Goal: Task Accomplishment & Management: Complete application form

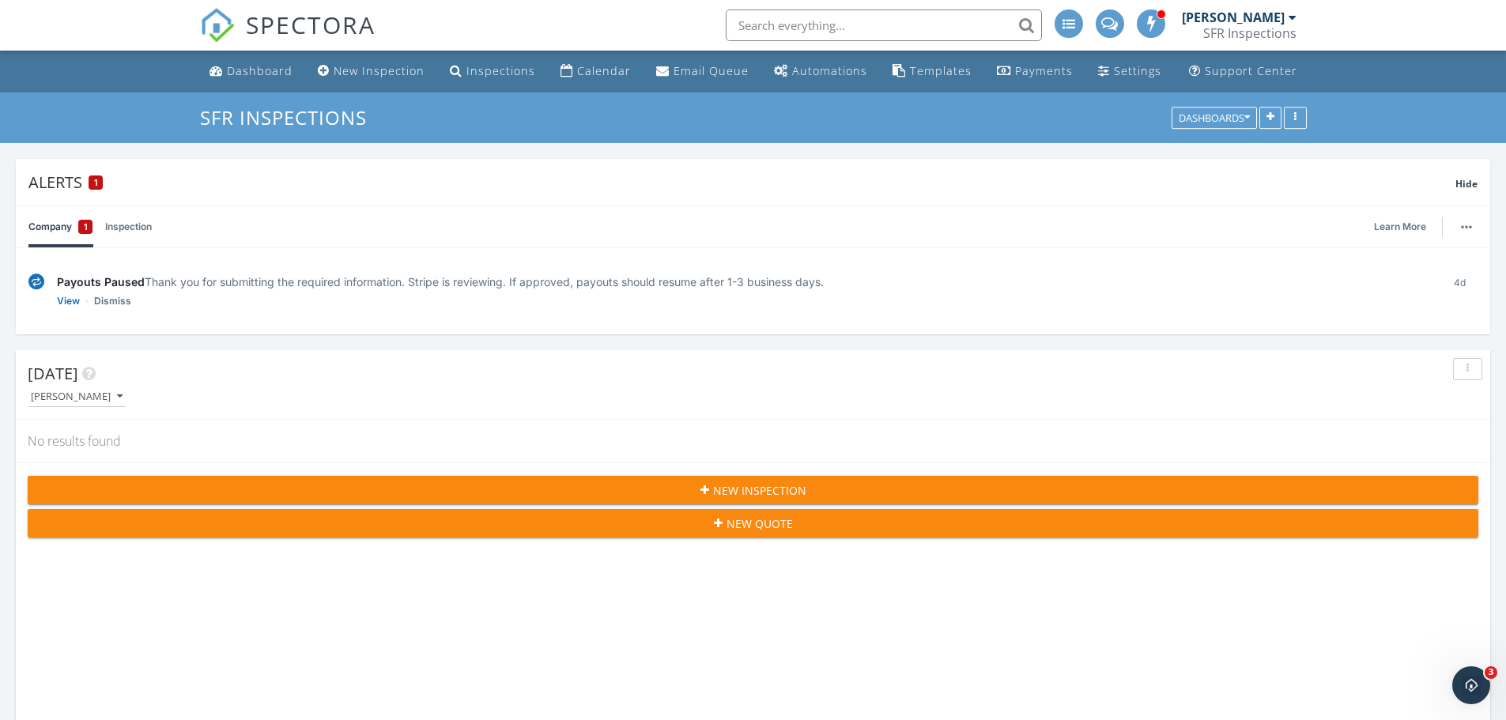
click at [56, 300] on div "Payouts Paused Thank you for submitting the required information. Stripe is rev…" at bounding box center [753, 291] width 1450 height 61
click at [67, 305] on link "View" at bounding box center [68, 301] width 23 height 16
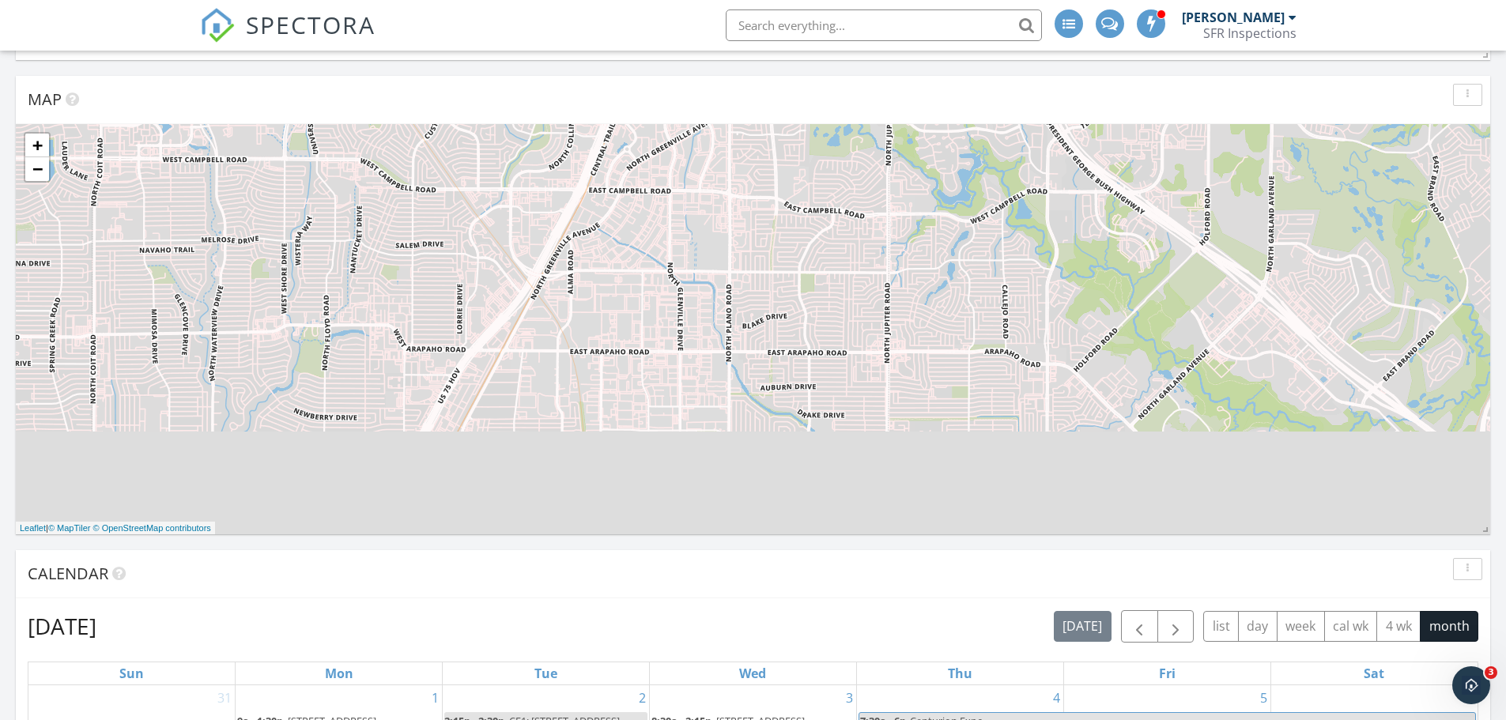
scroll to position [738, 0]
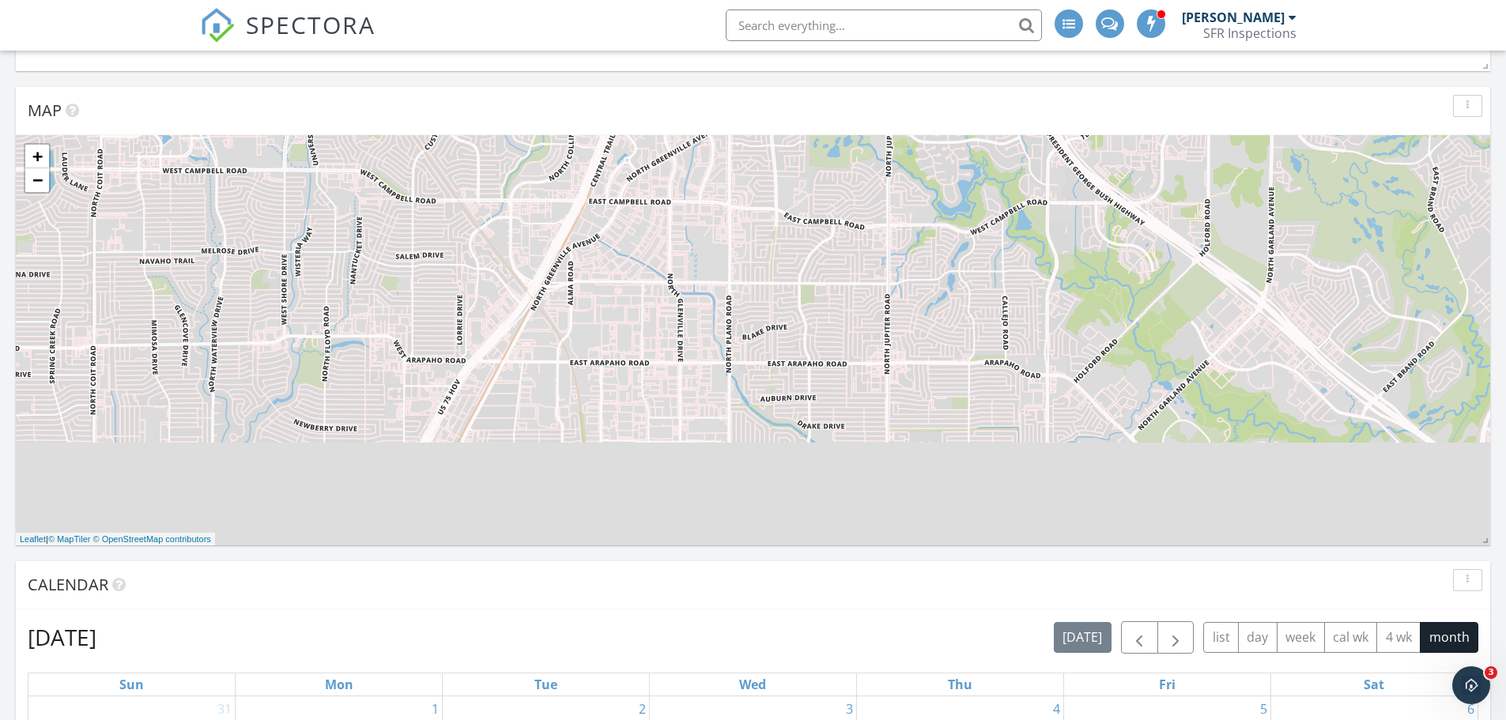
click at [968, 22] on input "text" at bounding box center [884, 25] width 316 height 32
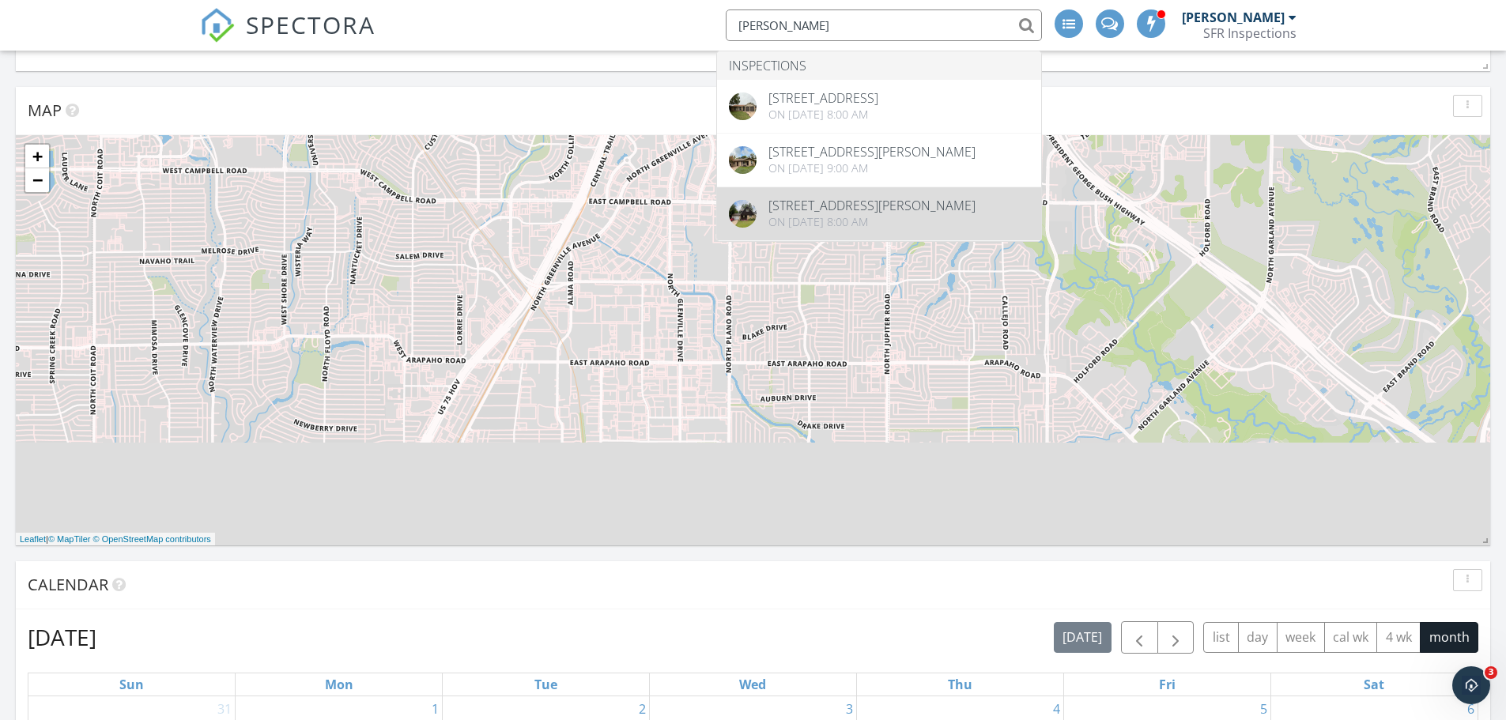
type input "[PERSON_NAME]"
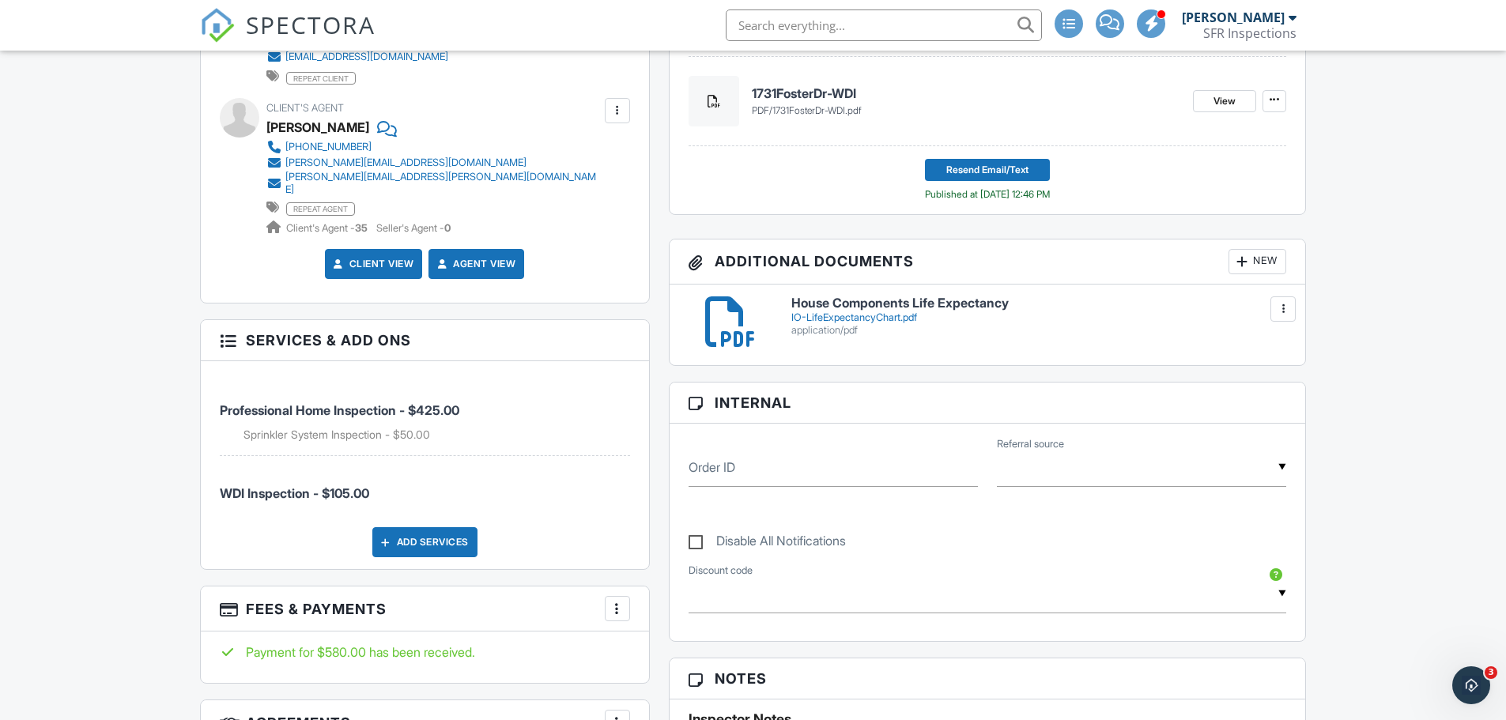
scroll to position [686, 0]
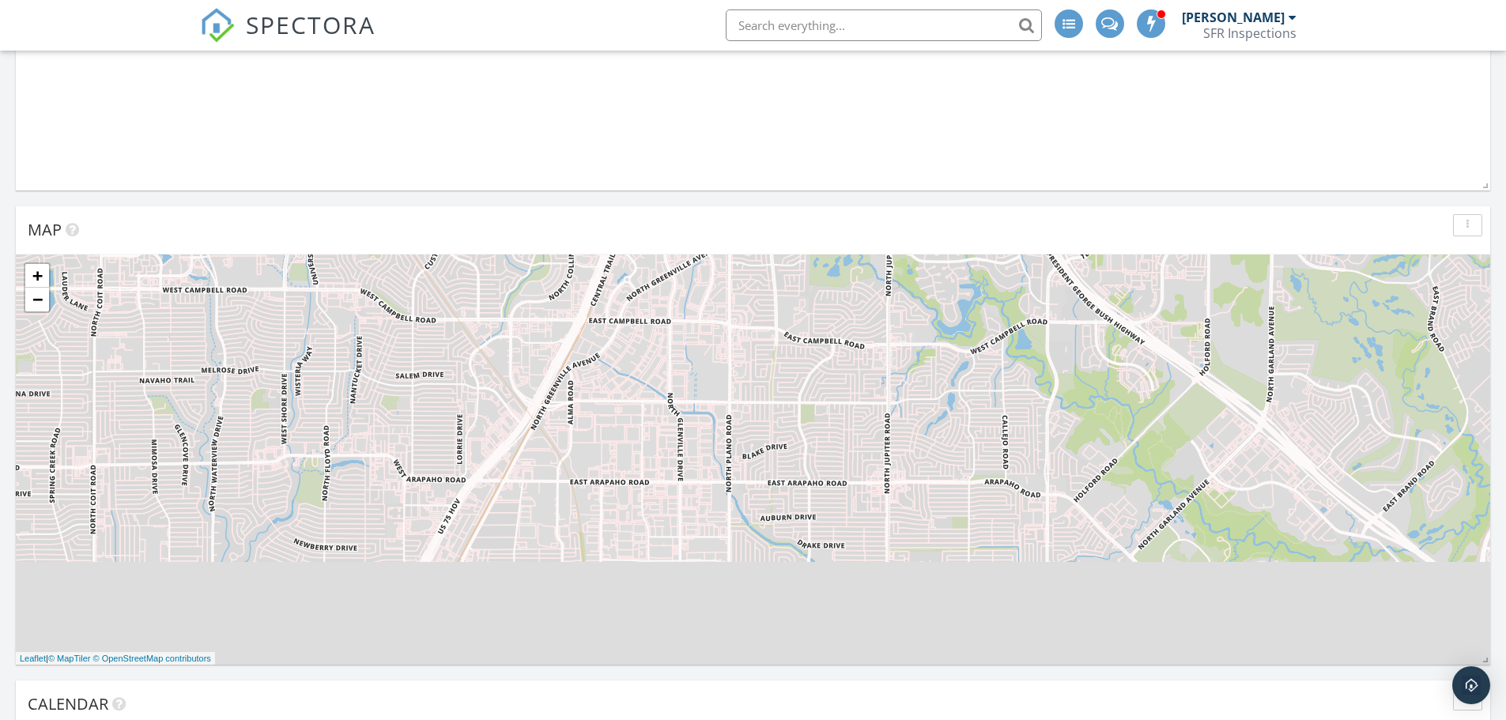
click at [830, 28] on input "text" at bounding box center [884, 25] width 316 height 32
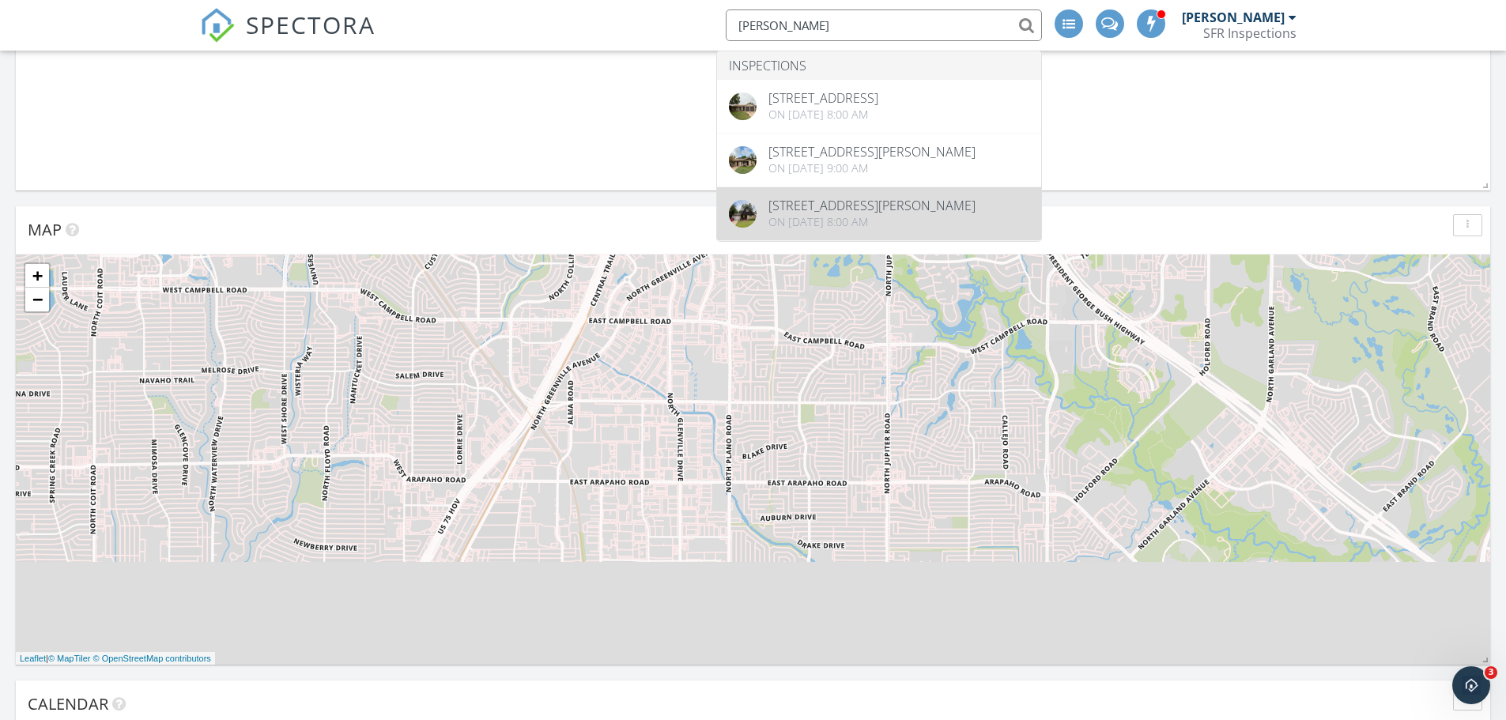
type input "felix"
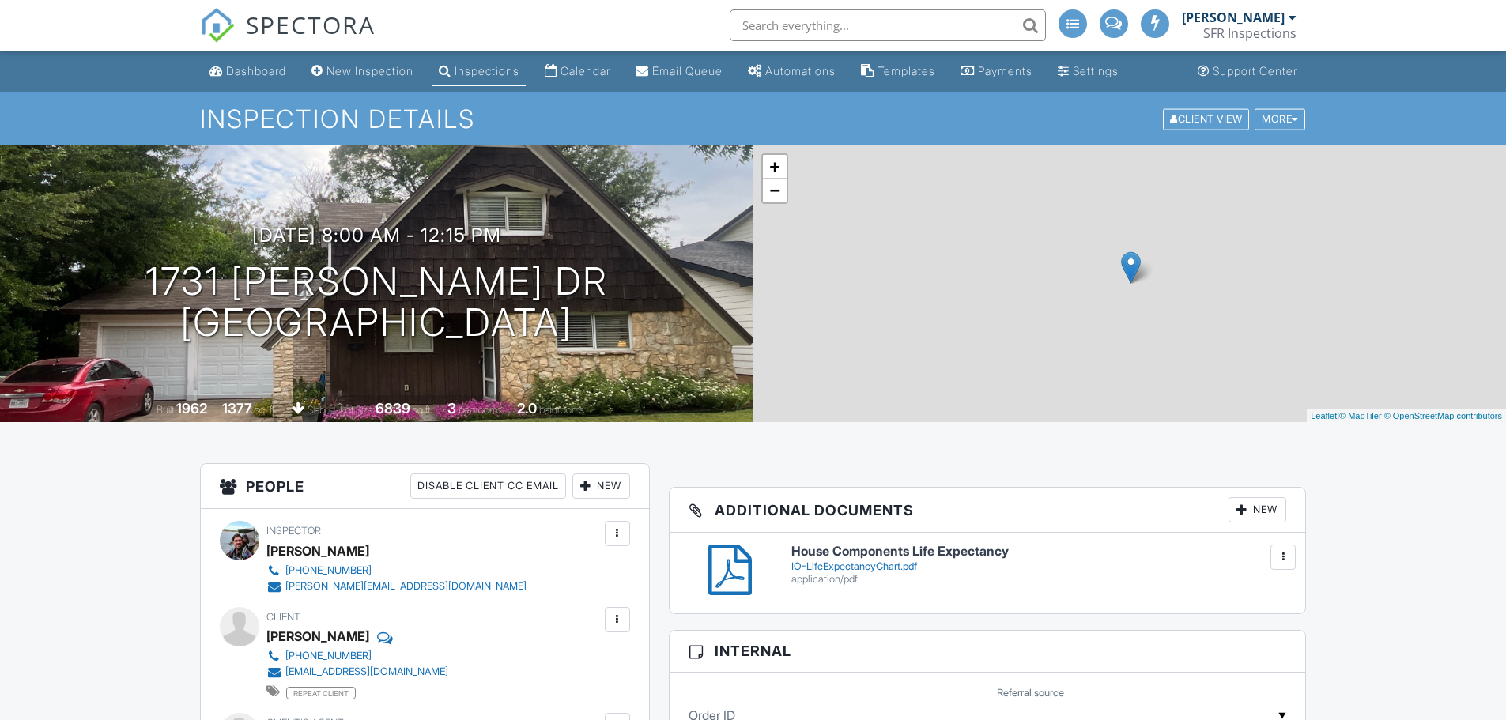
click at [882, 25] on input "text" at bounding box center [888, 25] width 316 height 32
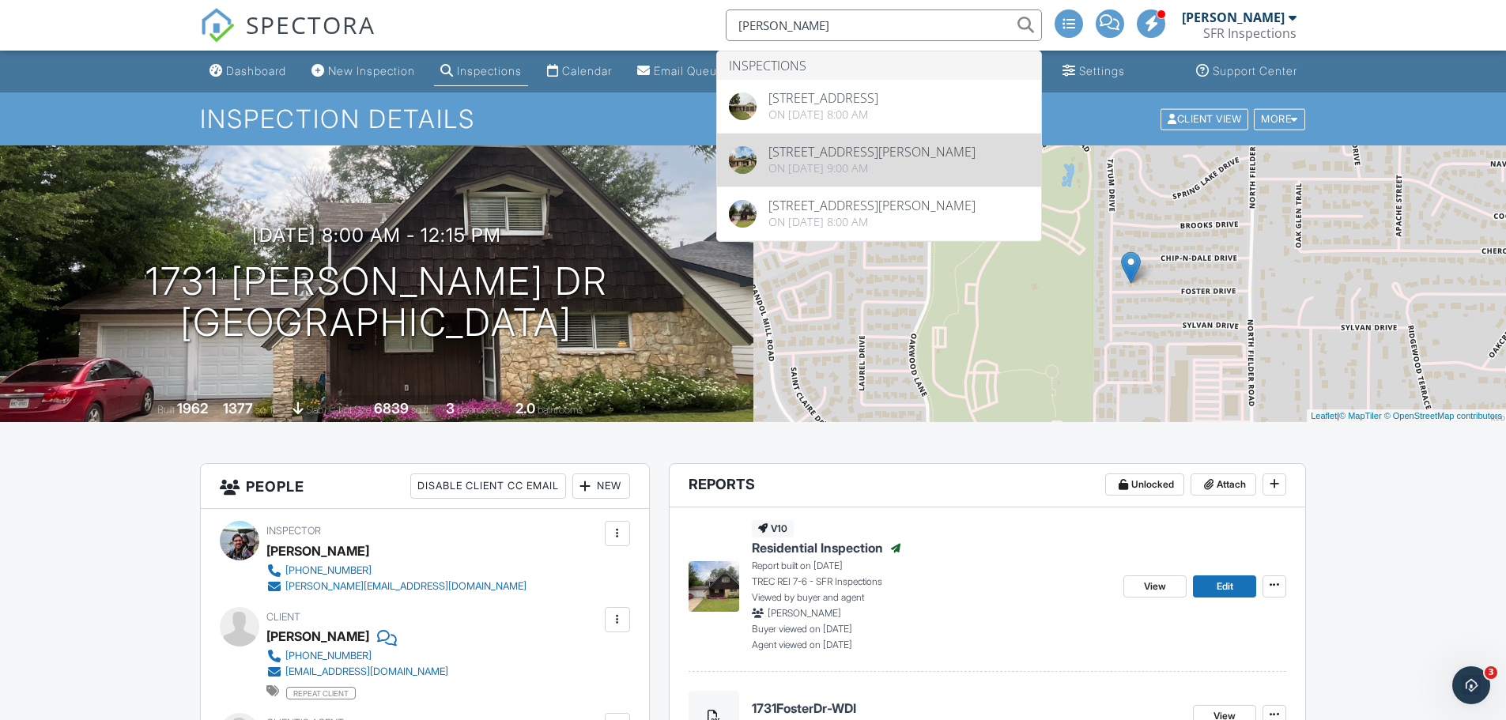
type input "felix"
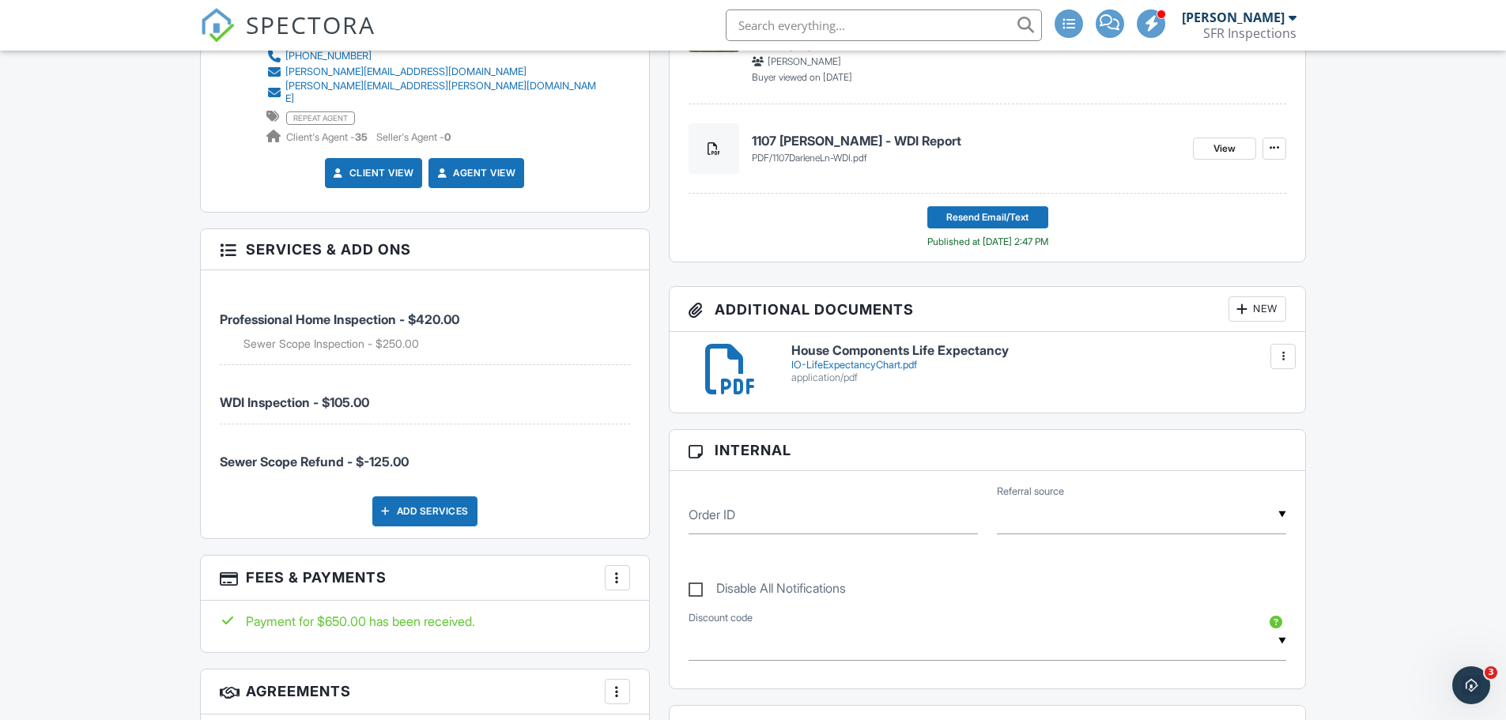
scroll to position [738, 0]
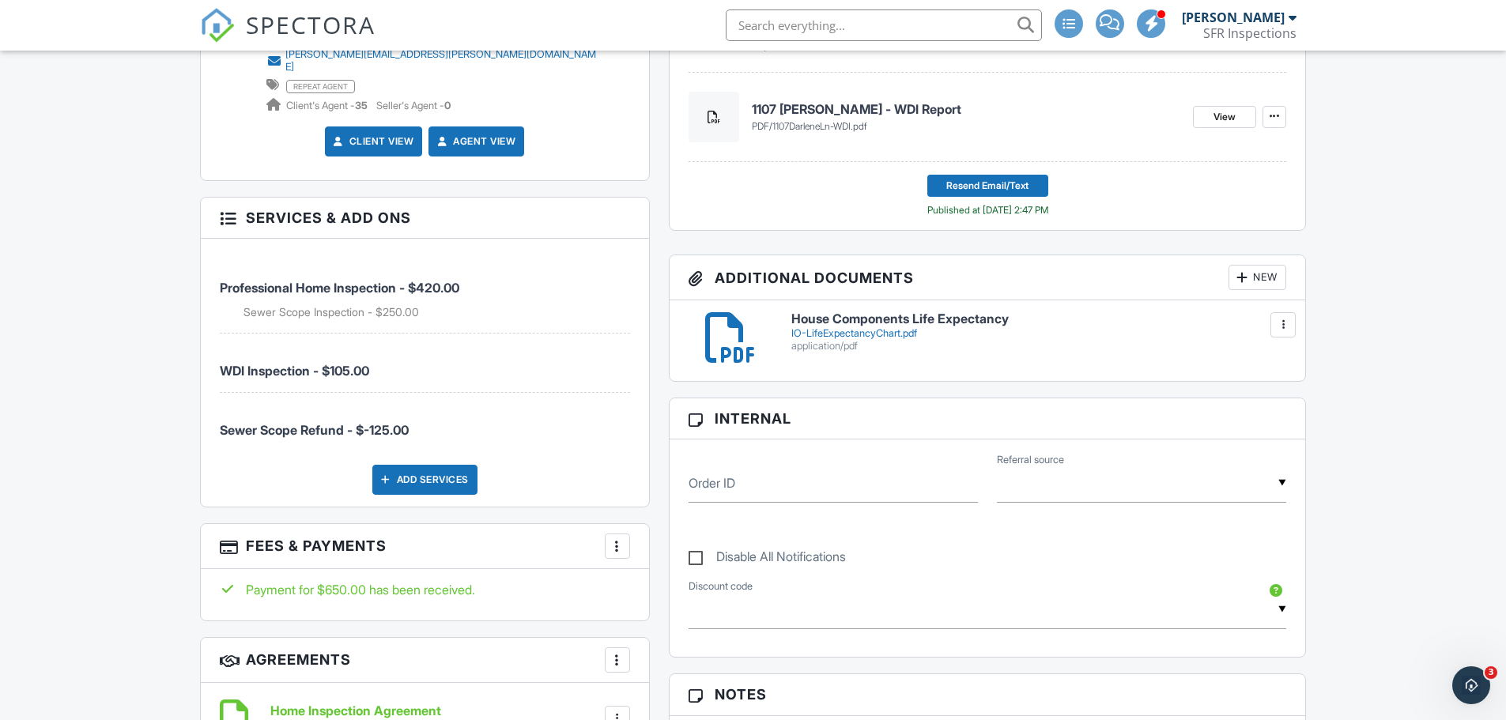
click at [958, 28] on input "text" at bounding box center [884, 25] width 316 height 32
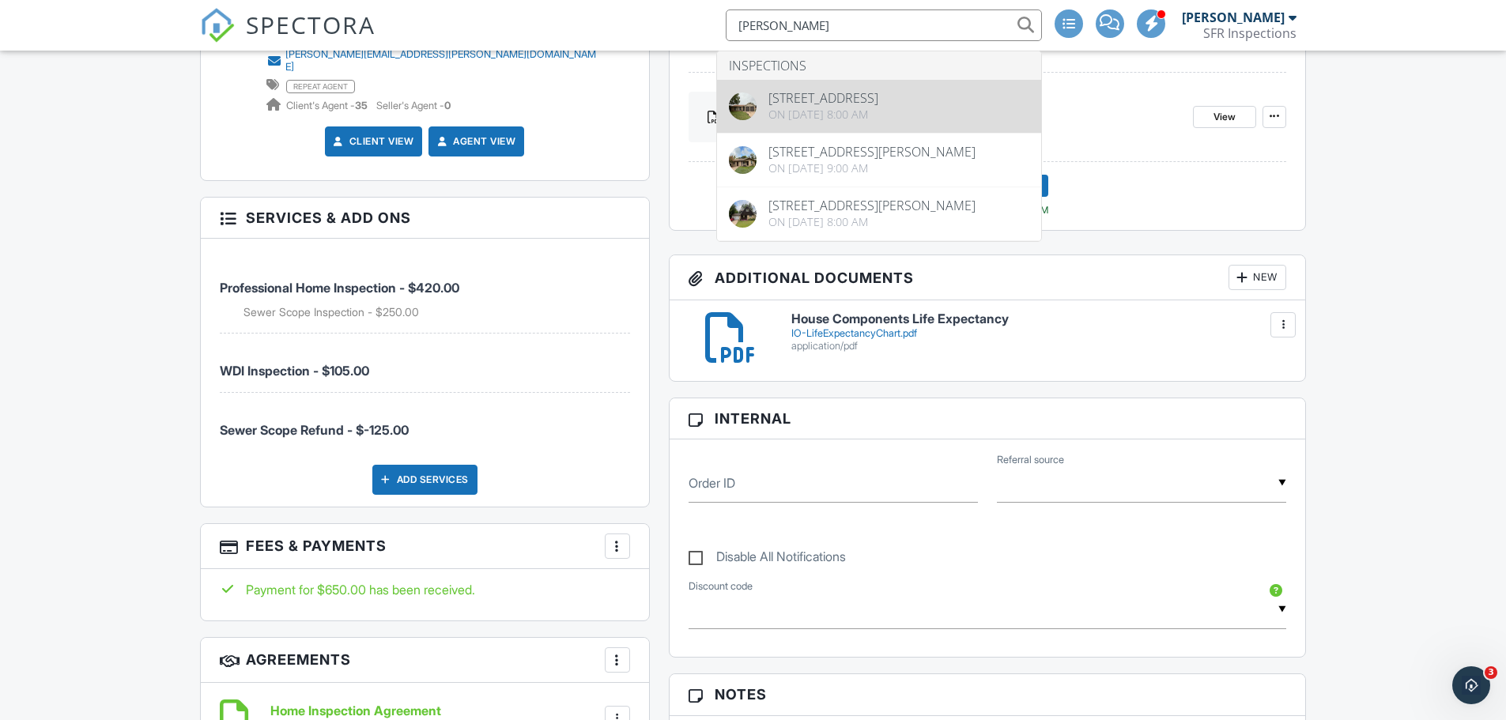
type input "felix"
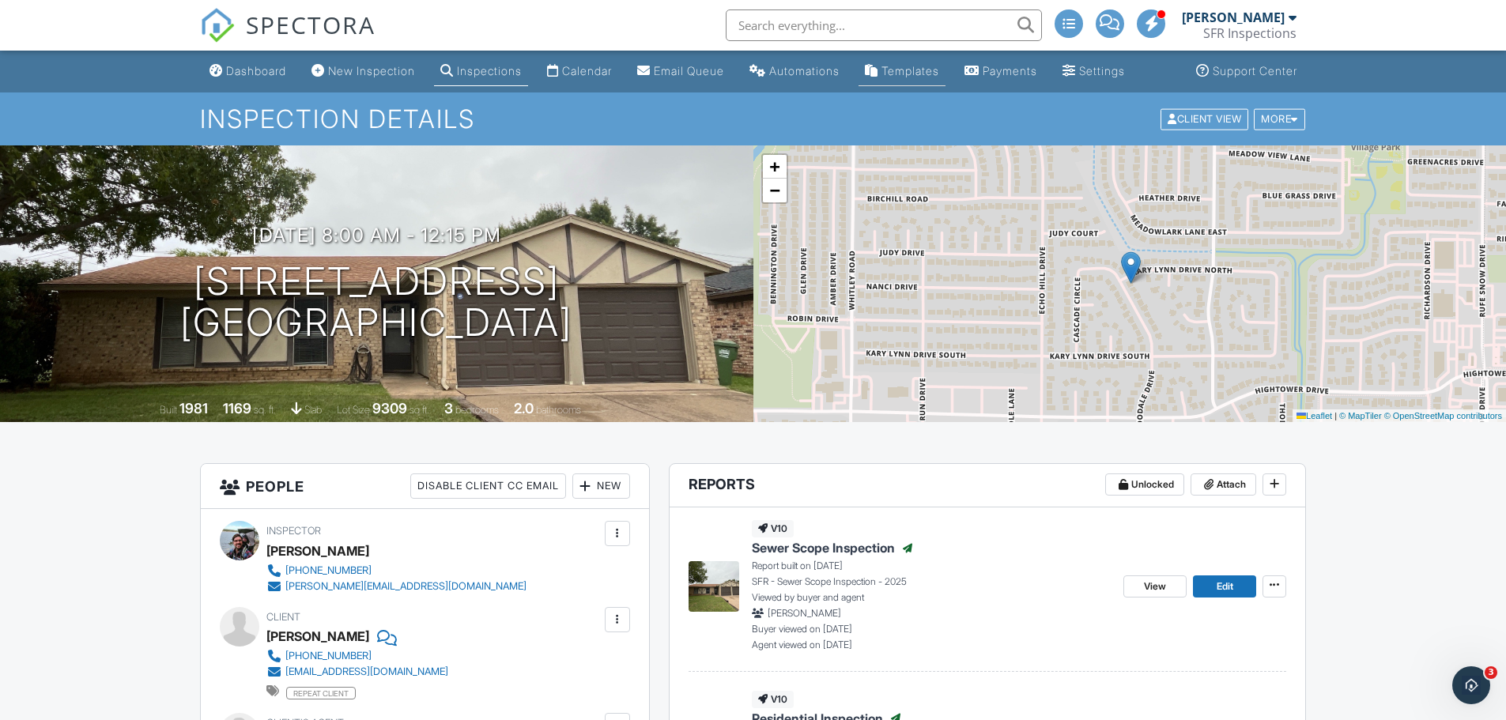
click at [946, 62] on link "Templates" at bounding box center [902, 71] width 87 height 29
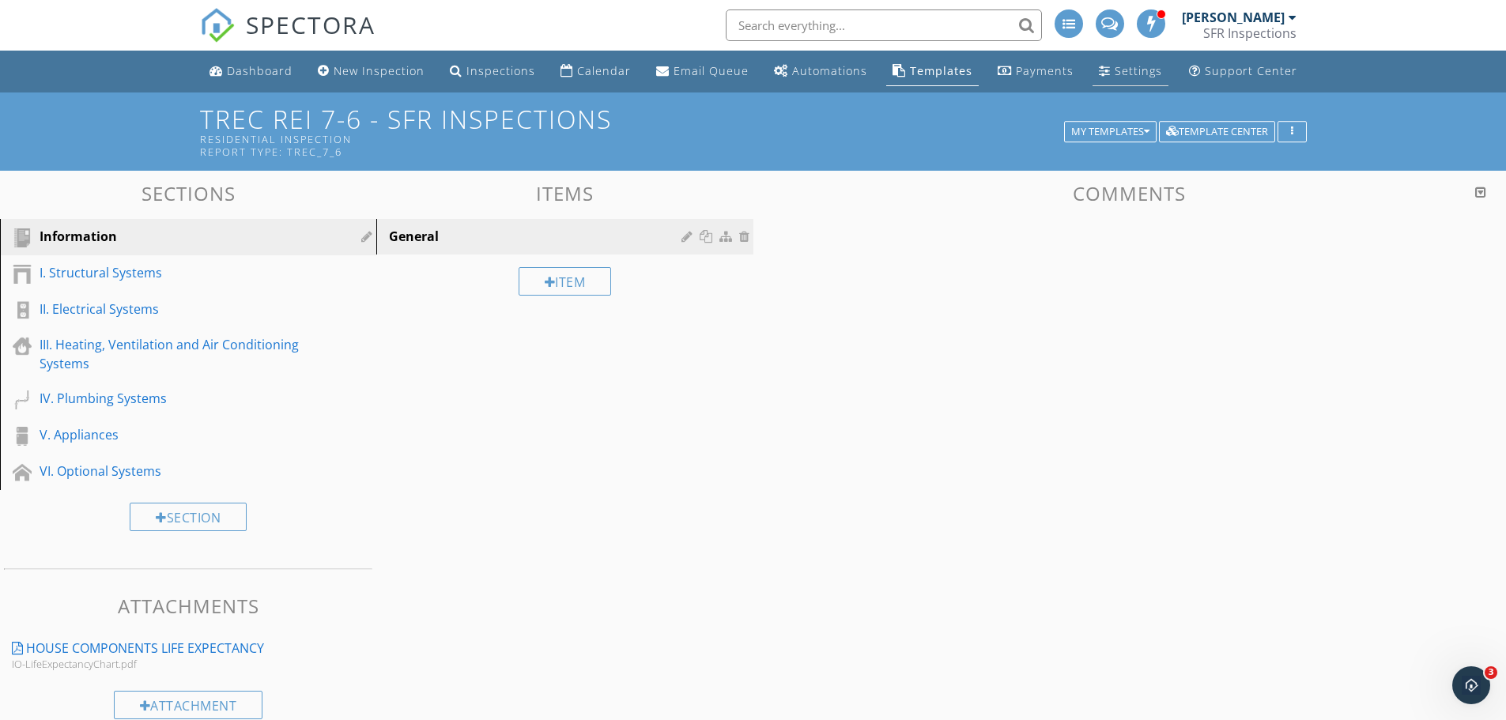
click at [1124, 68] on div "Settings" at bounding box center [1138, 70] width 47 height 15
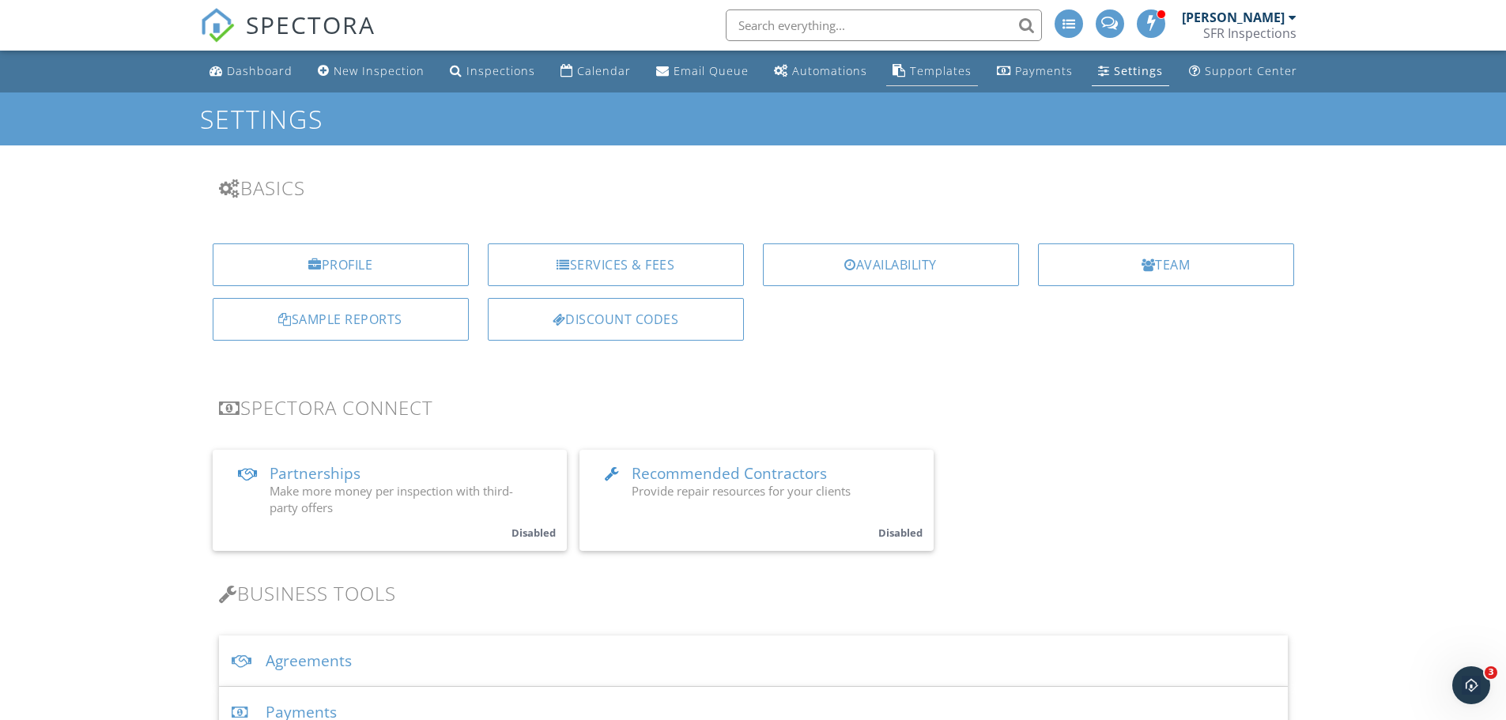
click at [930, 76] on div "Templates" at bounding box center [941, 70] width 62 height 15
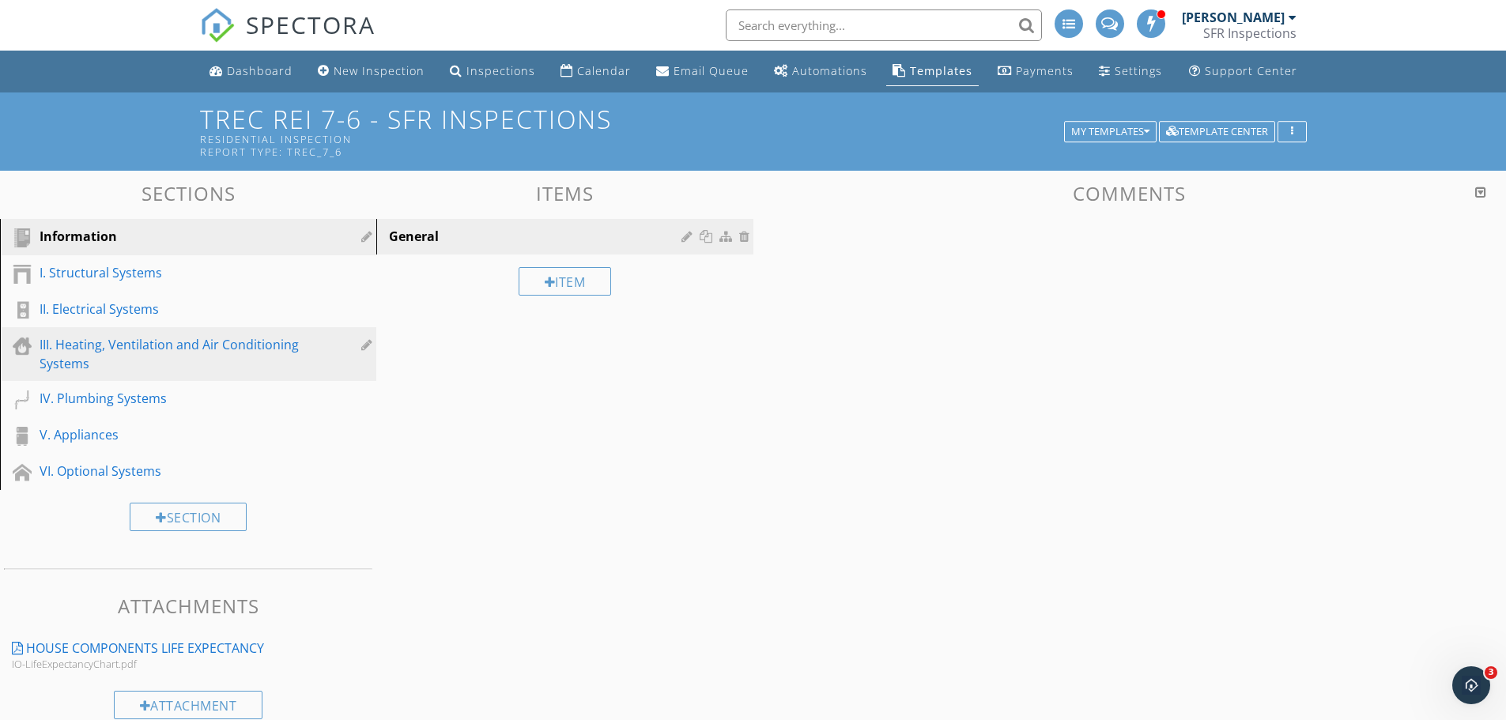
click at [244, 350] on div "III. Heating, Ventilation and Air Conditioning Systems" at bounding box center [171, 354] width 262 height 38
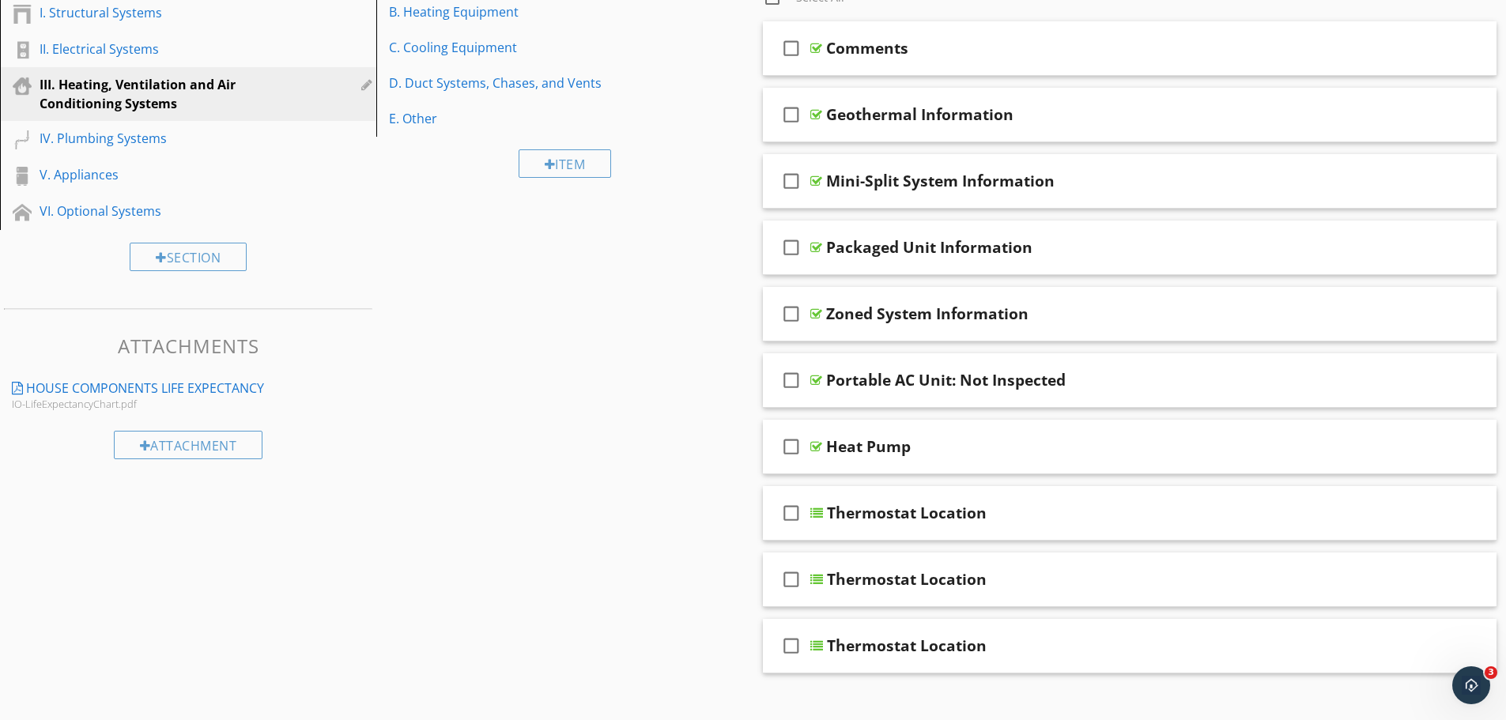
scroll to position [263, 0]
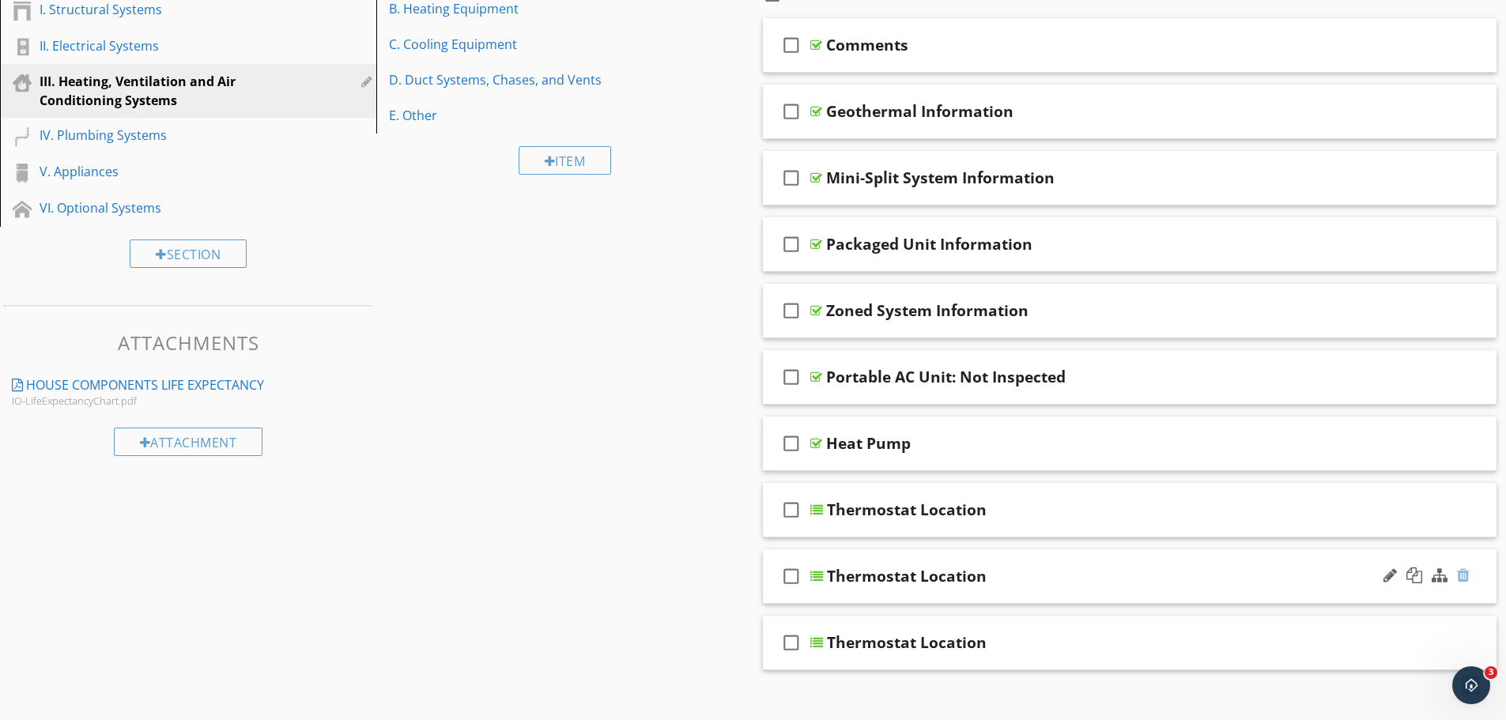
click at [1465, 575] on div at bounding box center [1463, 576] width 13 height 16
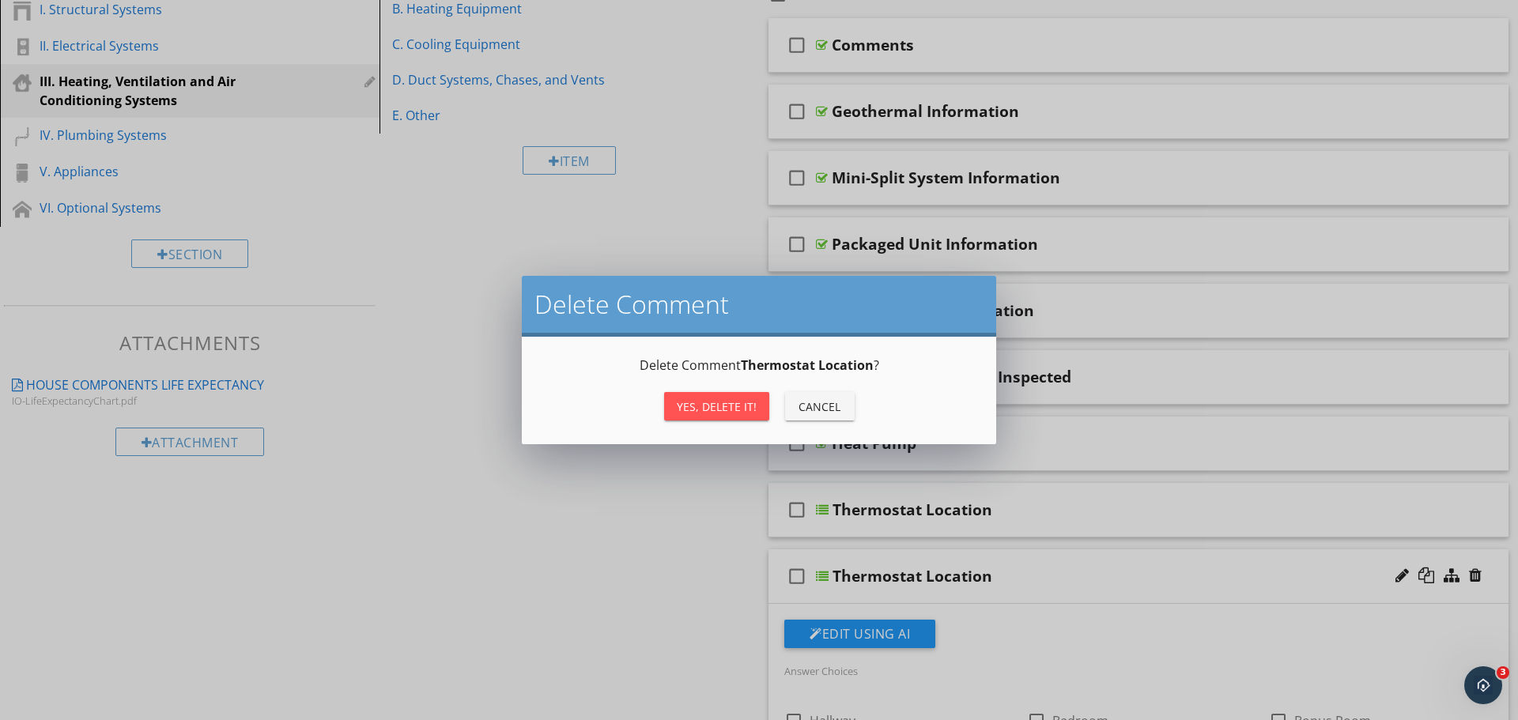
click at [709, 415] on button "Yes, Delete it!" at bounding box center [716, 406] width 105 height 28
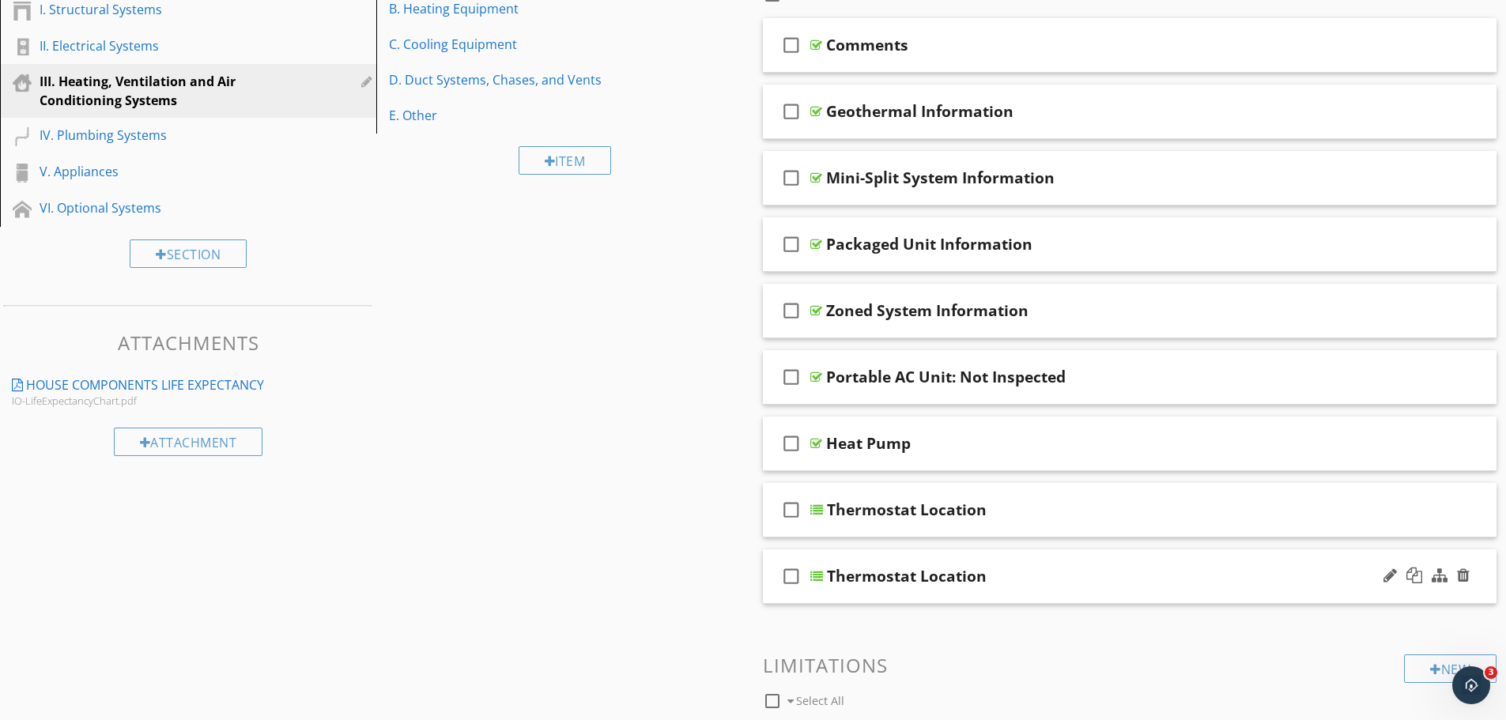
click at [1475, 578] on div "check_box_outline_blank Thermostat Location" at bounding box center [1130, 577] width 735 height 55
click at [1470, 575] on div at bounding box center [1427, 577] width 93 height 38
click at [1469, 574] on div at bounding box center [1463, 576] width 13 height 16
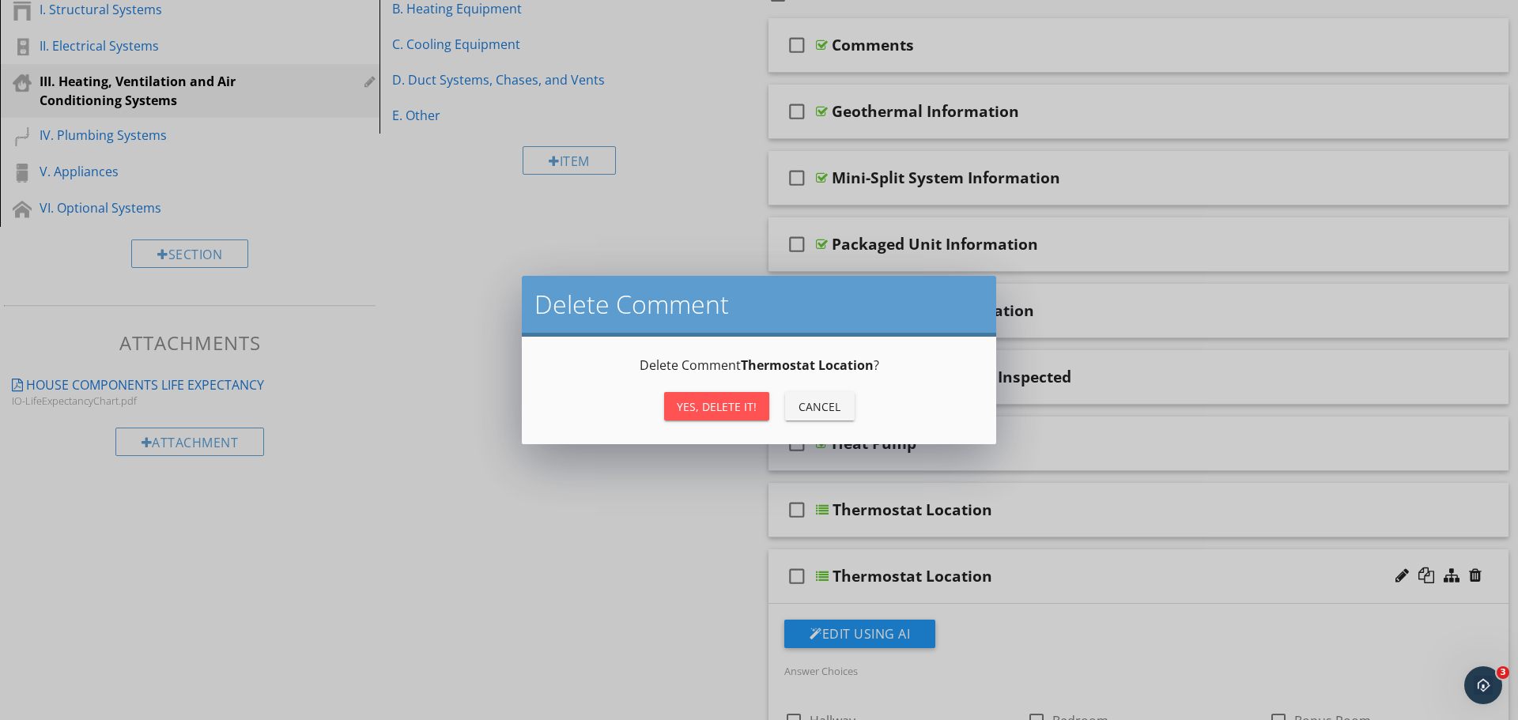
click at [726, 409] on div "Yes, Delete it!" at bounding box center [717, 407] width 80 height 17
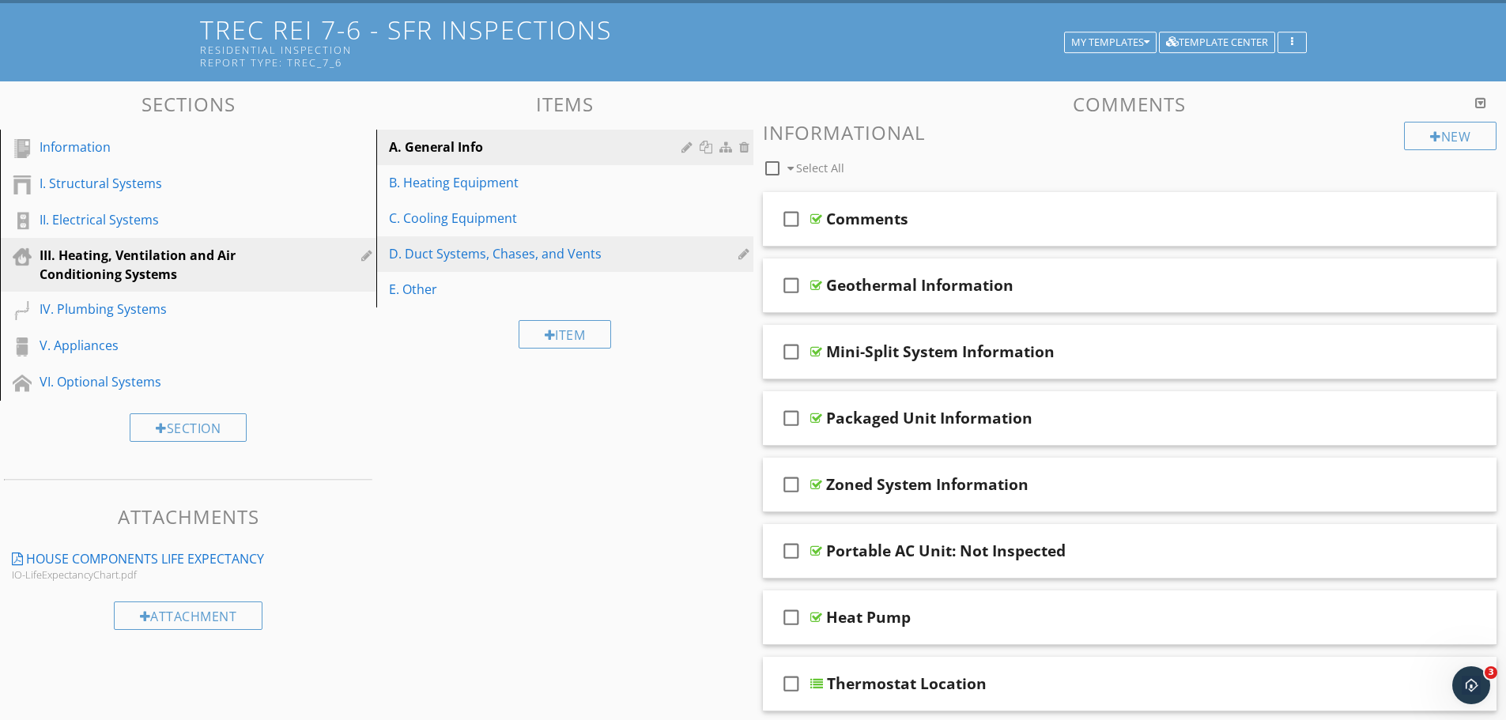
scroll to position [53, 0]
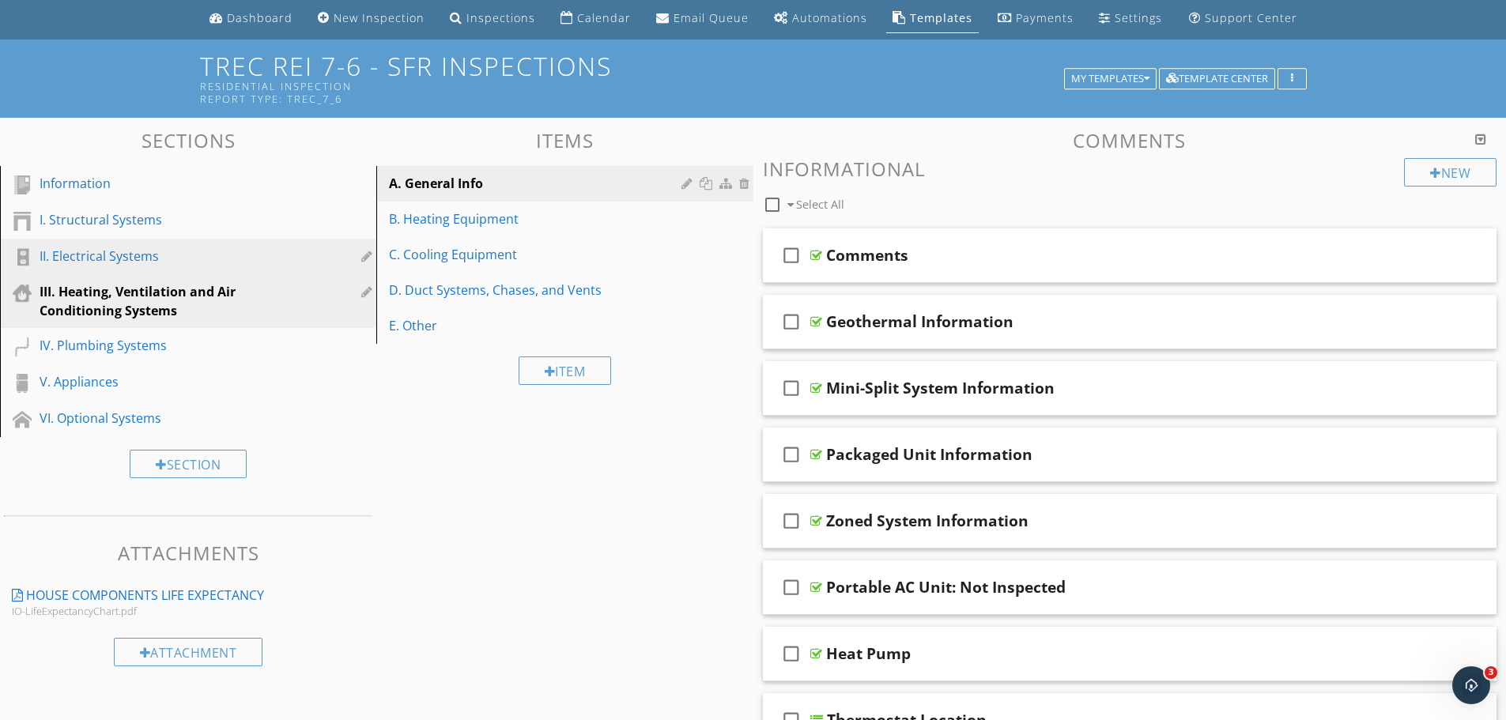
click at [118, 262] on div "II. Electrical Systems" at bounding box center [171, 256] width 262 height 19
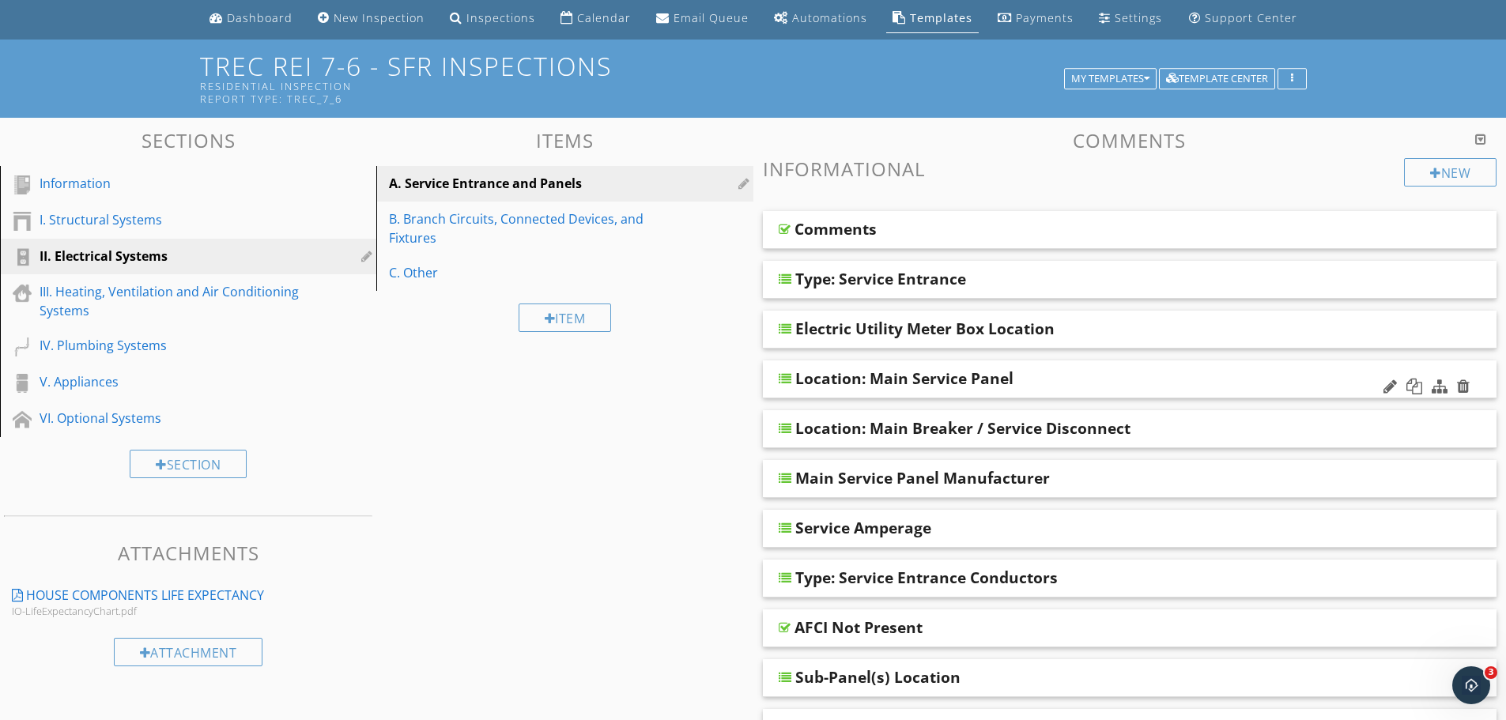
click at [1037, 372] on div "Location: Main Service Panel" at bounding box center [1059, 378] width 527 height 19
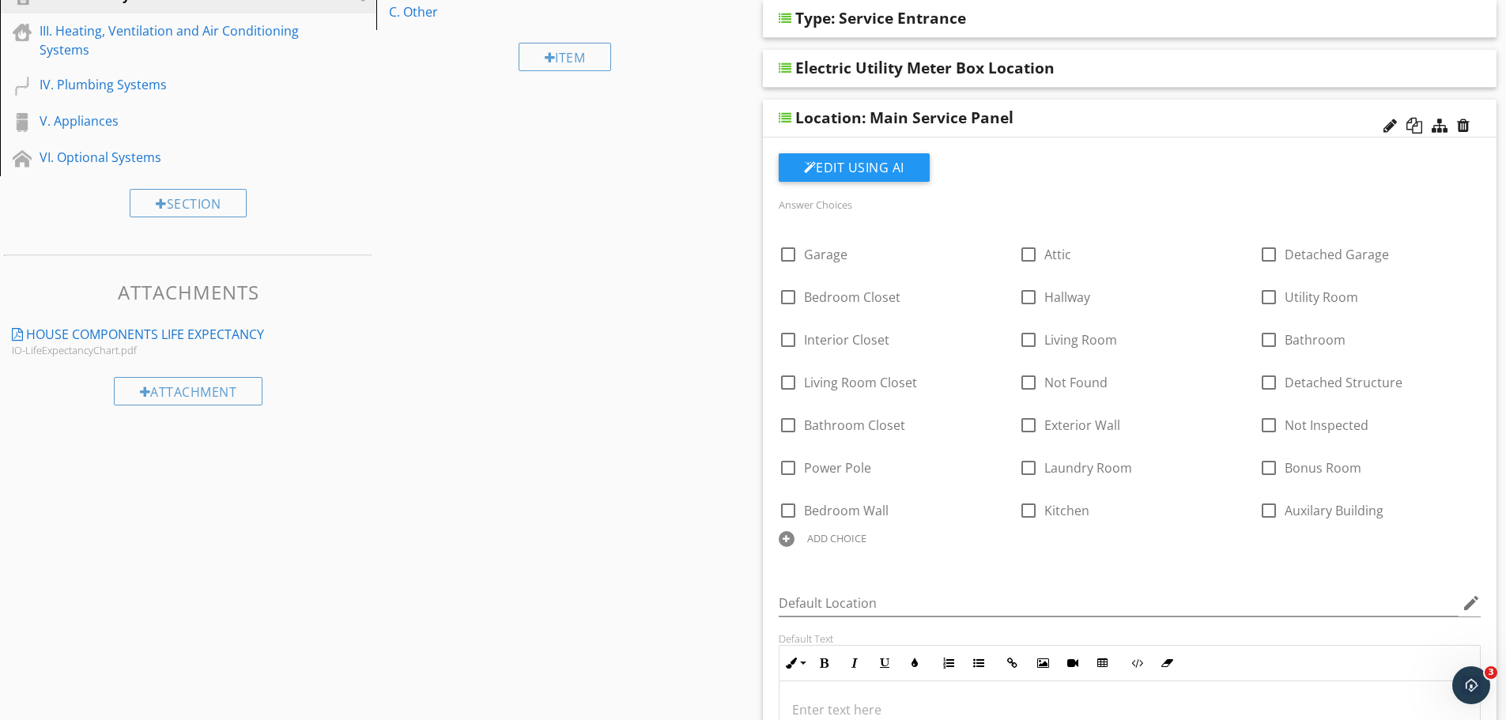
scroll to position [316, 0]
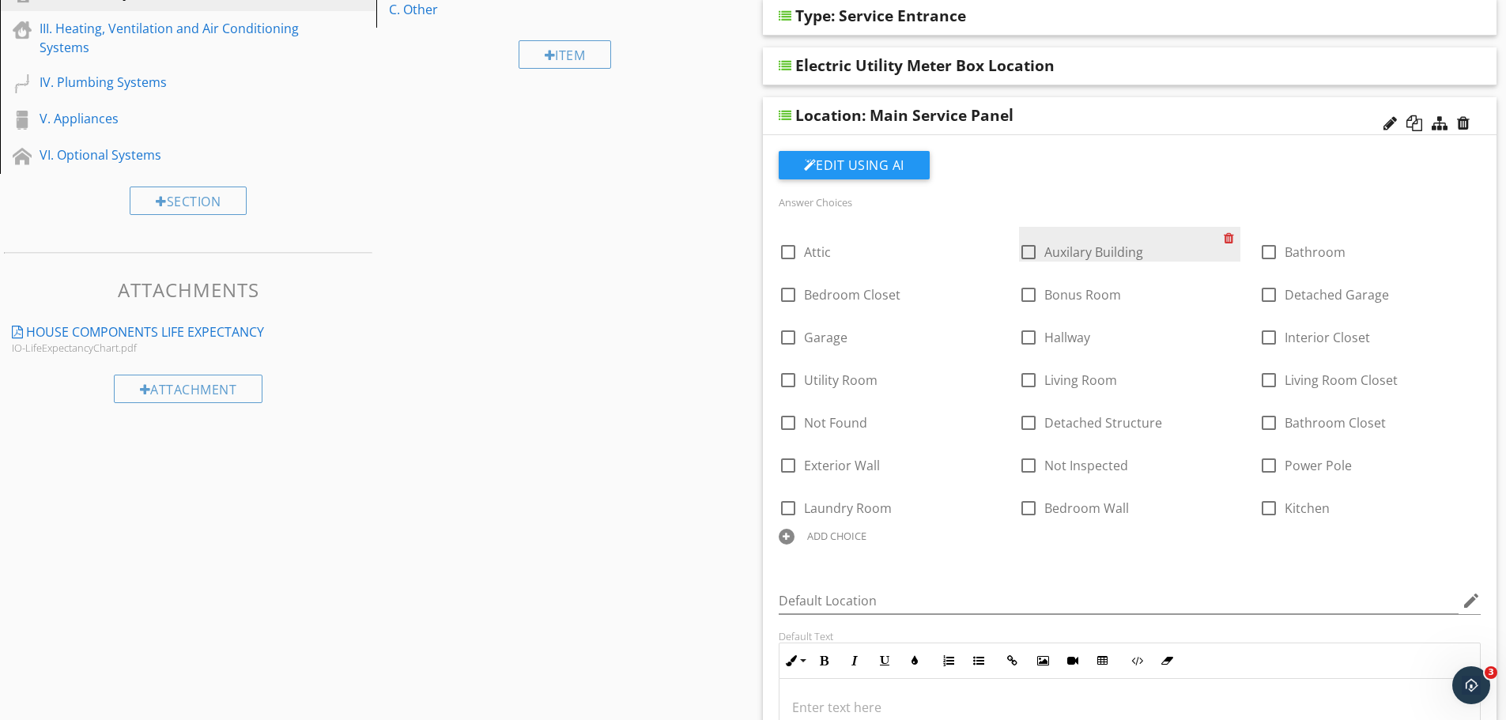
click at [1228, 238] on div at bounding box center [1232, 238] width 17 height 22
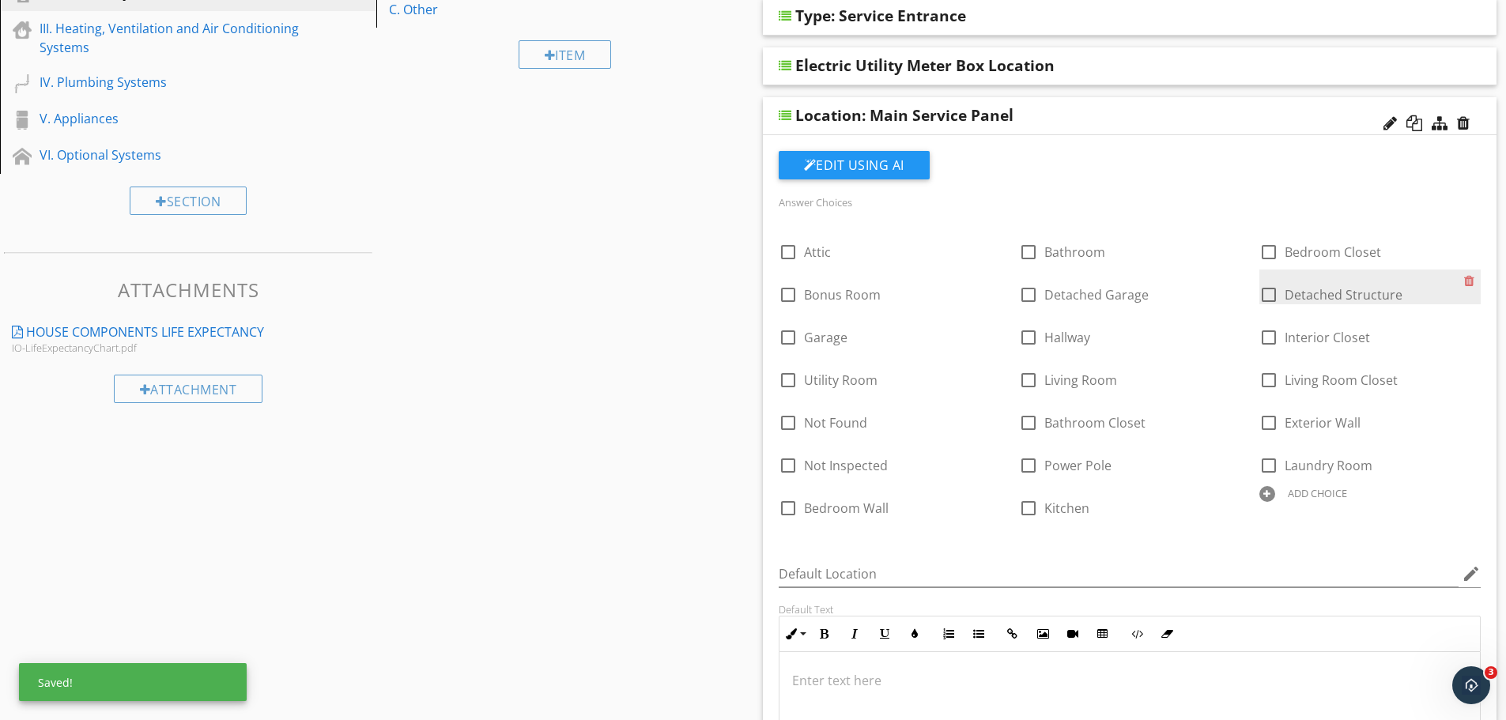
click at [1281, 304] on div "check_box_outline_blank Detached Structure" at bounding box center [1331, 294] width 143 height 19
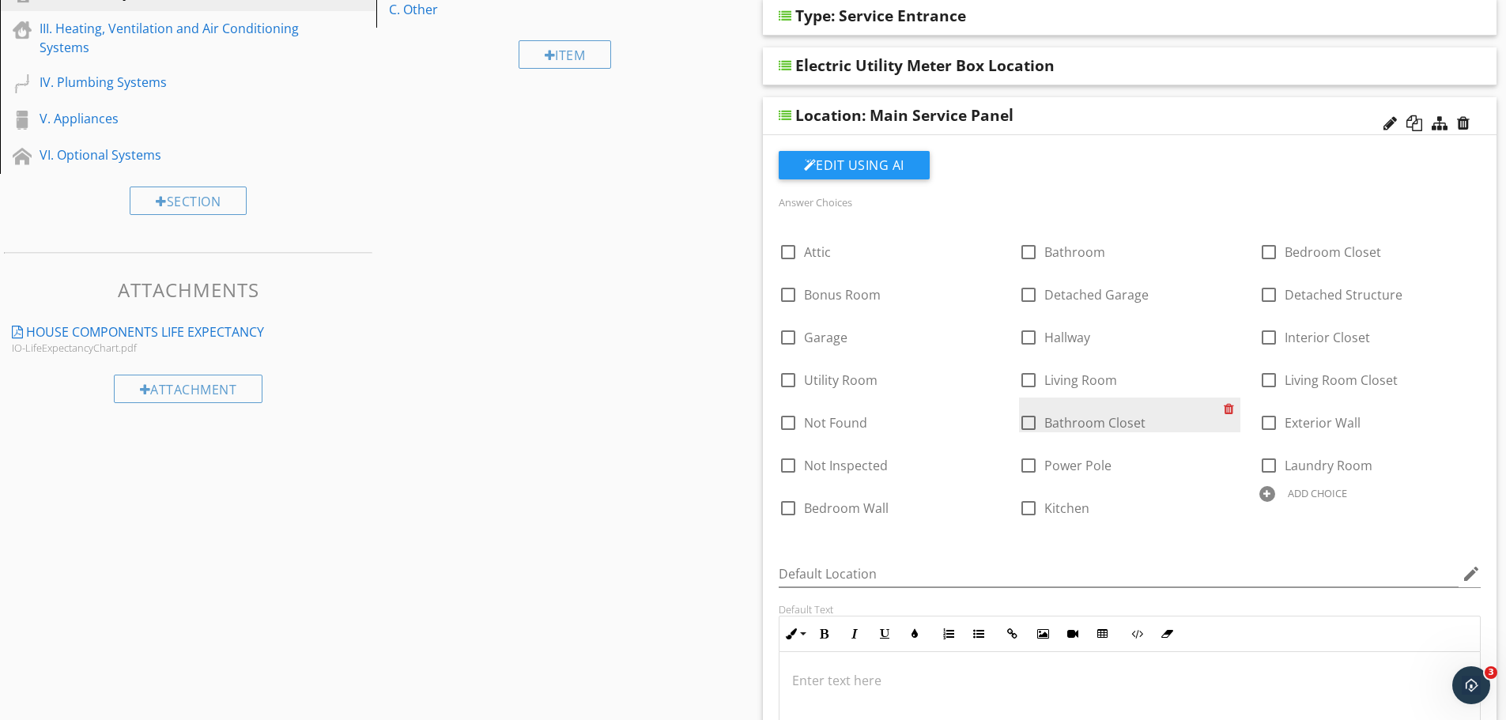
click at [1226, 407] on div at bounding box center [1232, 409] width 17 height 22
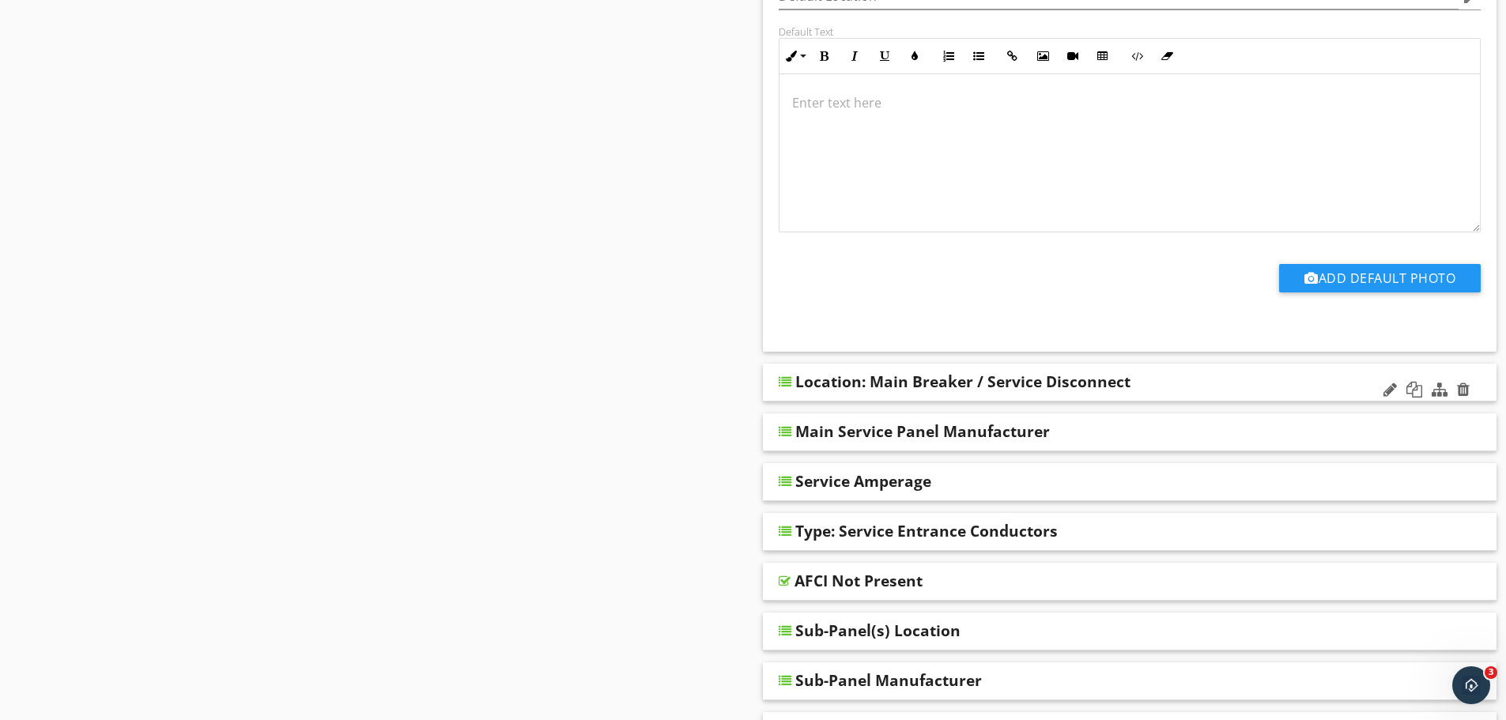
scroll to position [896, 0]
click at [1178, 390] on div "Location: Main Breaker / Service Disconnect" at bounding box center [1059, 380] width 527 height 19
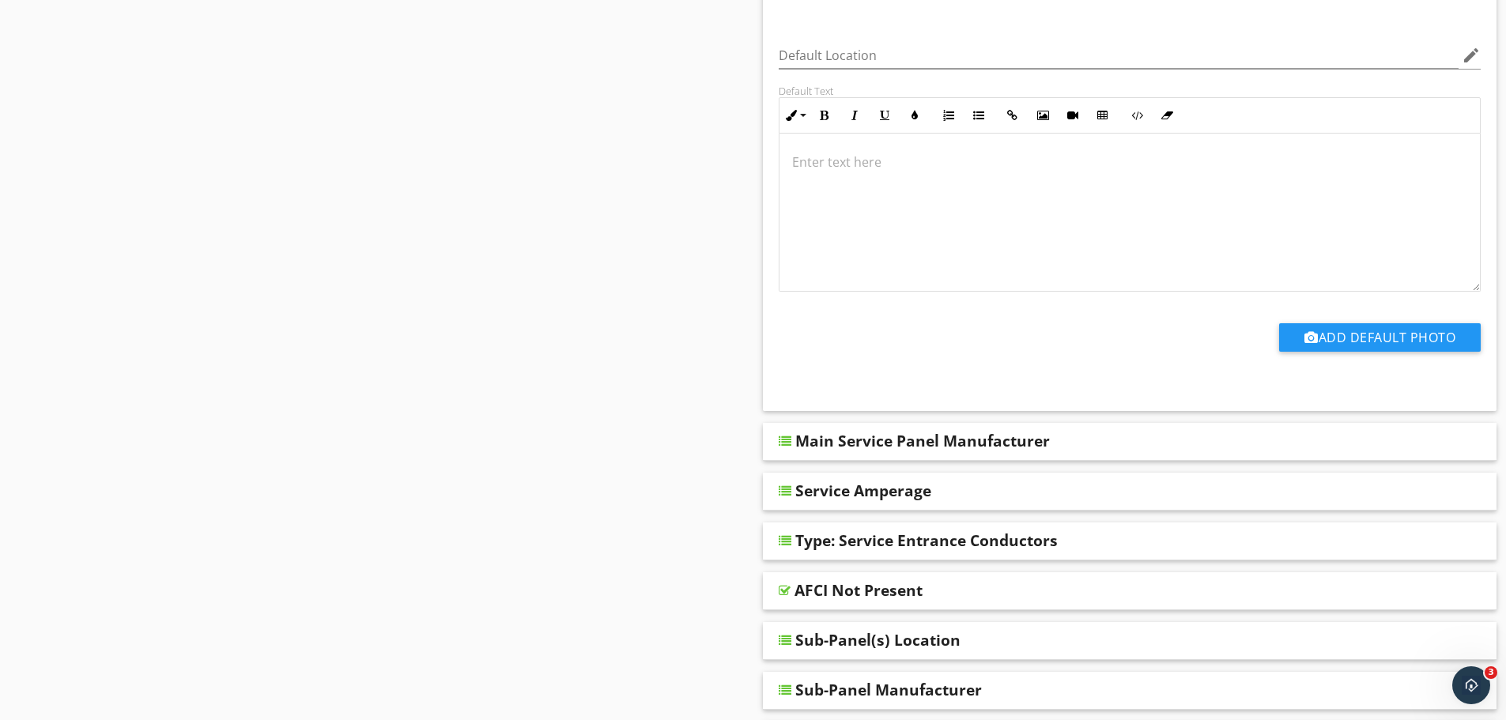
scroll to position [1845, 0]
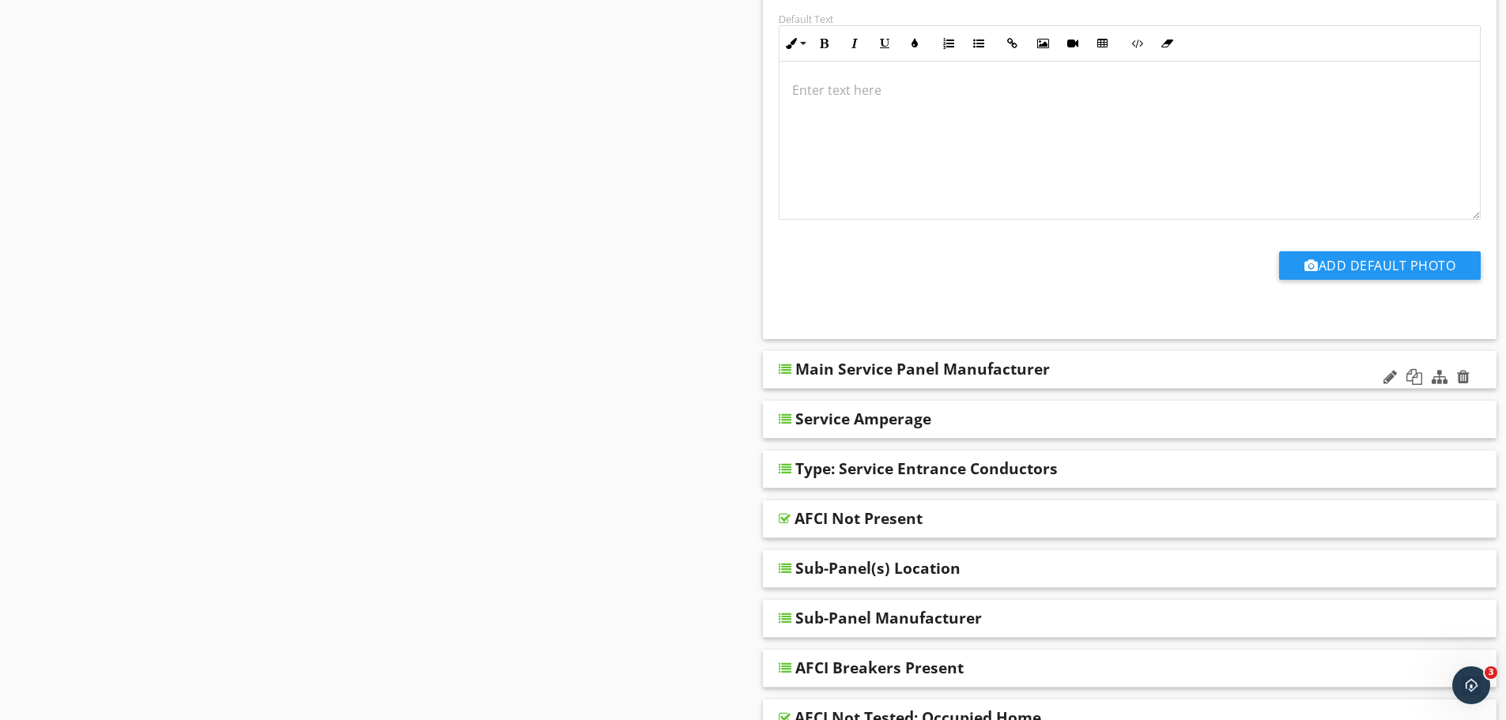
click at [1080, 365] on div "Main Service Panel Manufacturer" at bounding box center [1059, 369] width 527 height 19
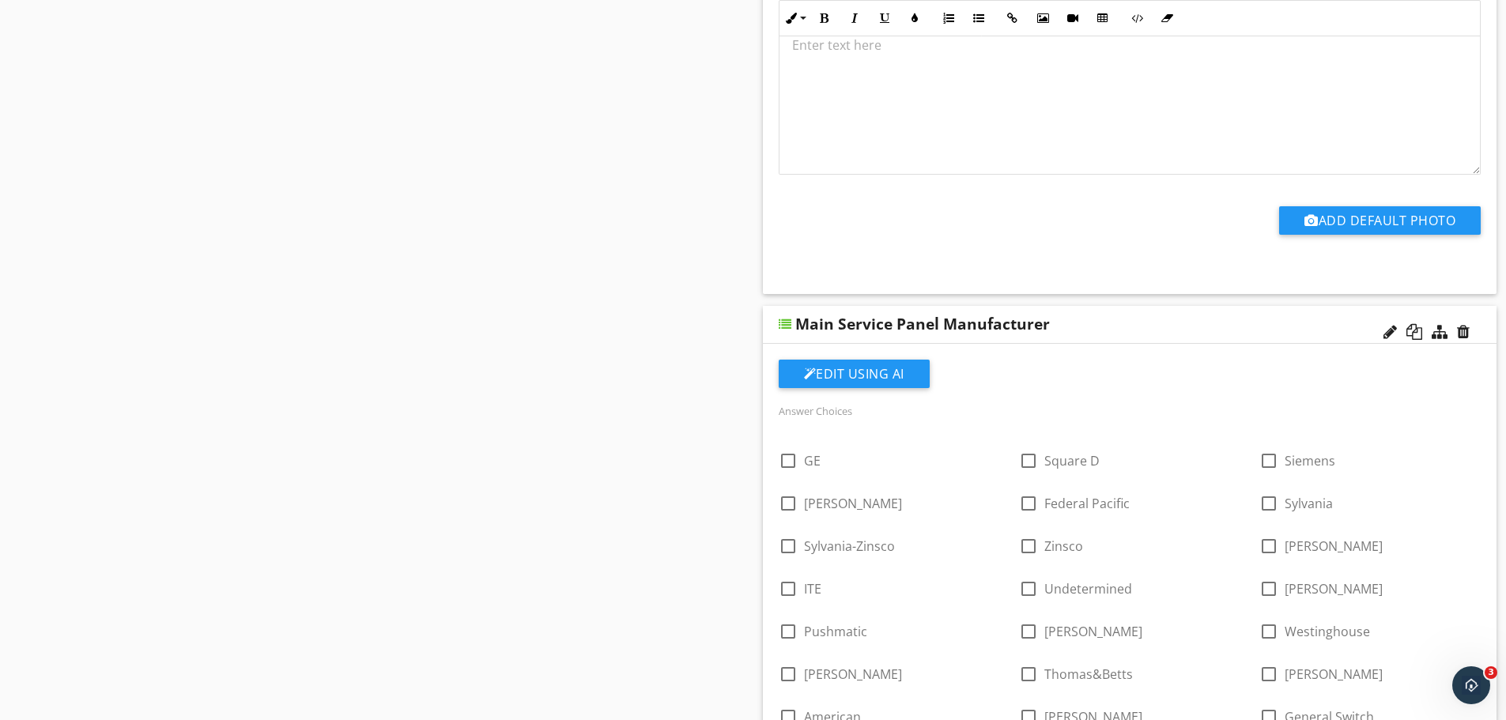
scroll to position [2109, 0]
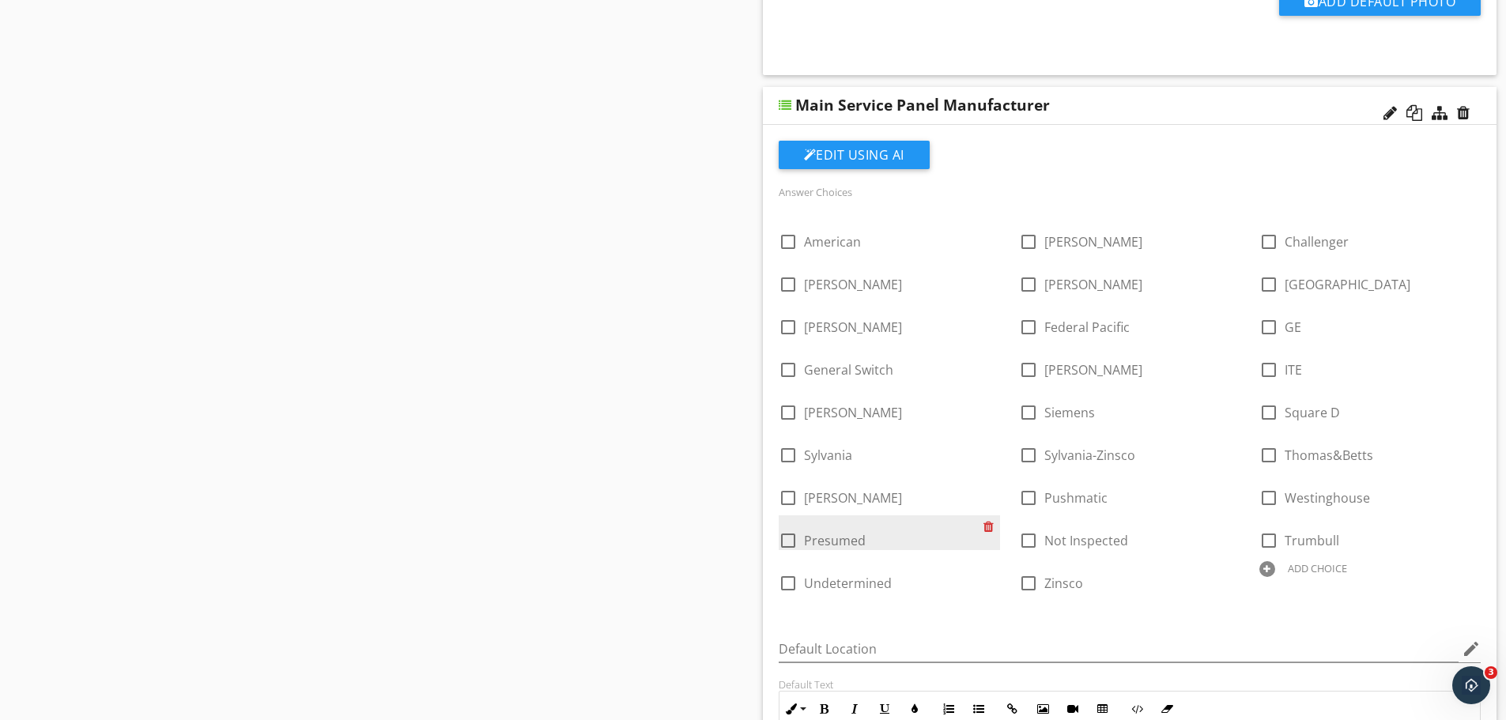
click at [993, 523] on div at bounding box center [992, 527] width 17 height 22
click at [1117, 103] on div "Main Service Panel Manufacturer" at bounding box center [1059, 105] width 527 height 19
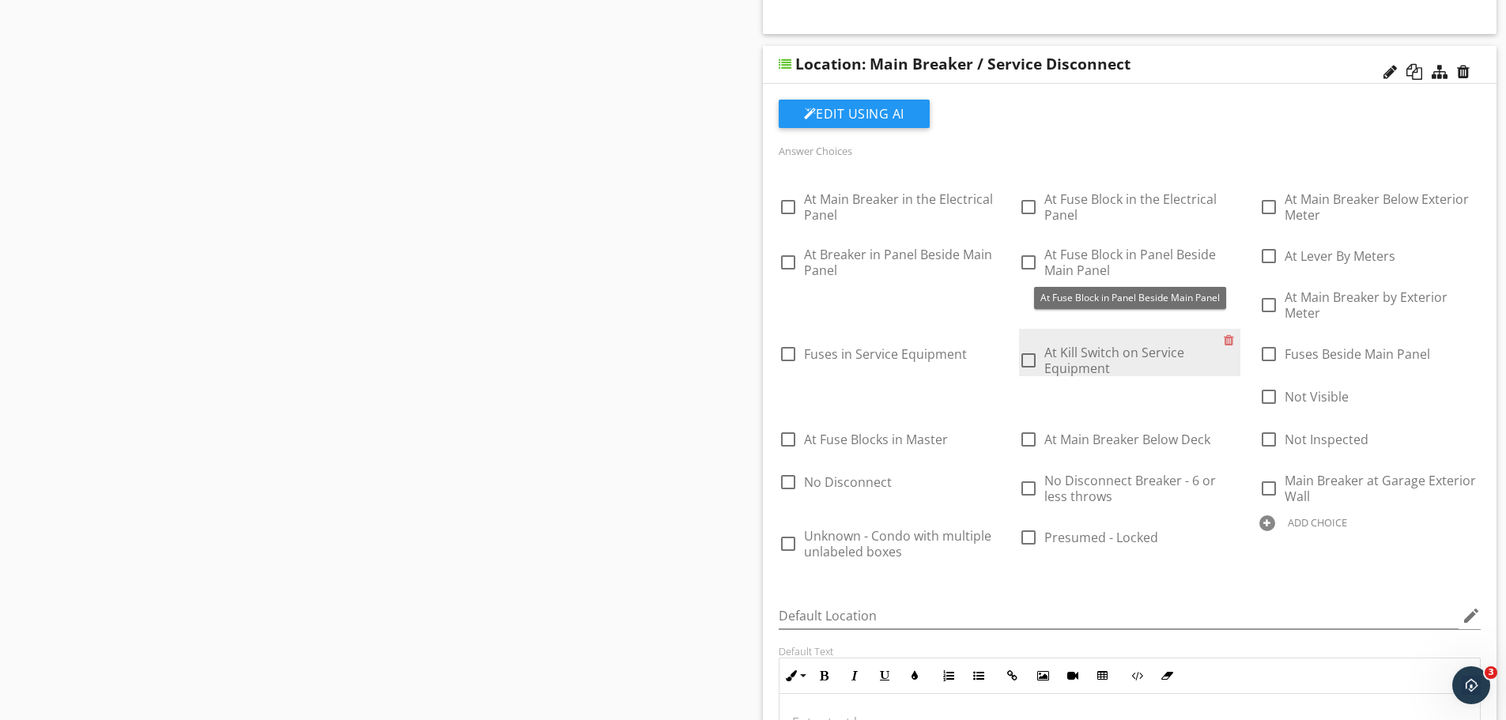
scroll to position [1107, 0]
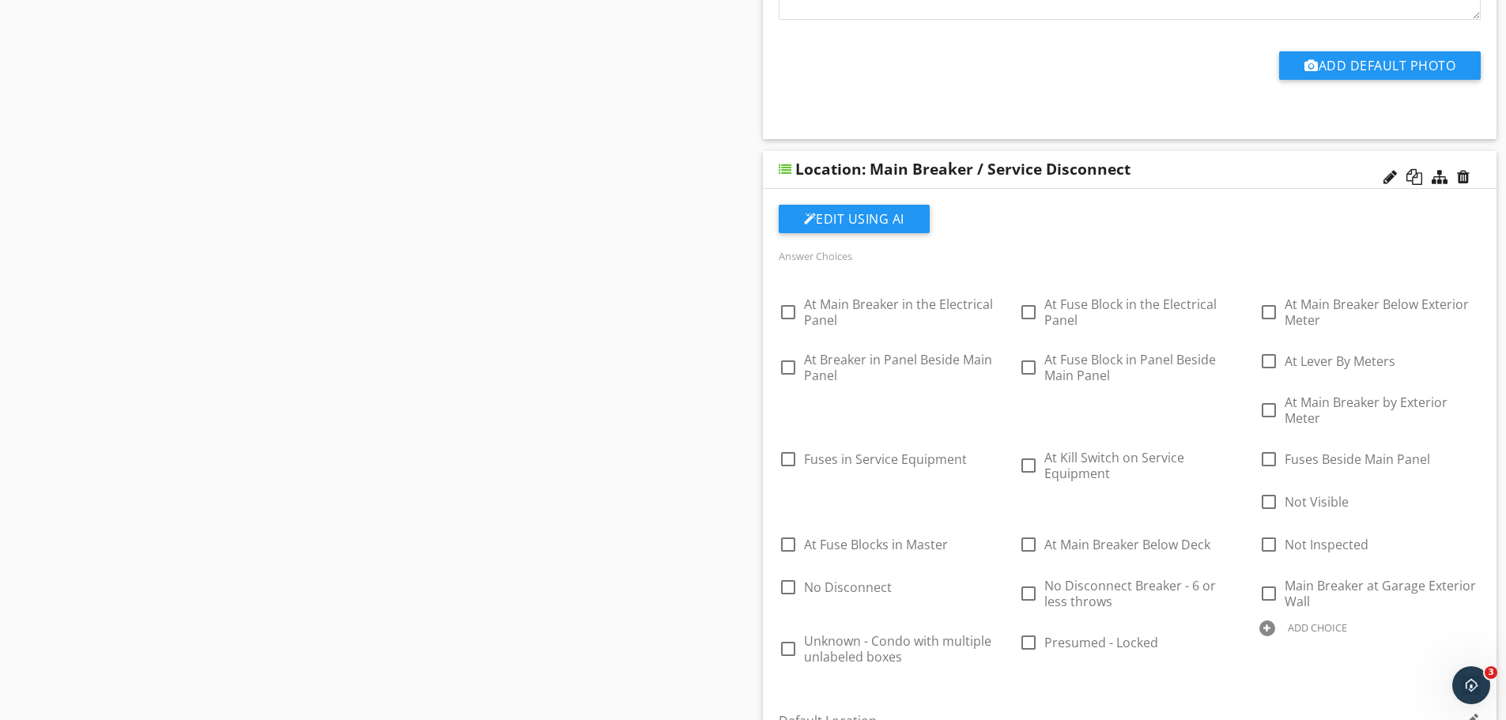
click at [1177, 168] on div "Location: Main Breaker / Service Disconnect" at bounding box center [1059, 169] width 527 height 19
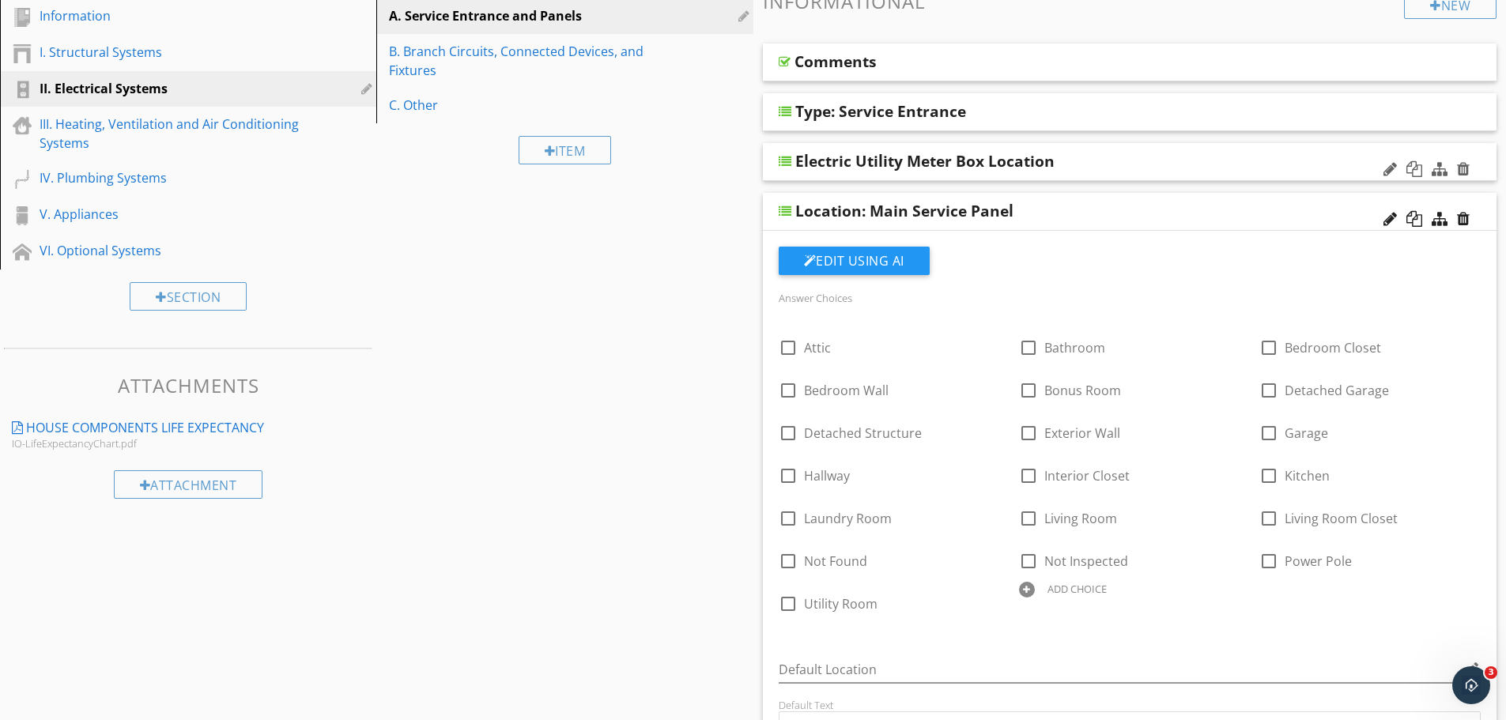
scroll to position [211, 0]
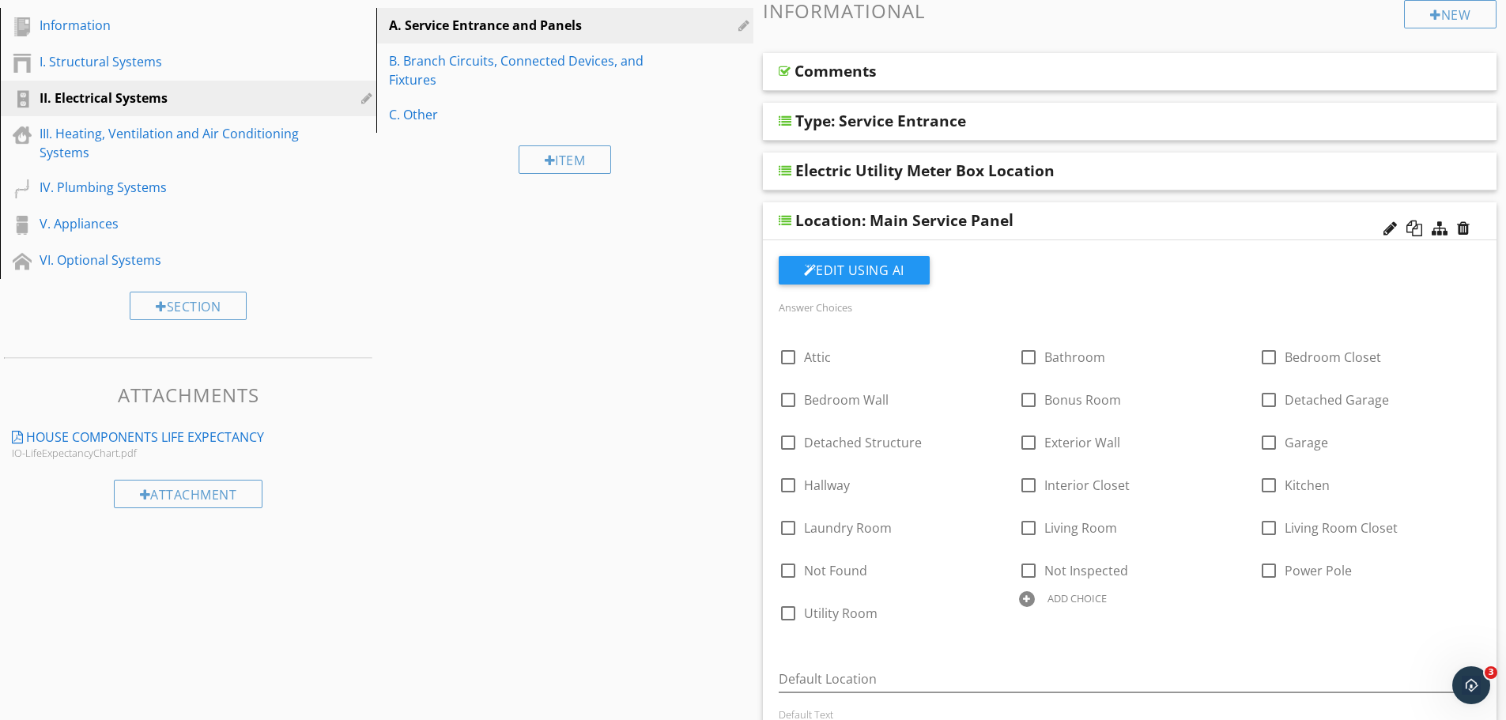
click at [1088, 210] on div "Location: Main Service Panel" at bounding box center [1130, 221] width 735 height 38
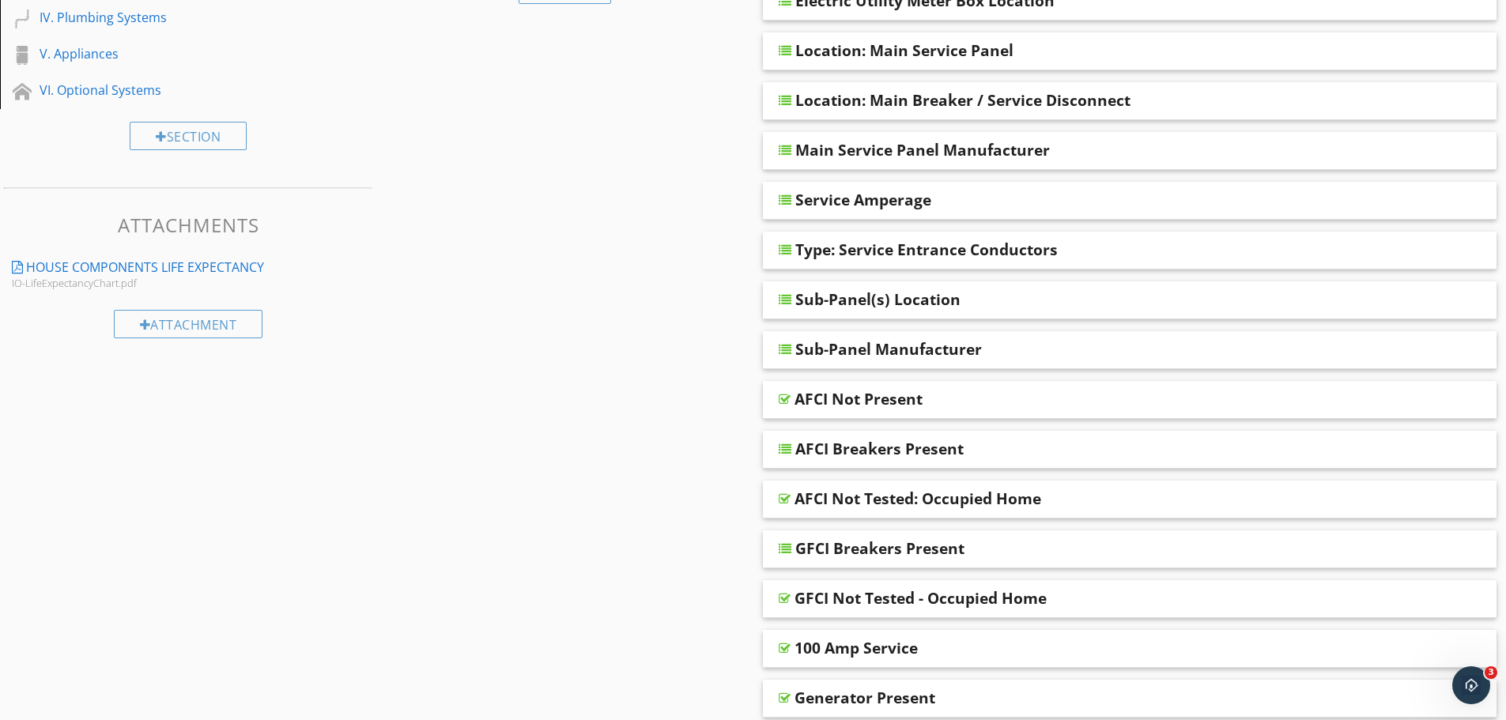
scroll to position [369, 0]
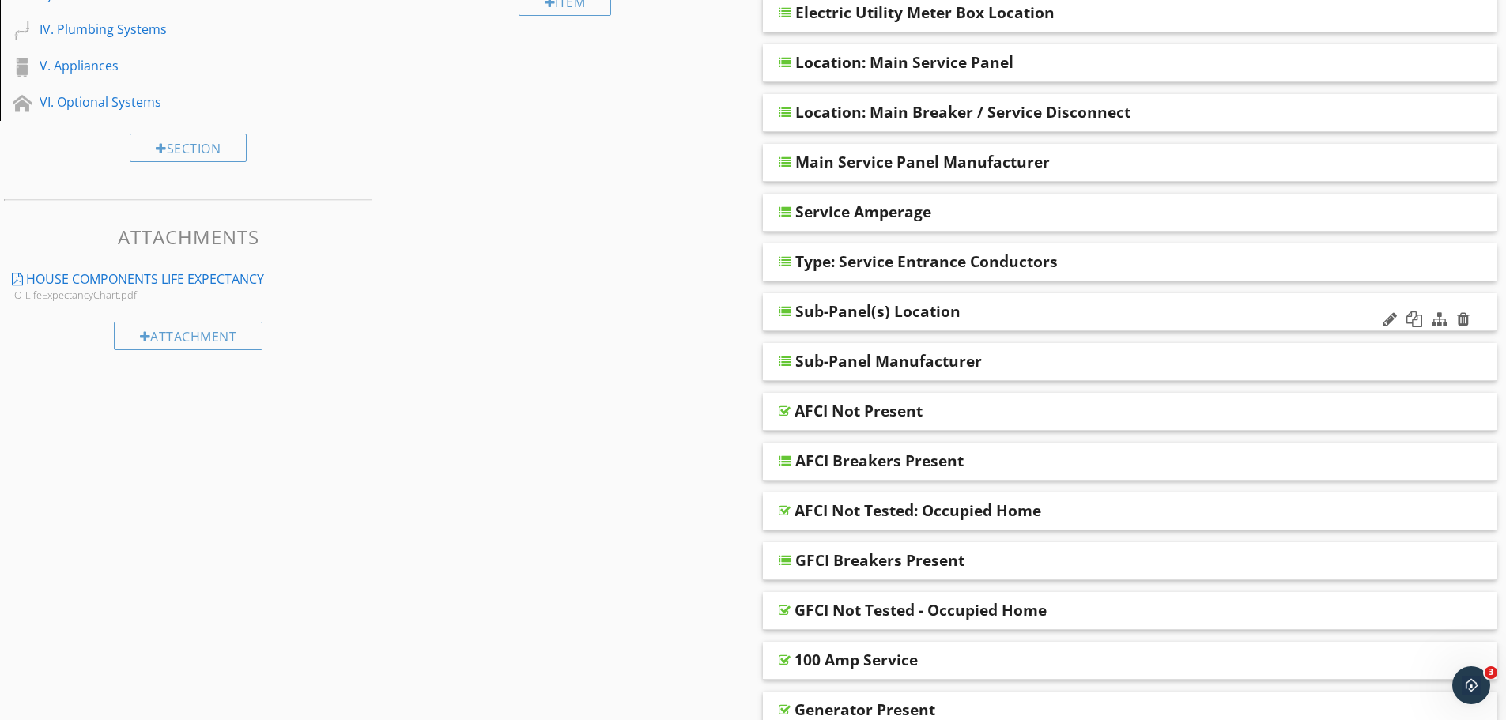
click at [1010, 302] on div "Sub-Panel(s) Location" at bounding box center [1059, 311] width 527 height 19
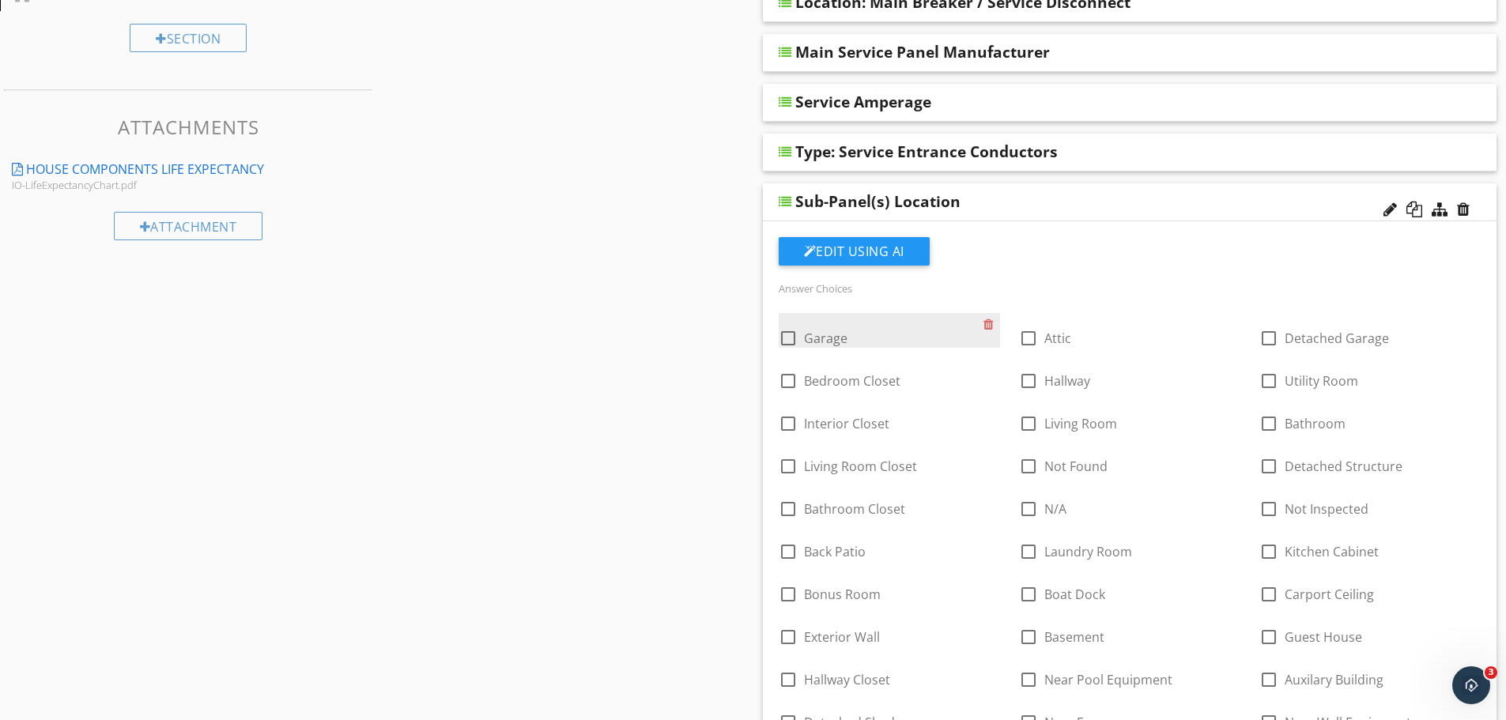
scroll to position [527, 0]
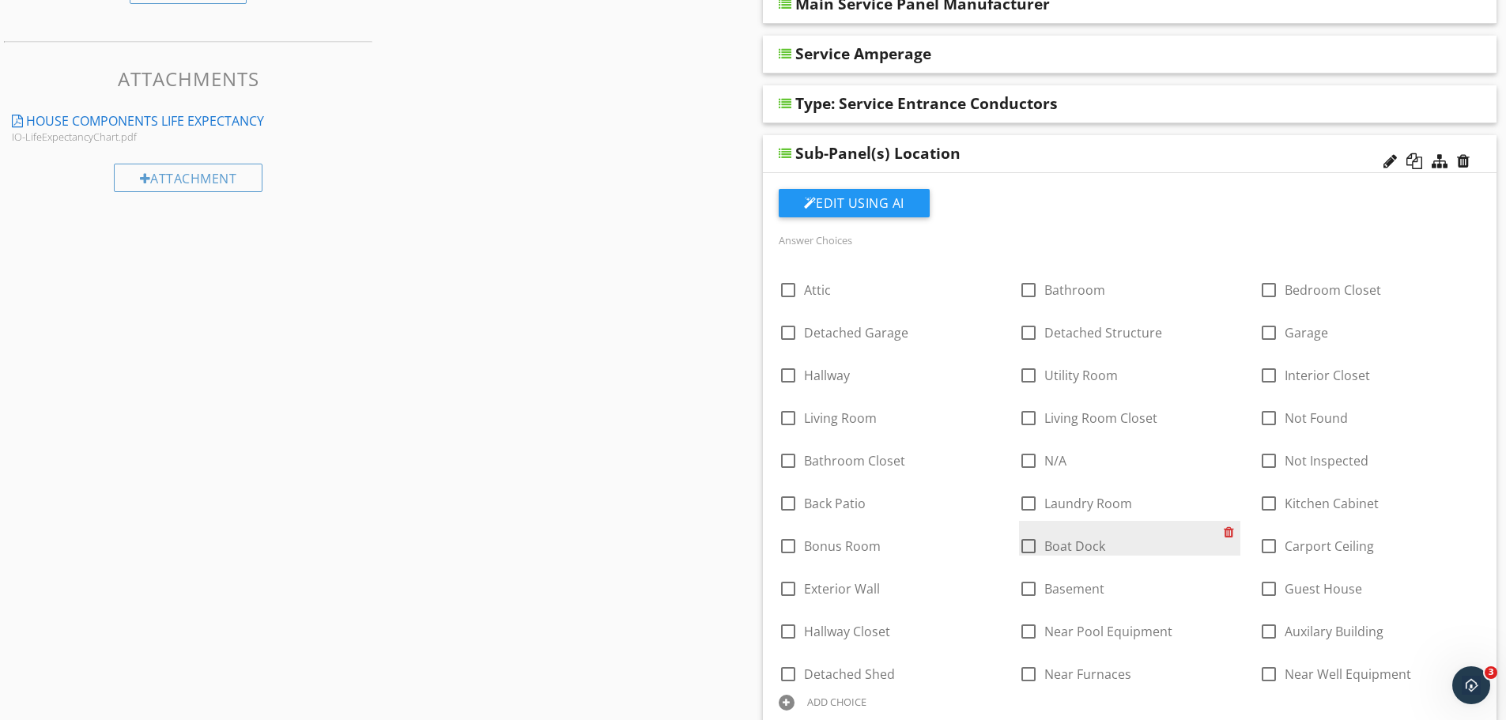
click at [1229, 530] on div at bounding box center [1232, 532] width 17 height 22
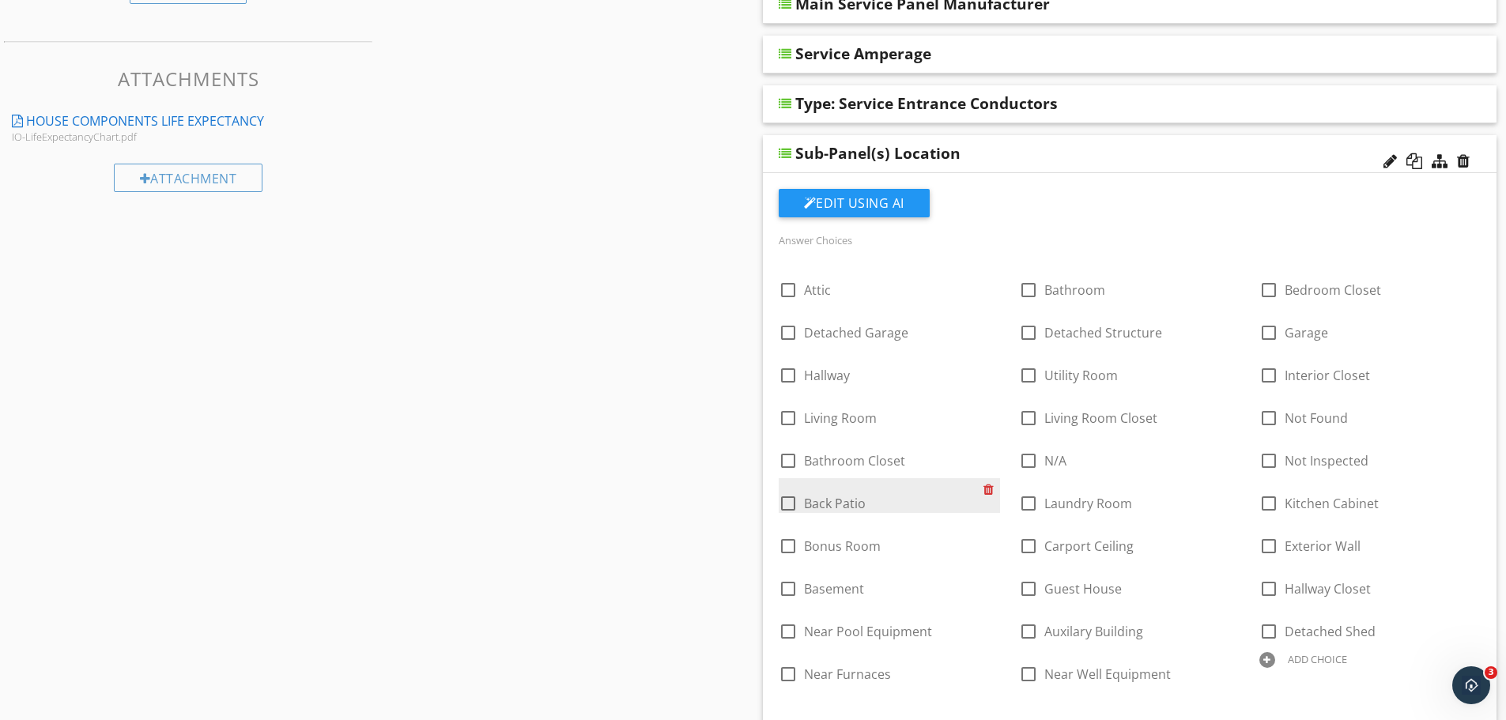
click at [986, 492] on div at bounding box center [992, 489] width 17 height 22
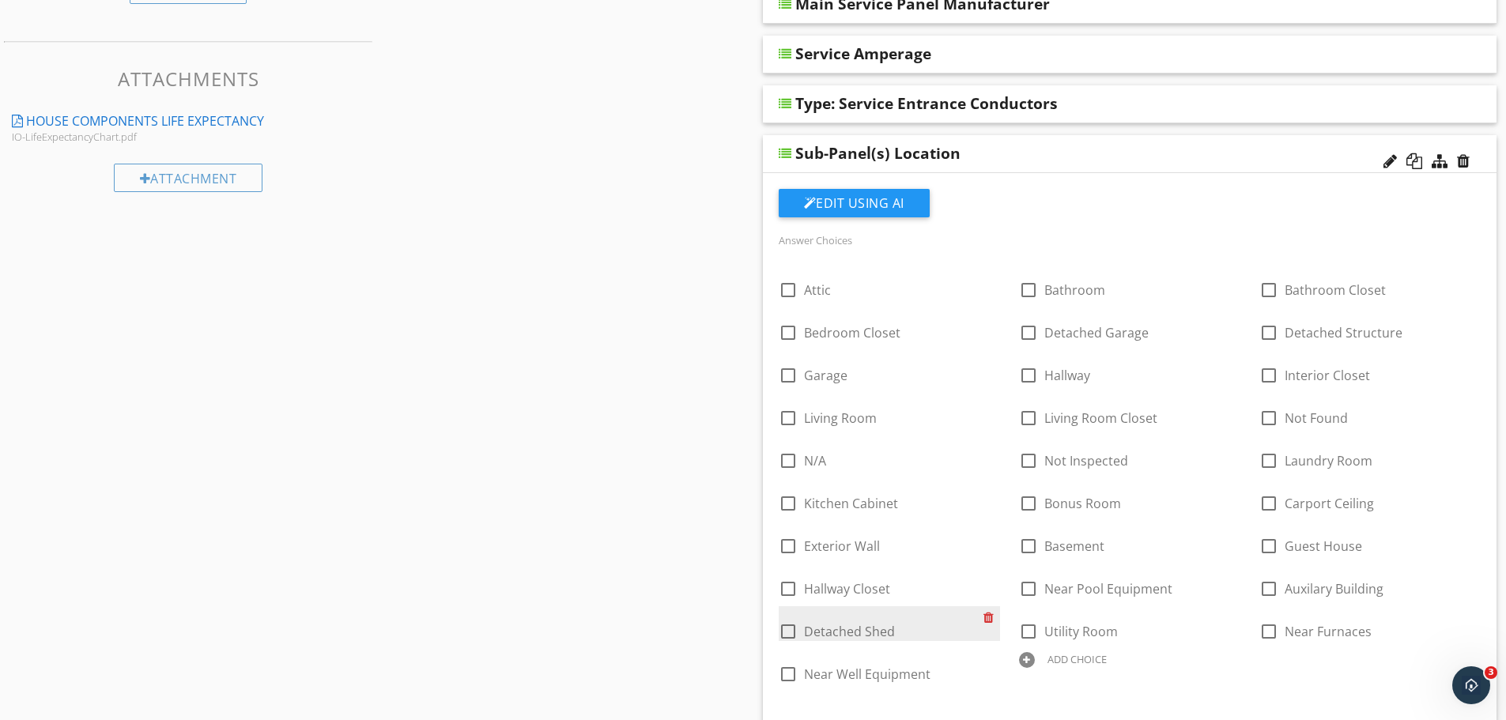
click at [988, 625] on div at bounding box center [992, 618] width 17 height 22
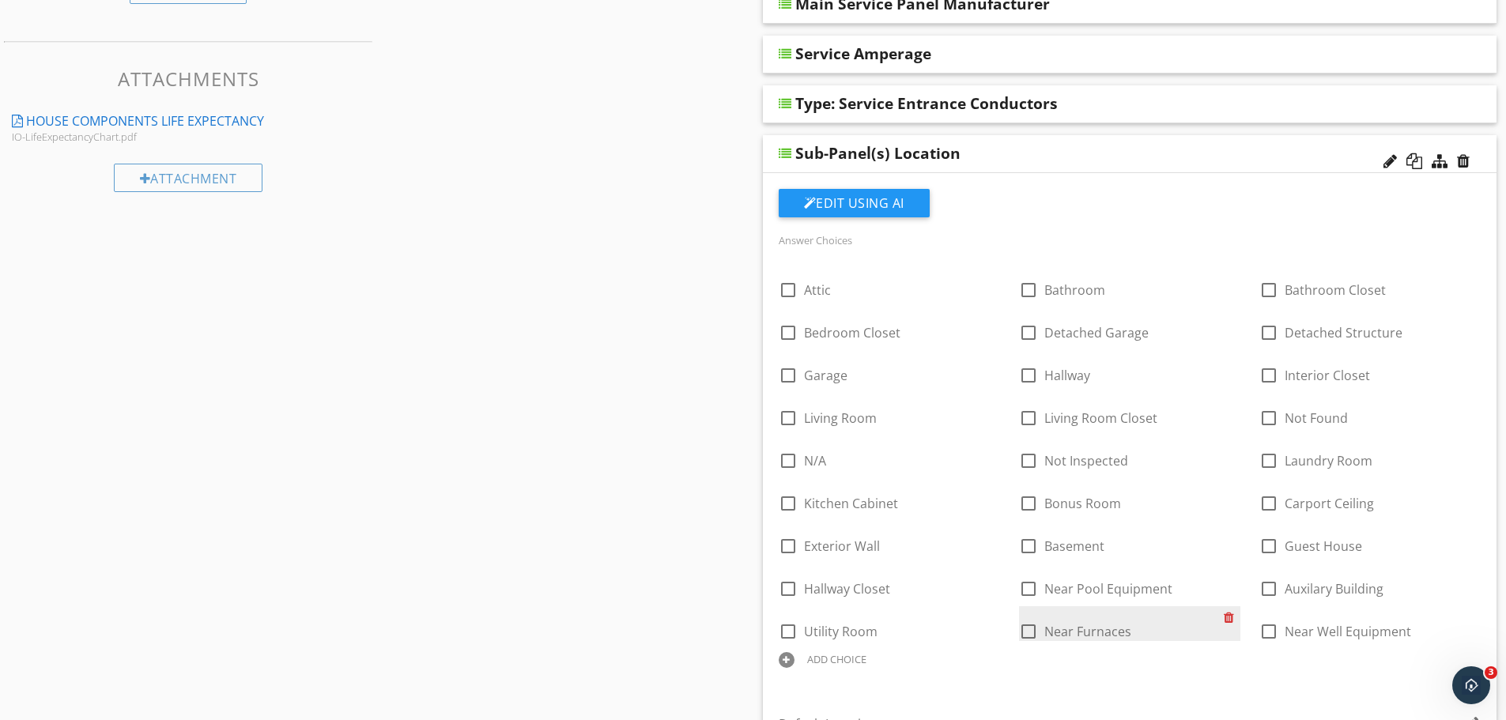
click at [1231, 616] on div at bounding box center [1232, 618] width 17 height 22
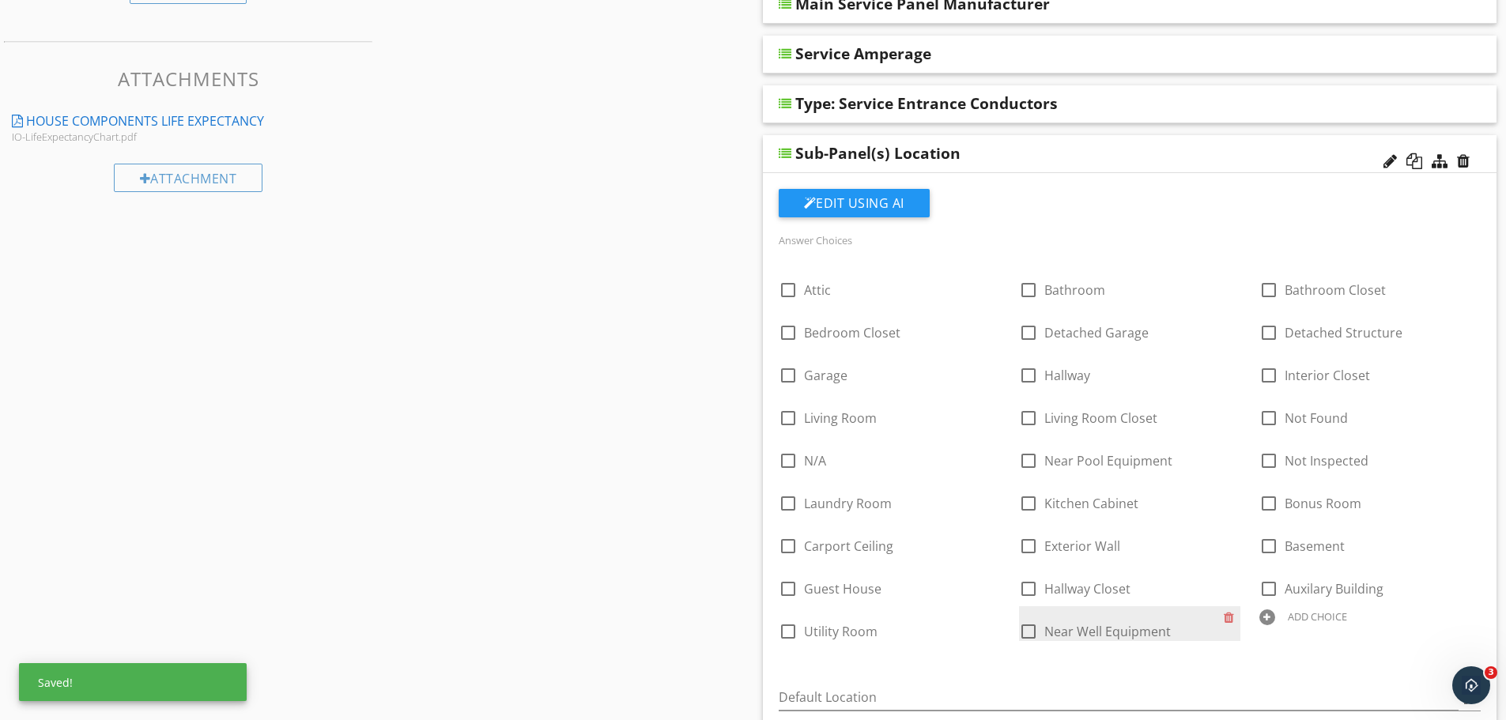
click at [1078, 620] on div "check_box_outline_blank Near Well Equipment" at bounding box center [1121, 630] width 205 height 22
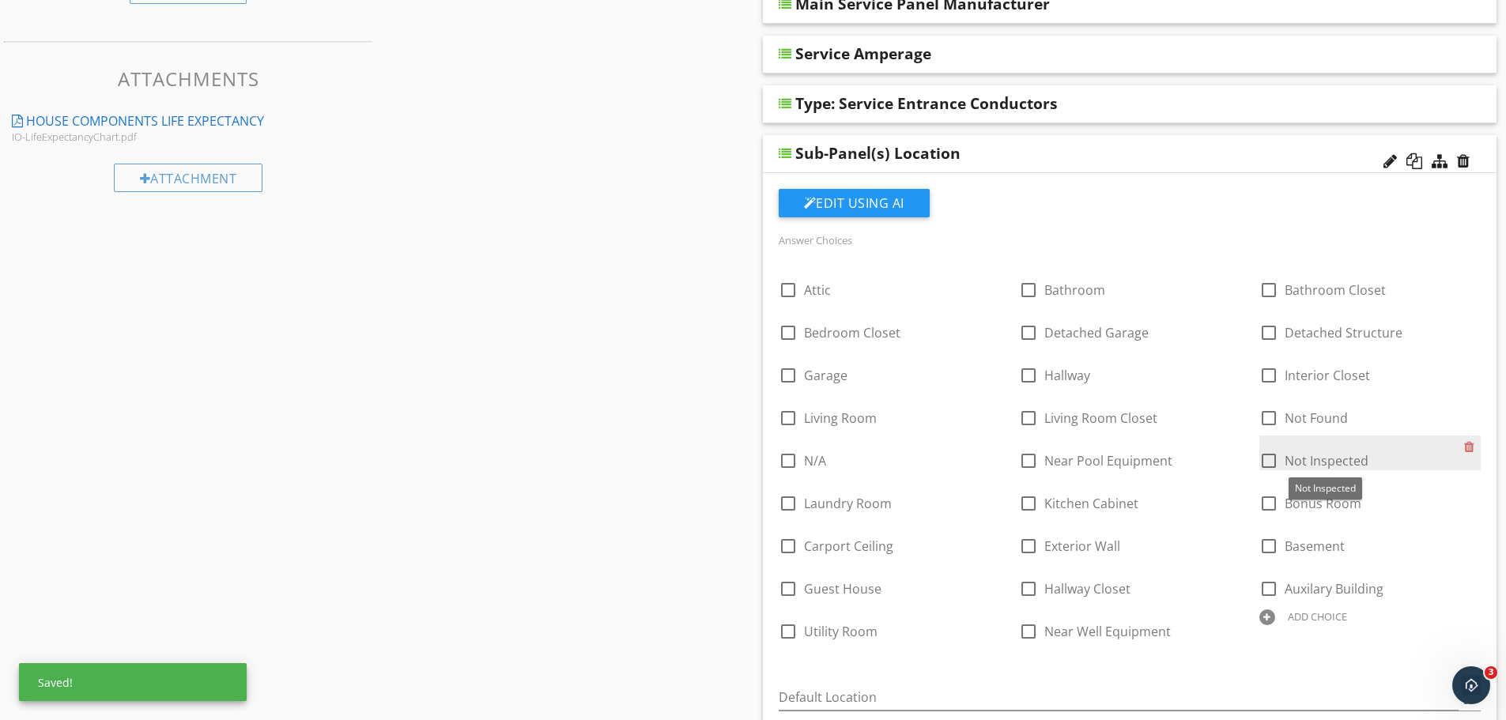
drag, startPoint x: 1078, startPoint y: 622, endPoint x: 1292, endPoint y: 464, distance: 265.9
click at [1292, 265] on div "check_box_outline_blank Attic check_box_outline_blank Bathroom check_box_outlin…" at bounding box center [1130, 265] width 722 height 0
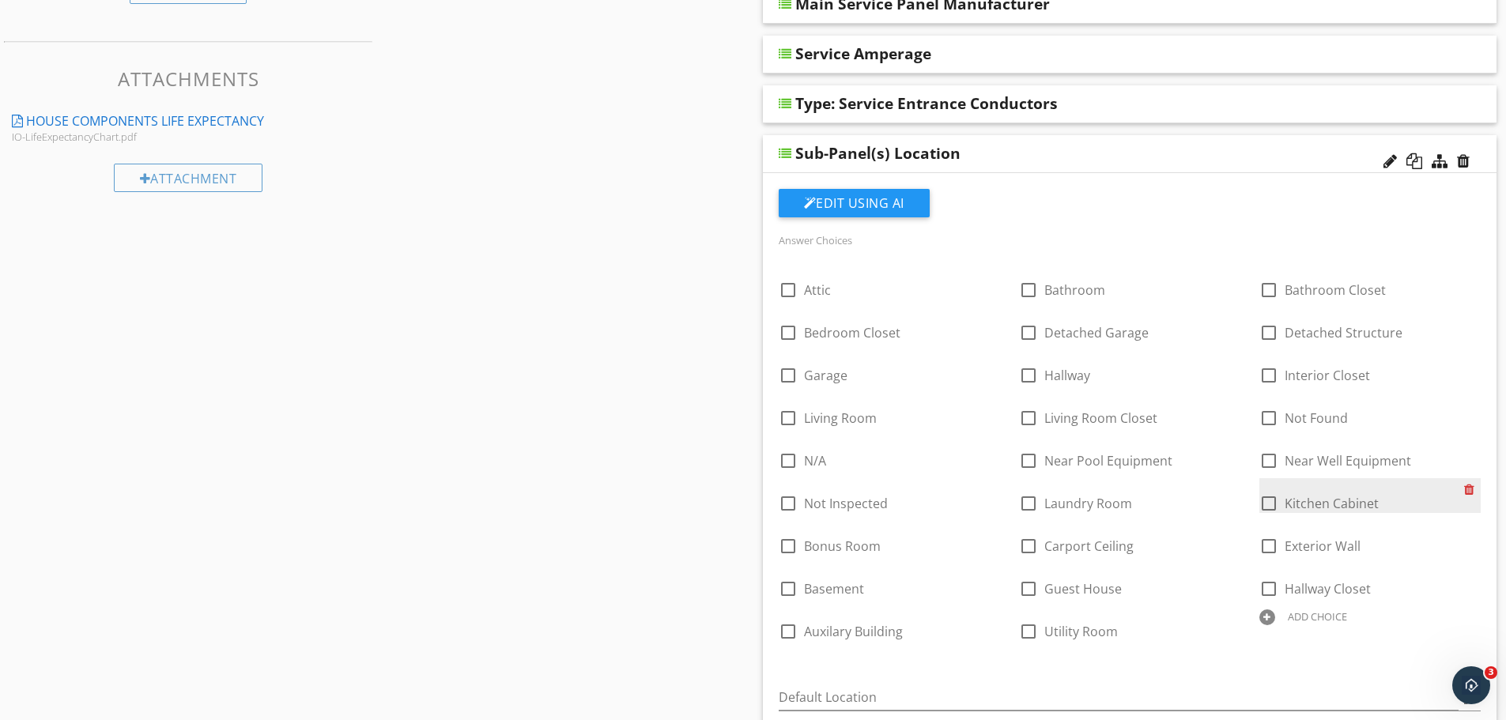
click at [1467, 488] on div at bounding box center [1473, 489] width 17 height 22
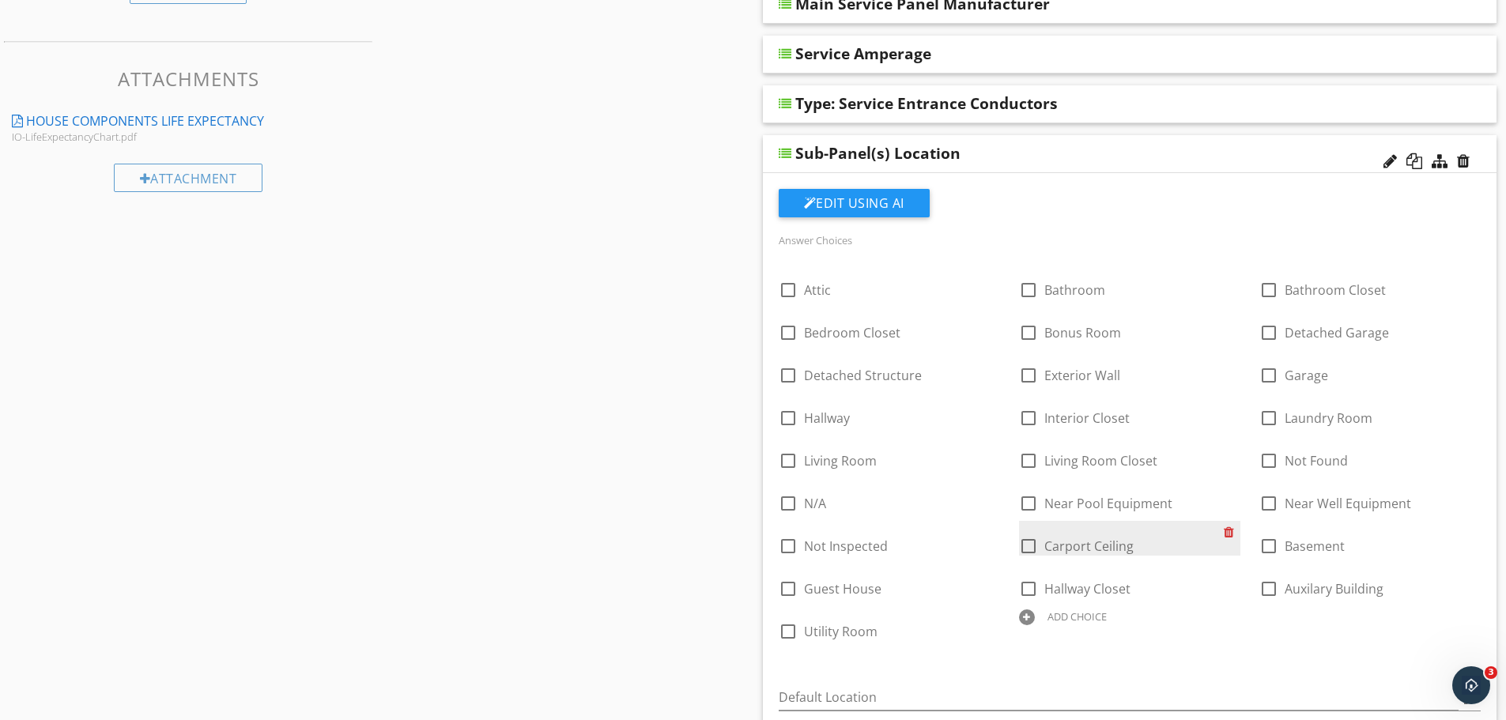
click at [1231, 531] on div at bounding box center [1232, 532] width 17 height 22
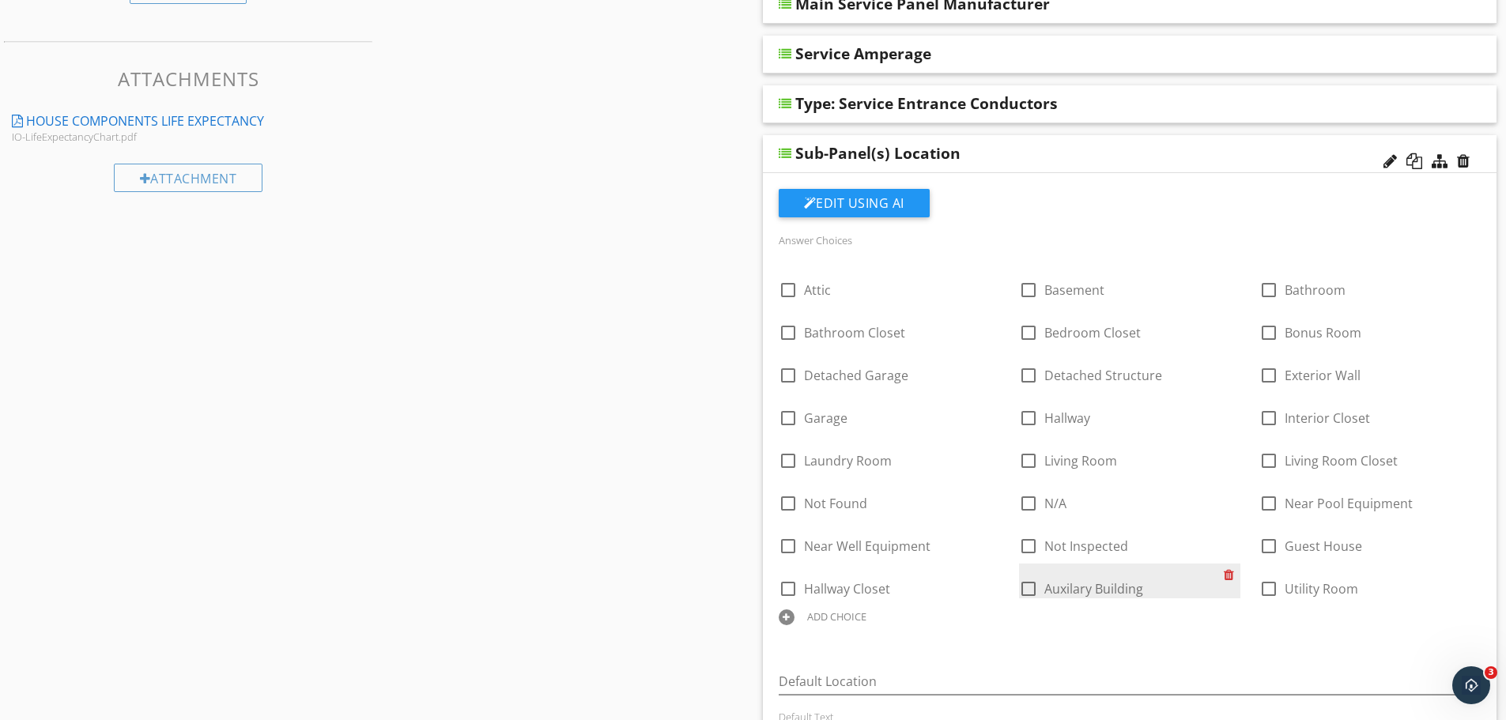
click at [1230, 571] on div at bounding box center [1232, 575] width 17 height 22
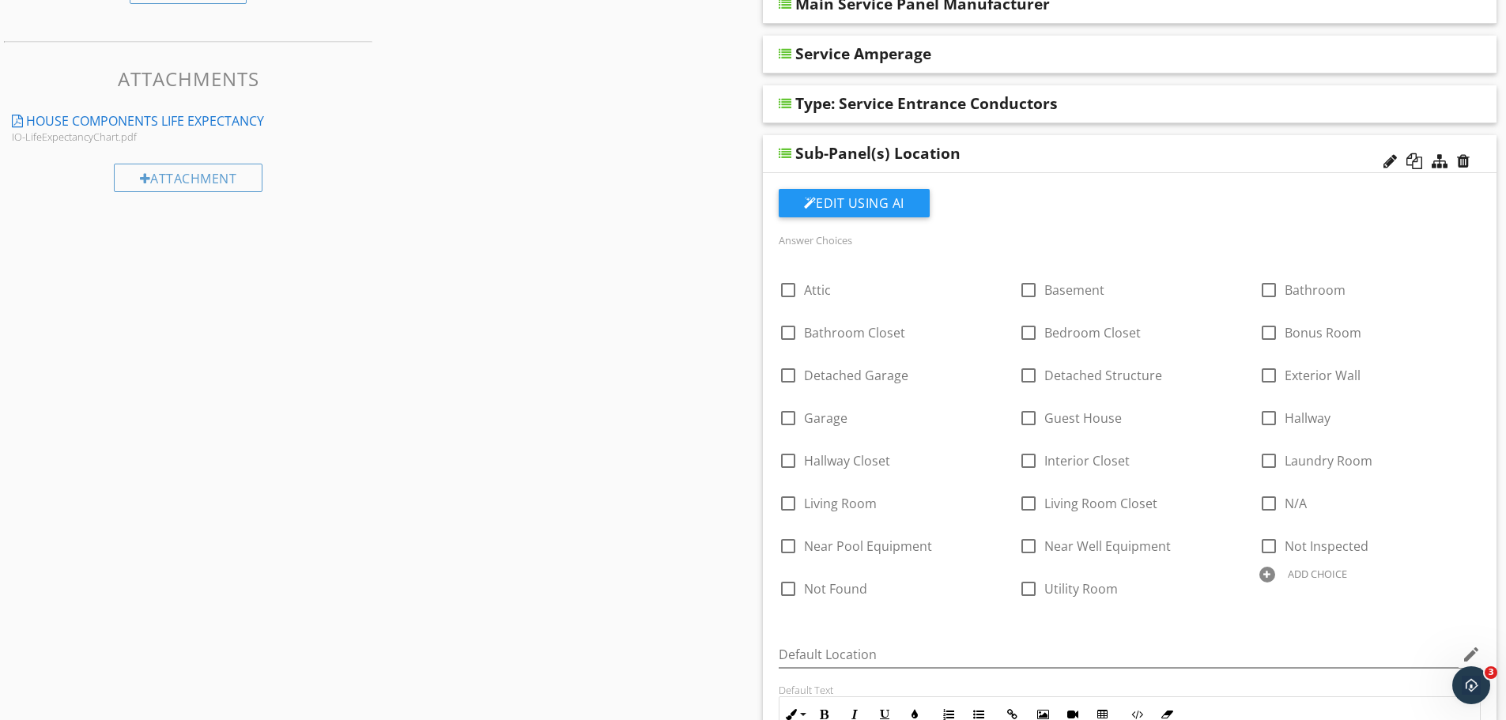
click at [1146, 148] on div "Sub-Panel(s) Location" at bounding box center [1059, 153] width 527 height 19
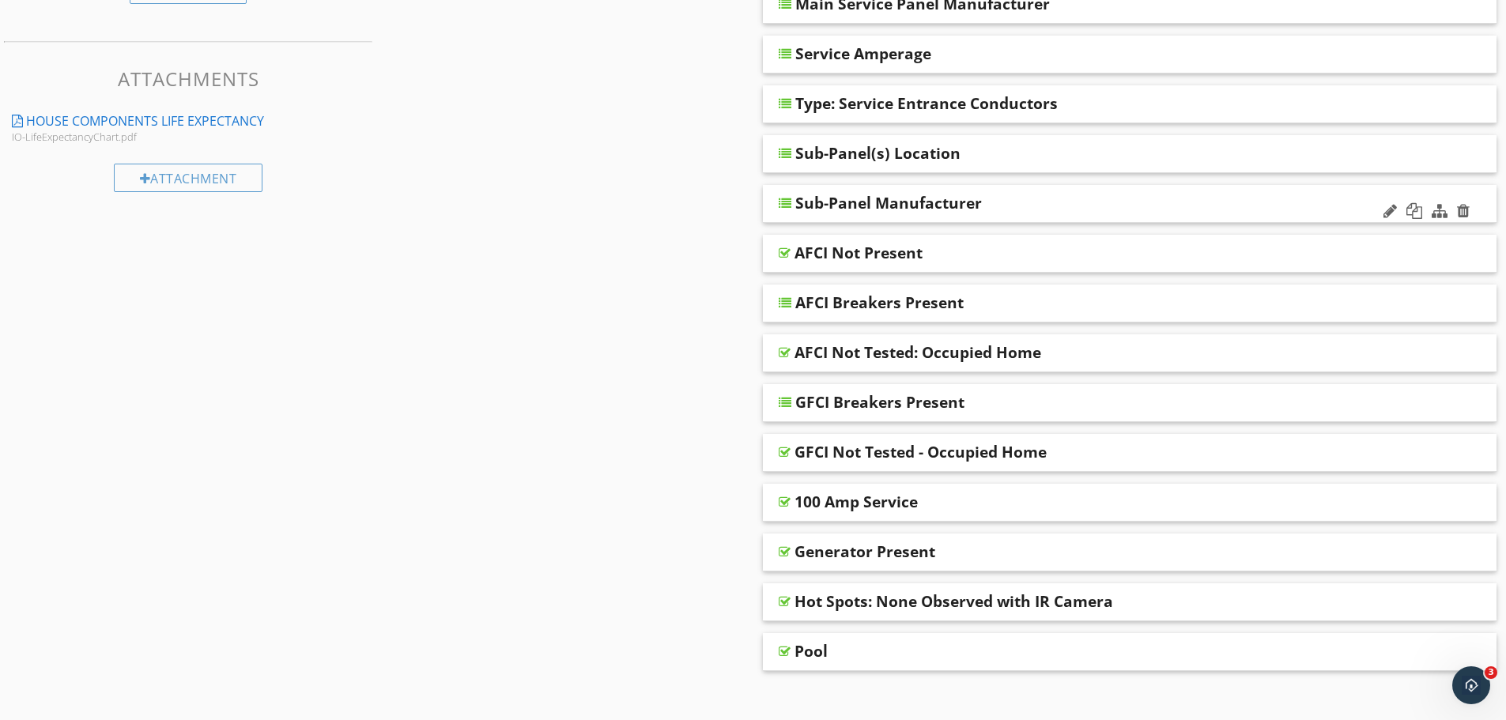
click at [1020, 214] on div "Sub-Panel Manufacturer" at bounding box center [1130, 204] width 735 height 38
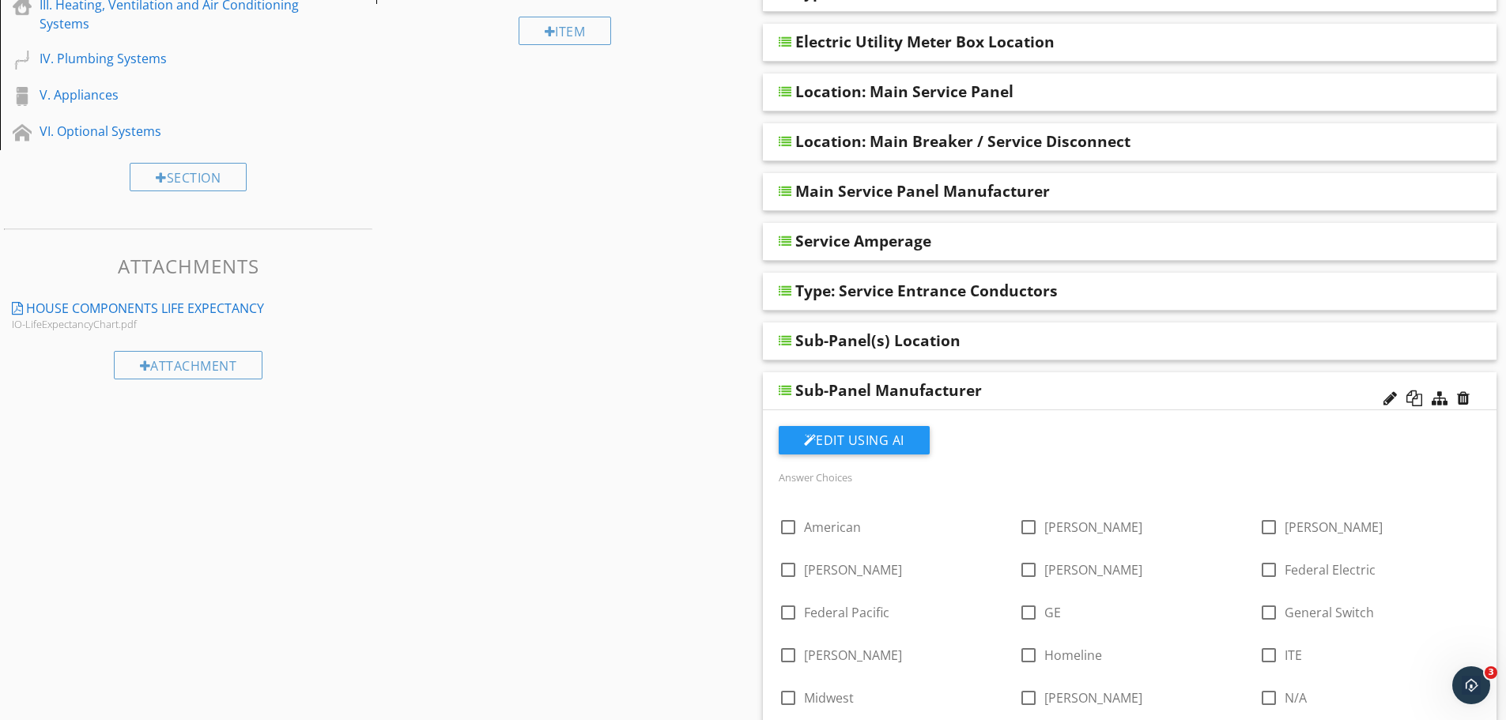
scroll to position [263, 0]
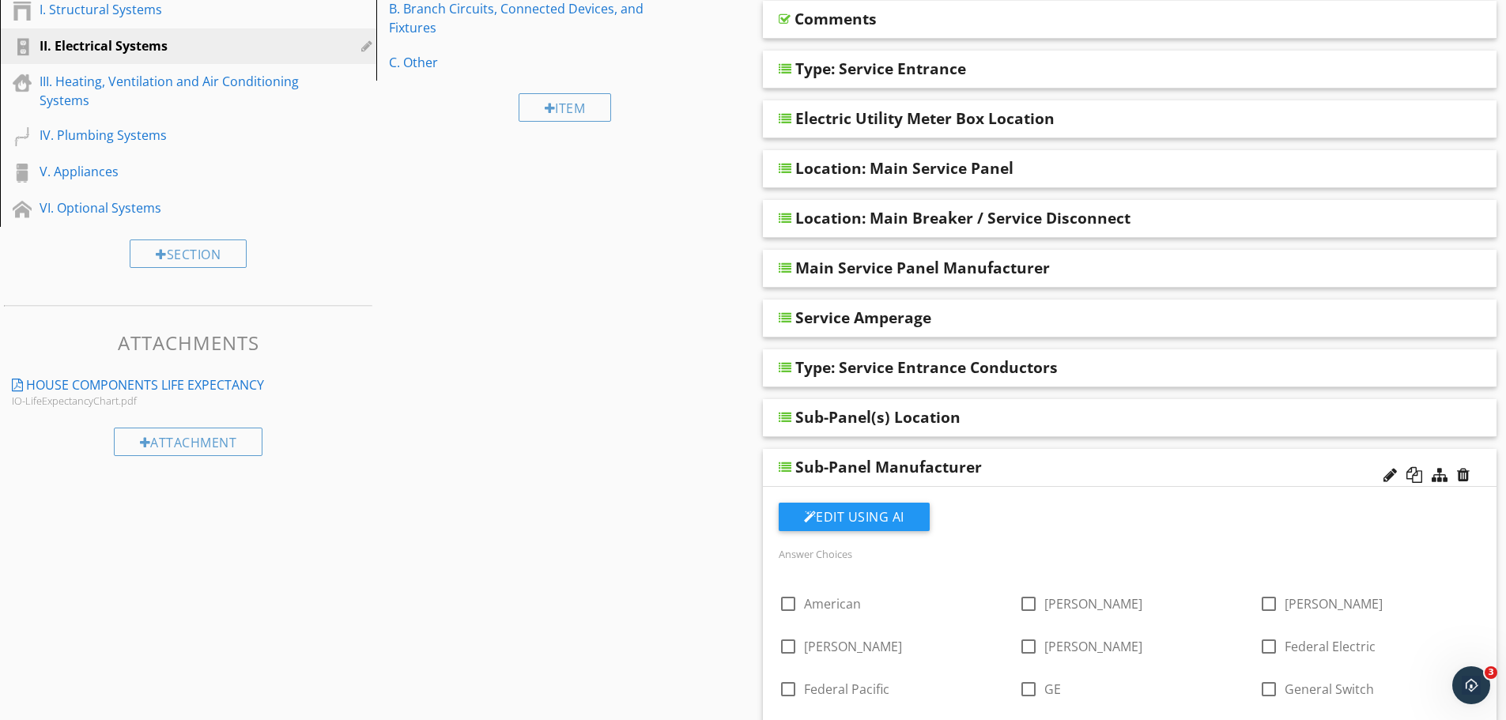
click at [1079, 469] on div "Sub-Panel Manufacturer" at bounding box center [1059, 467] width 527 height 19
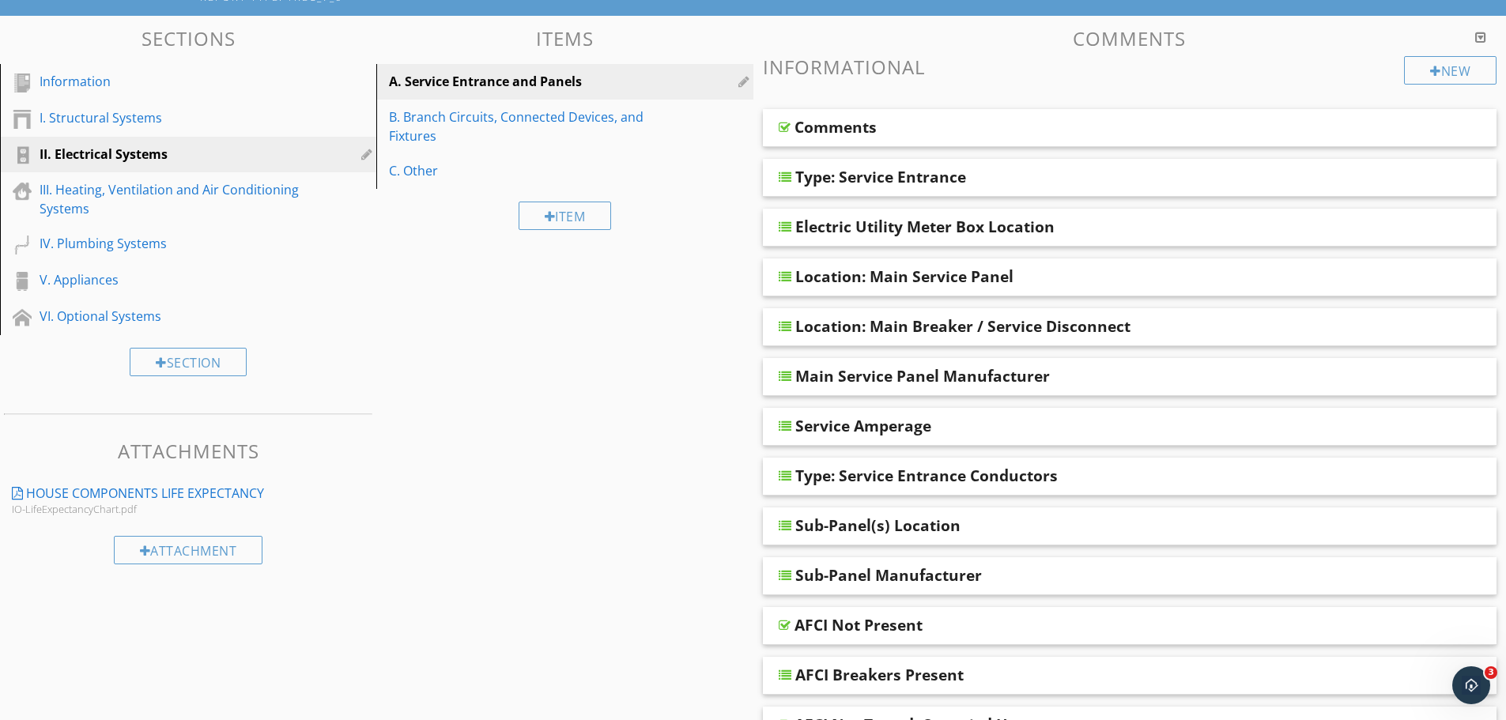
scroll to position [0, 0]
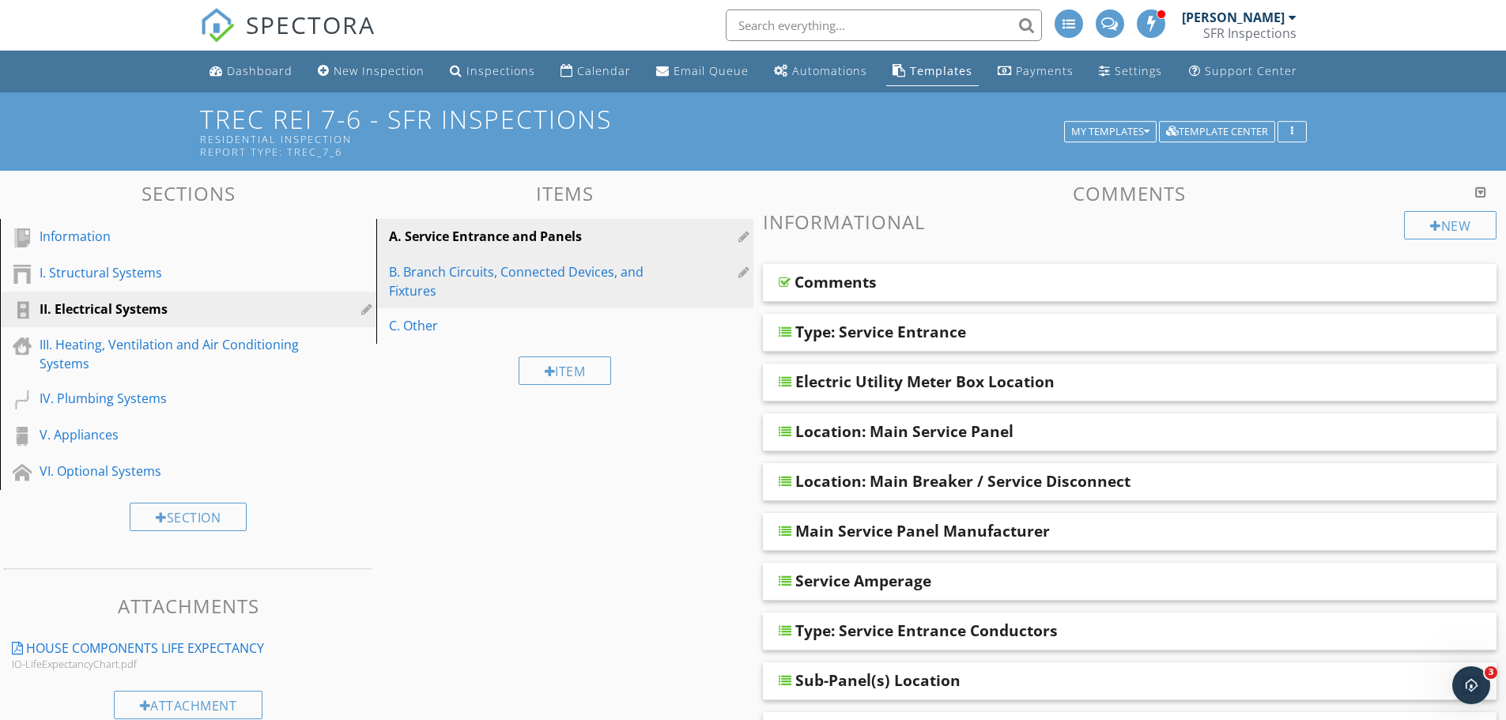
click at [499, 290] on div "B. Branch Circuits, Connected Devices, and Fixtures" at bounding box center [537, 282] width 297 height 38
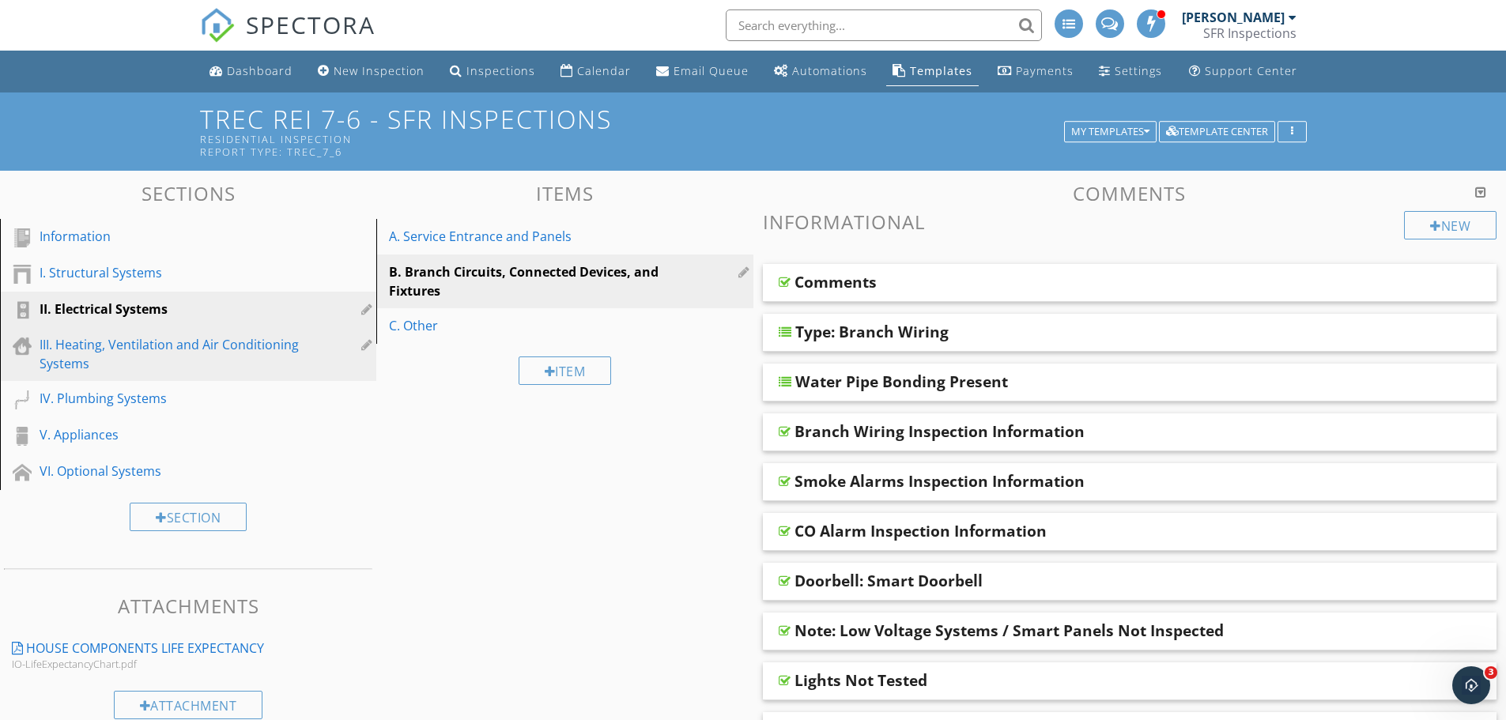
click at [151, 356] on div "III. Heating, Ventilation and Air Conditioning Systems" at bounding box center [171, 354] width 262 height 38
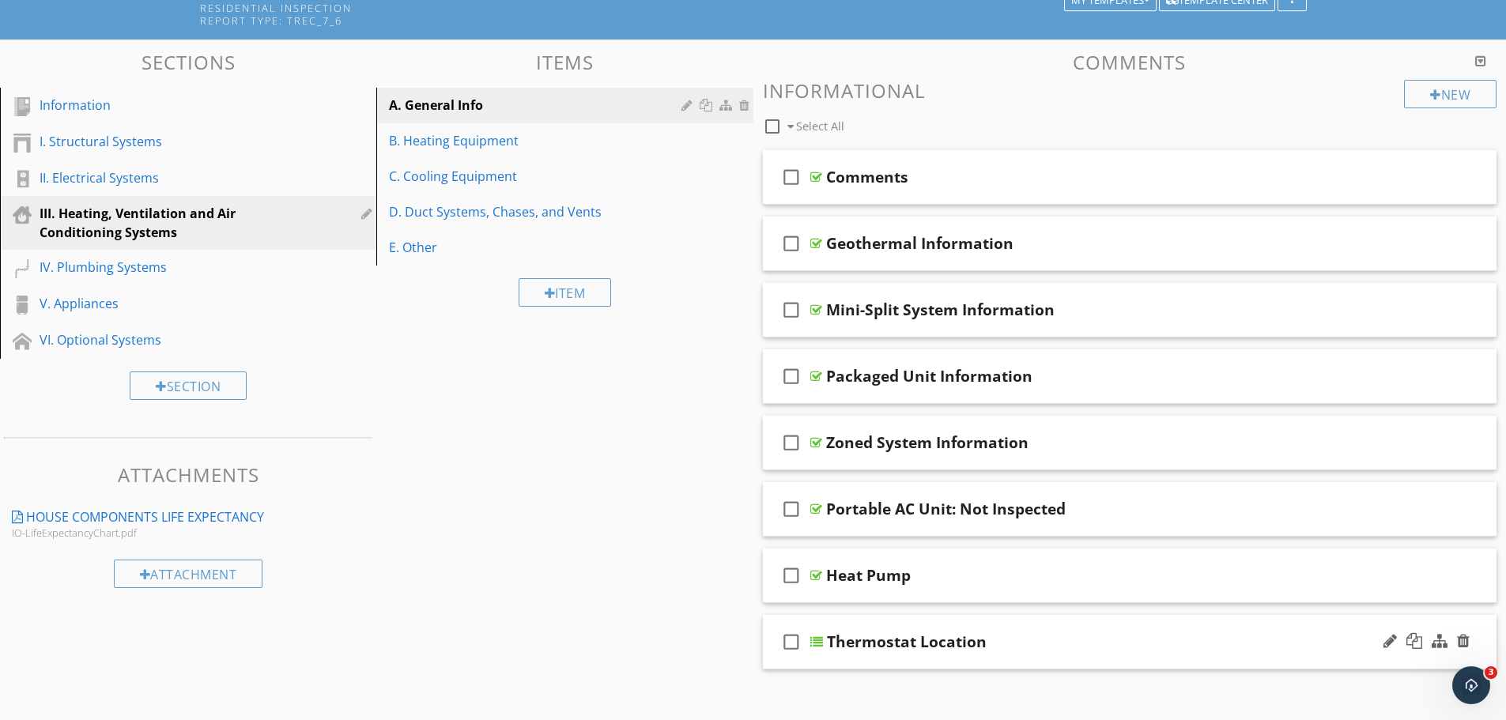
scroll to position [158, 0]
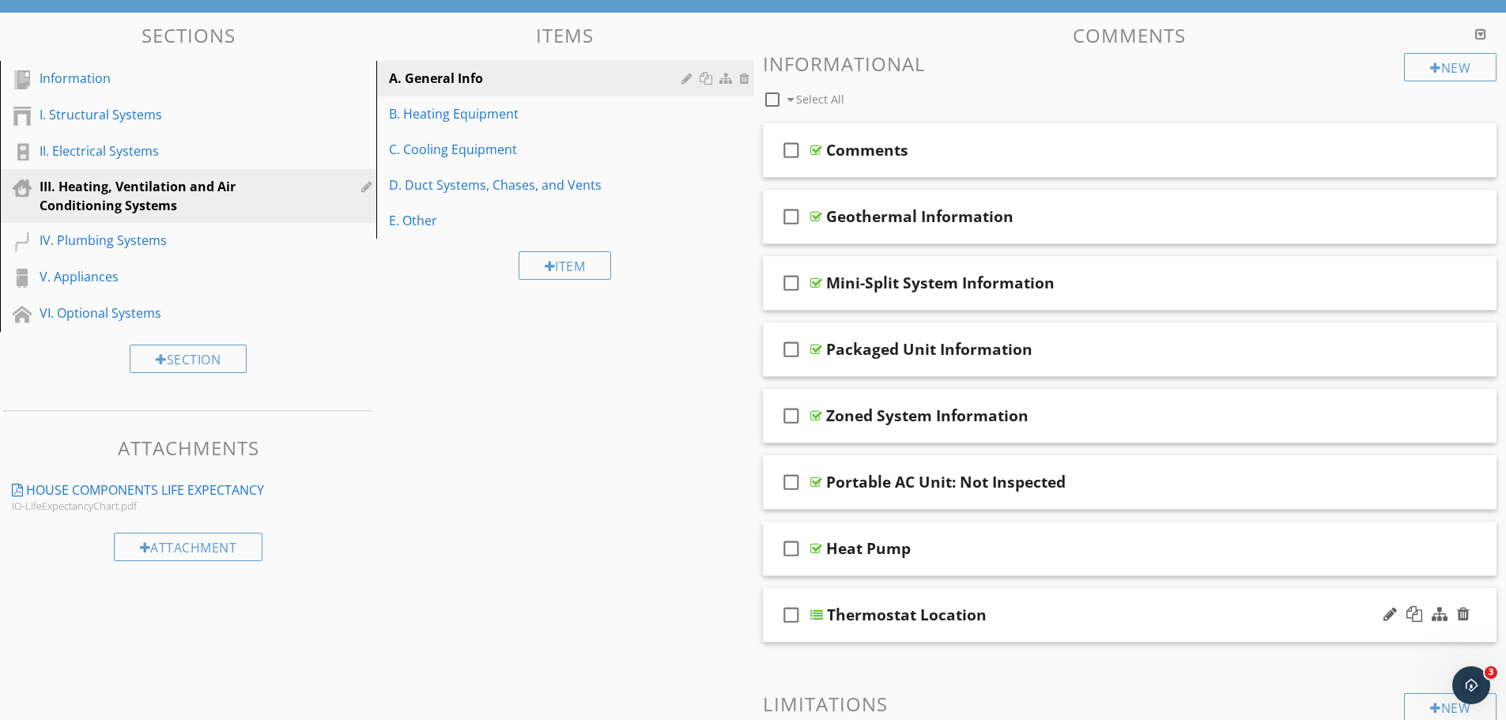
click at [1125, 618] on div "Thermostat Location" at bounding box center [1090, 615] width 527 height 19
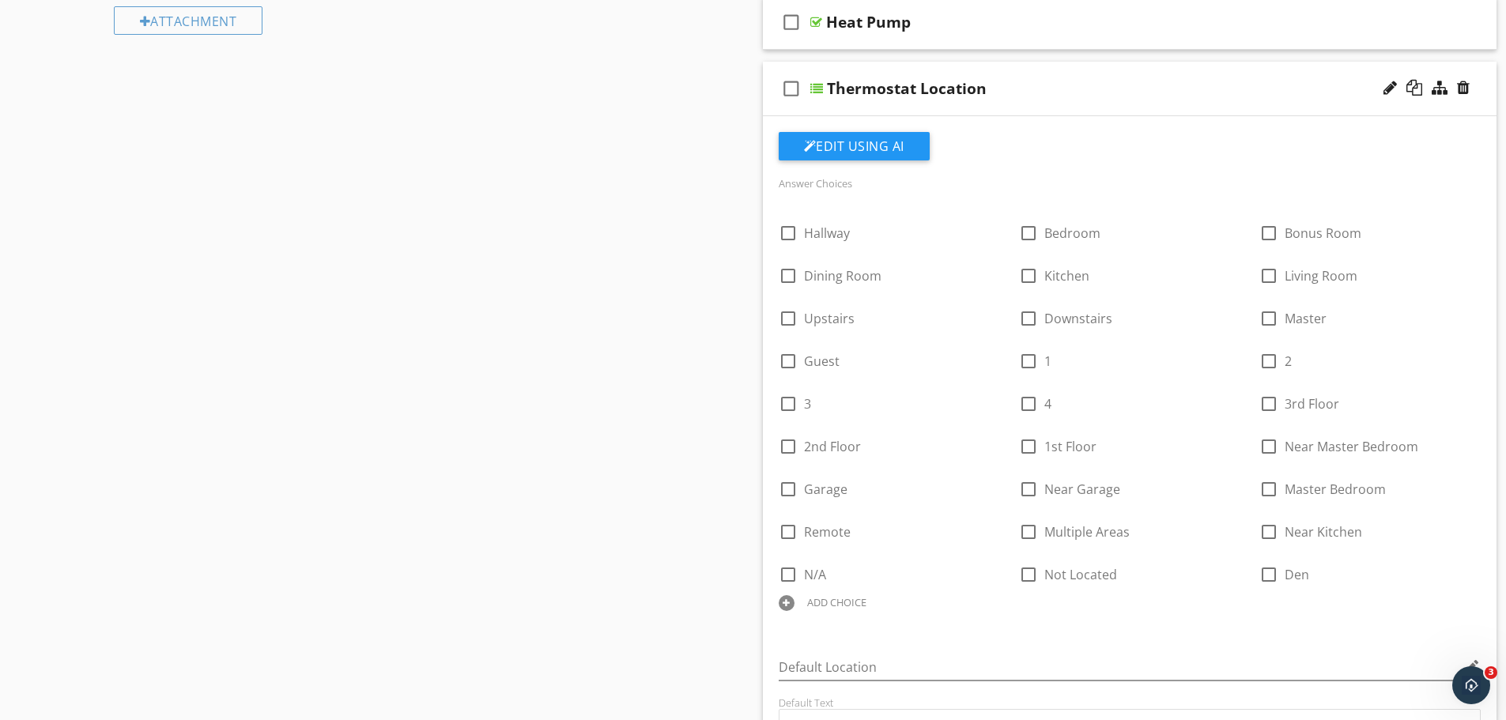
scroll to position [686, 0]
click at [1233, 345] on div at bounding box center [1232, 346] width 17 height 22
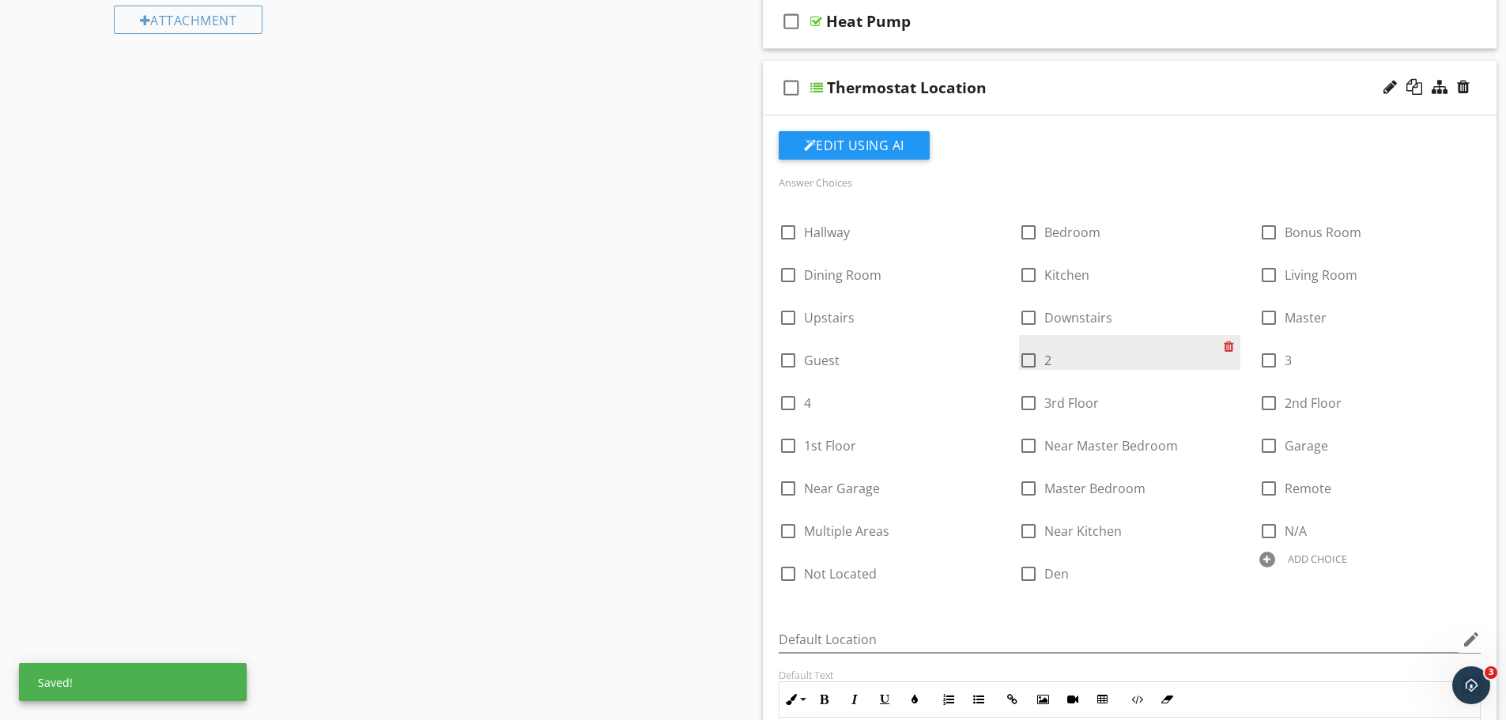
click at [1230, 348] on div at bounding box center [1232, 346] width 17 height 22
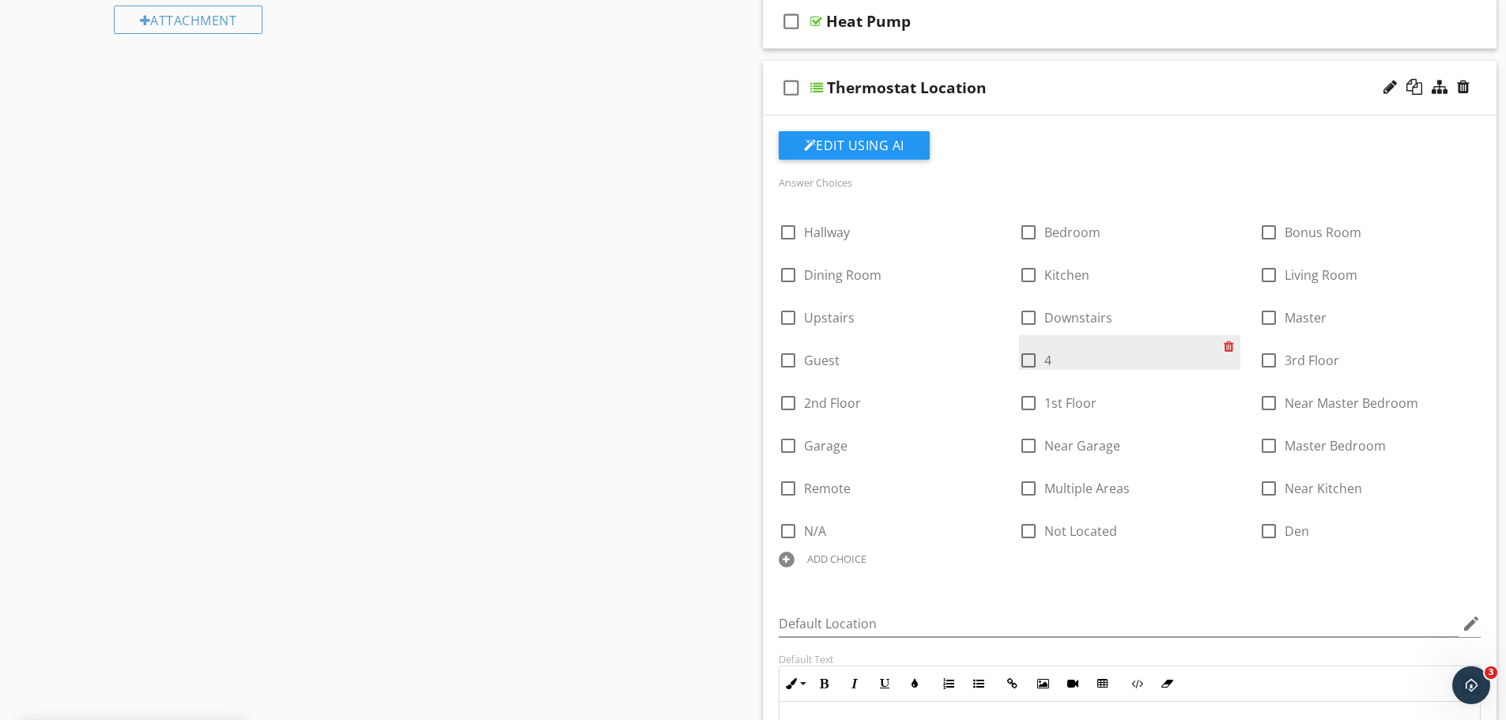
click at [1230, 348] on div at bounding box center [1232, 346] width 17 height 22
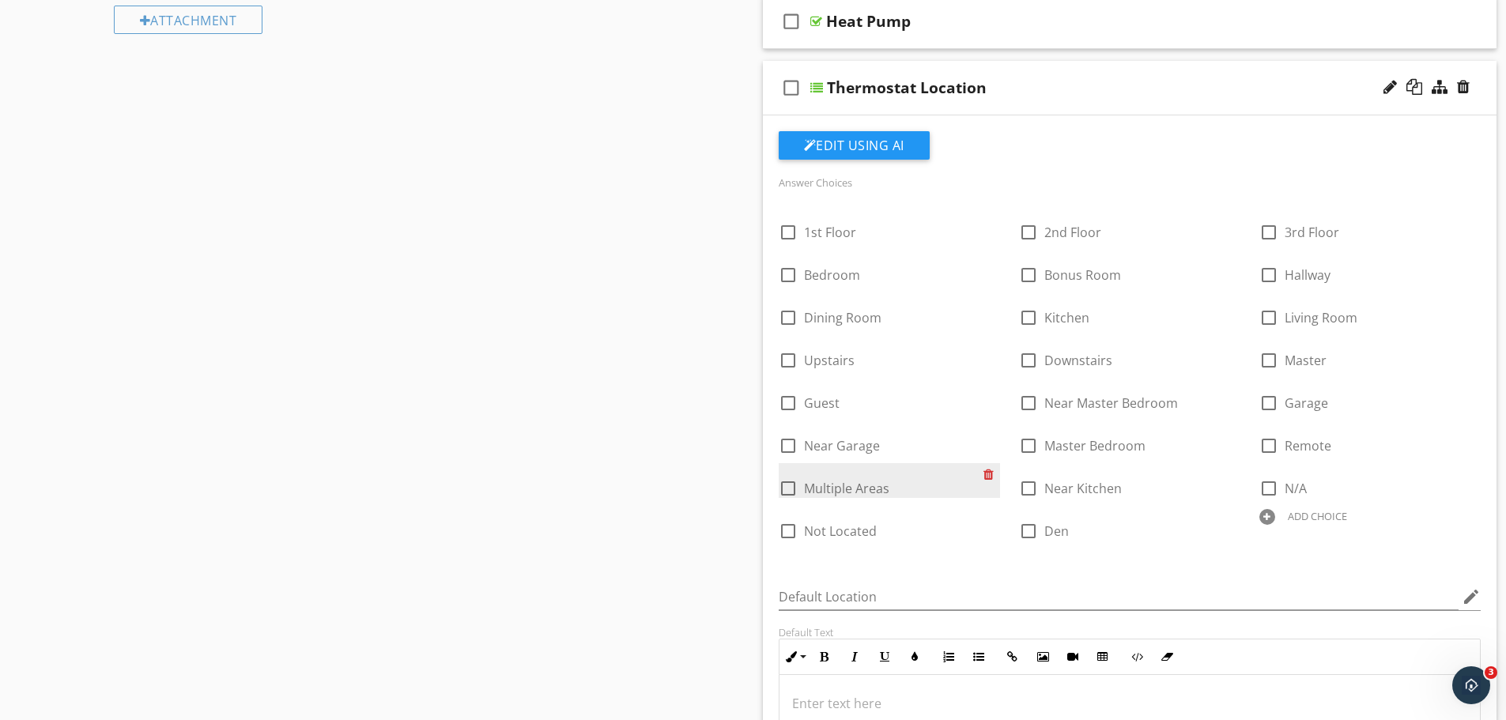
click at [987, 471] on div at bounding box center [992, 474] width 17 height 22
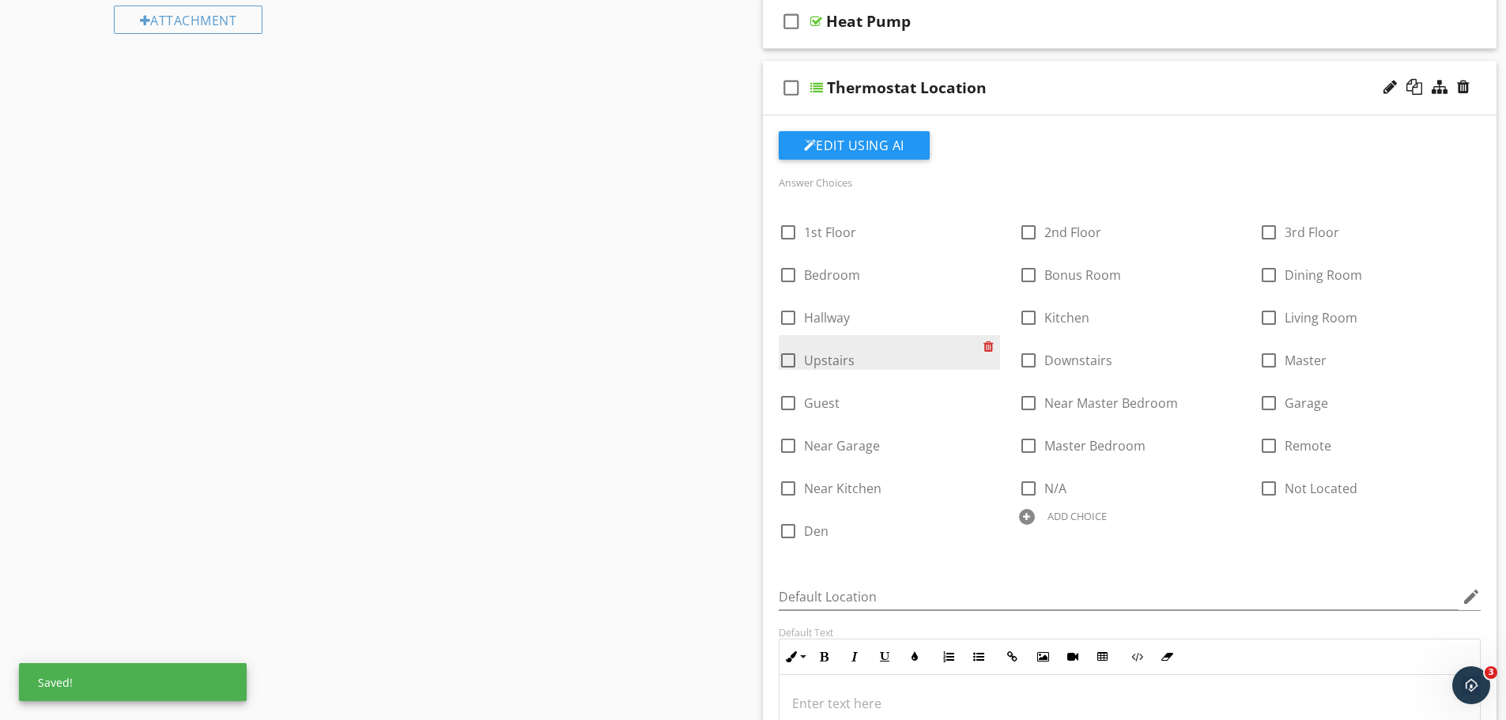
click at [996, 344] on div at bounding box center [992, 346] width 17 height 22
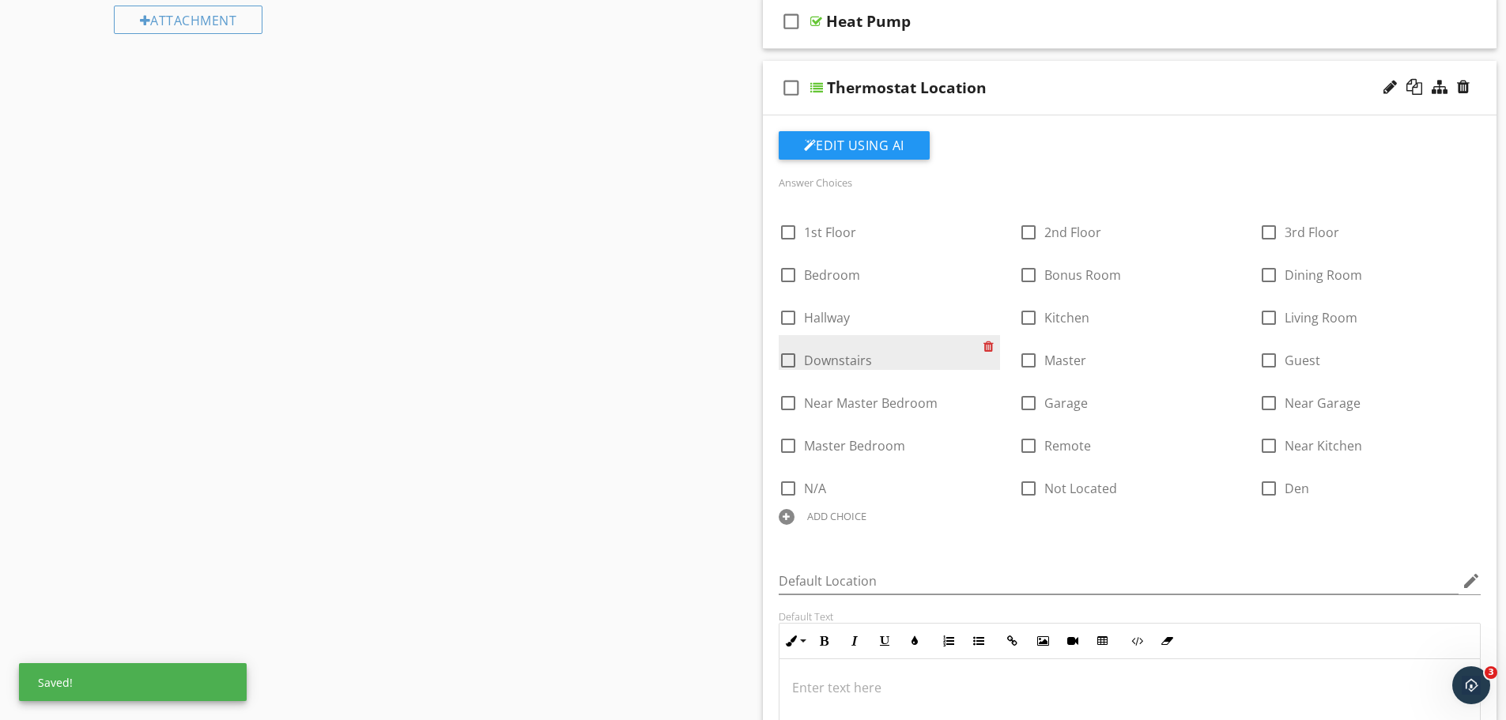
click at [992, 341] on div at bounding box center [992, 346] width 17 height 22
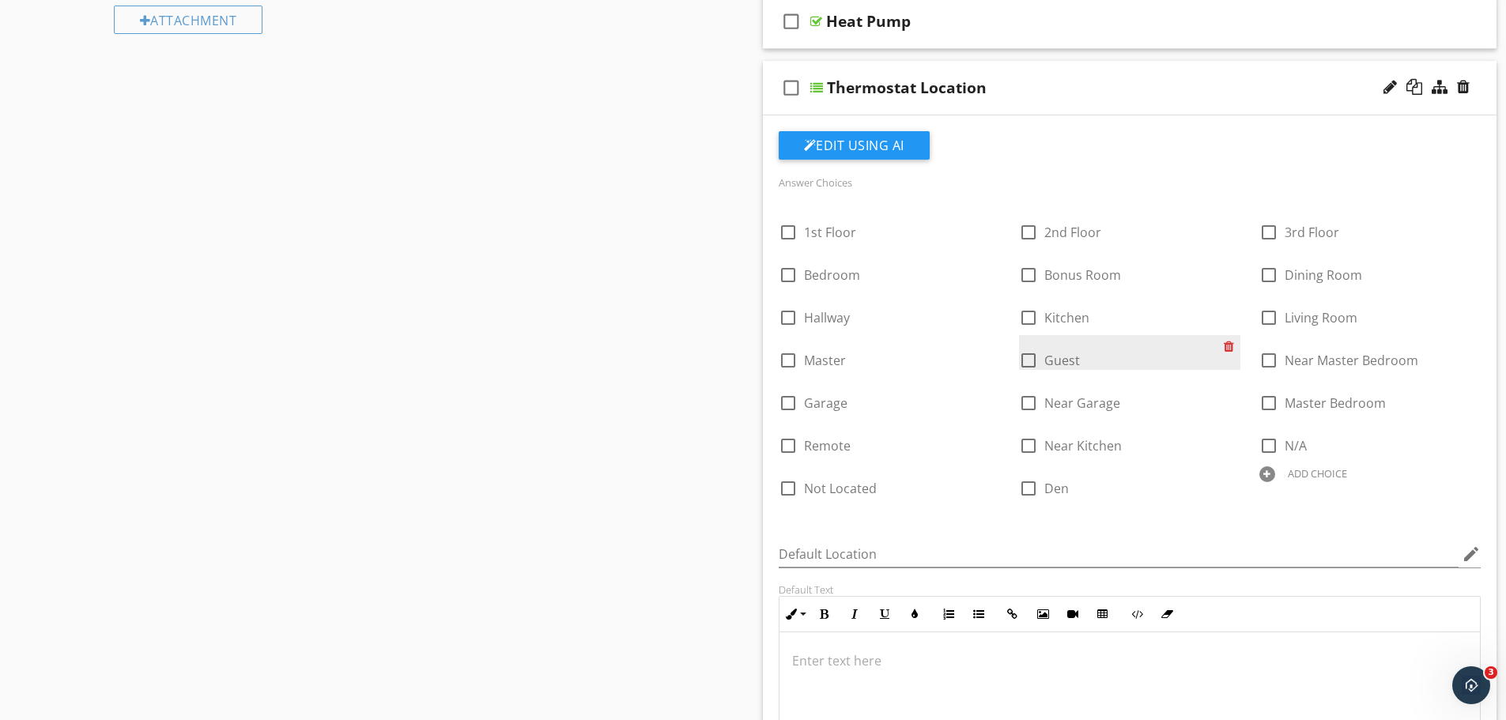
click at [1230, 346] on div at bounding box center [1232, 346] width 17 height 22
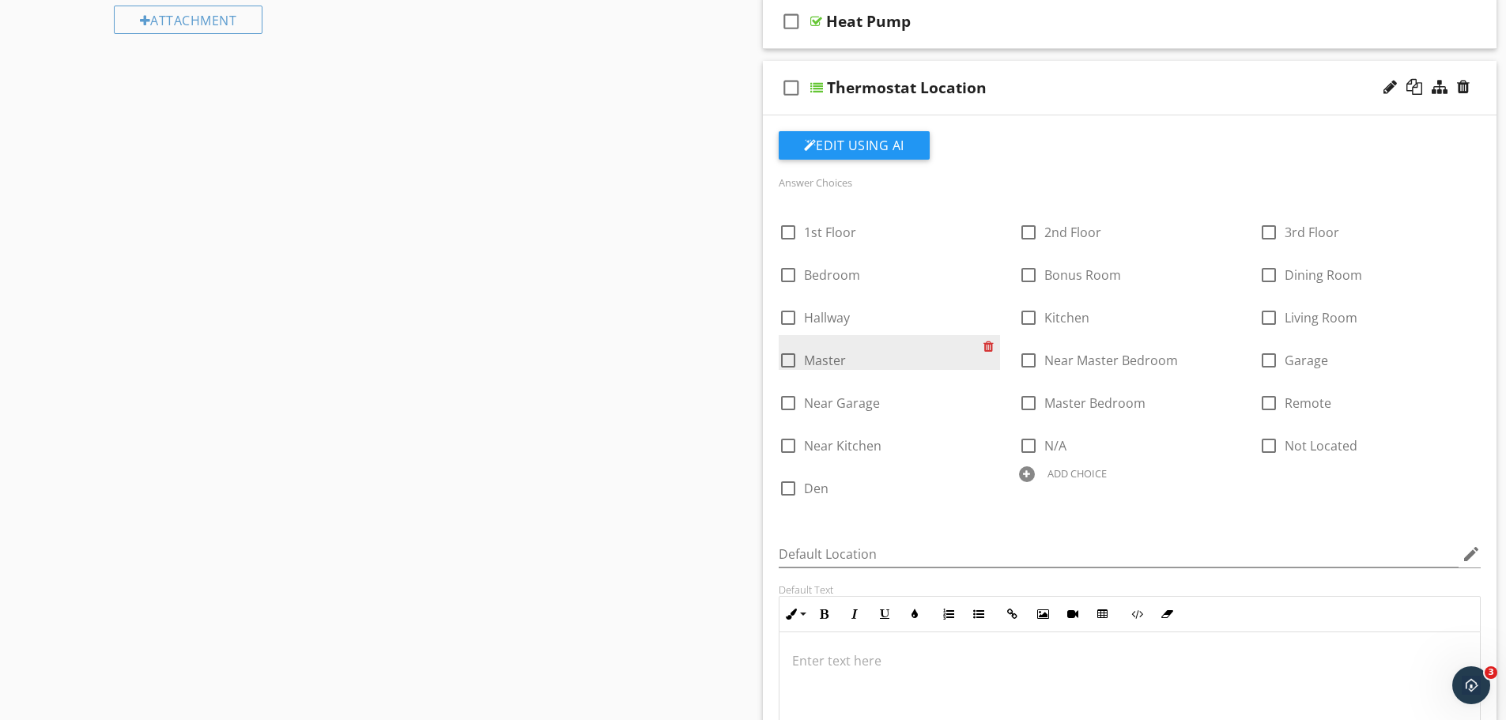
click at [989, 343] on div at bounding box center [992, 346] width 17 height 22
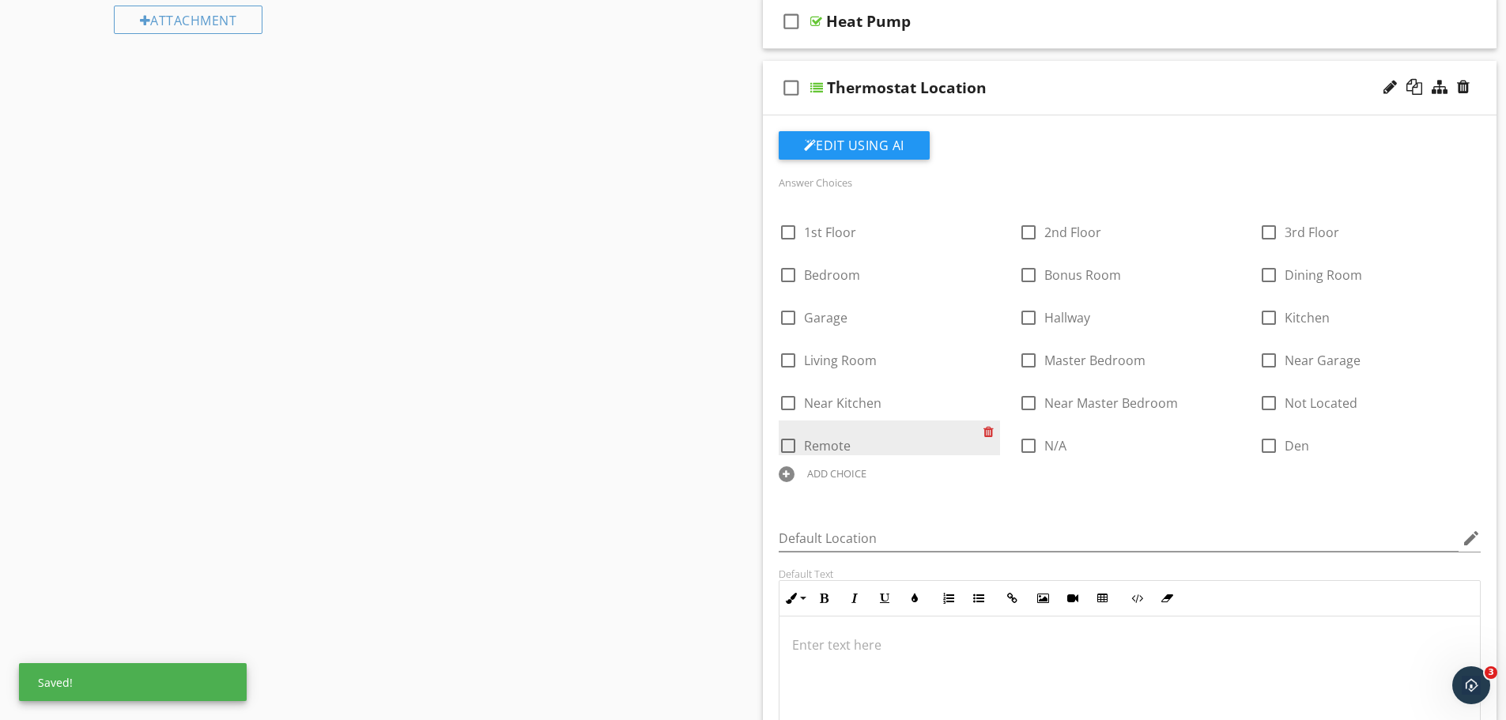
click at [991, 427] on div at bounding box center [992, 432] width 17 height 22
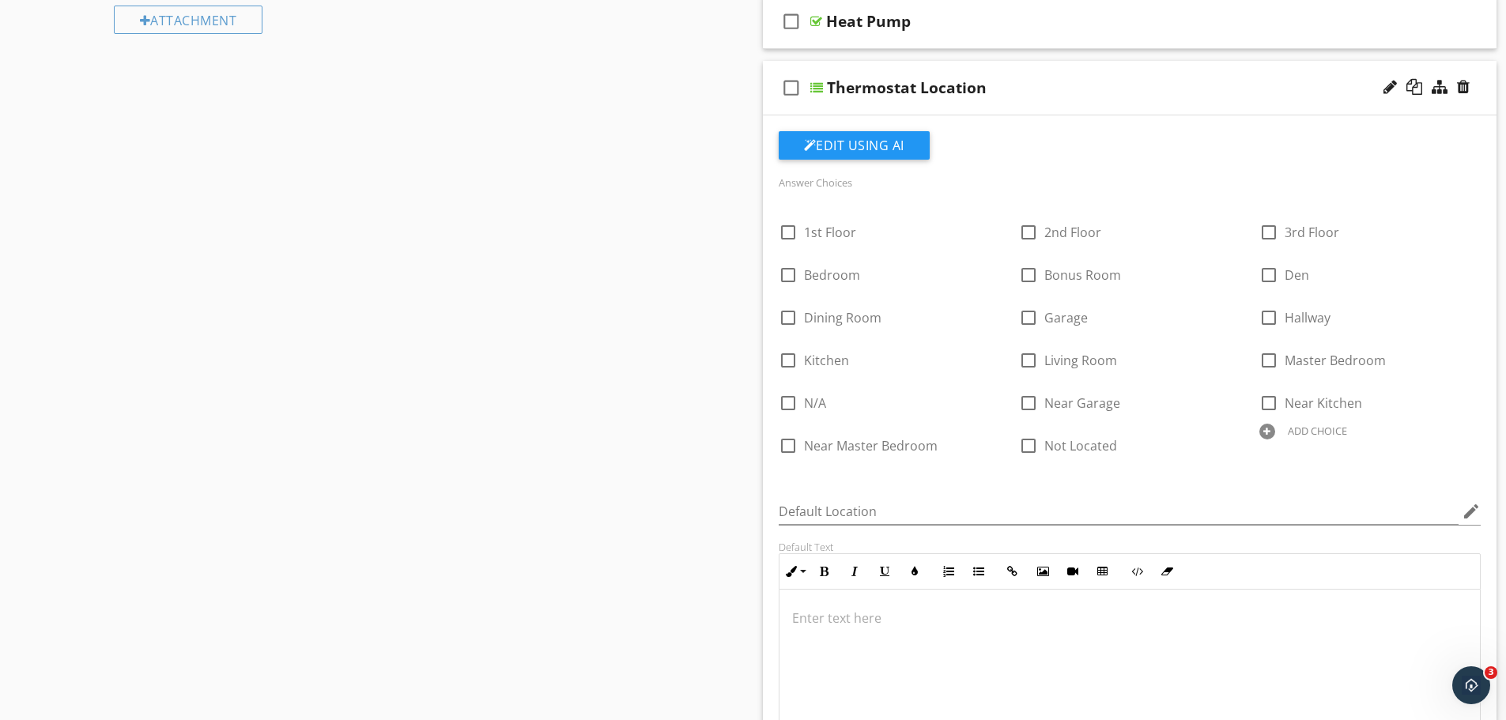
click at [1112, 96] on div "Thermostat Location" at bounding box center [1090, 87] width 527 height 19
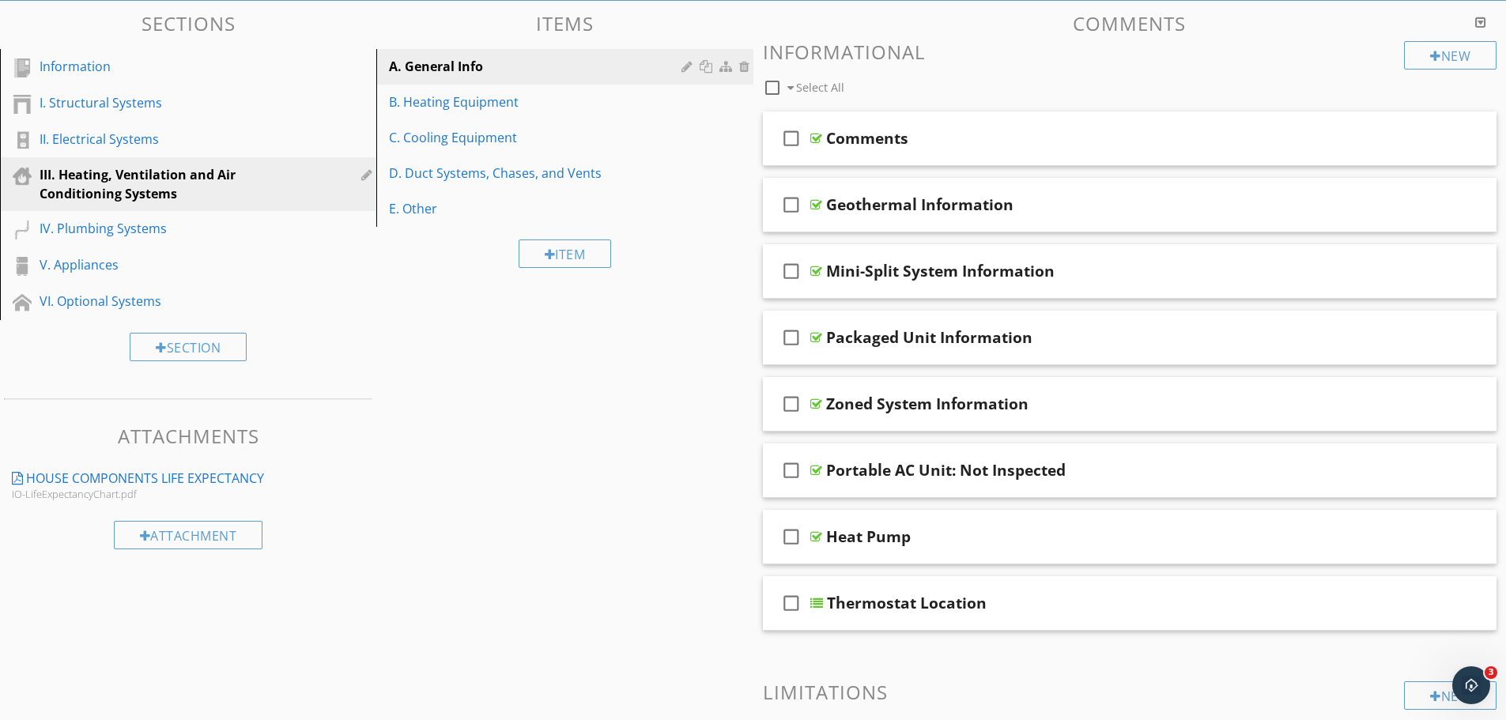
scroll to position [105, 0]
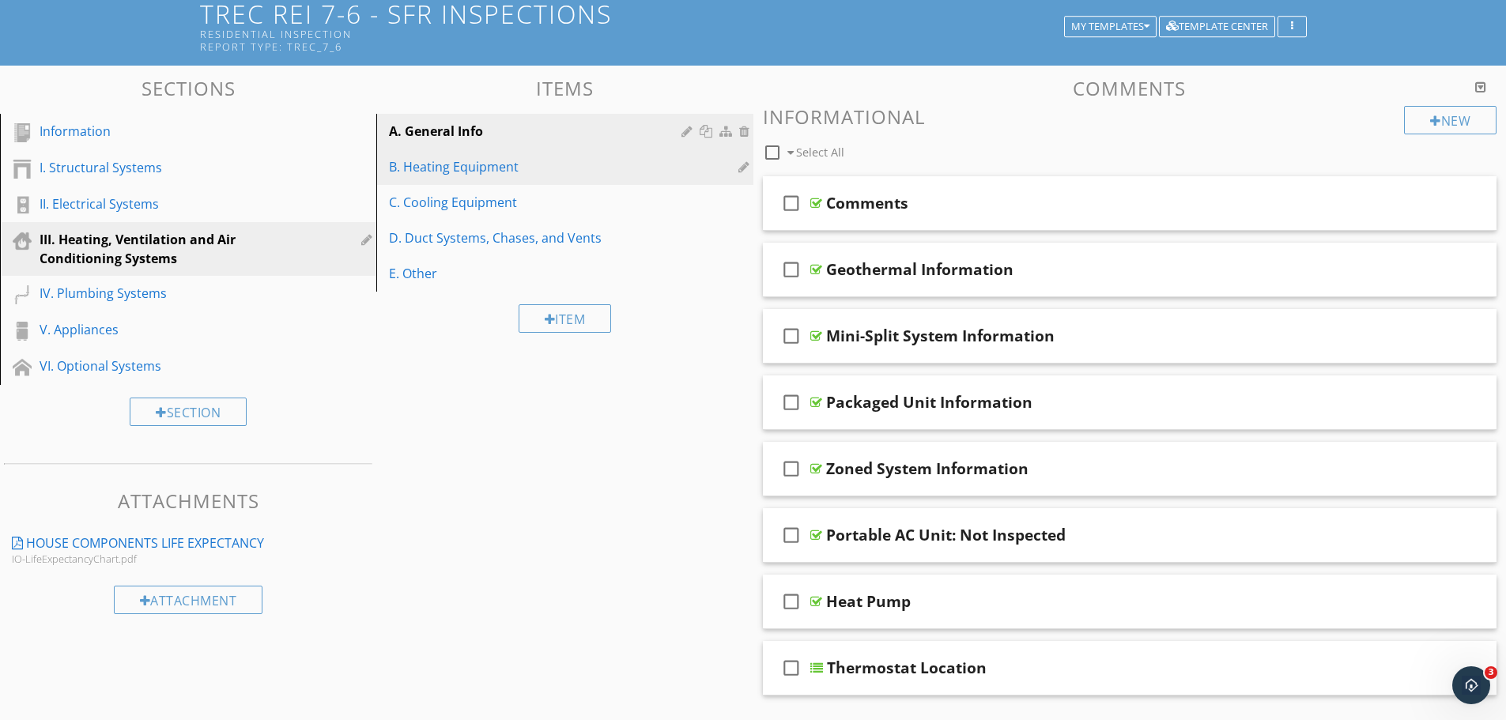
click at [493, 167] on div "B. Heating Equipment" at bounding box center [537, 166] width 297 height 19
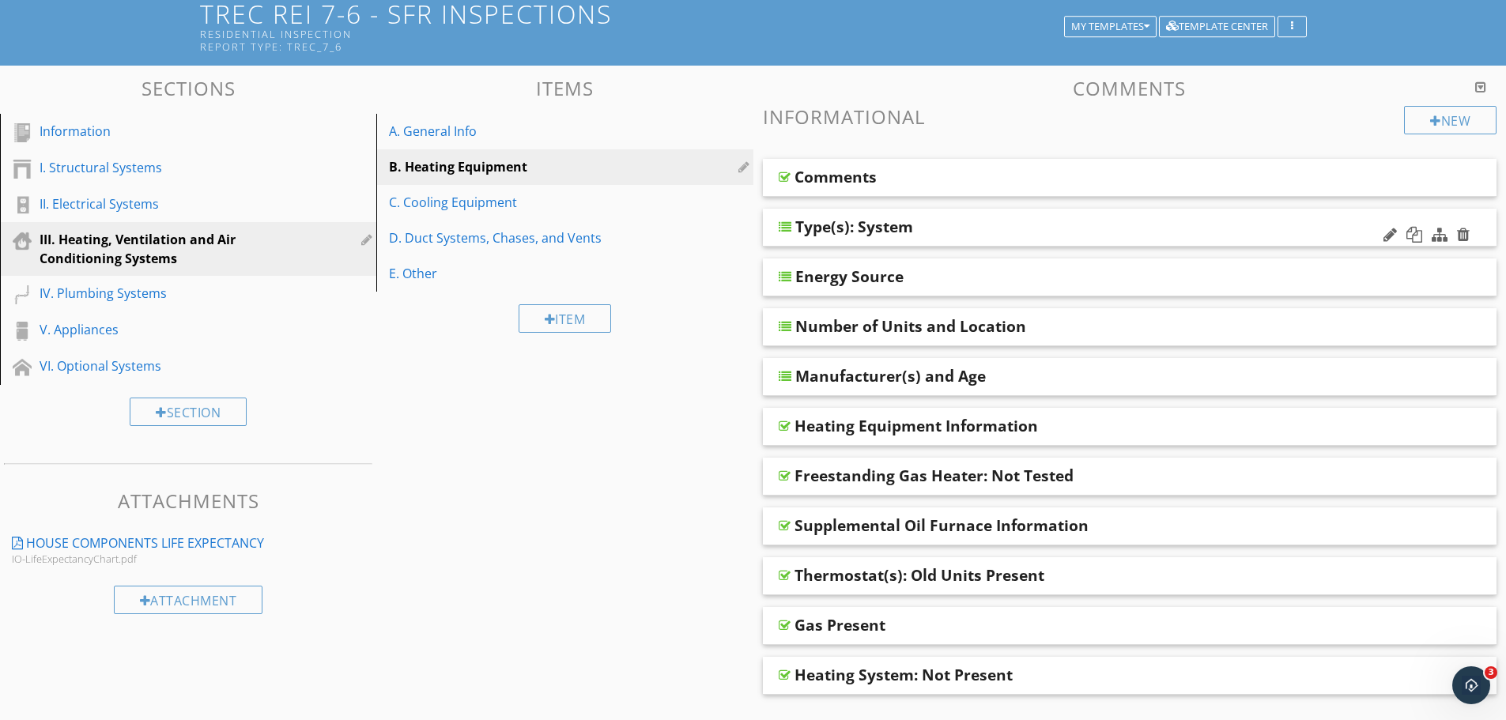
click at [946, 221] on div "Type(s): System" at bounding box center [1059, 226] width 527 height 19
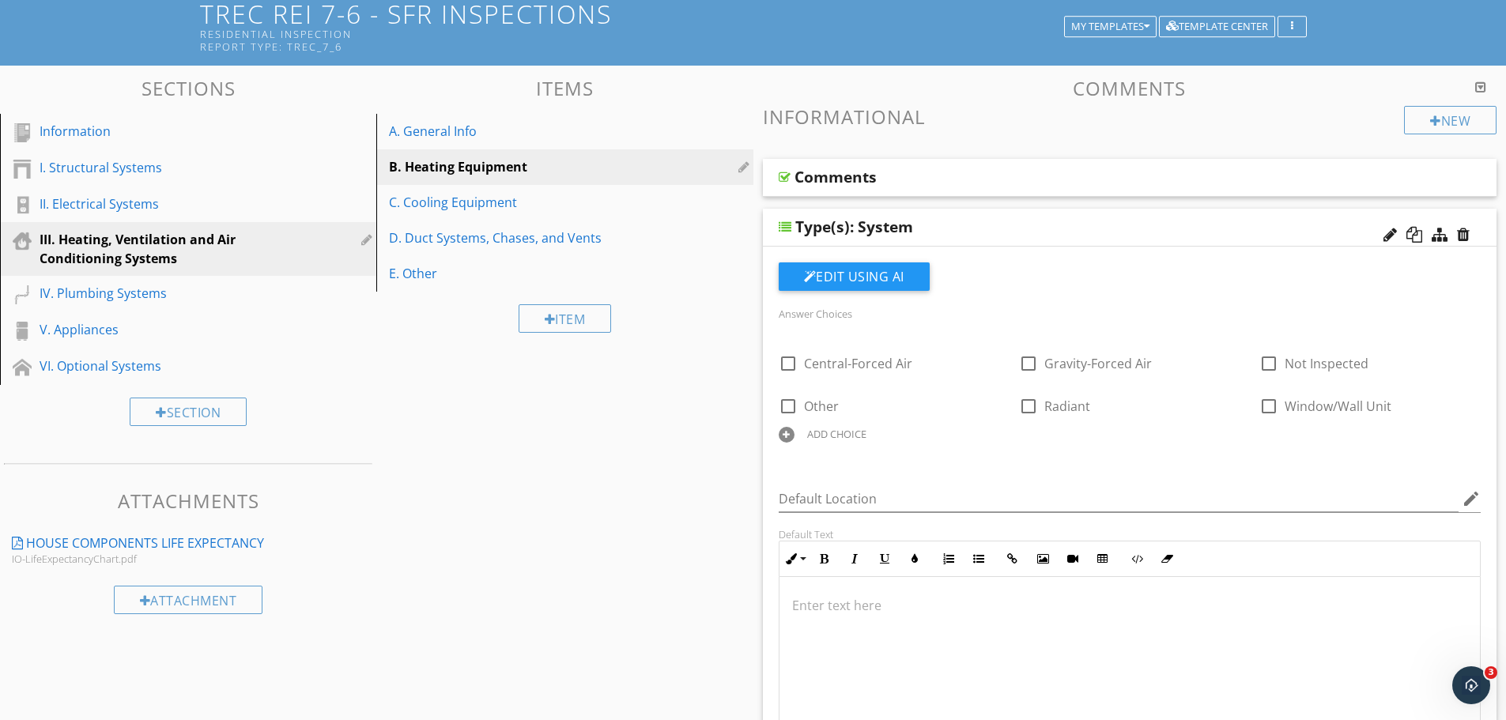
click at [1007, 225] on div "Type(s): System" at bounding box center [1059, 226] width 527 height 19
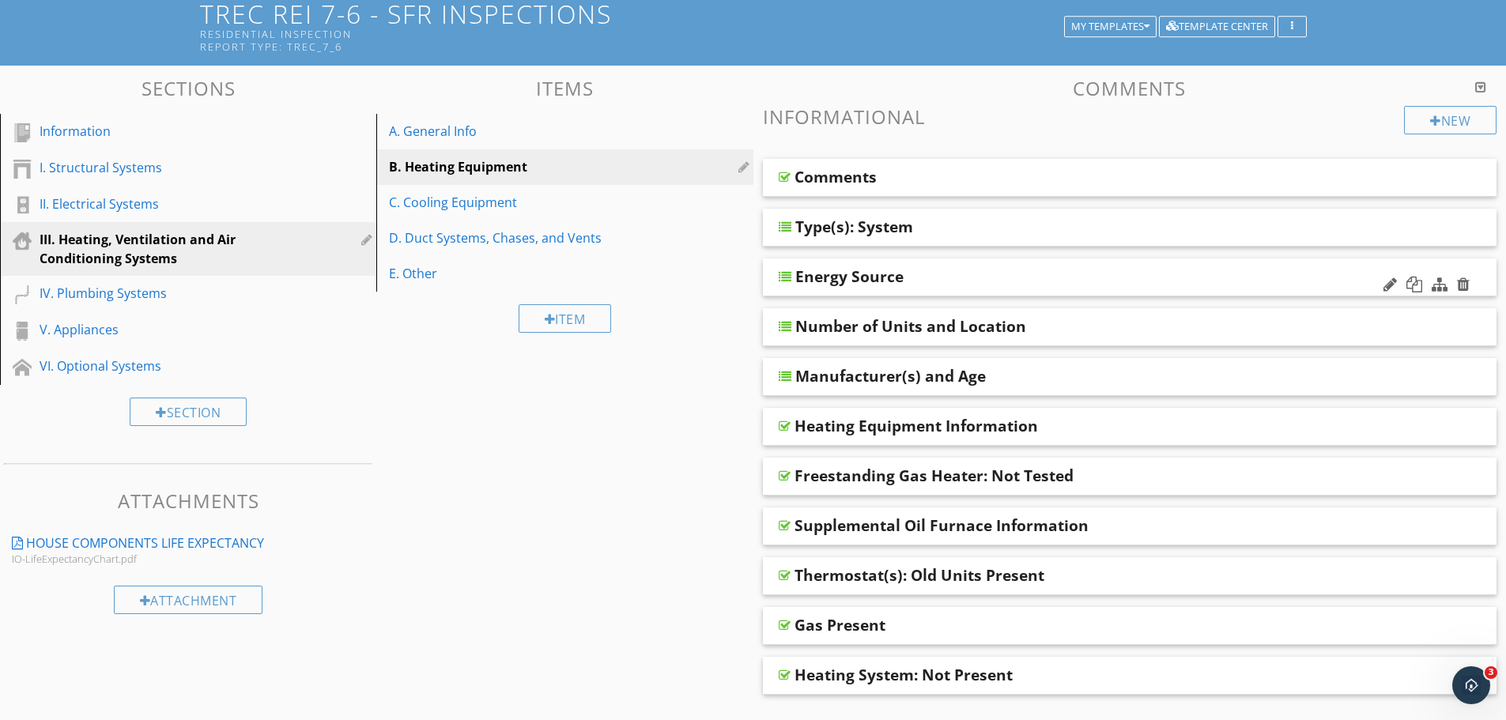
click at [981, 281] on div "Energy Source" at bounding box center [1059, 276] width 527 height 19
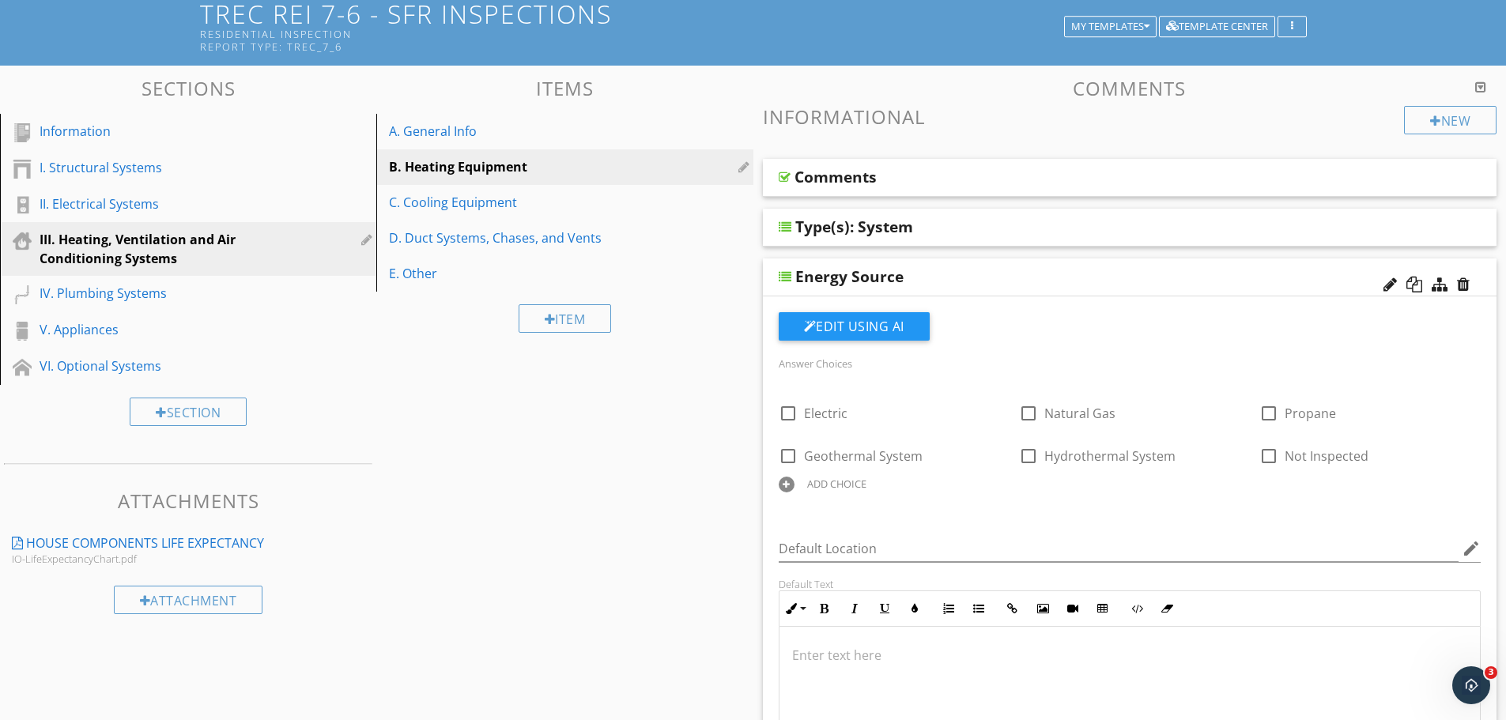
click at [981, 281] on div "Energy Source" at bounding box center [1059, 276] width 527 height 19
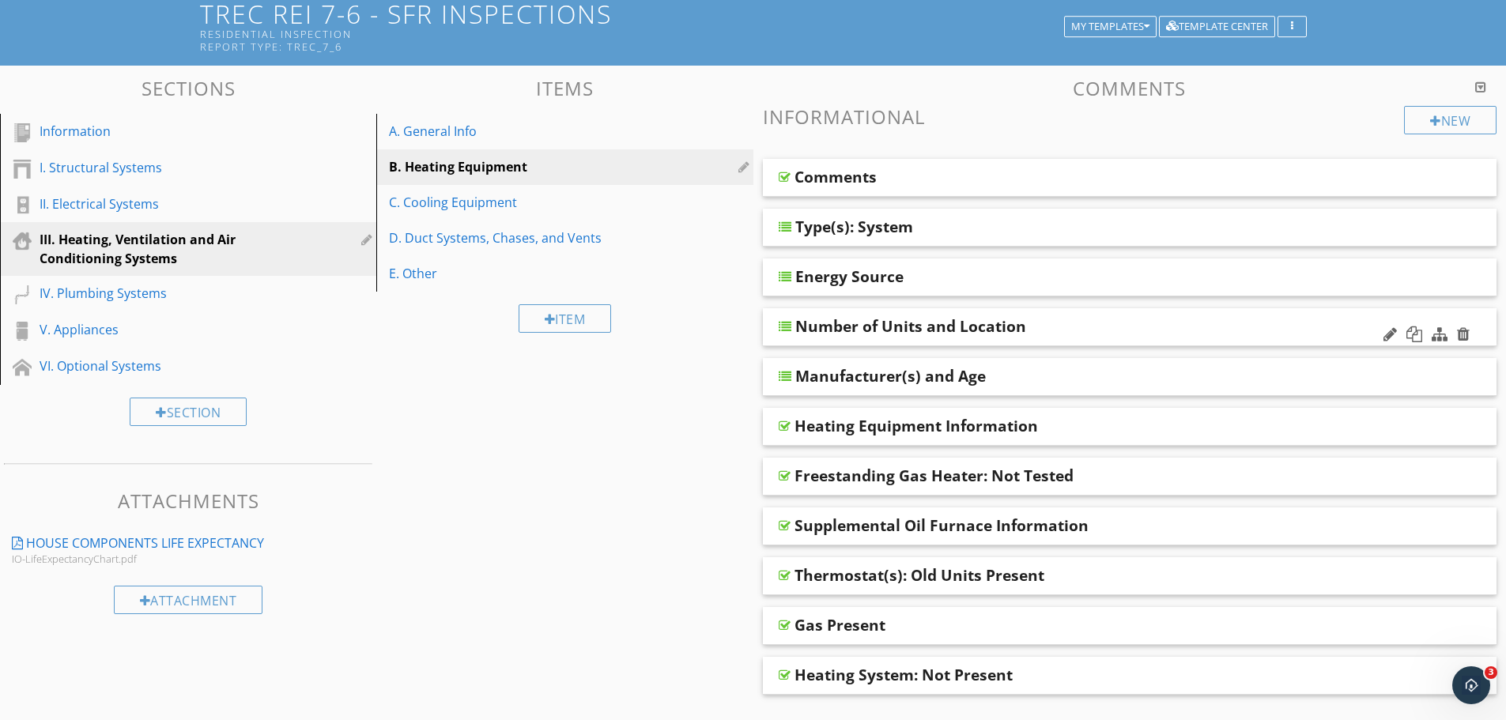
click at [1005, 329] on div "Number of Units and Location" at bounding box center [911, 326] width 231 height 19
click at [1318, 320] on div "Number of Units and Location" at bounding box center [1059, 326] width 527 height 19
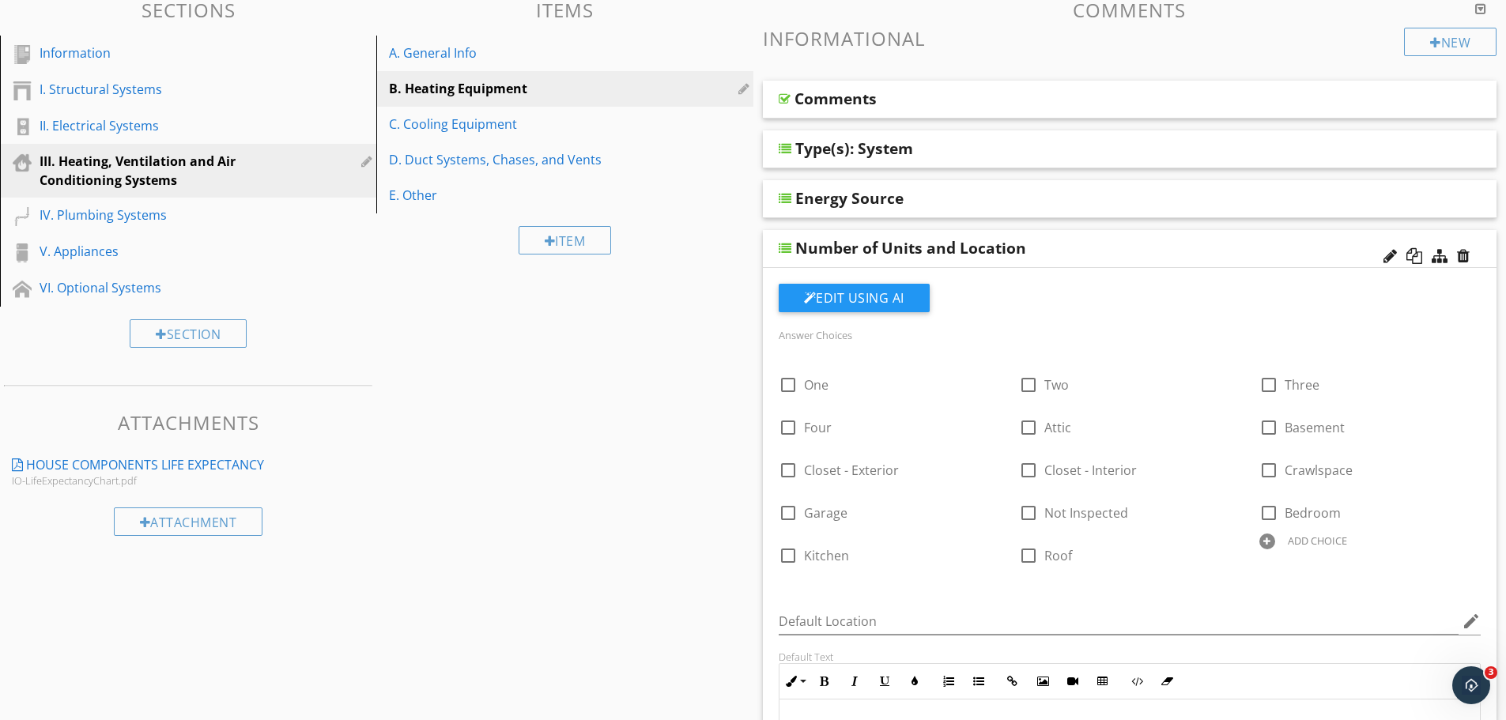
scroll to position [211, 0]
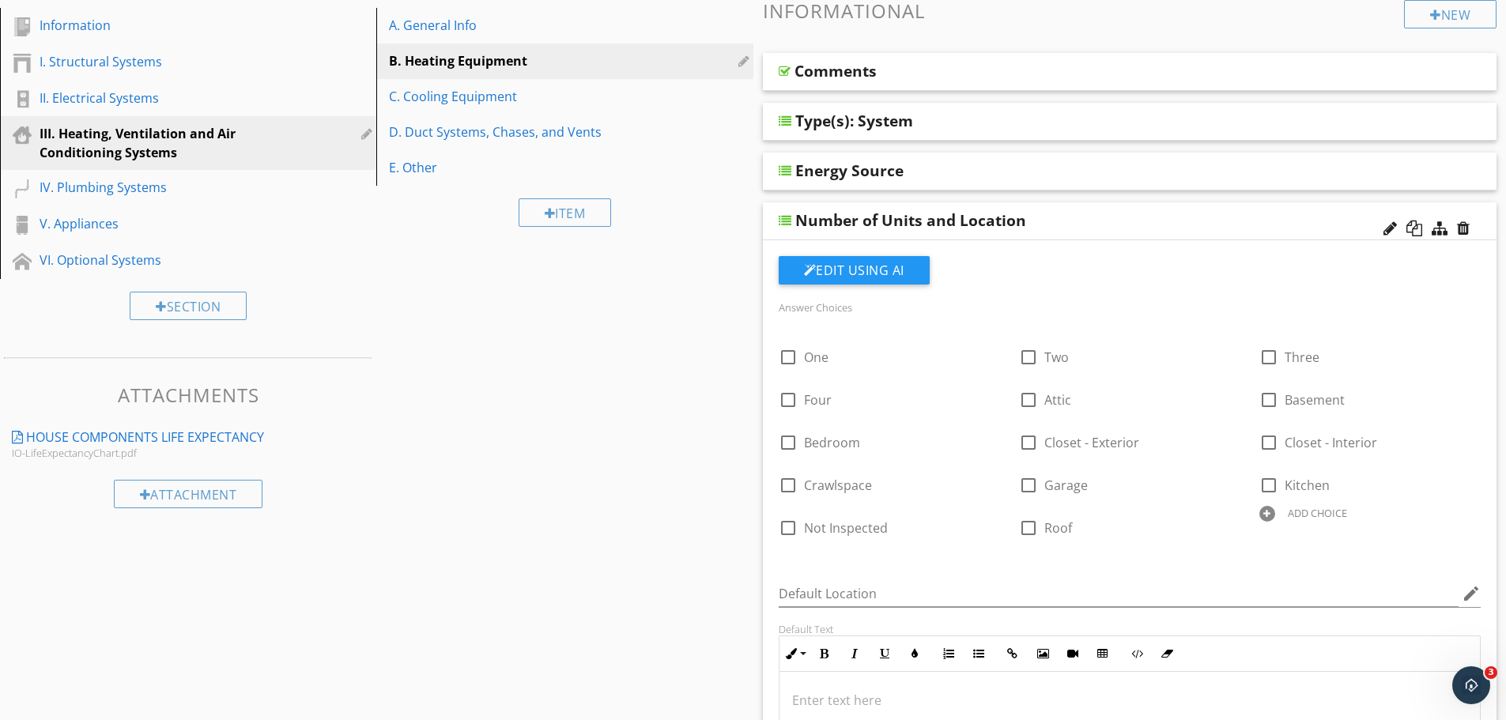
click at [1135, 217] on div "Number of Units and Location" at bounding box center [1059, 220] width 527 height 19
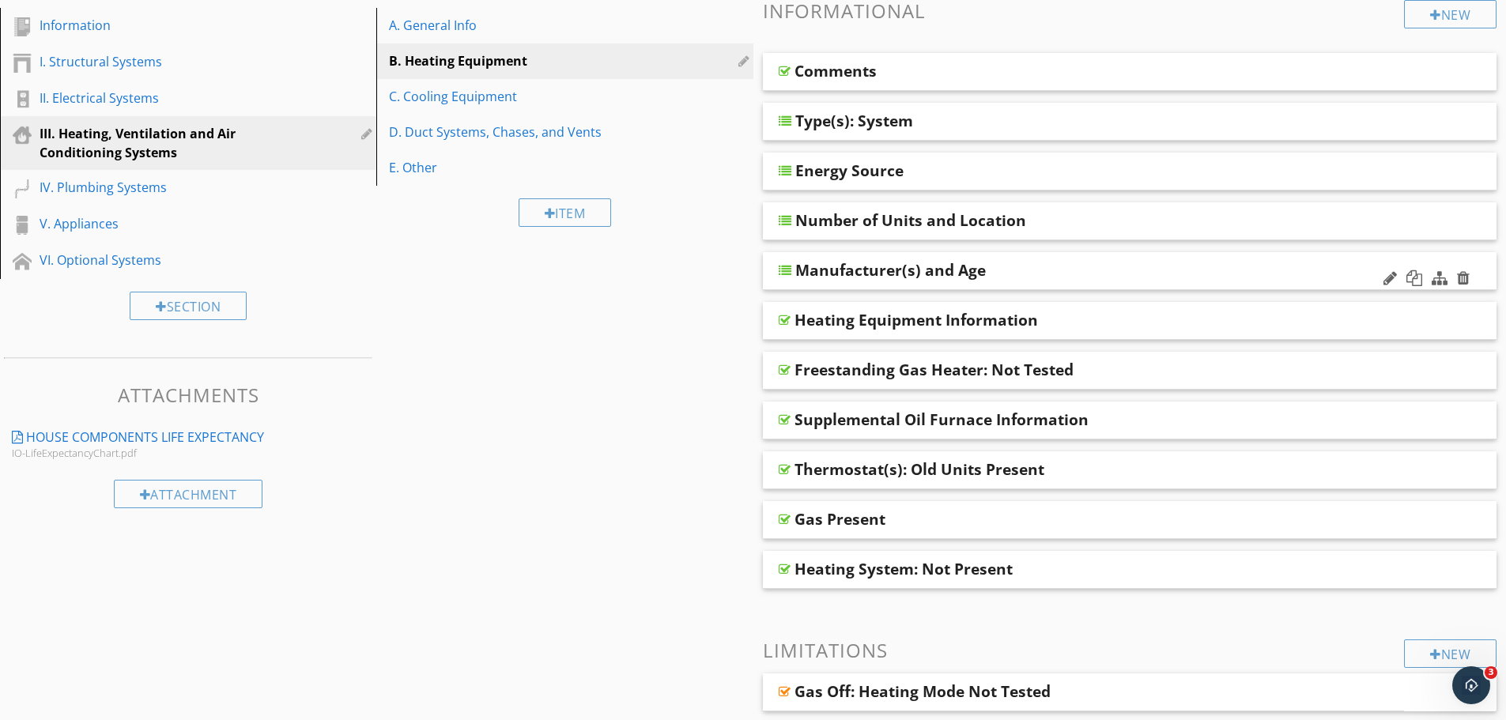
click at [1087, 275] on div "Manufacturer(s) and Age" at bounding box center [1059, 270] width 527 height 19
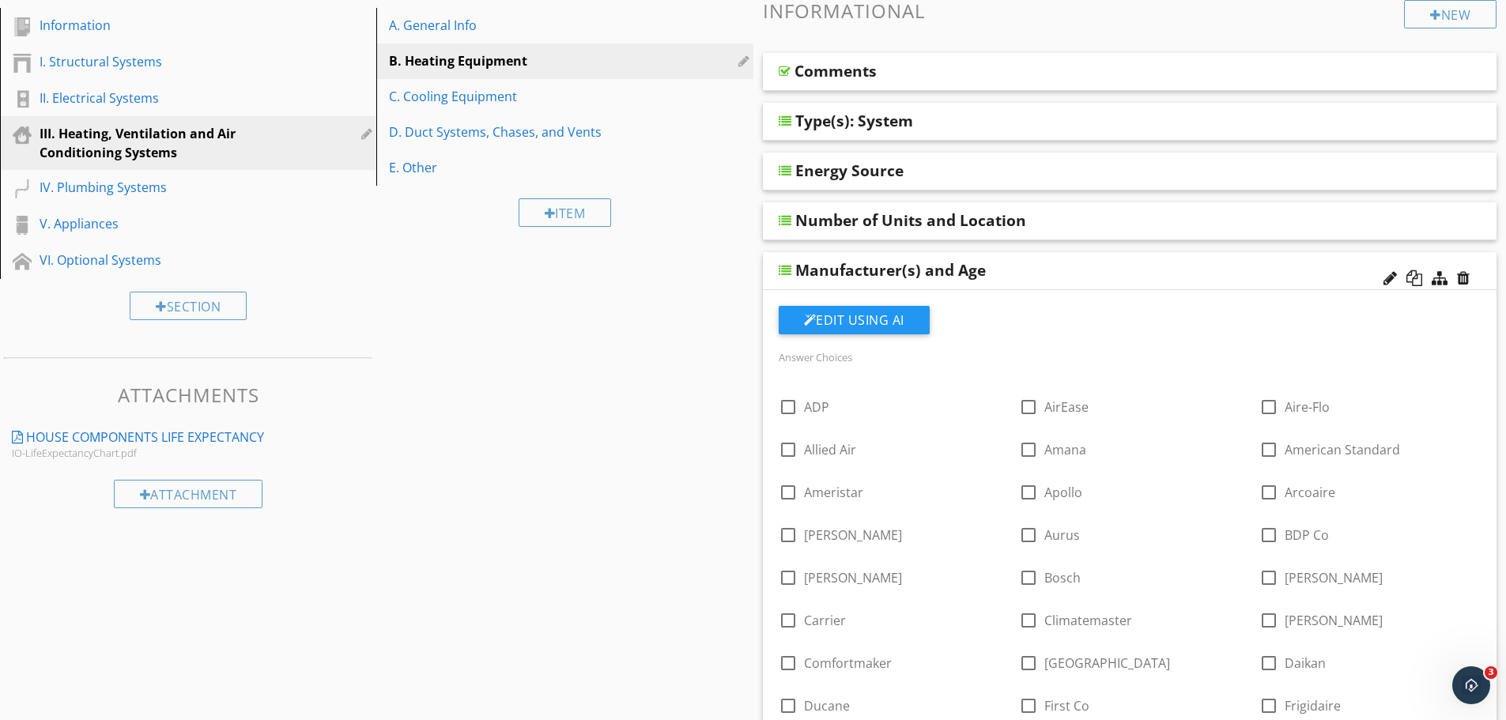
click at [1125, 275] on div "Manufacturer(s) and Age" at bounding box center [1059, 270] width 527 height 19
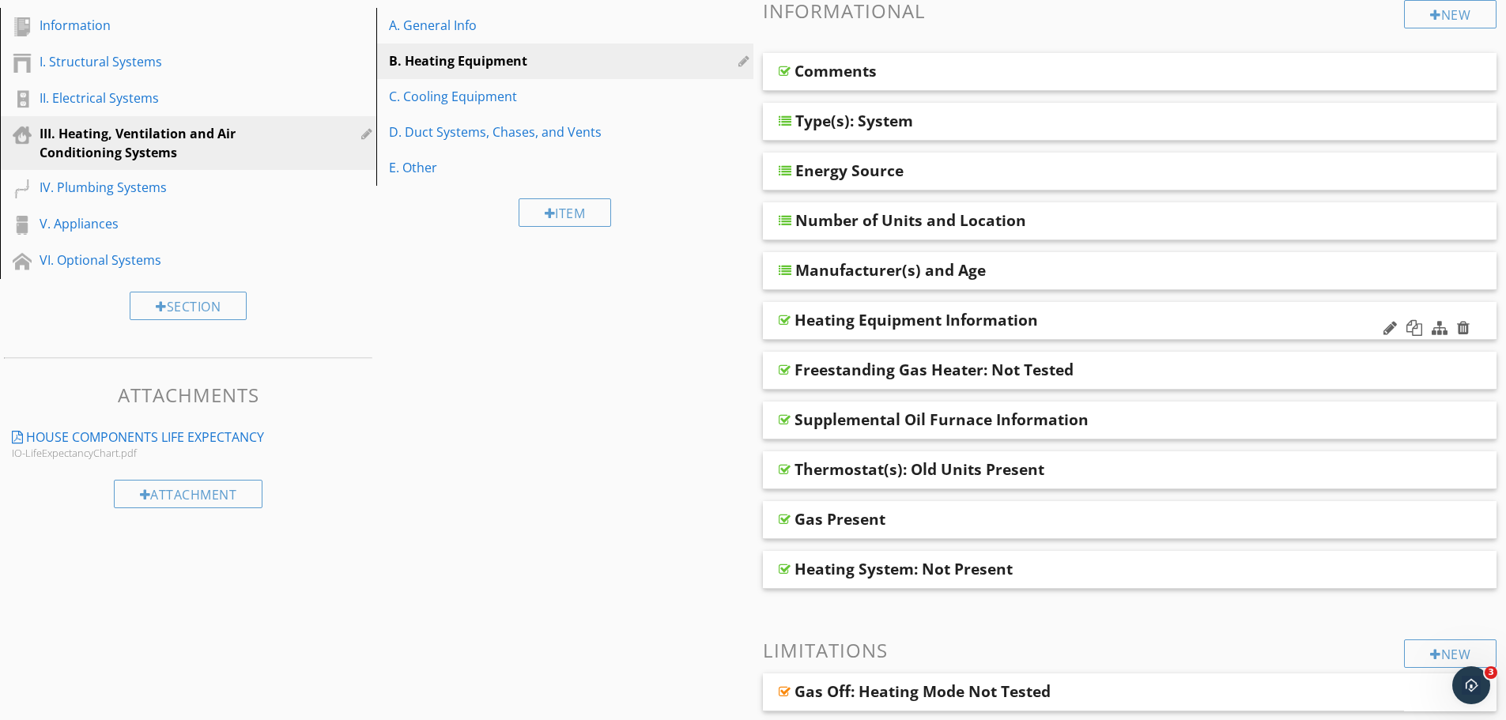
click at [1095, 324] on div "Heating Equipment Information" at bounding box center [1058, 320] width 527 height 19
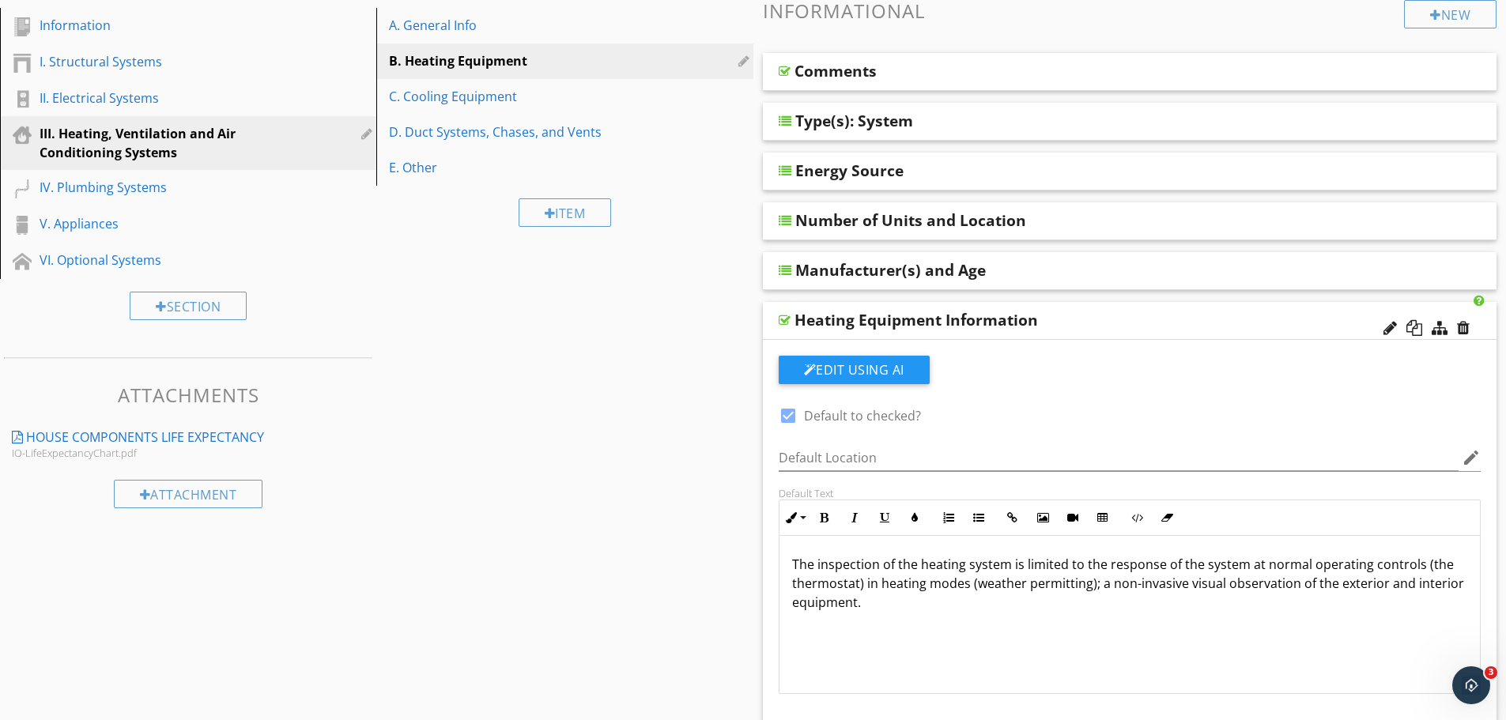
click at [1095, 324] on div "Heating Equipment Information" at bounding box center [1058, 320] width 527 height 19
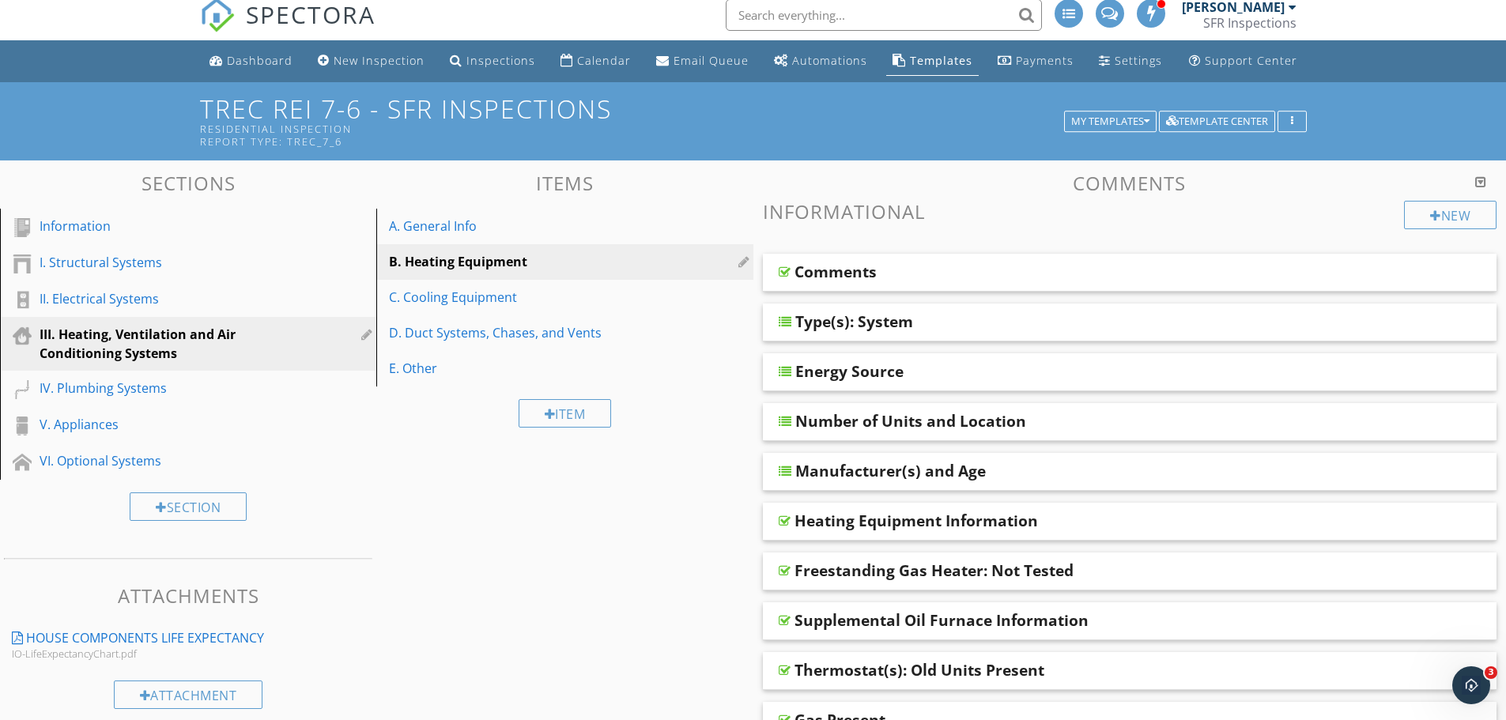
scroll to position [0, 0]
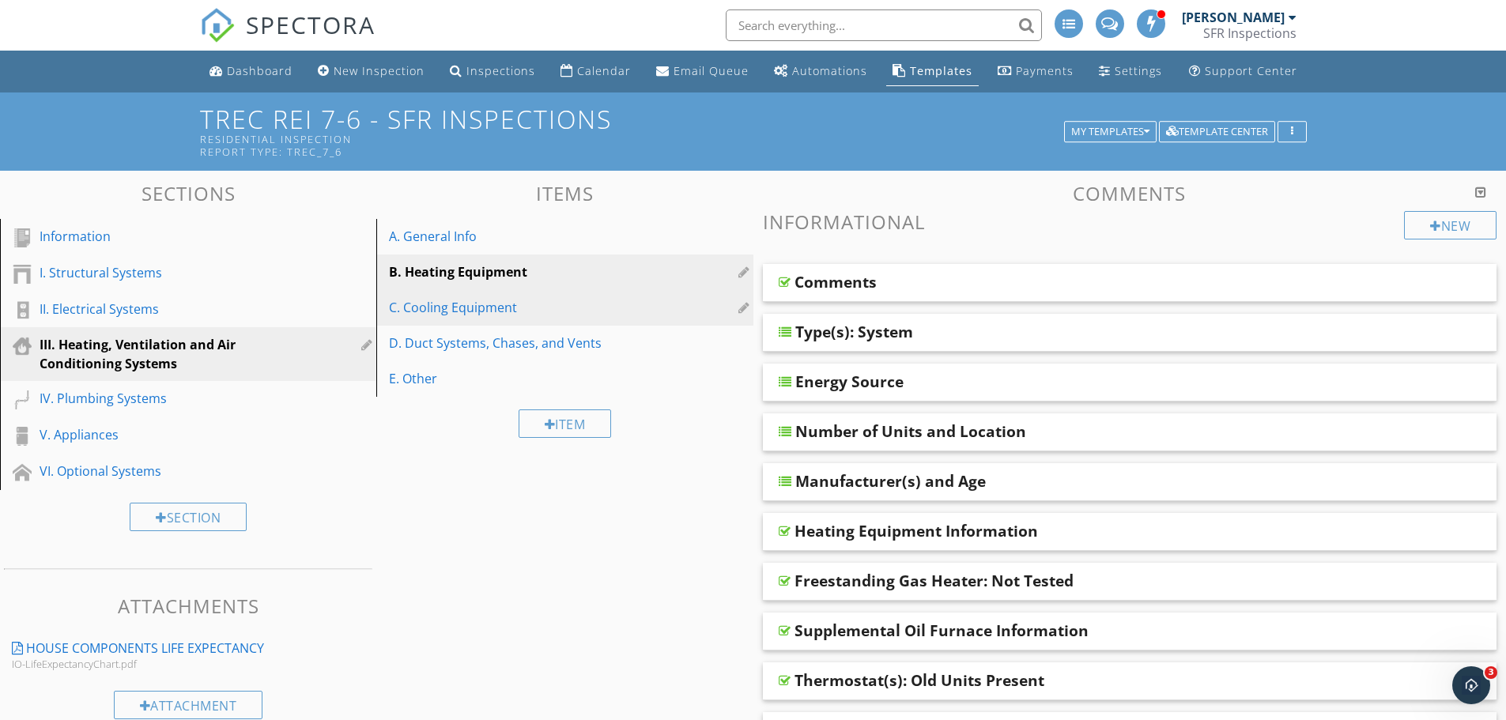
click at [518, 311] on div "C. Cooling Equipment" at bounding box center [537, 307] width 297 height 19
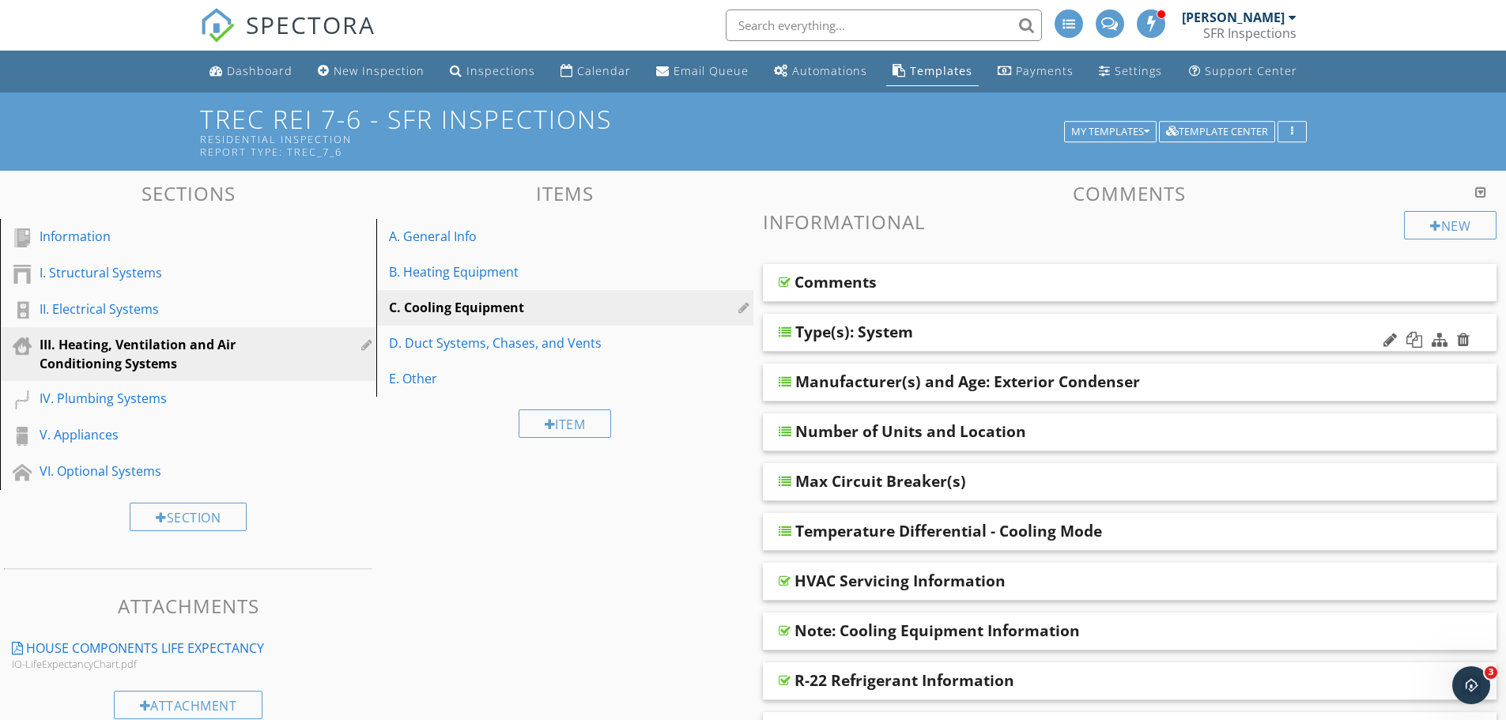
click at [960, 327] on div "Type(s): System" at bounding box center [1059, 332] width 527 height 19
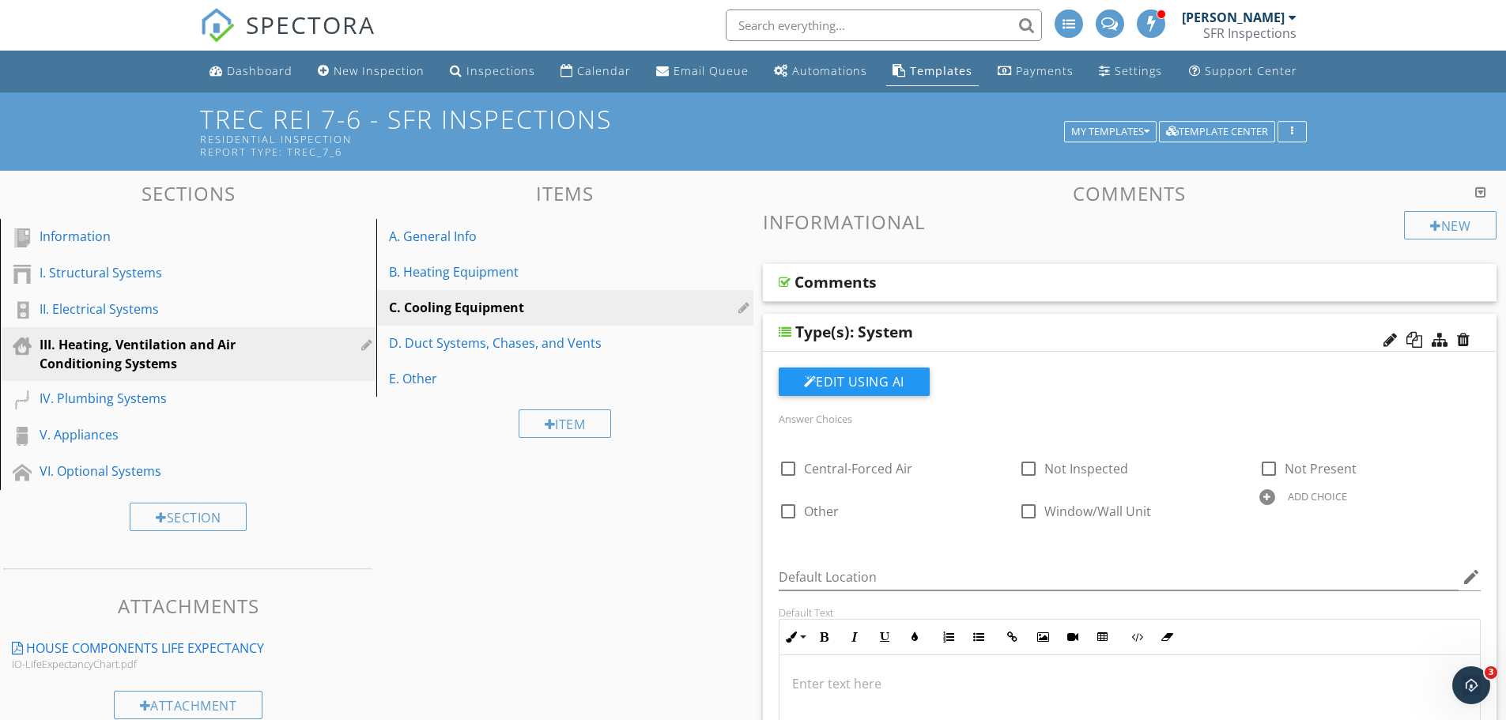
click at [1240, 346] on div "Type(s): System" at bounding box center [1130, 333] width 735 height 38
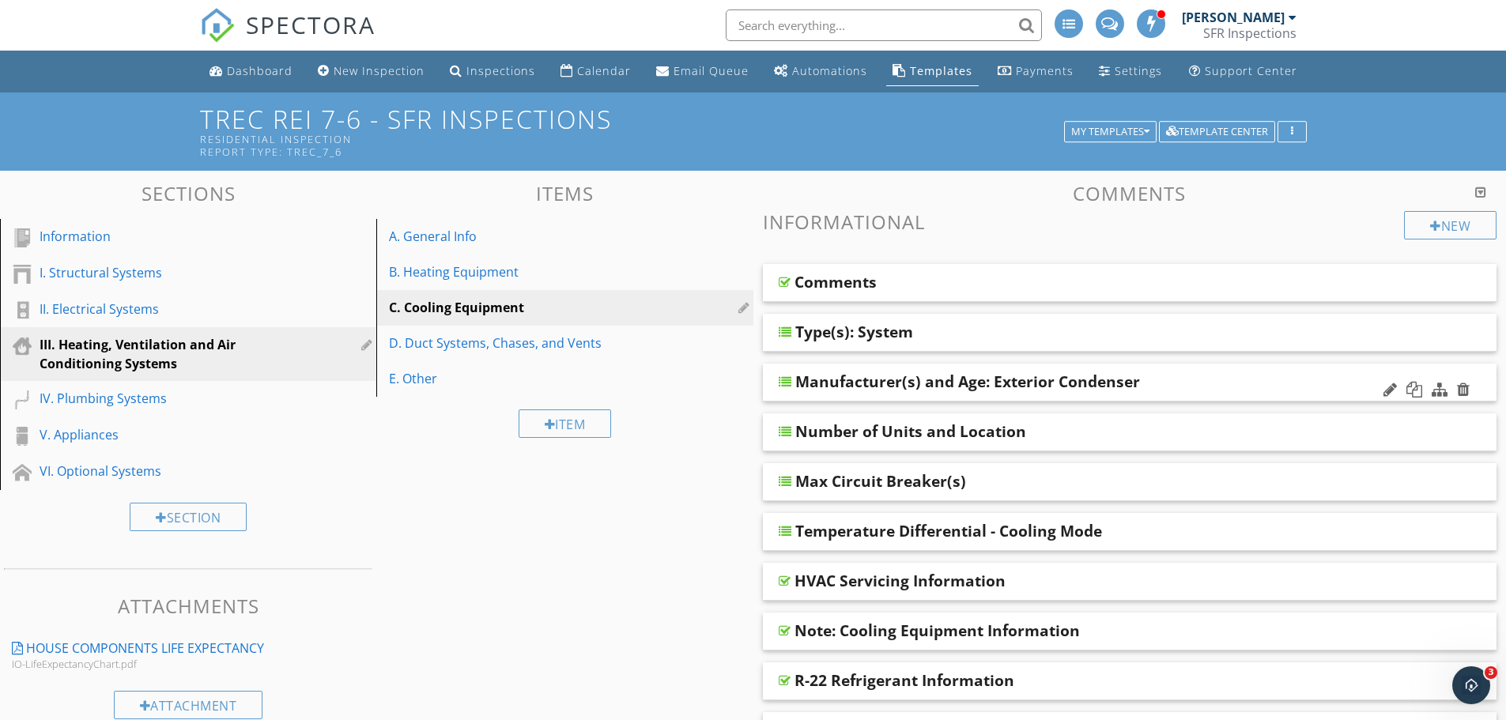
click at [1053, 378] on div "Manufacturer(s) and Age: Exterior Condenser" at bounding box center [968, 381] width 345 height 19
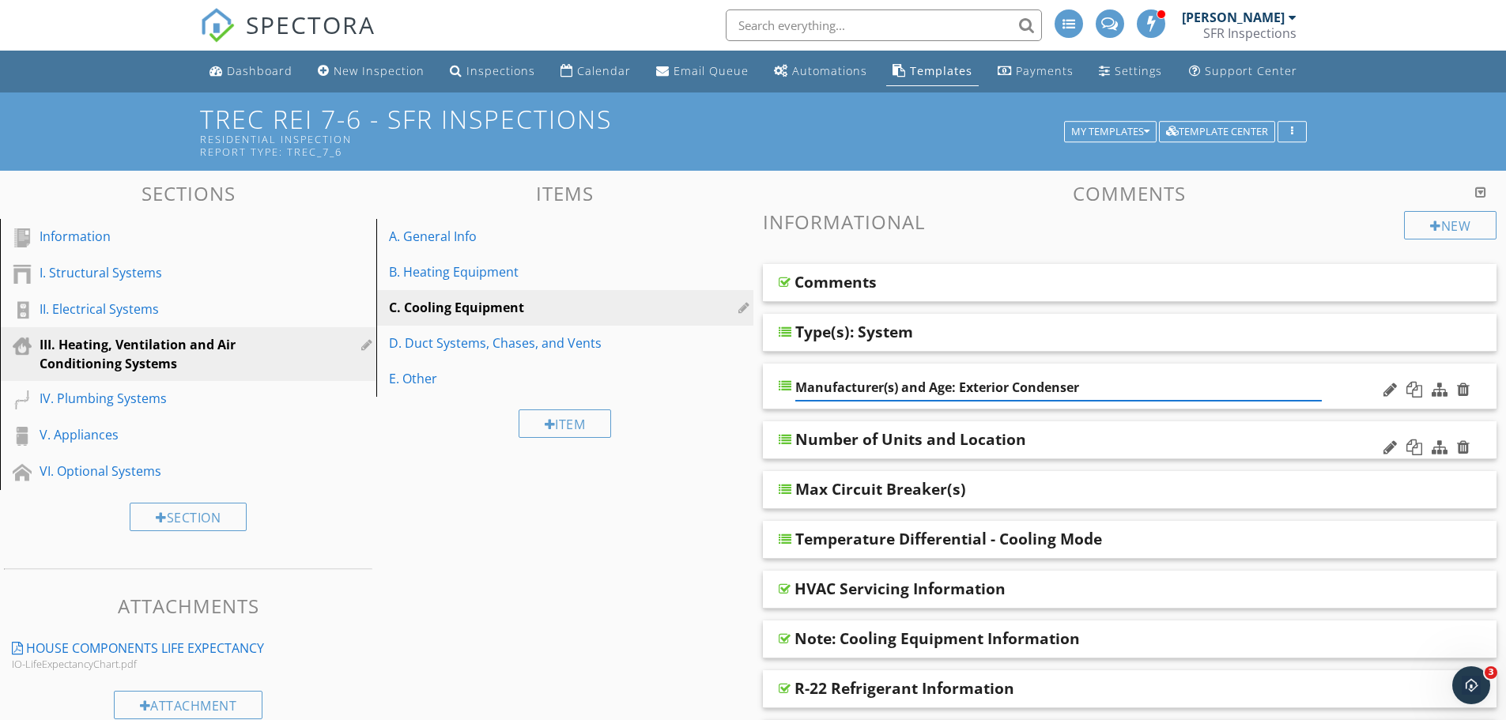
drag, startPoint x: 623, startPoint y: 510, endPoint x: 901, endPoint y: 449, distance: 284.2
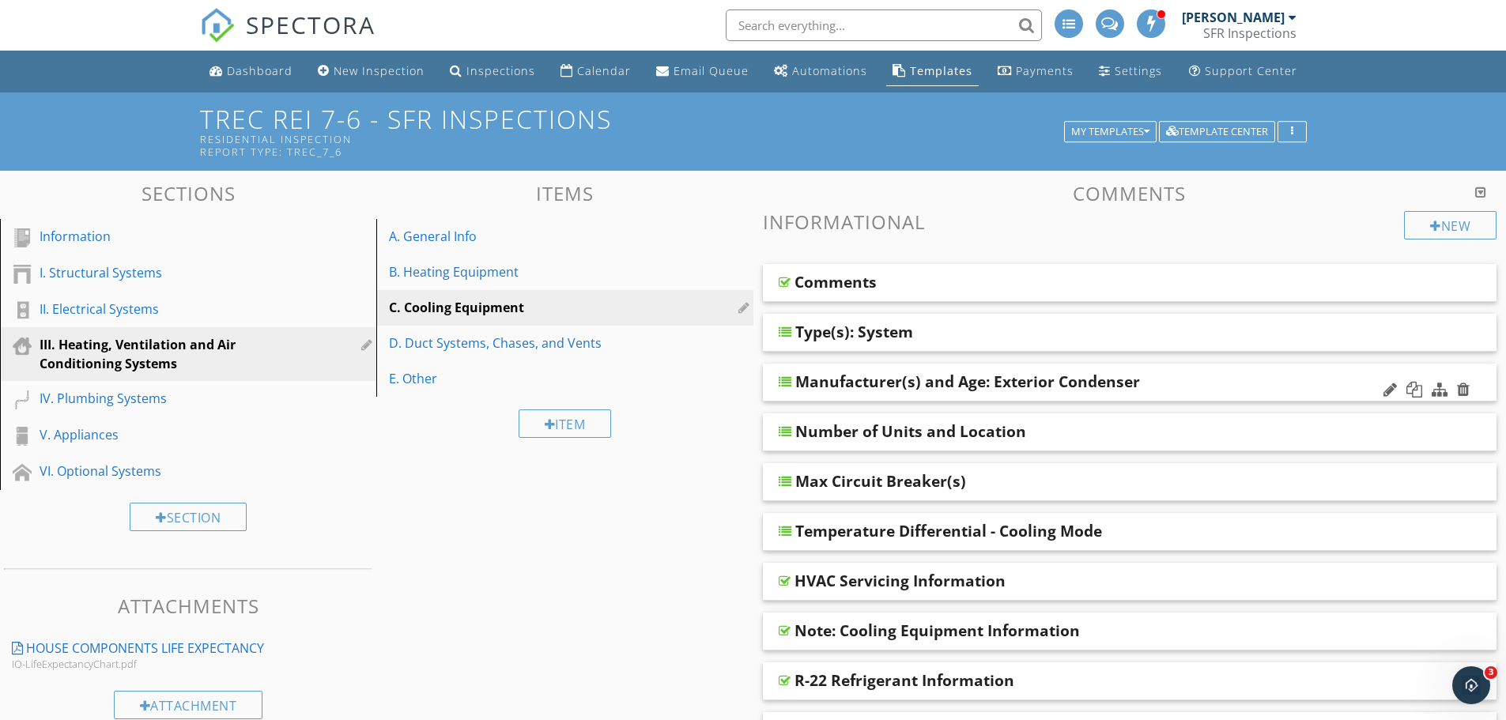
click at [1321, 372] on div "Manufacturer(s) and Age: Exterior Condenser" at bounding box center [1059, 381] width 527 height 19
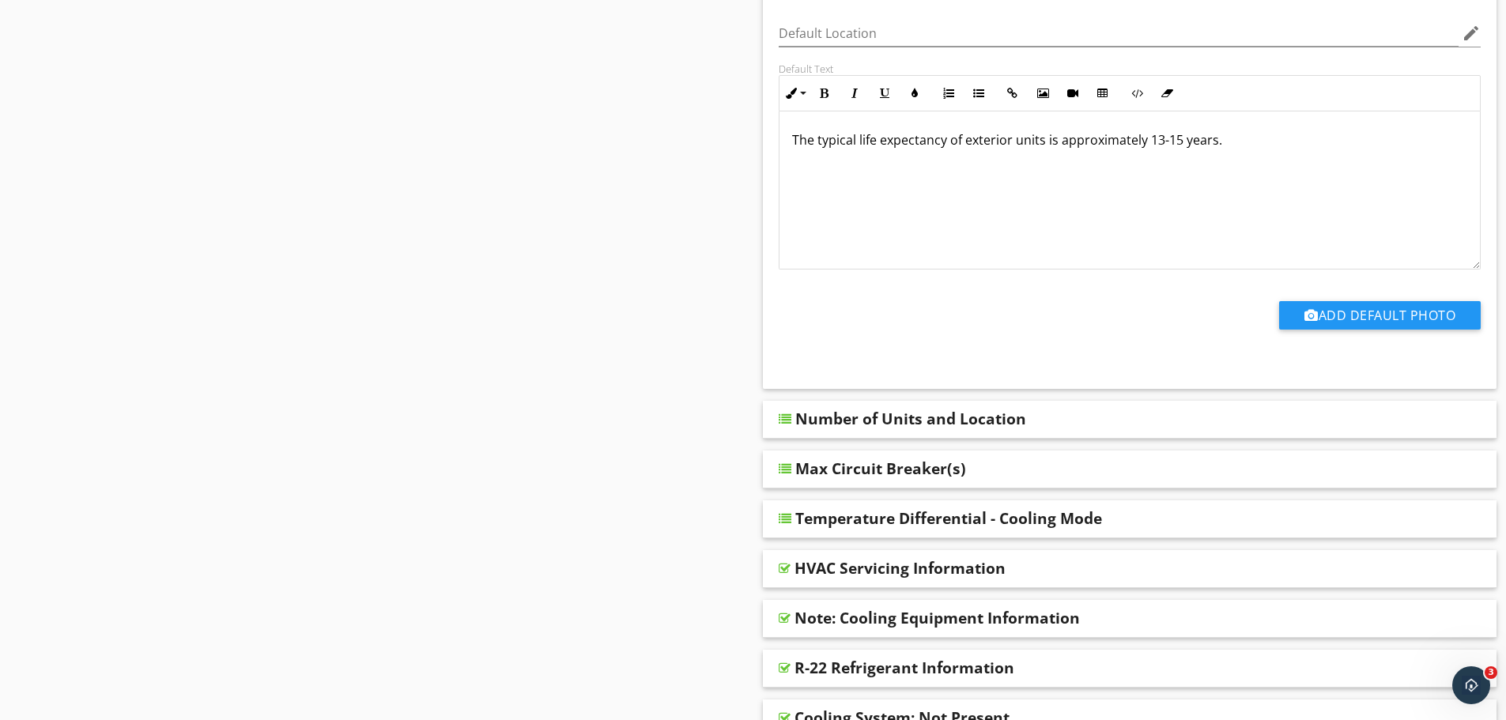
scroll to position [1793, 0]
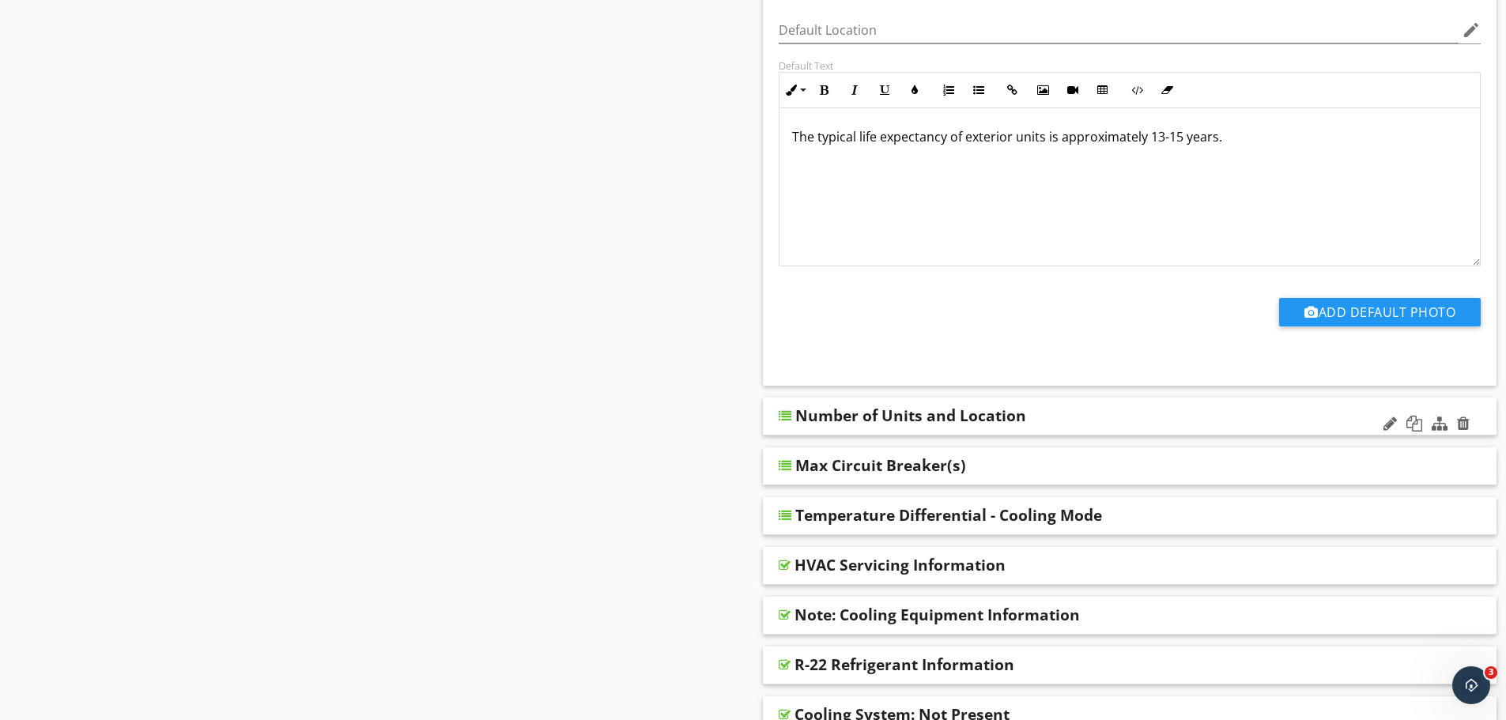
click at [1127, 418] on div "Number of Units and Location" at bounding box center [1059, 415] width 527 height 19
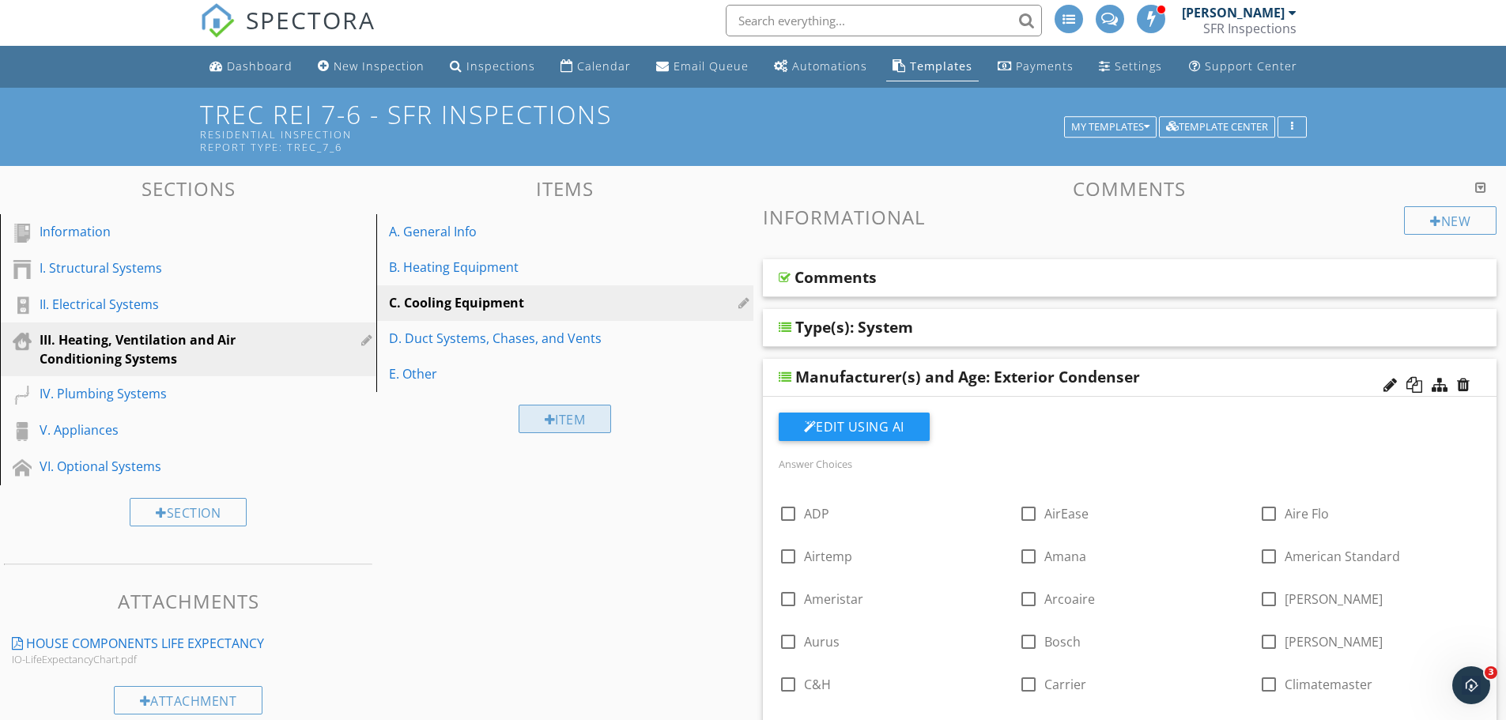
scroll to position [0, 0]
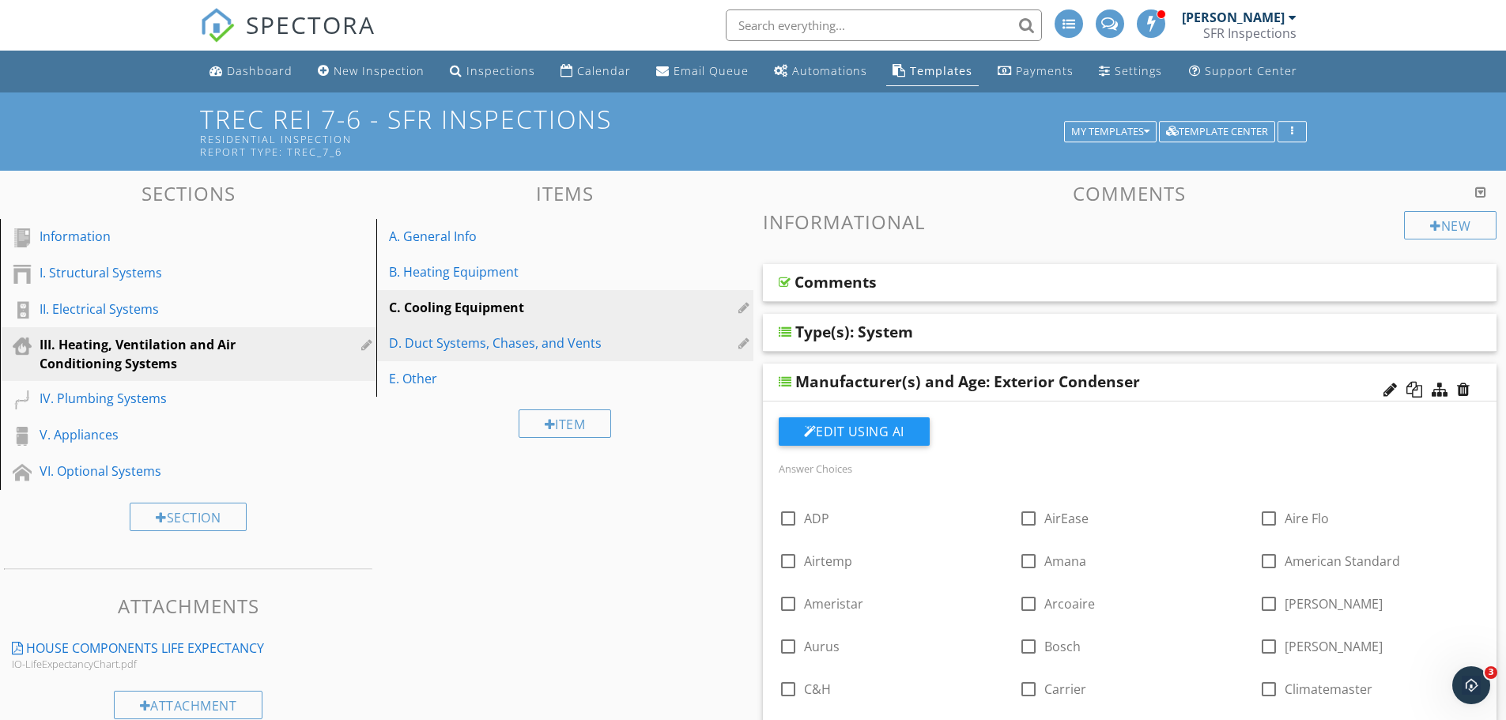
click at [504, 348] on div "D. Duct Systems, Chases, and Vents" at bounding box center [537, 343] width 297 height 19
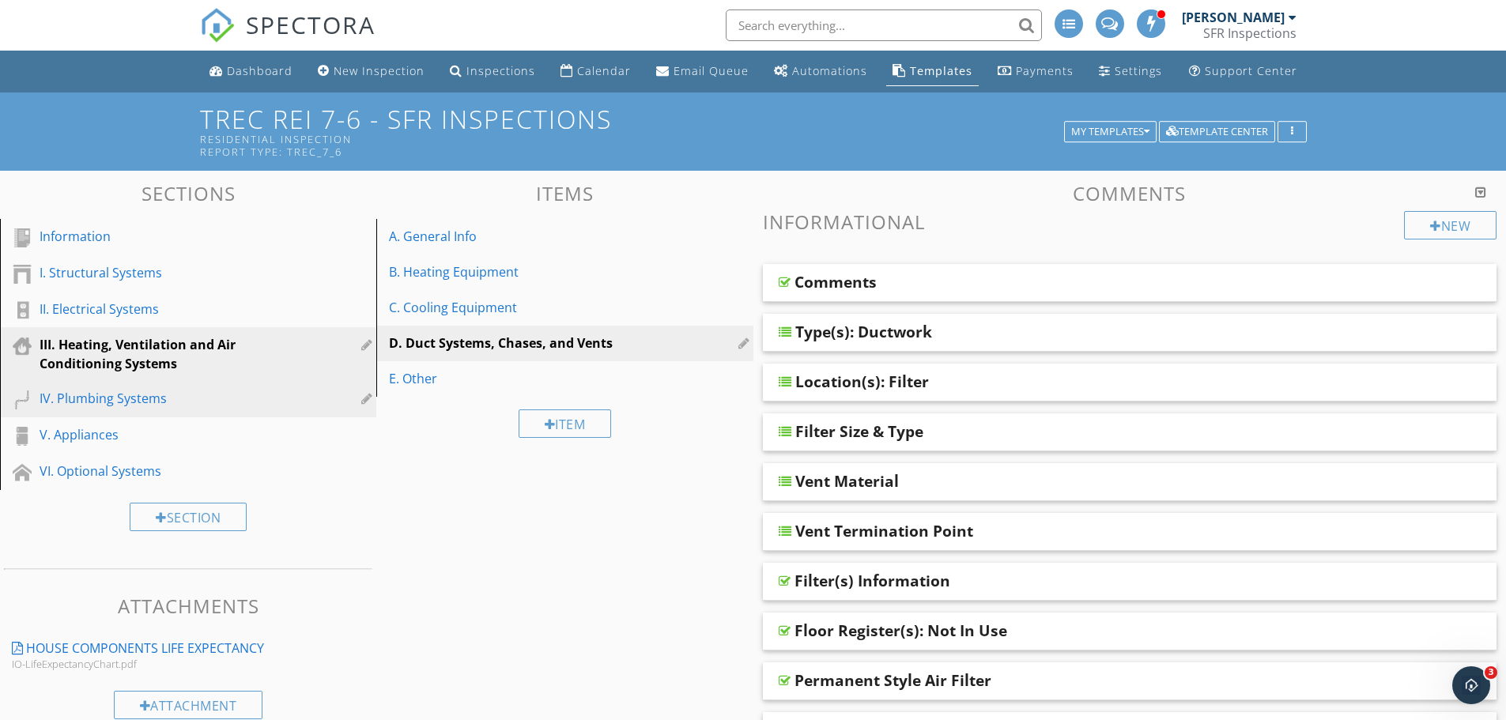
click at [146, 392] on div "IV. Plumbing Systems" at bounding box center [171, 398] width 262 height 19
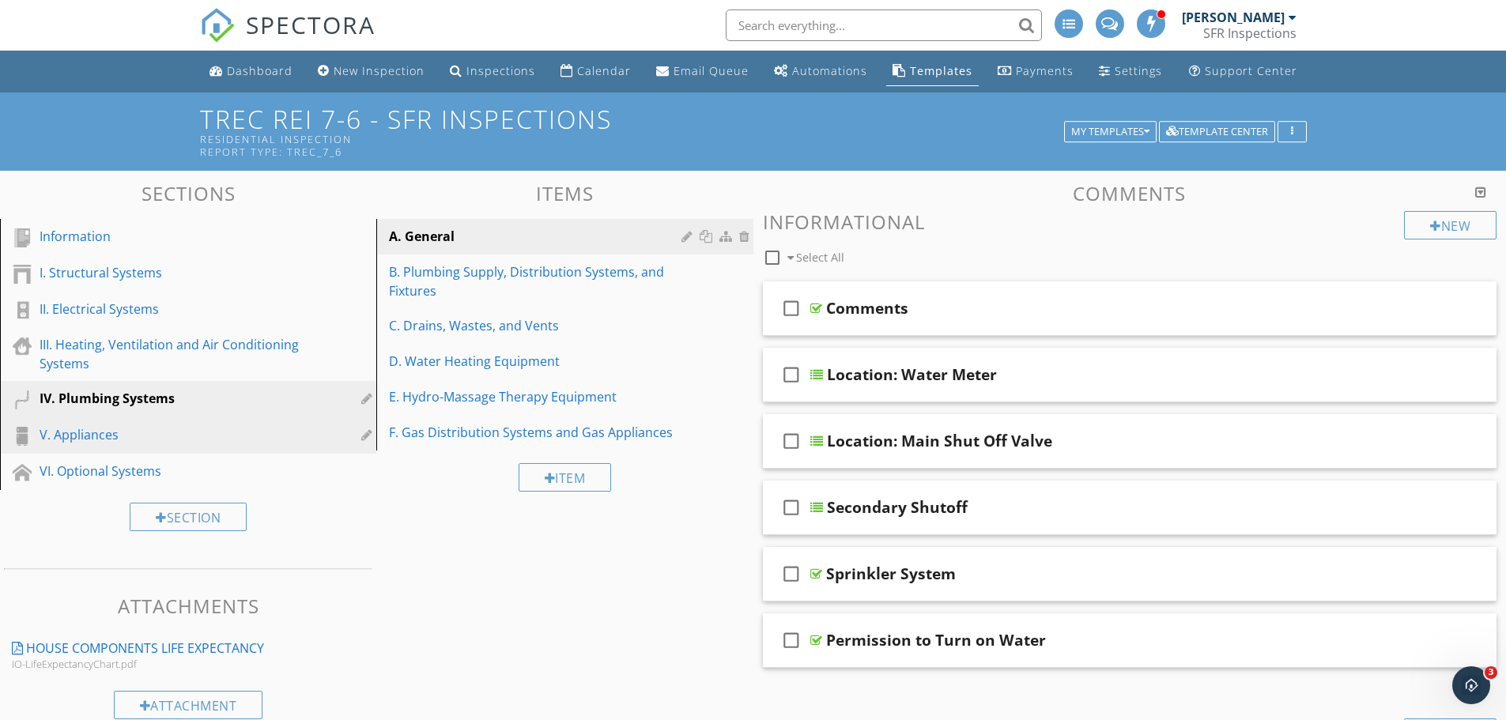
click at [110, 441] on div "V. Appliances" at bounding box center [171, 434] width 262 height 19
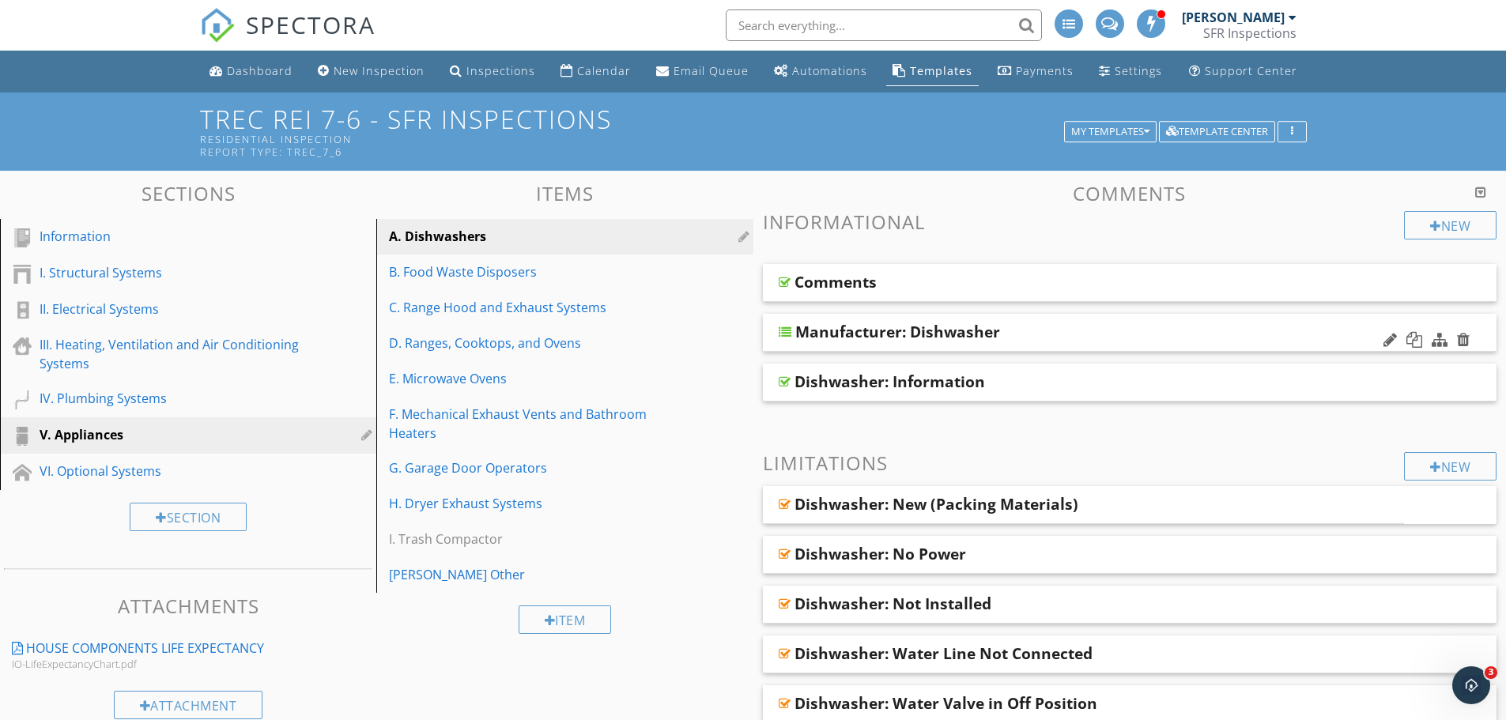
click at [1075, 331] on div "Manufacturer: Dishwasher" at bounding box center [1059, 332] width 527 height 19
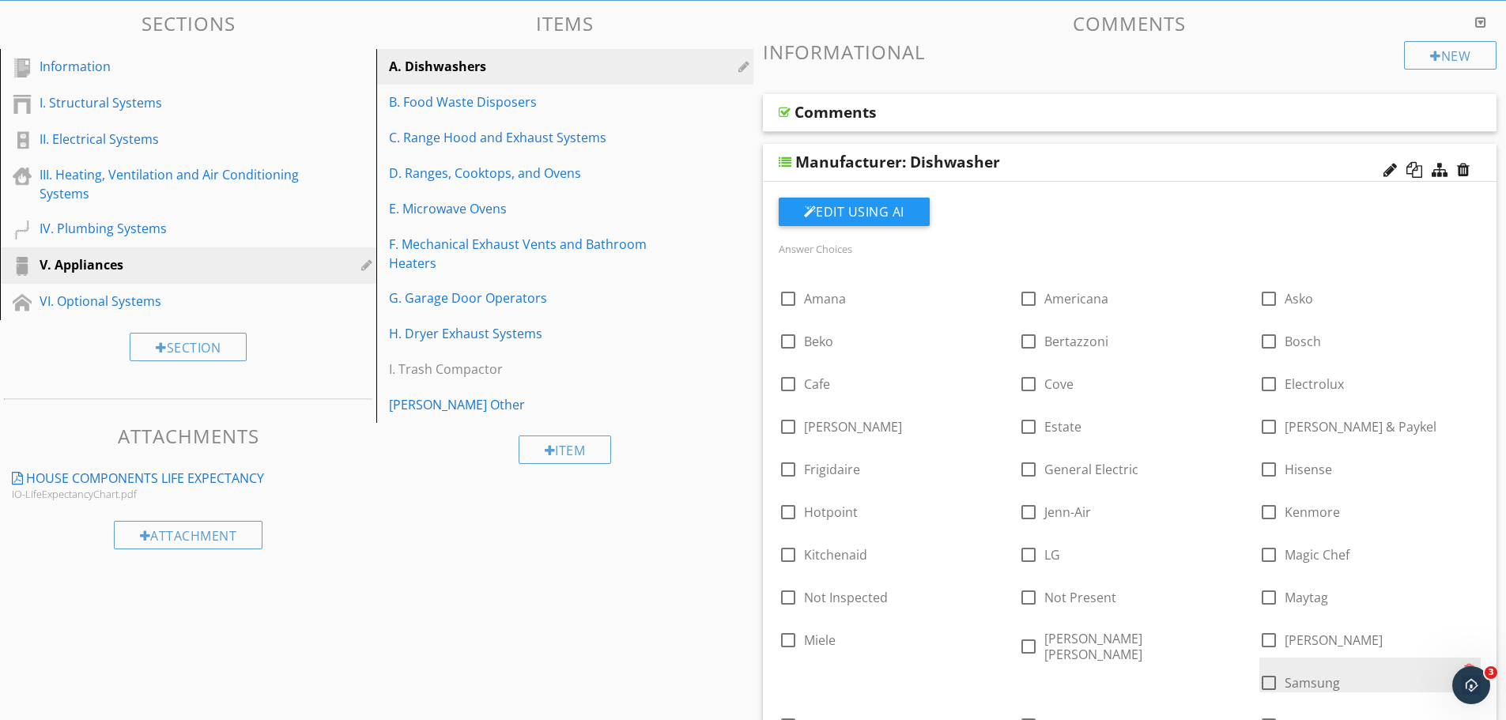
scroll to position [158, 0]
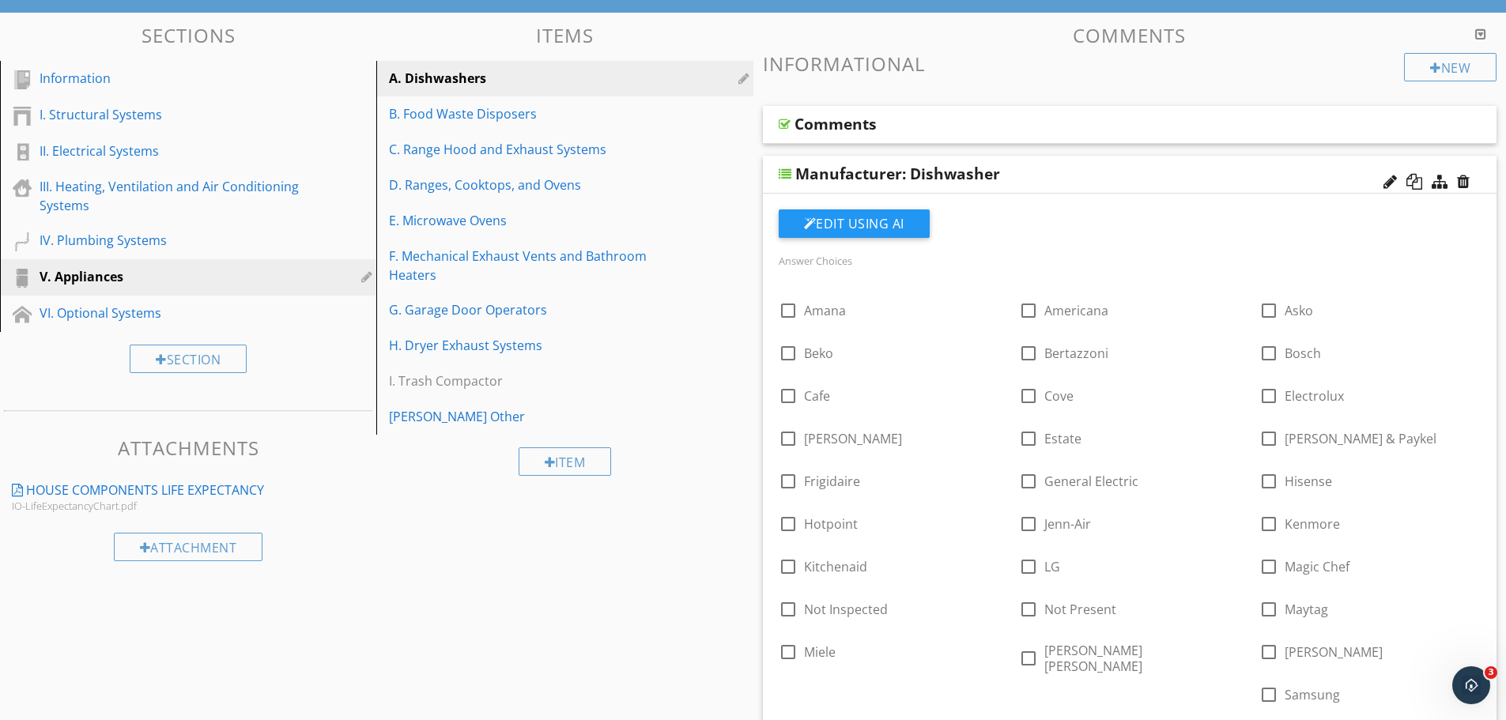
click at [1136, 172] on div "Manufacturer: Dishwasher" at bounding box center [1059, 173] width 527 height 19
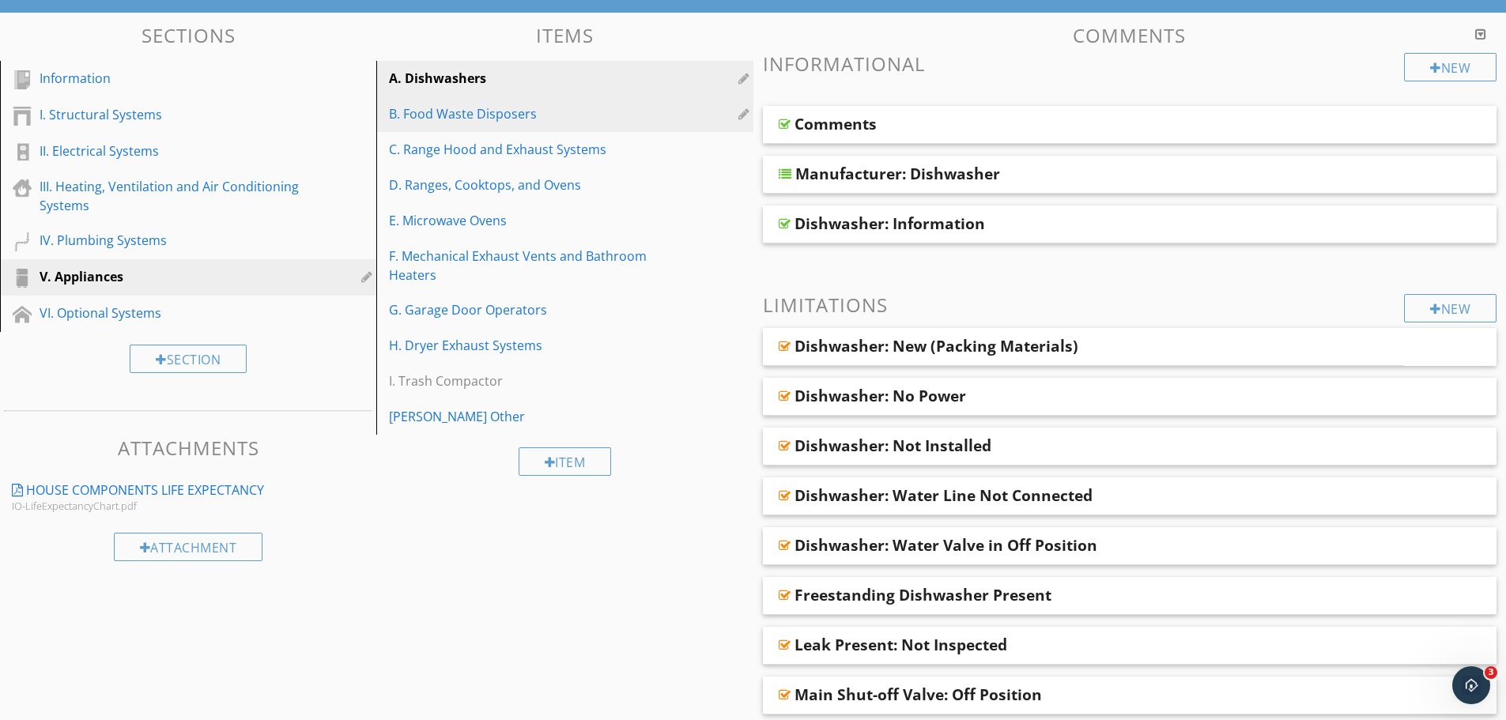
click at [517, 119] on div "B. Food Waste Disposers" at bounding box center [537, 113] width 297 height 19
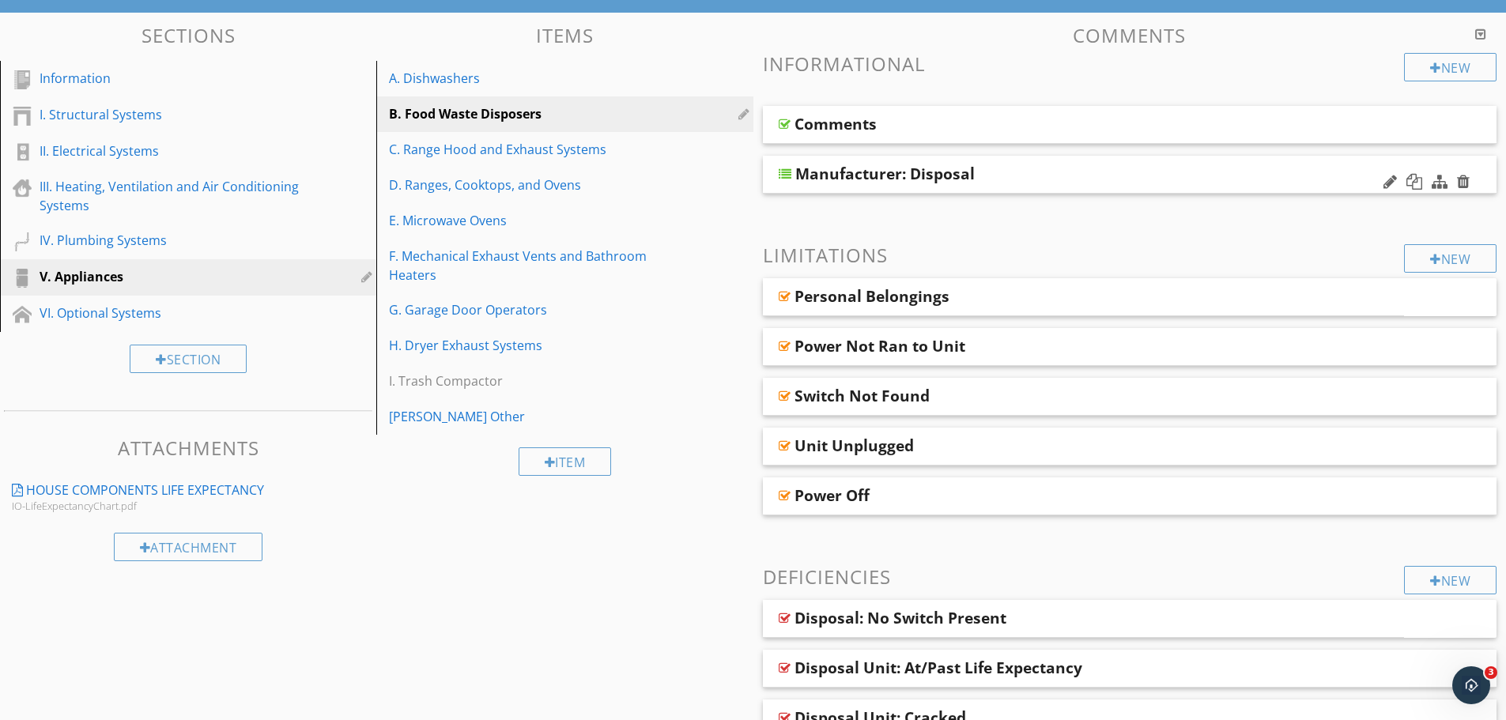
click at [1061, 172] on div "Manufacturer: Disposal" at bounding box center [1059, 173] width 527 height 19
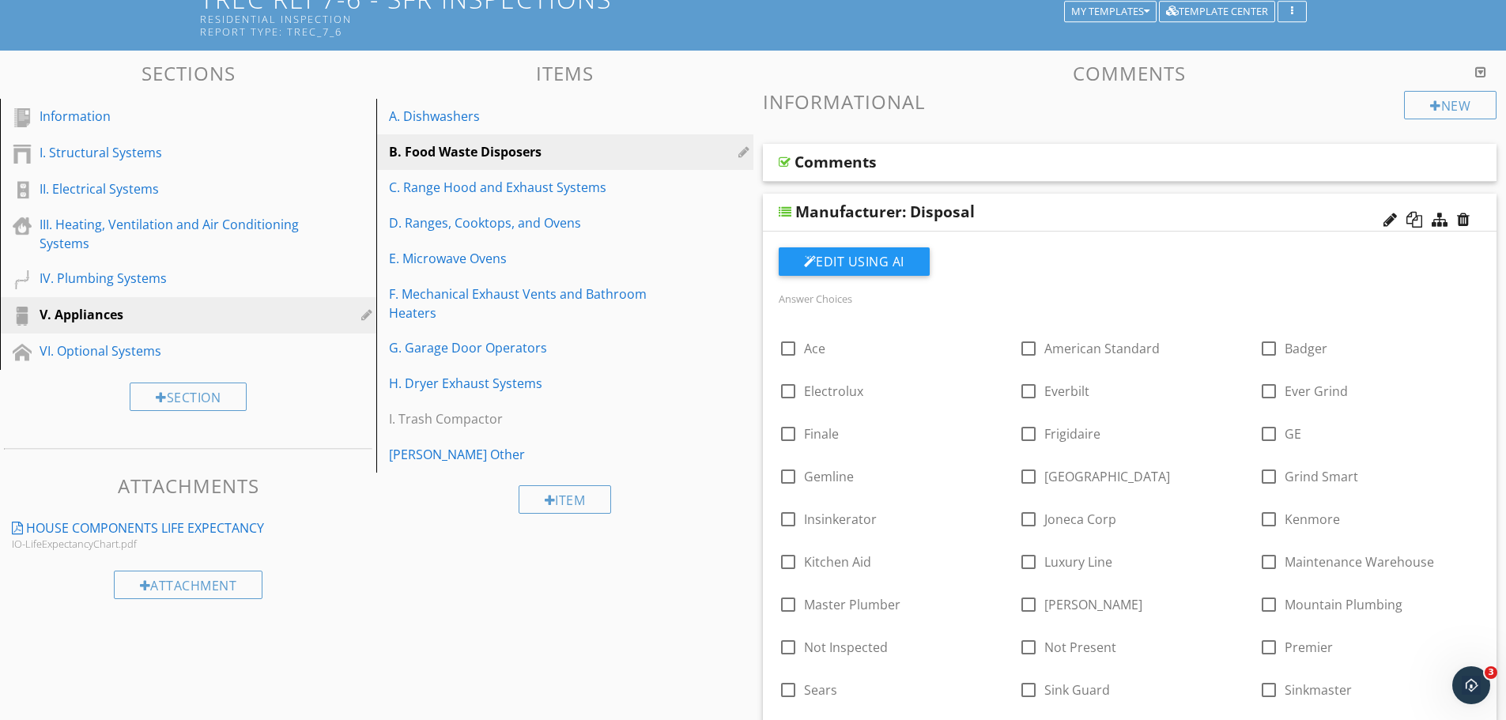
scroll to position [105, 0]
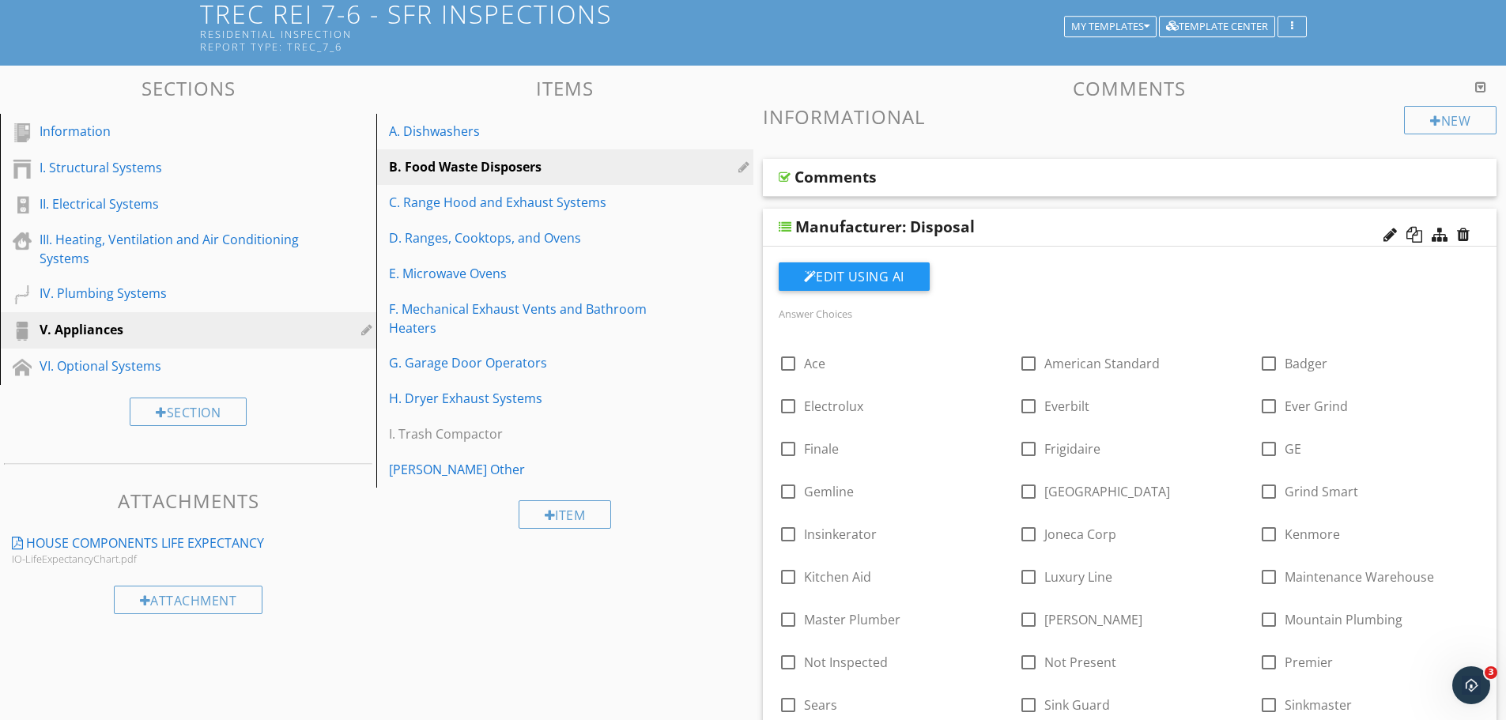
click at [1141, 227] on div "Manufacturer: Disposal" at bounding box center [1059, 226] width 527 height 19
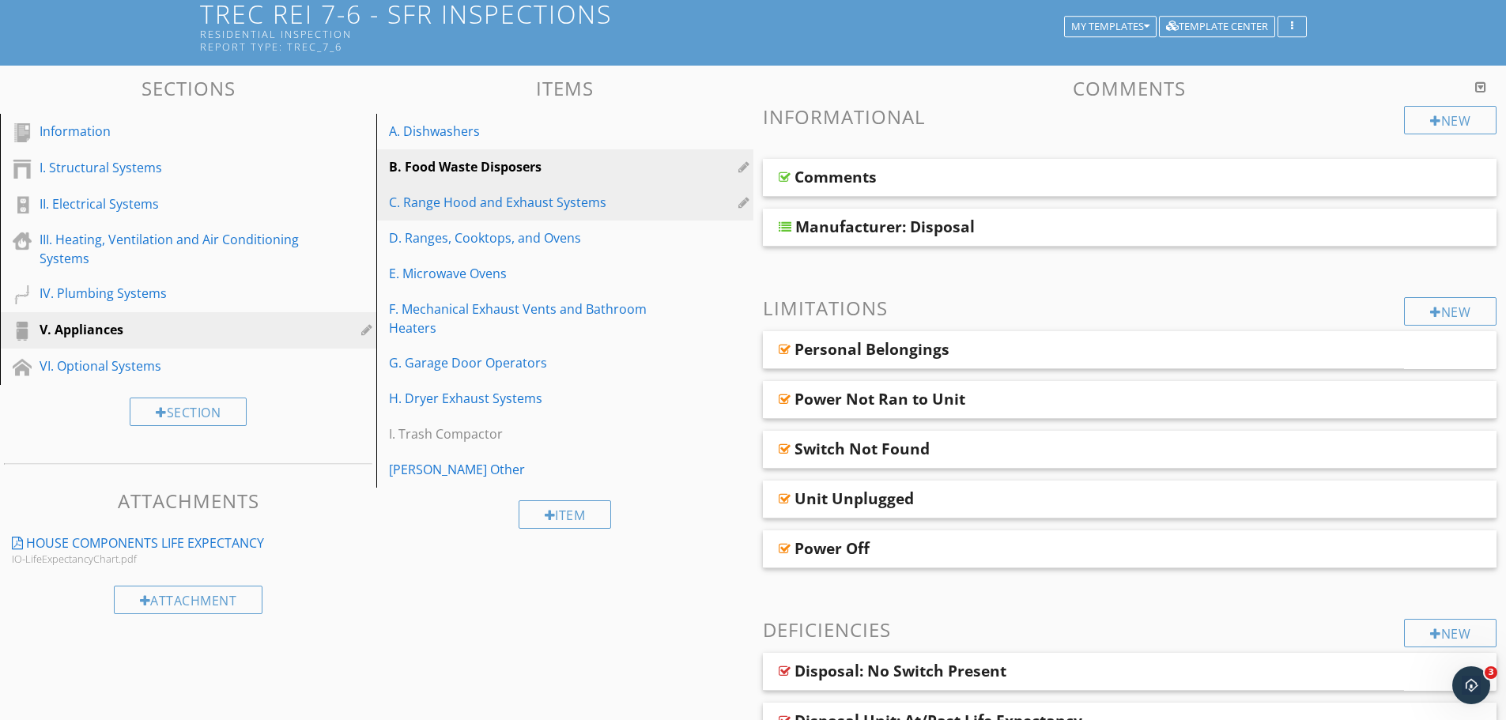
click at [561, 204] on div "C. Range Hood and Exhaust Systems" at bounding box center [537, 202] width 297 height 19
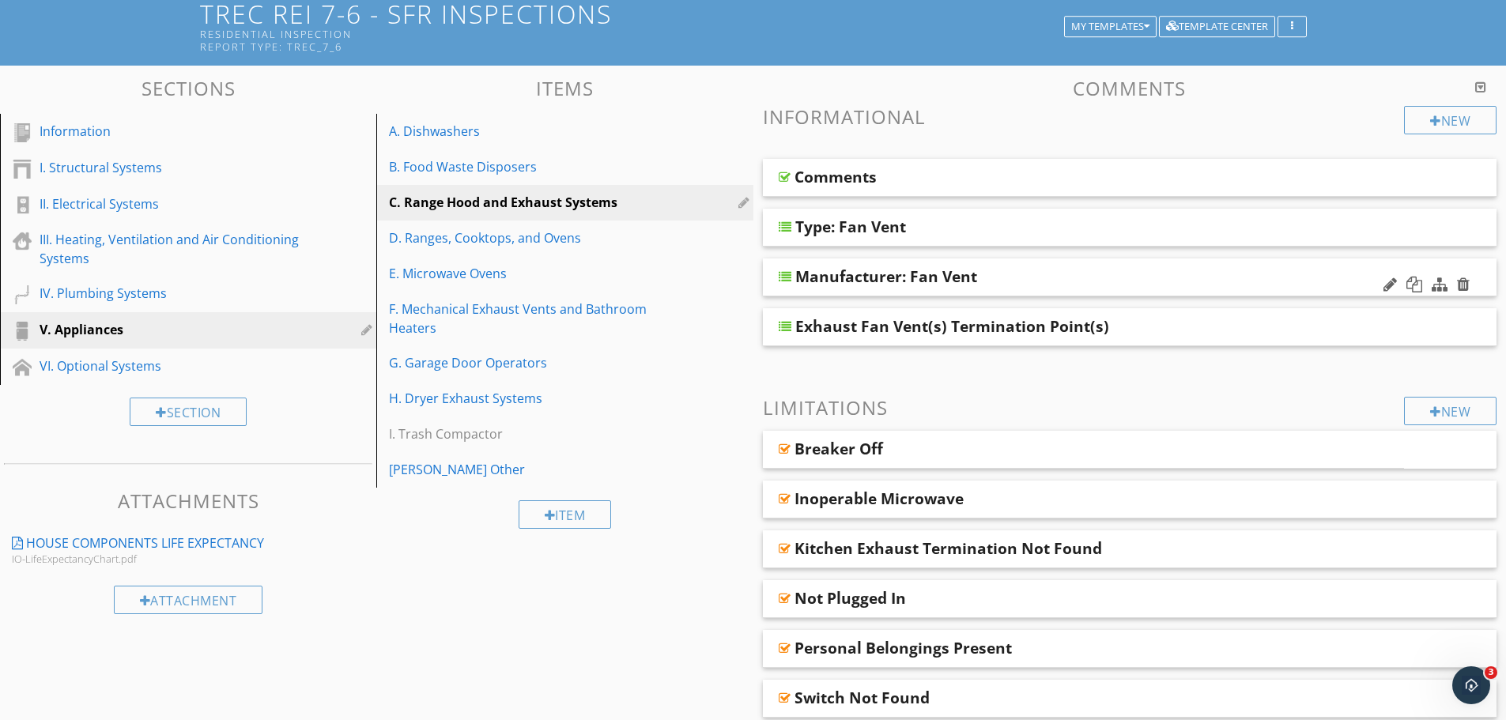
click at [1047, 279] on div "Manufacturer: Fan Vent" at bounding box center [1059, 276] width 527 height 19
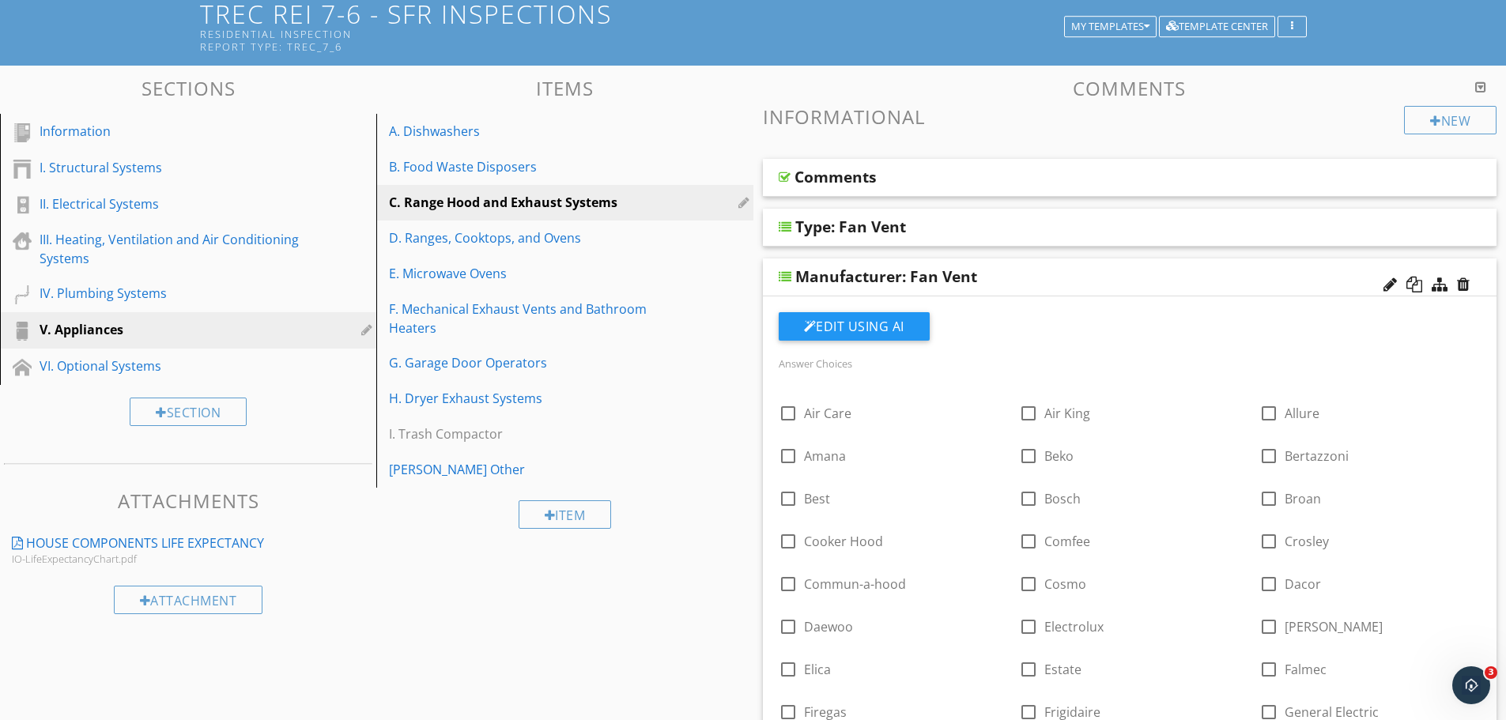
click at [1068, 285] on div "Manufacturer: Fan Vent" at bounding box center [1059, 276] width 527 height 19
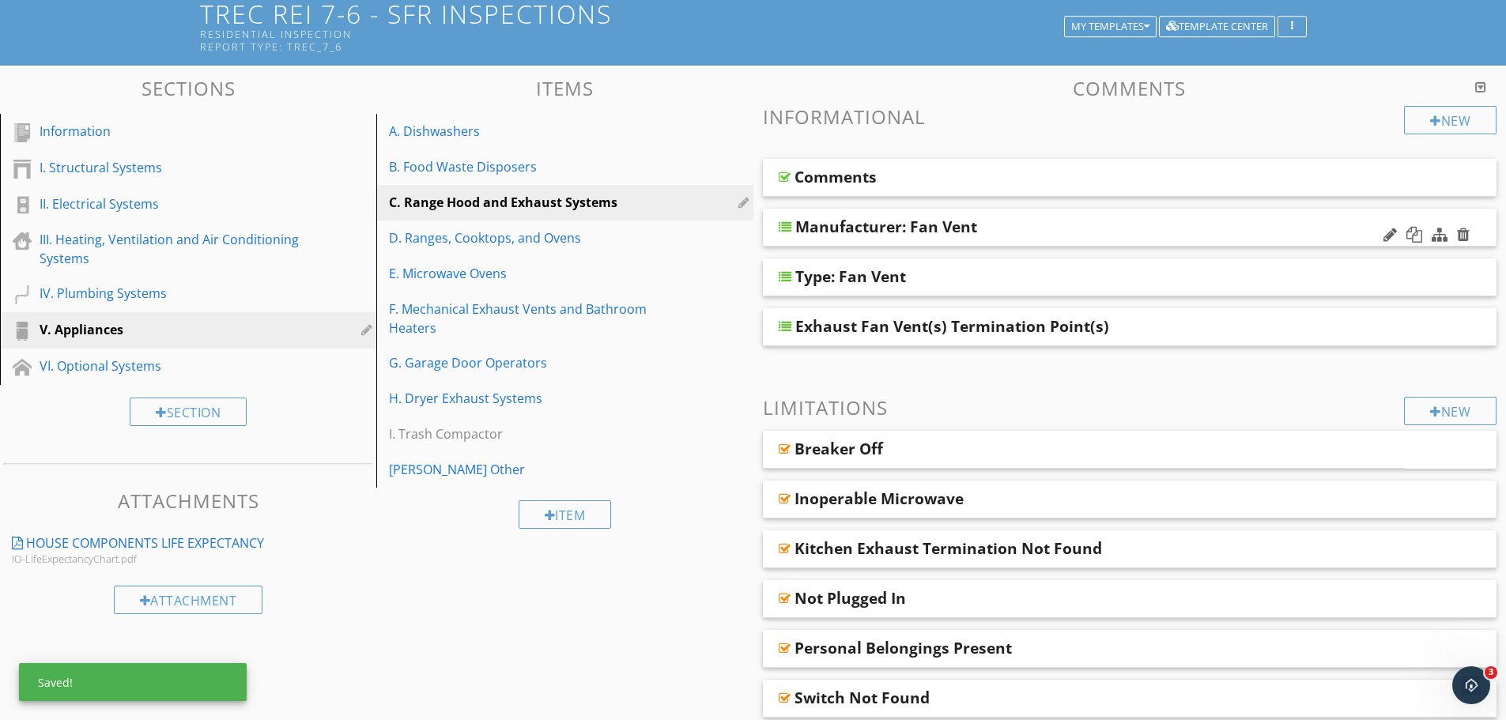
click at [1010, 233] on div "Manufacturer: Fan Vent" at bounding box center [1059, 226] width 527 height 19
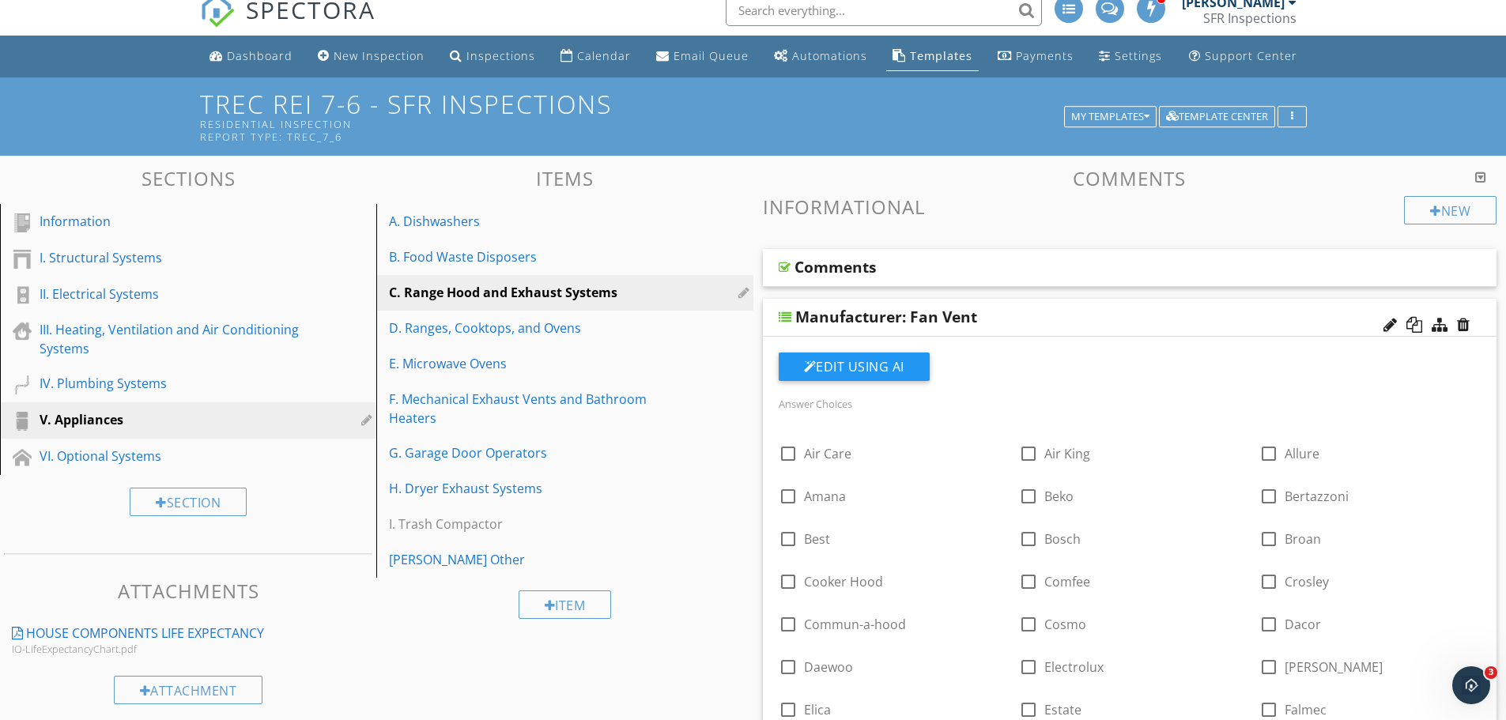
scroll to position [0, 0]
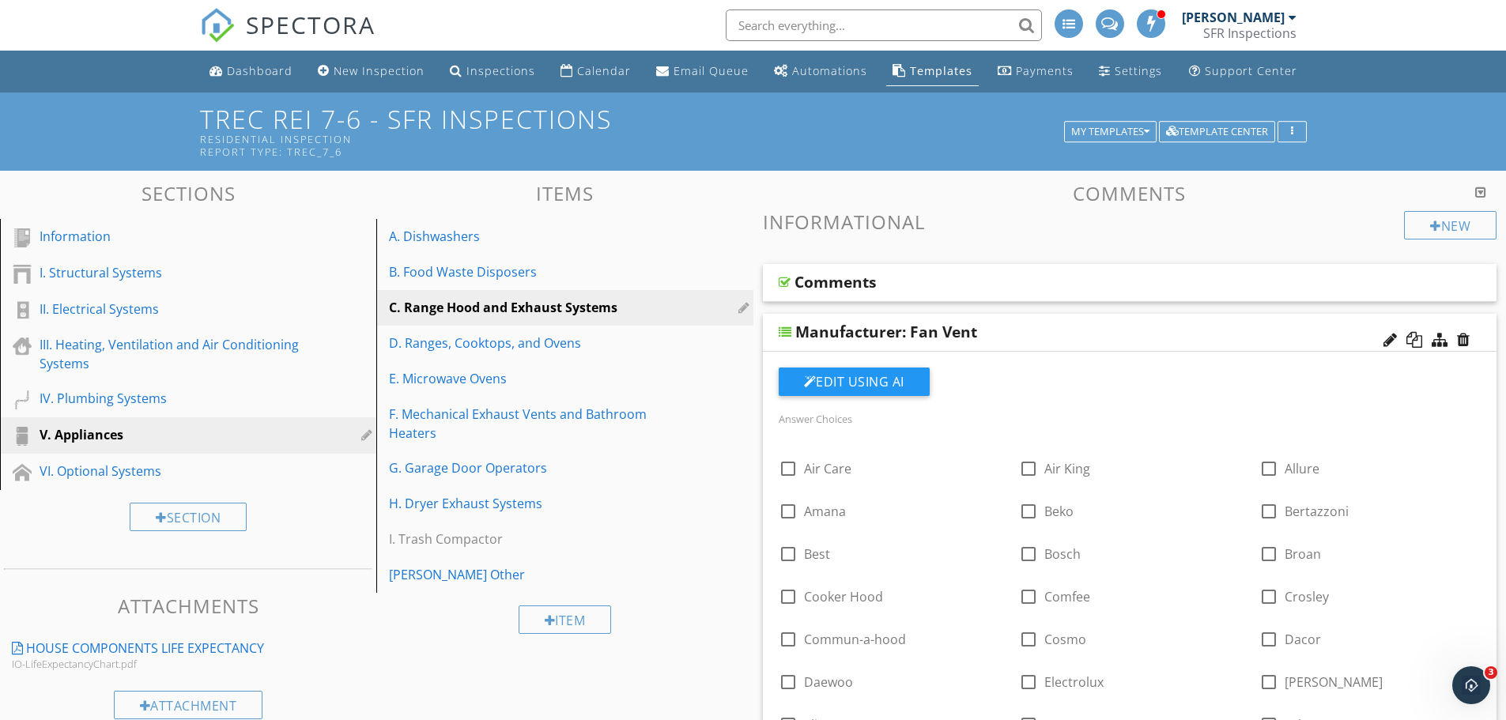
click at [1098, 327] on div "Manufacturer: Fan Vent" at bounding box center [1059, 332] width 527 height 19
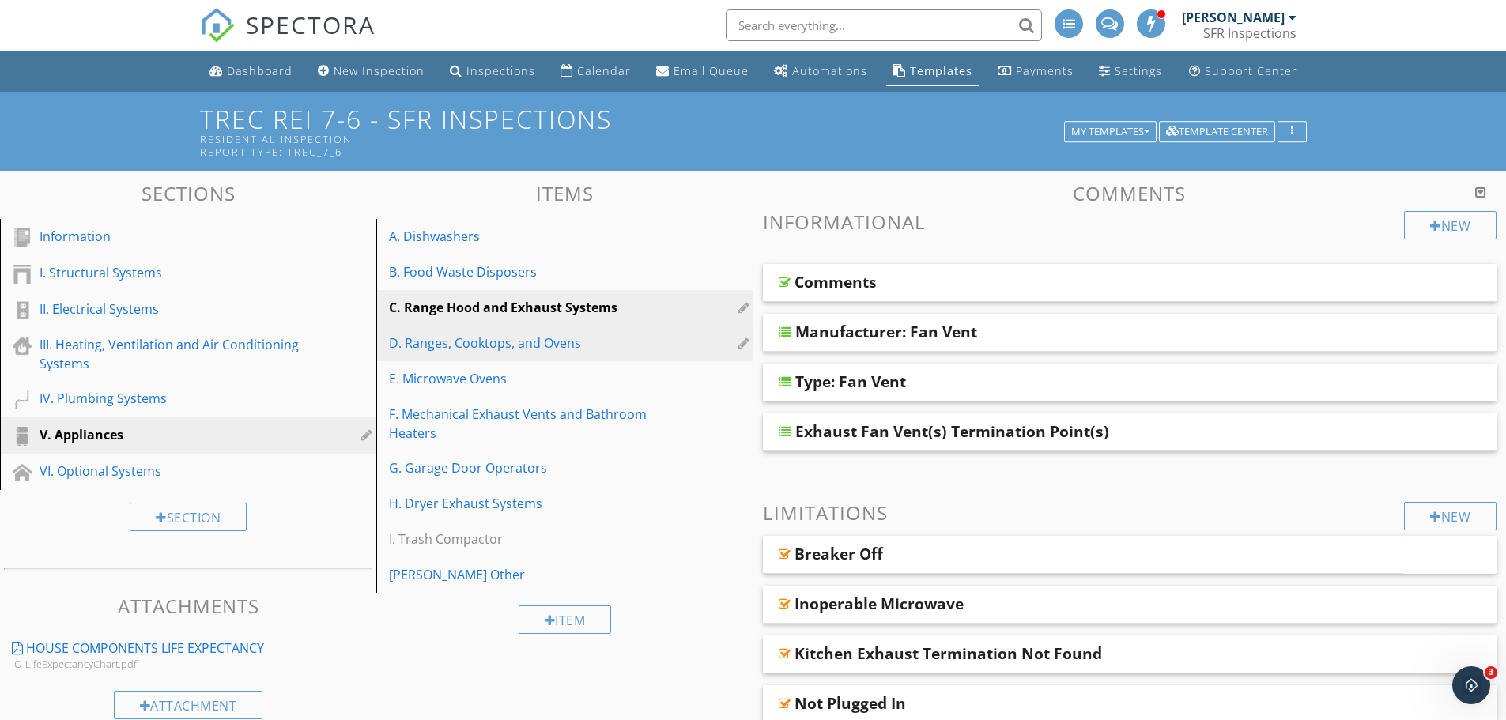
click at [546, 339] on div "D. Ranges, Cooktops, and Ovens" at bounding box center [537, 343] width 297 height 19
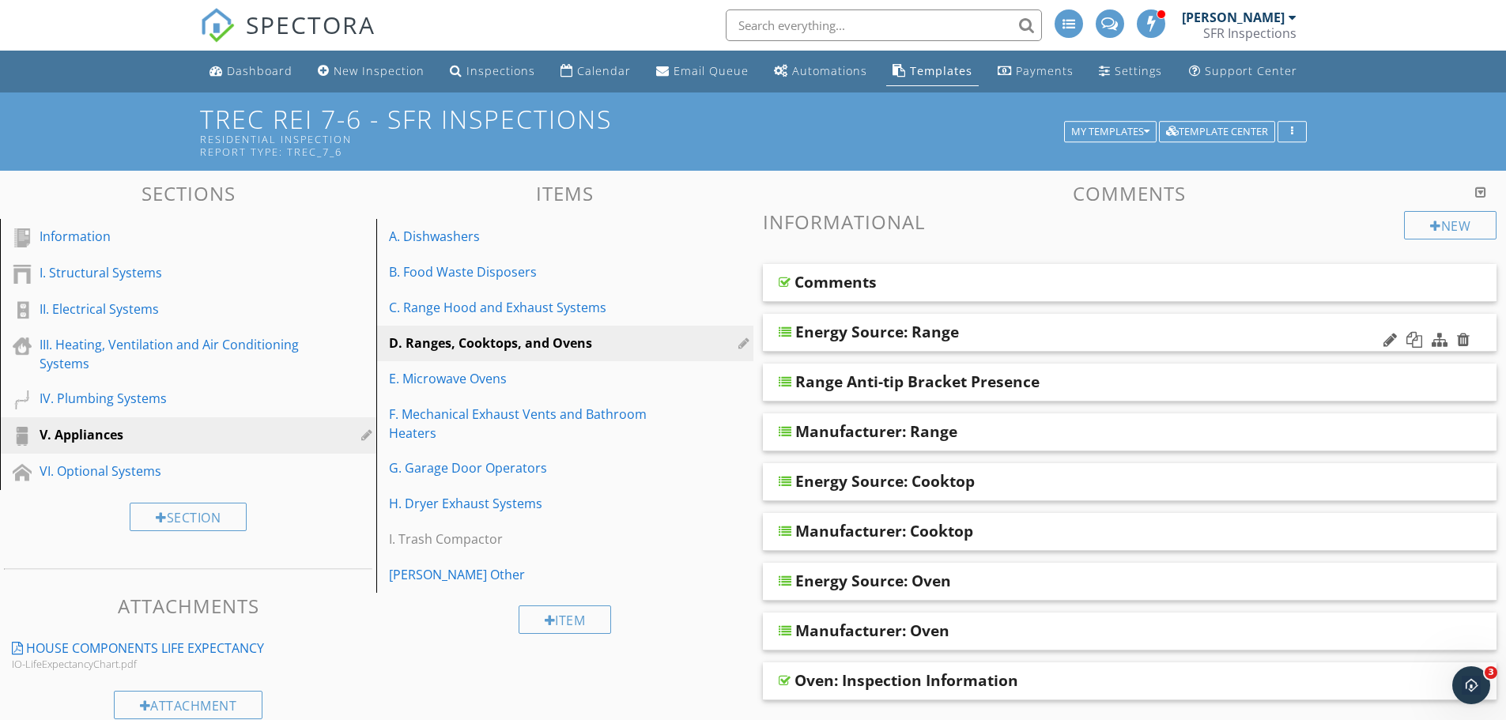
click at [992, 335] on div "Energy Source: Range" at bounding box center [1059, 332] width 527 height 19
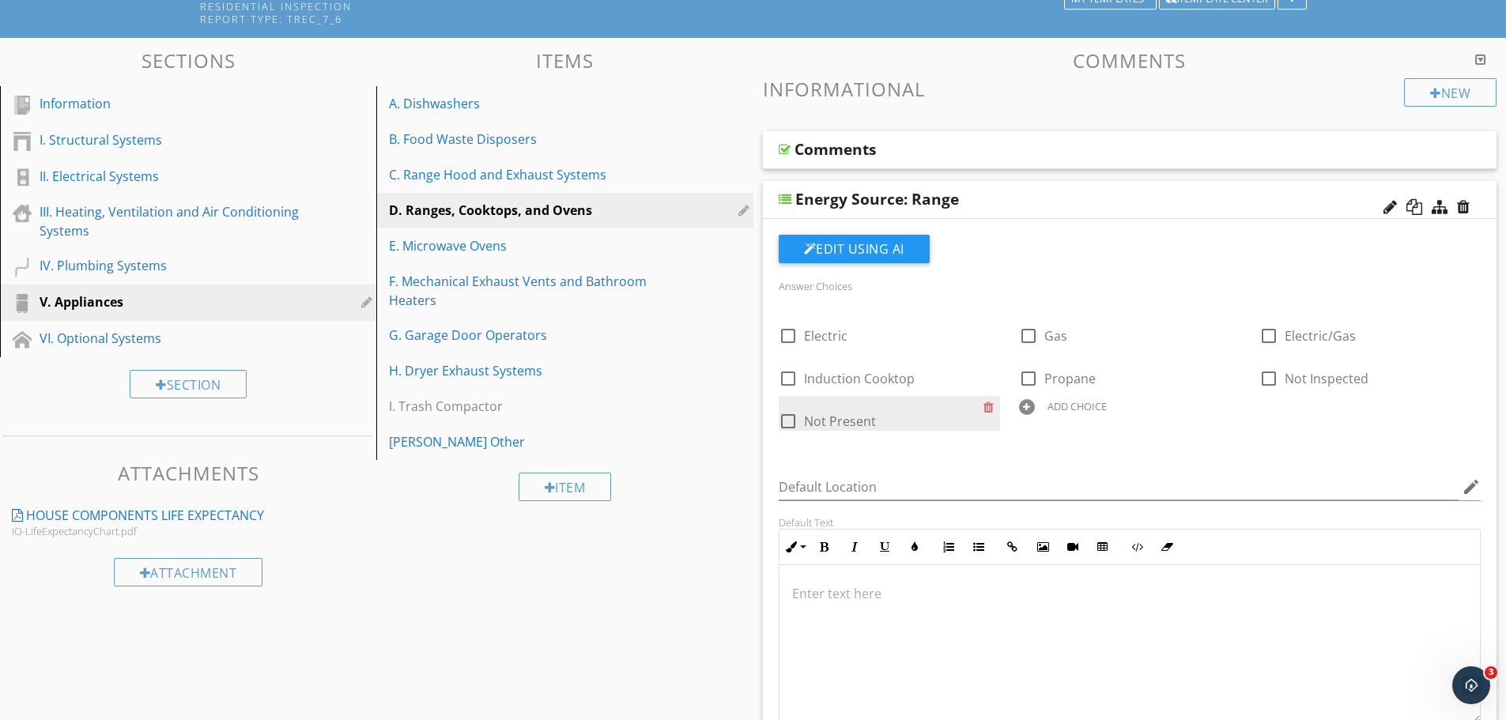
scroll to position [105, 0]
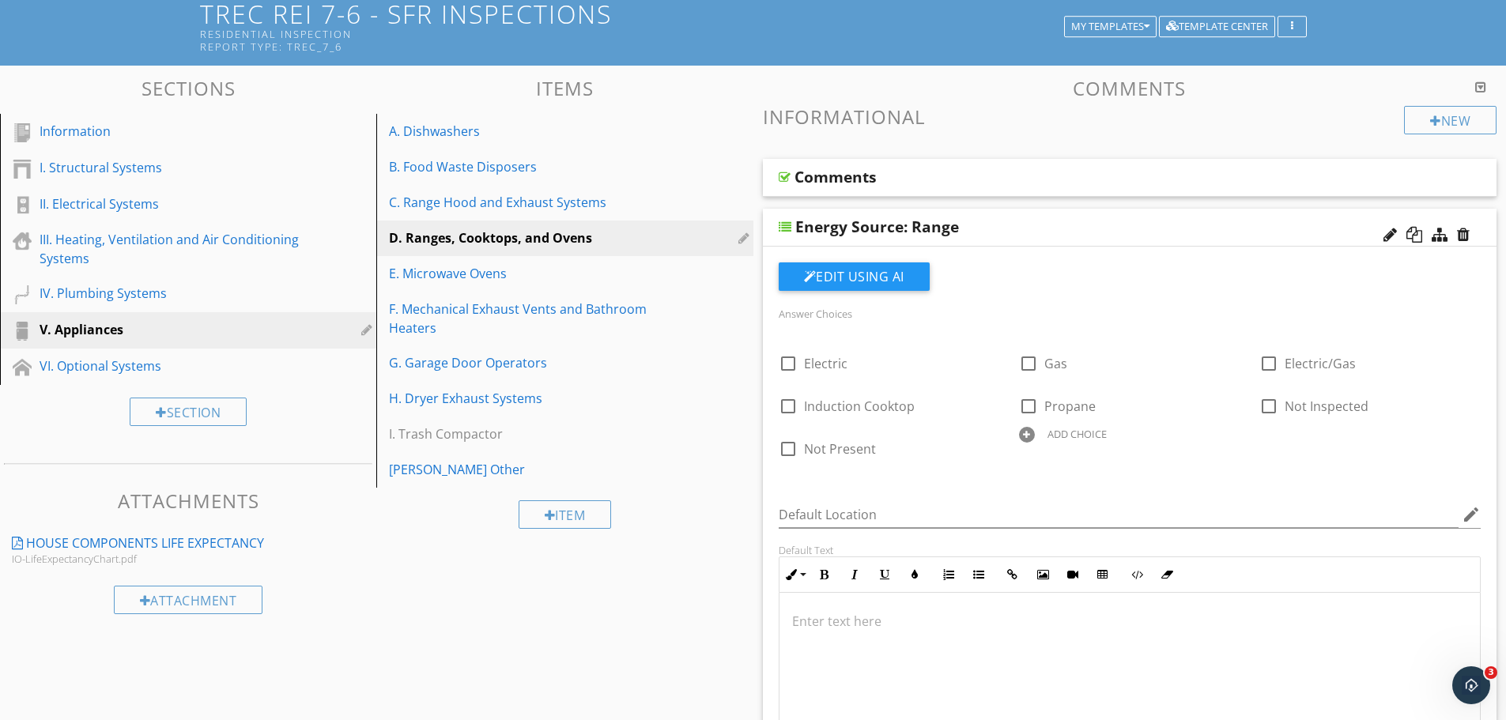
click at [1045, 233] on div "Energy Source: Range" at bounding box center [1059, 226] width 527 height 19
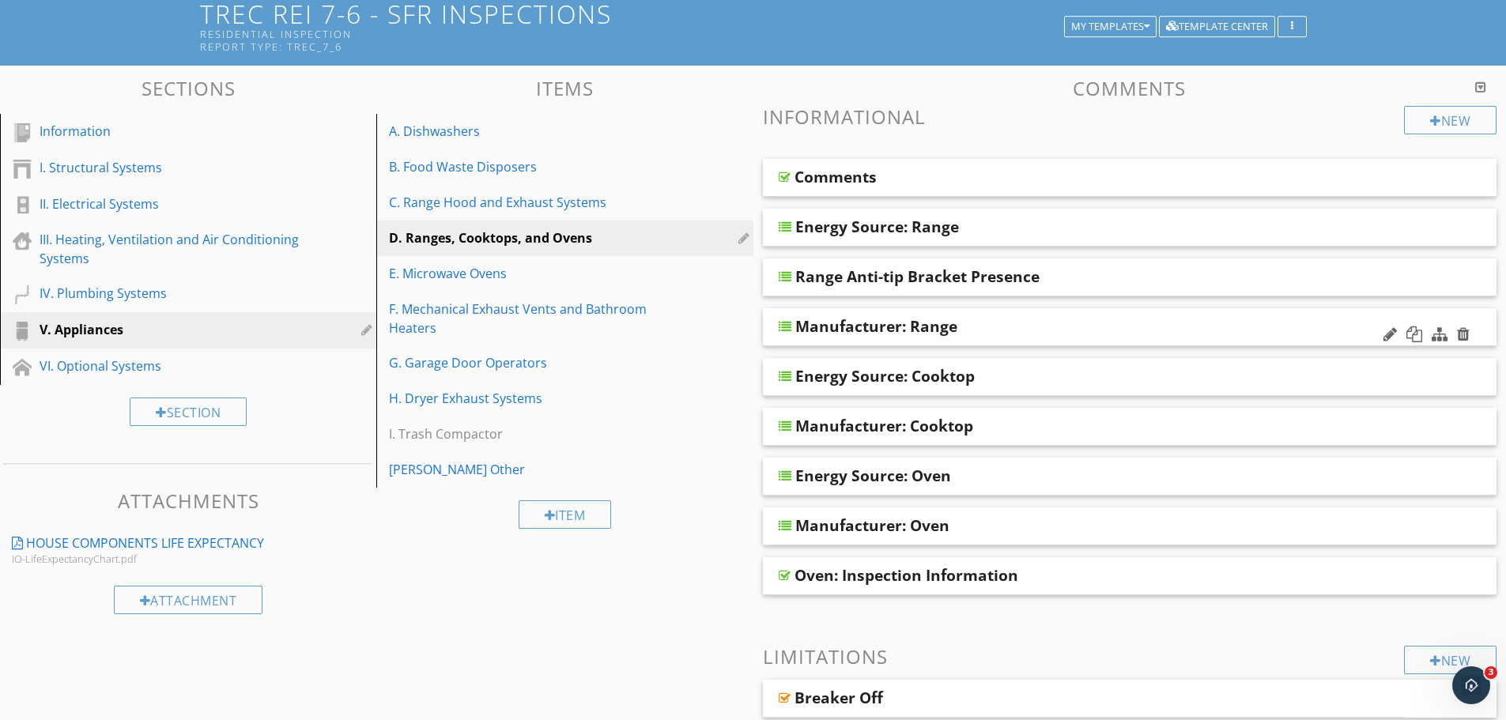
click at [1026, 323] on div "Manufacturer: Range" at bounding box center [1059, 326] width 527 height 19
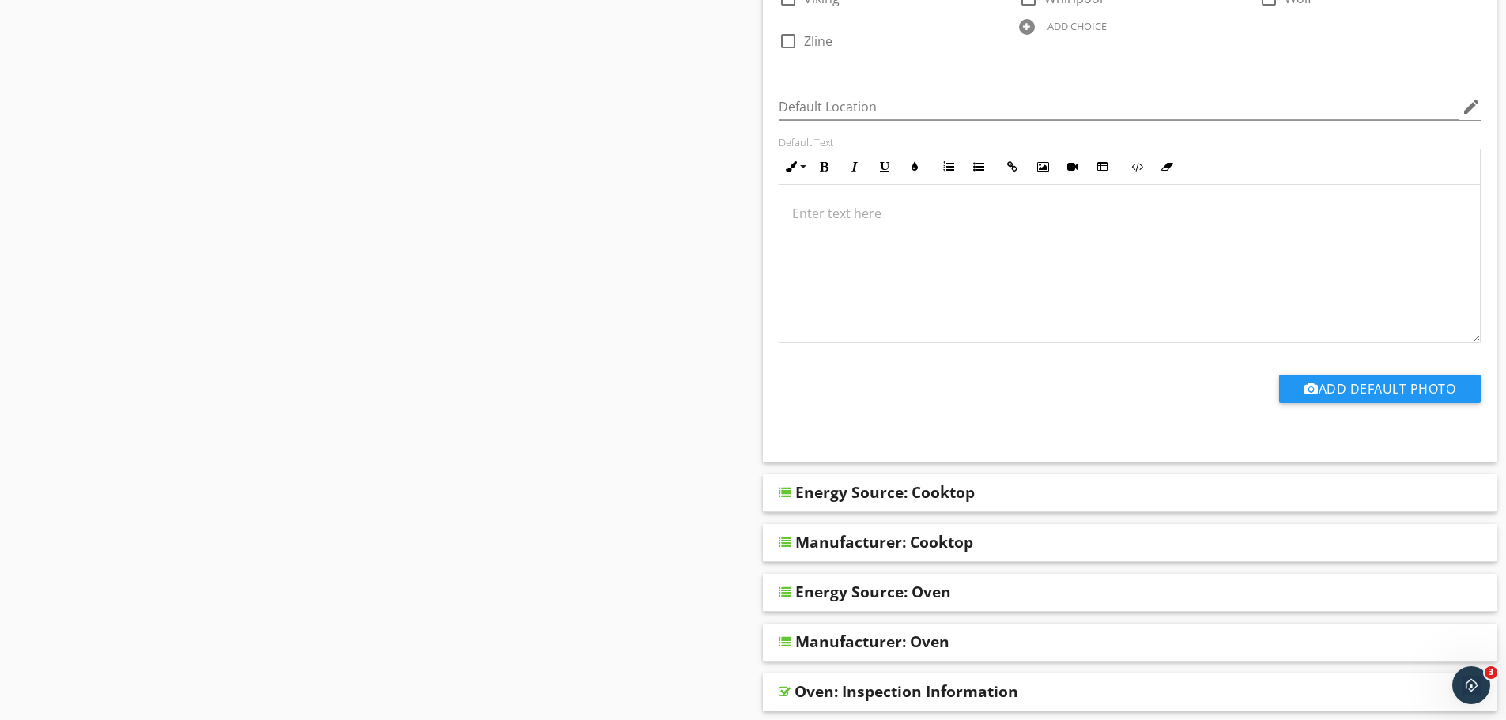
scroll to position [1054, 0]
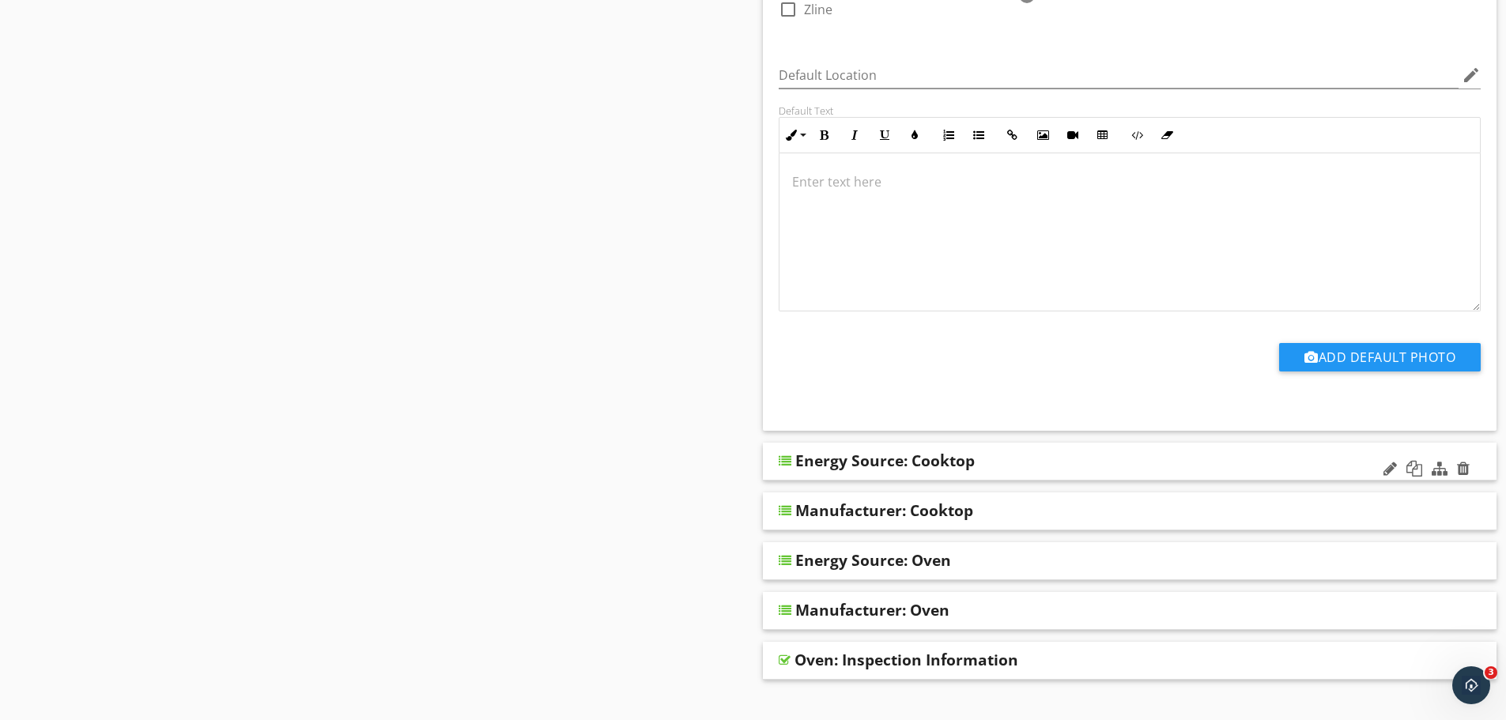
click at [1037, 448] on div "Energy Source: Cooktop" at bounding box center [1130, 462] width 735 height 38
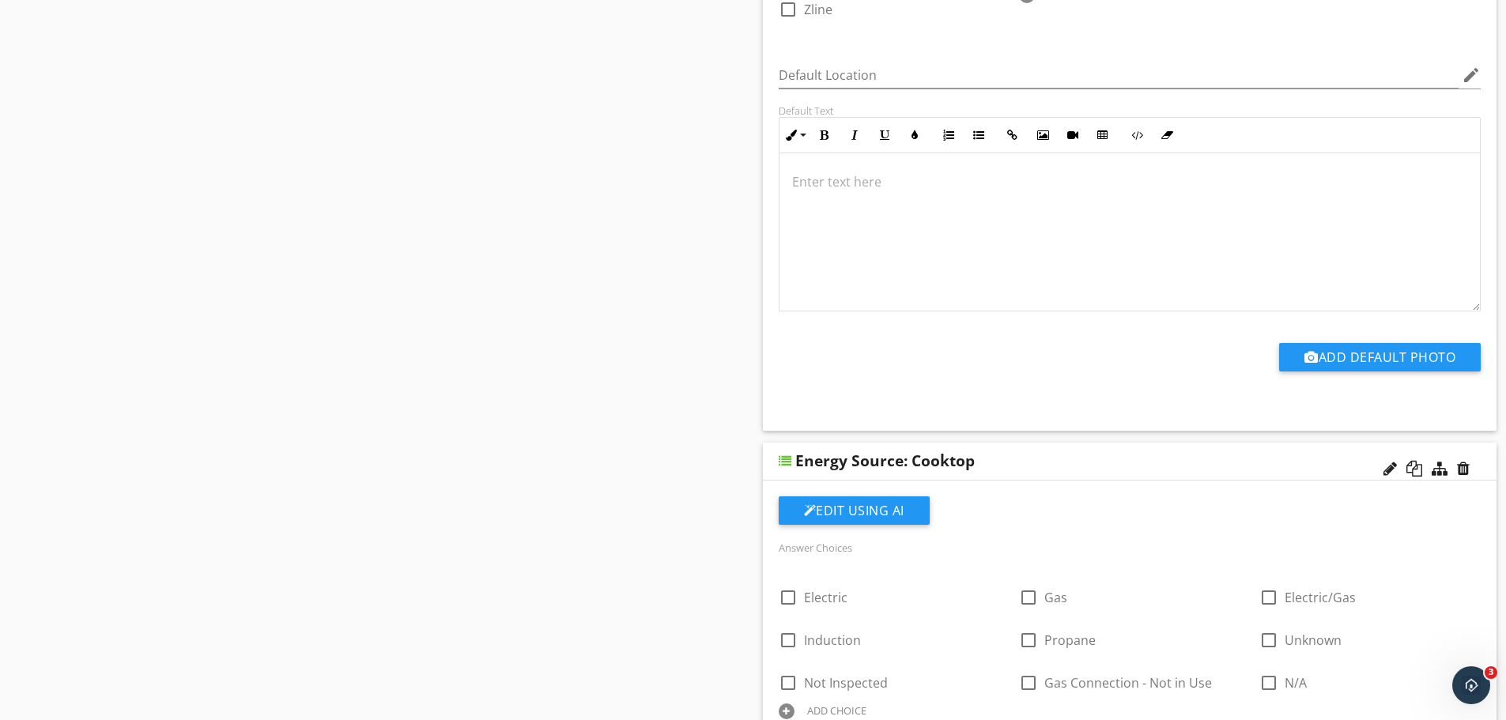
click at [1039, 452] on div "Energy Source: Cooktop" at bounding box center [1059, 461] width 527 height 19
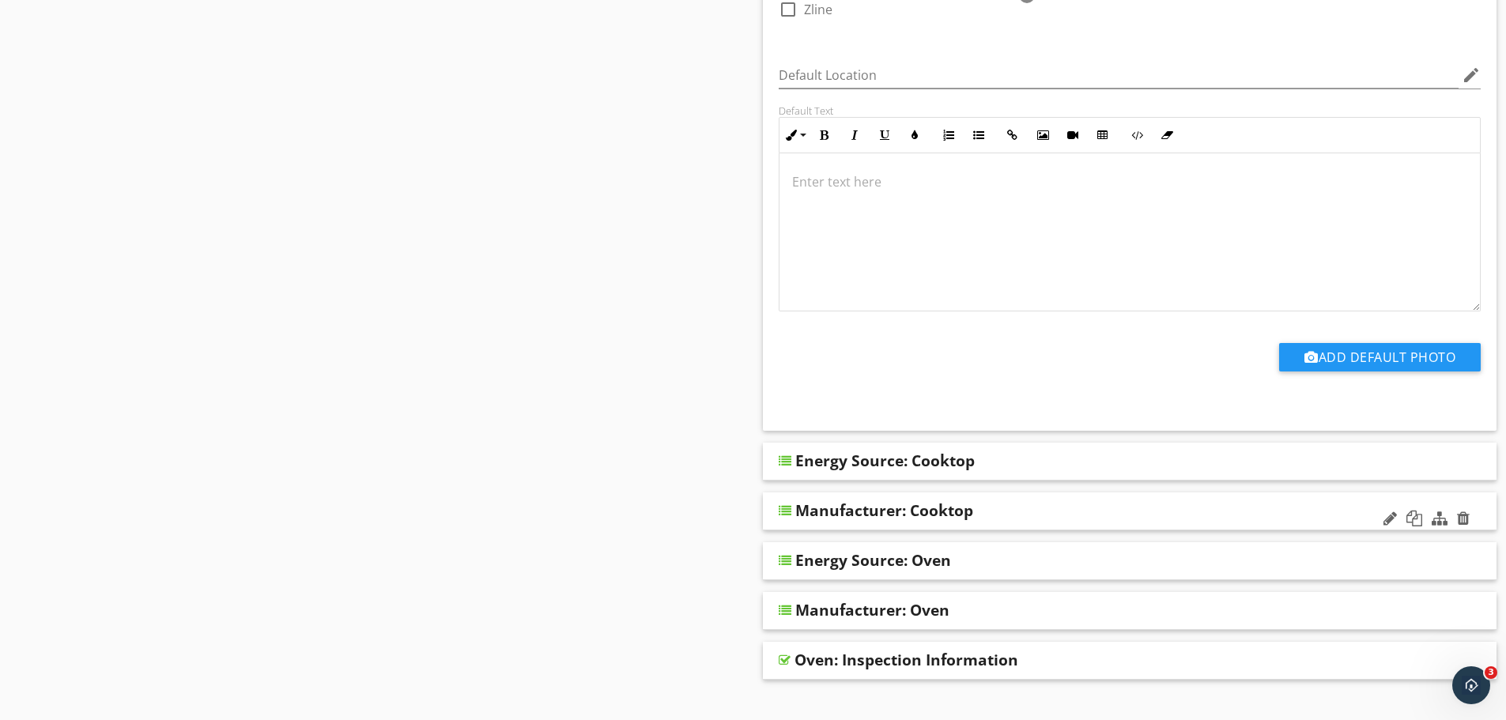
click at [1015, 501] on div "Manufacturer: Cooktop" at bounding box center [1059, 510] width 527 height 19
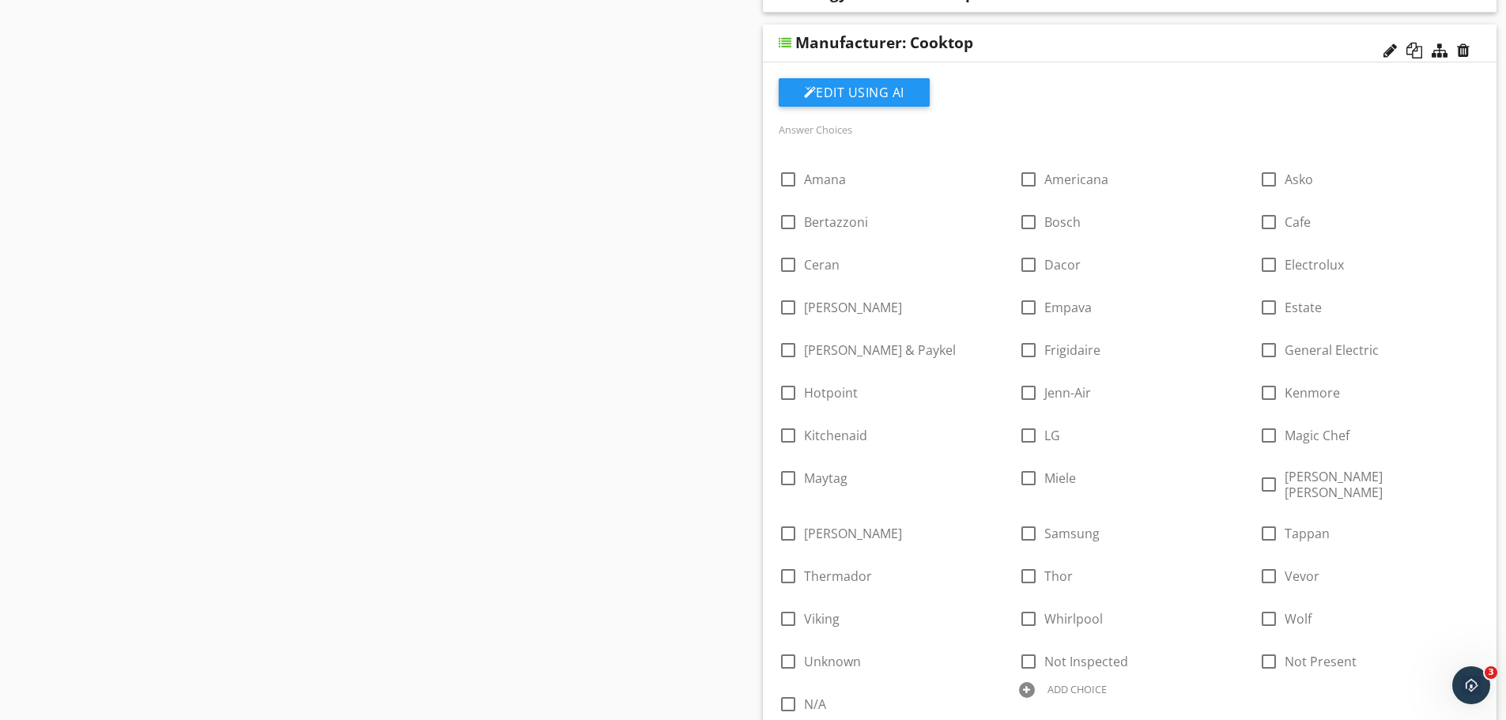
scroll to position [1529, 0]
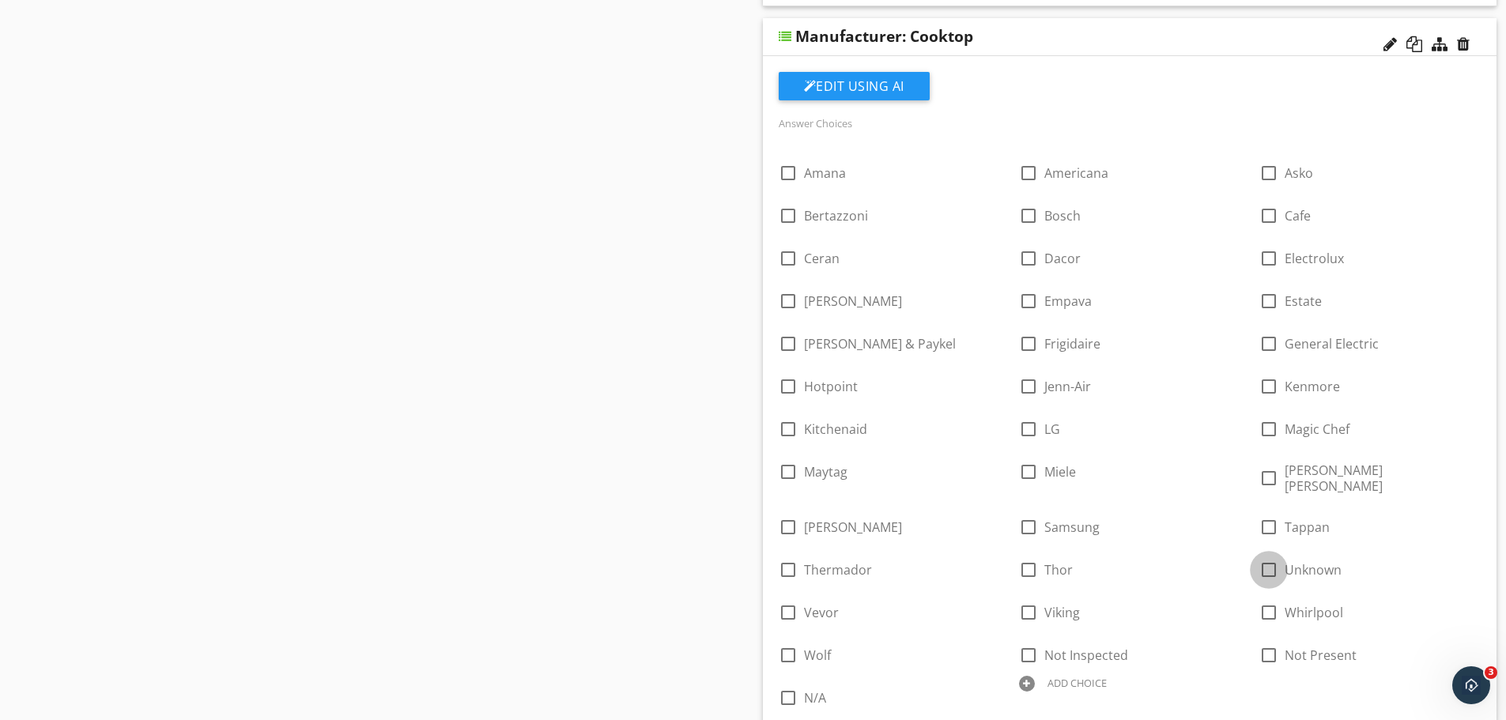
click at [1263, 557] on div at bounding box center [1269, 570] width 27 height 27
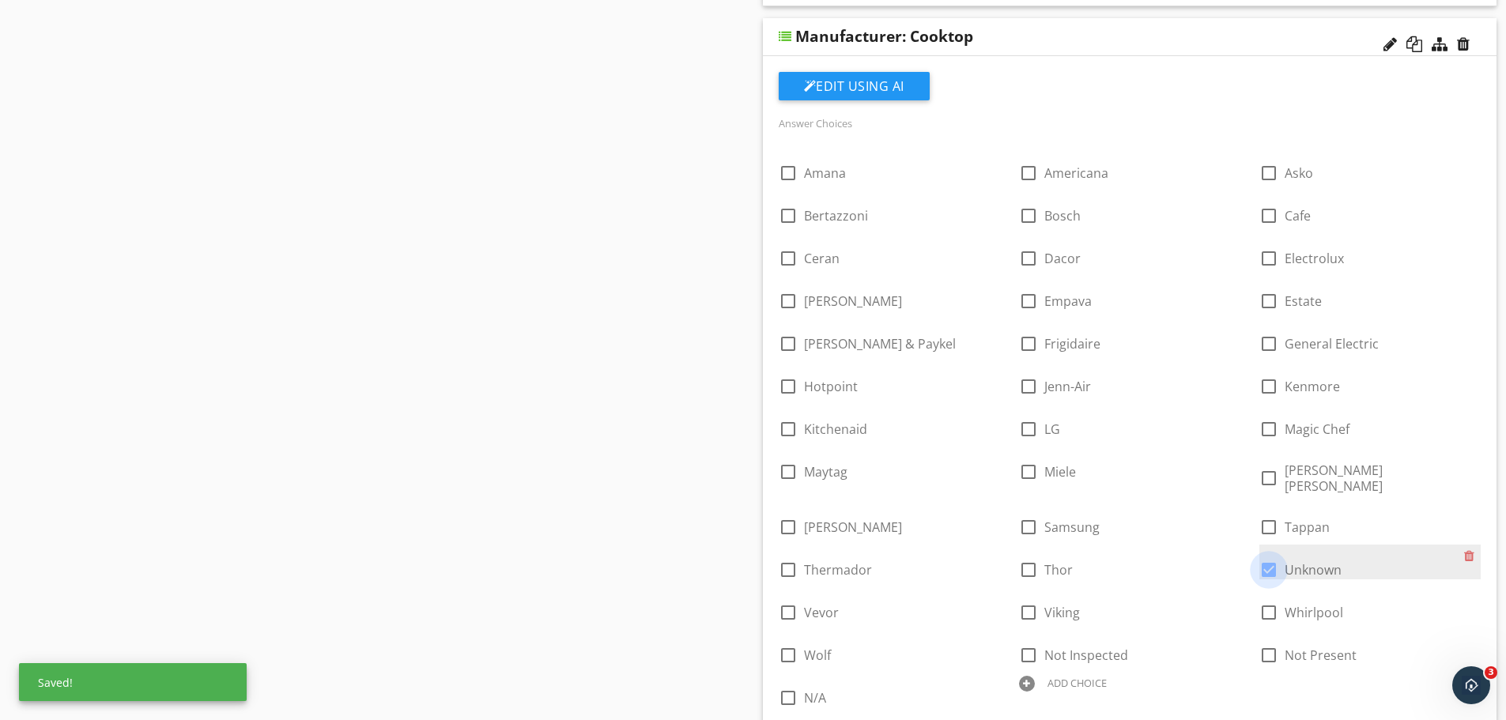
click at [1275, 557] on div at bounding box center [1269, 570] width 27 height 27
checkbox input "false"
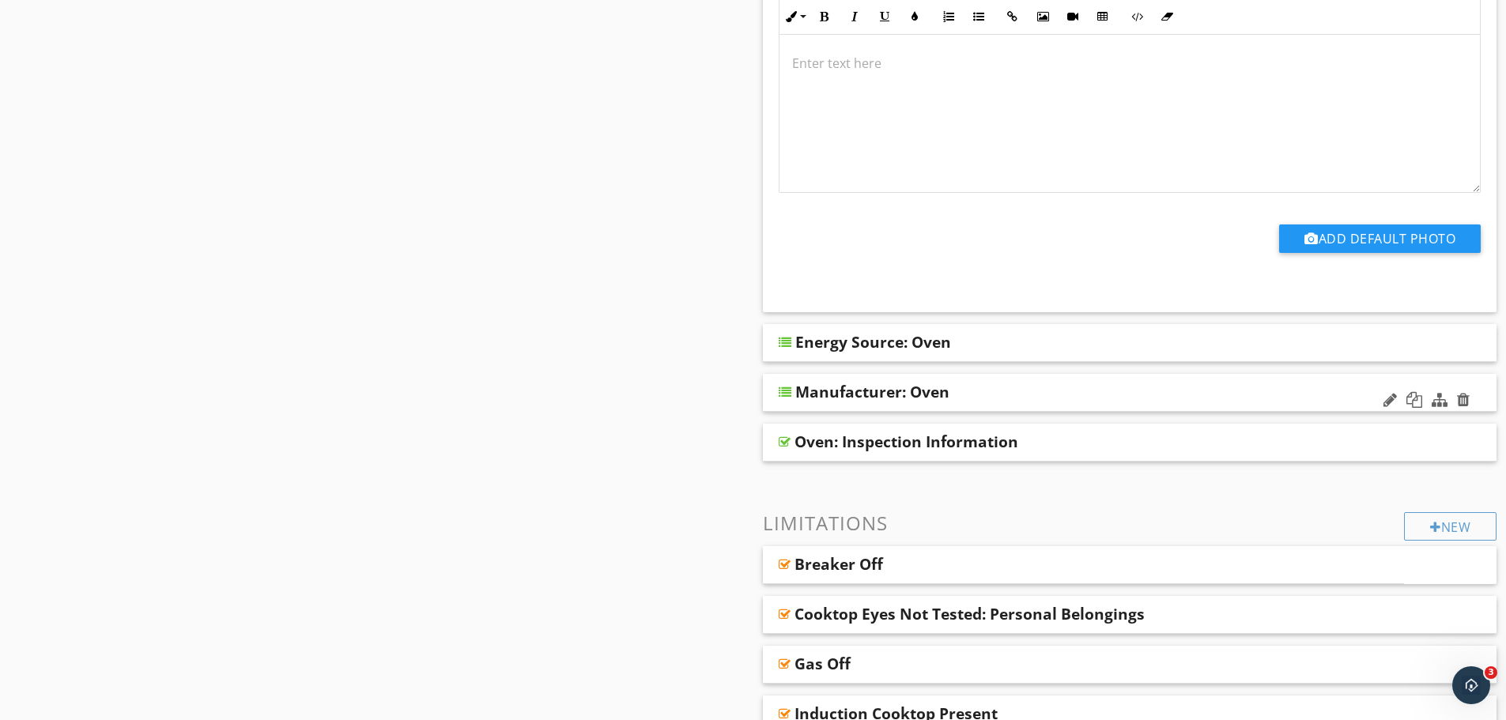
scroll to position [2372, 0]
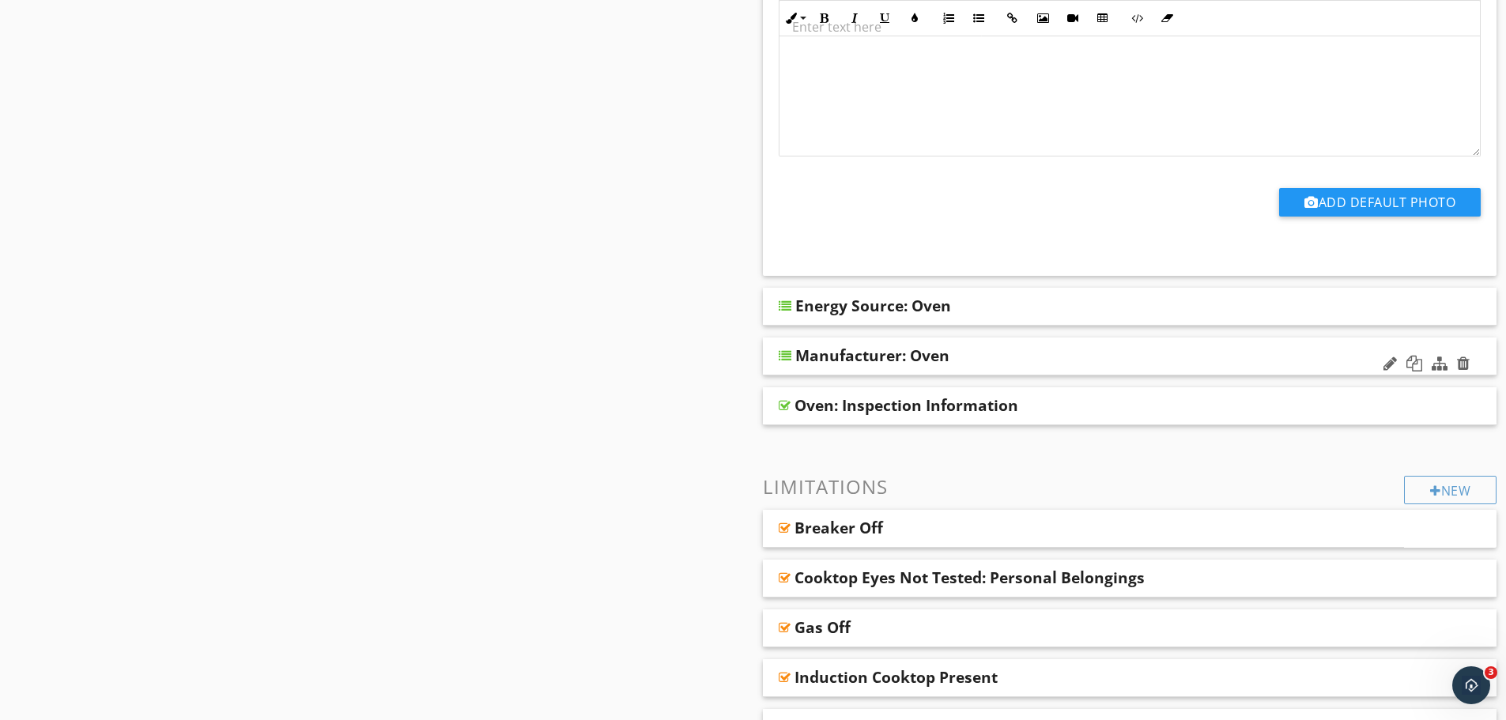
click at [992, 346] on div "Manufacturer: Oven" at bounding box center [1059, 355] width 527 height 19
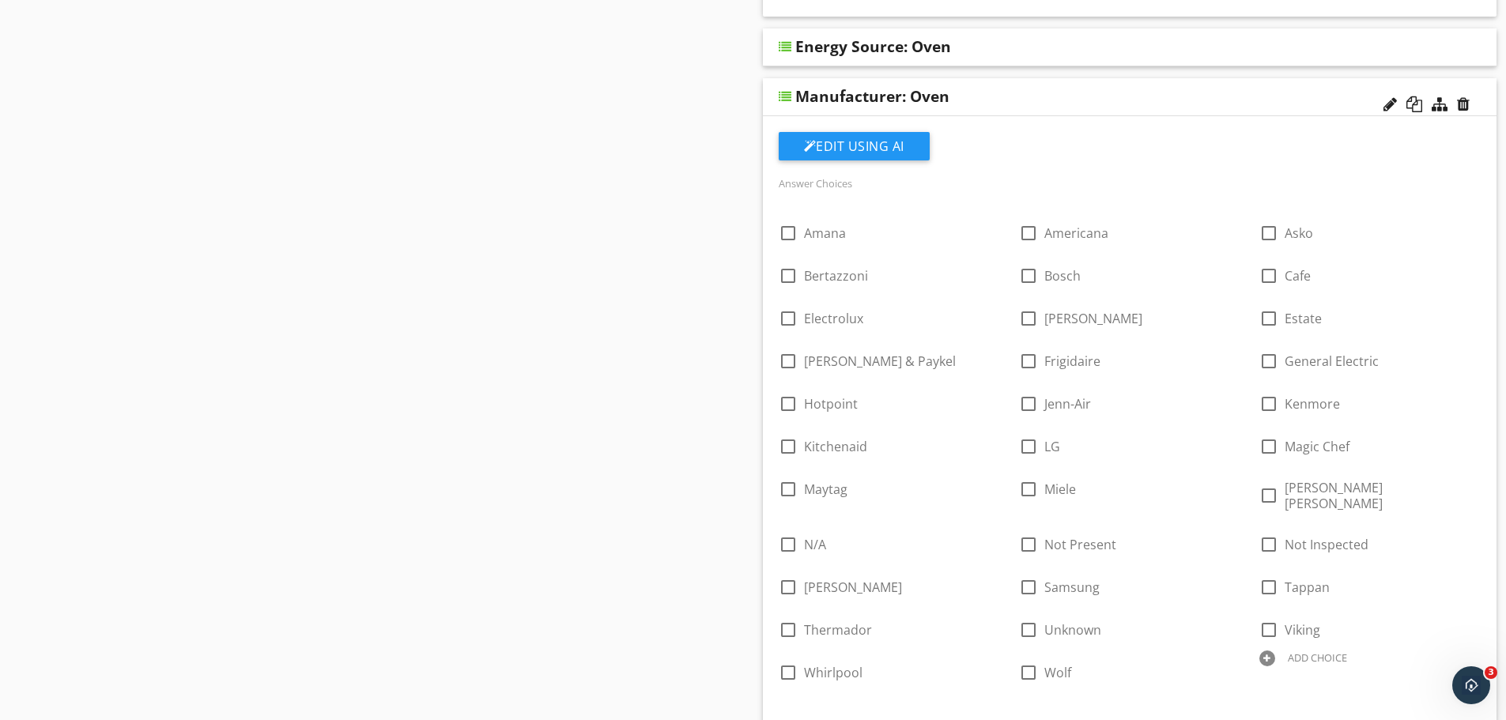
scroll to position [2584, 0]
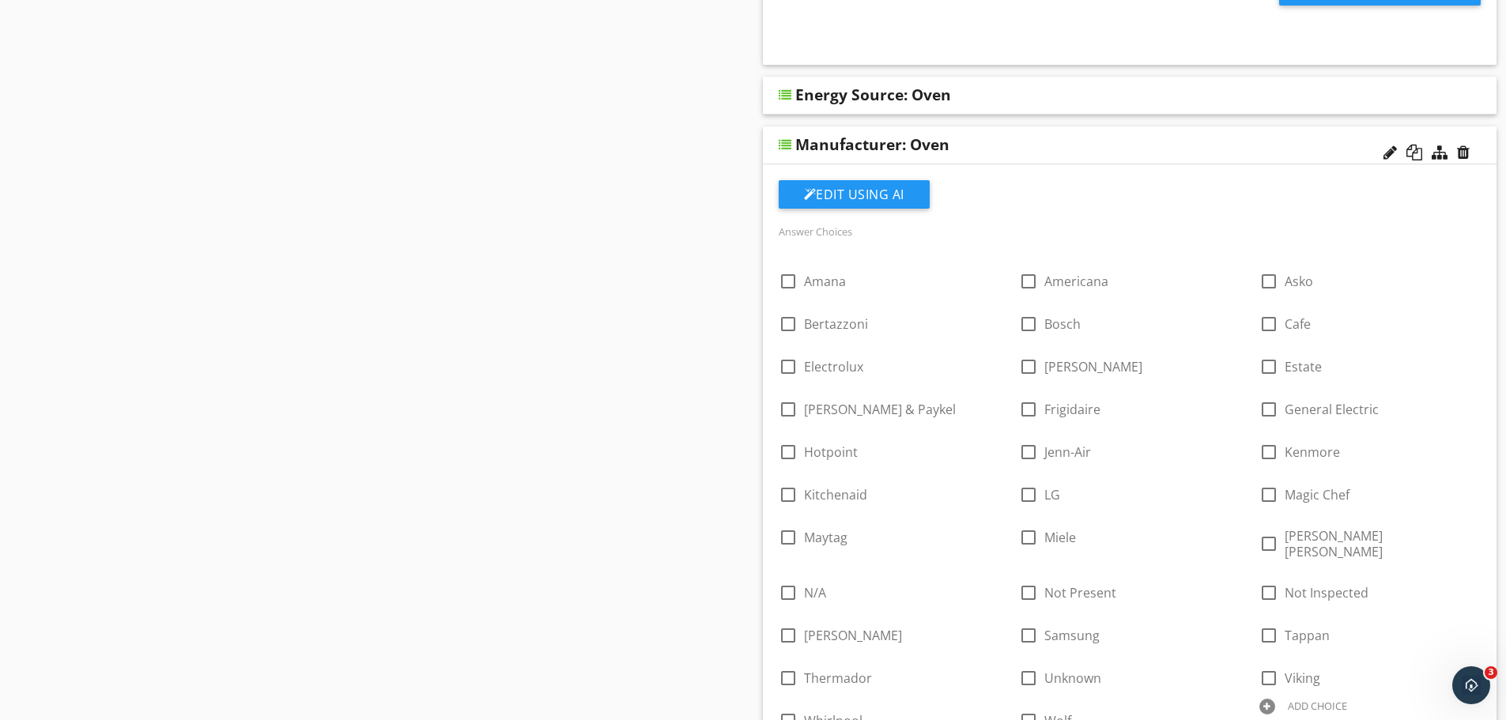
click at [1132, 135] on div "Manufacturer: Oven" at bounding box center [1059, 144] width 527 height 19
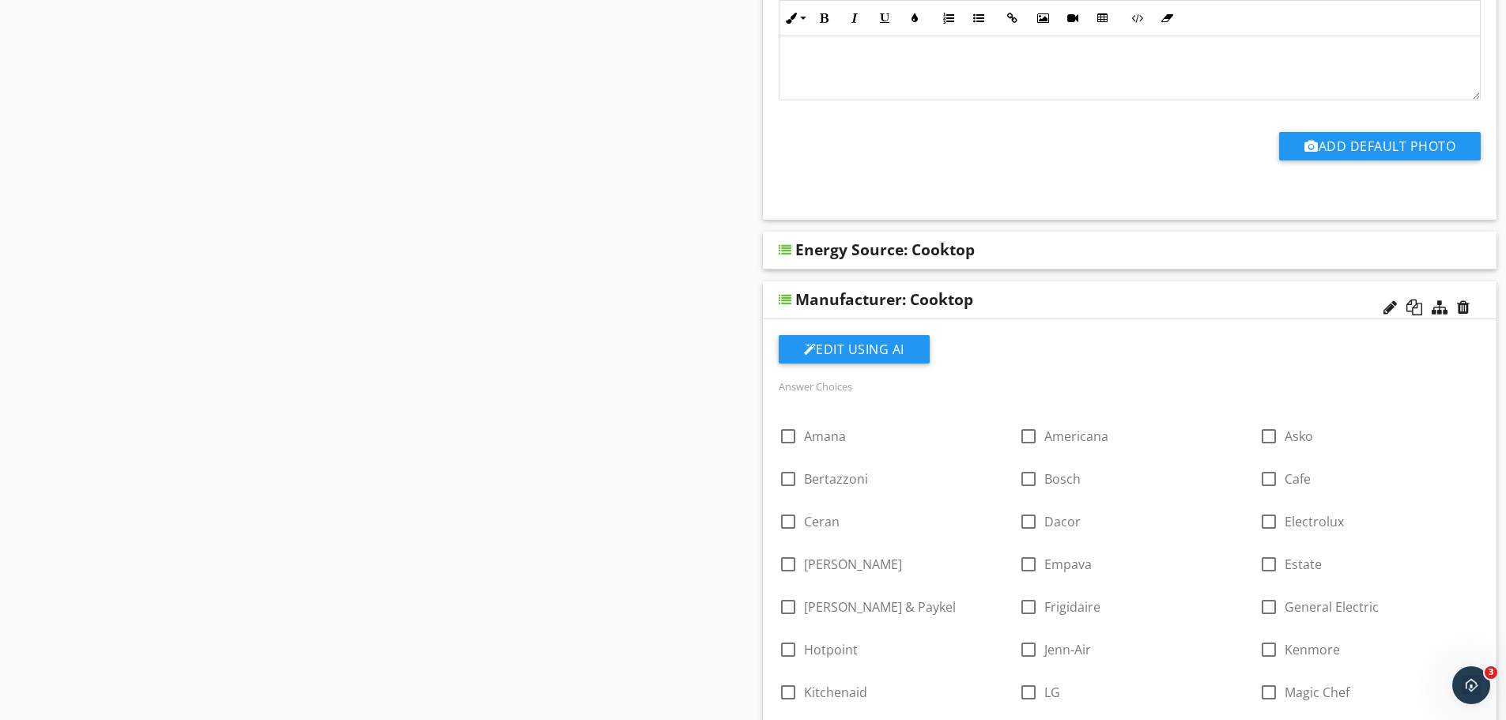
click at [1004, 290] on div "Manufacturer: Cooktop" at bounding box center [1059, 299] width 527 height 19
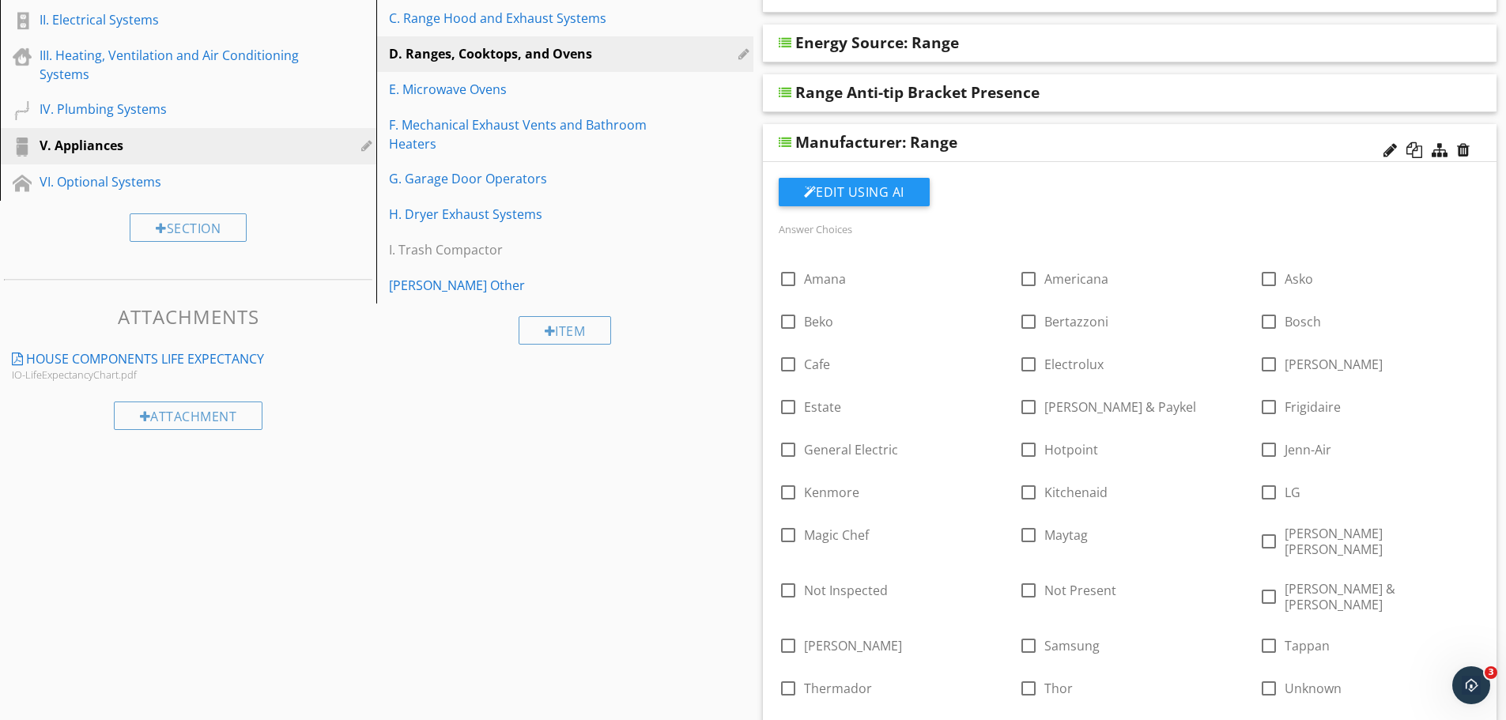
scroll to position [263, 0]
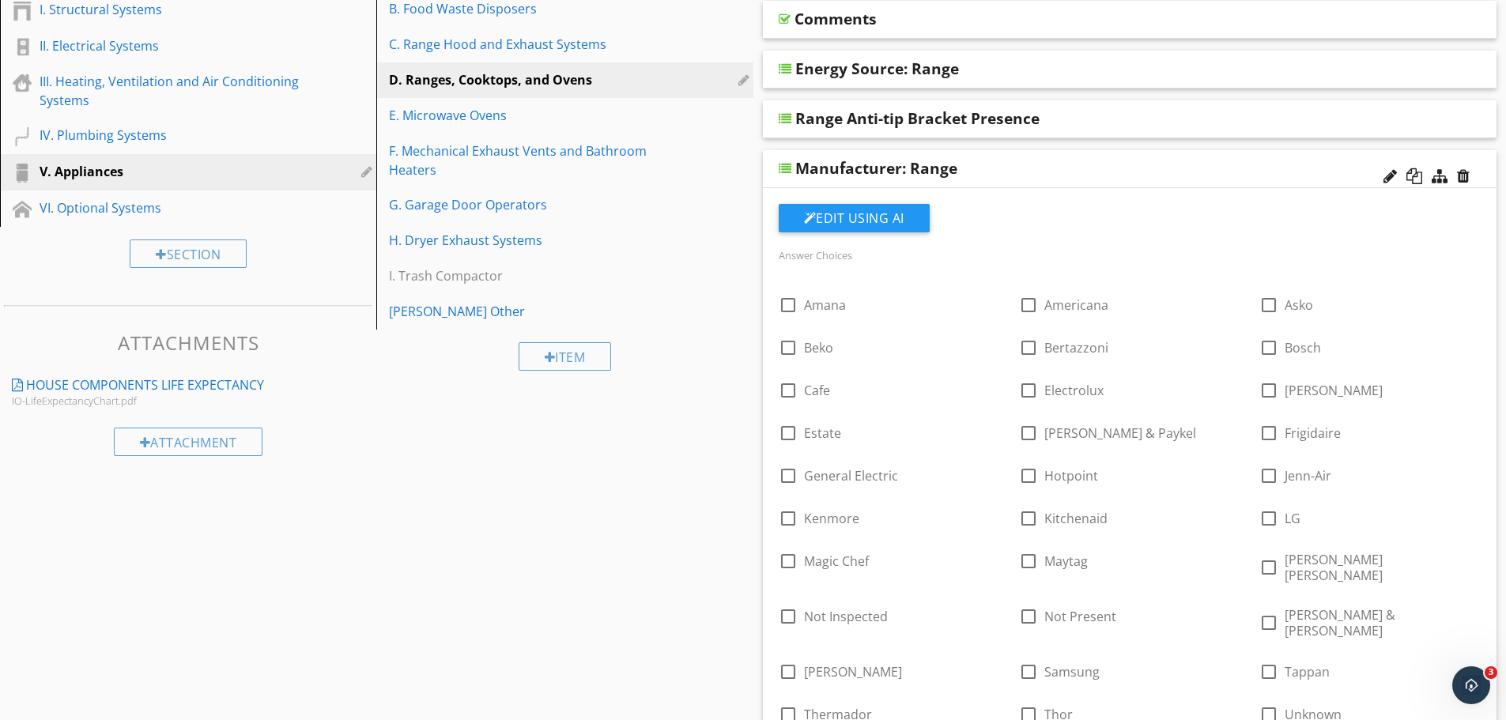
click at [1034, 175] on div "Manufacturer: Range" at bounding box center [1059, 168] width 527 height 19
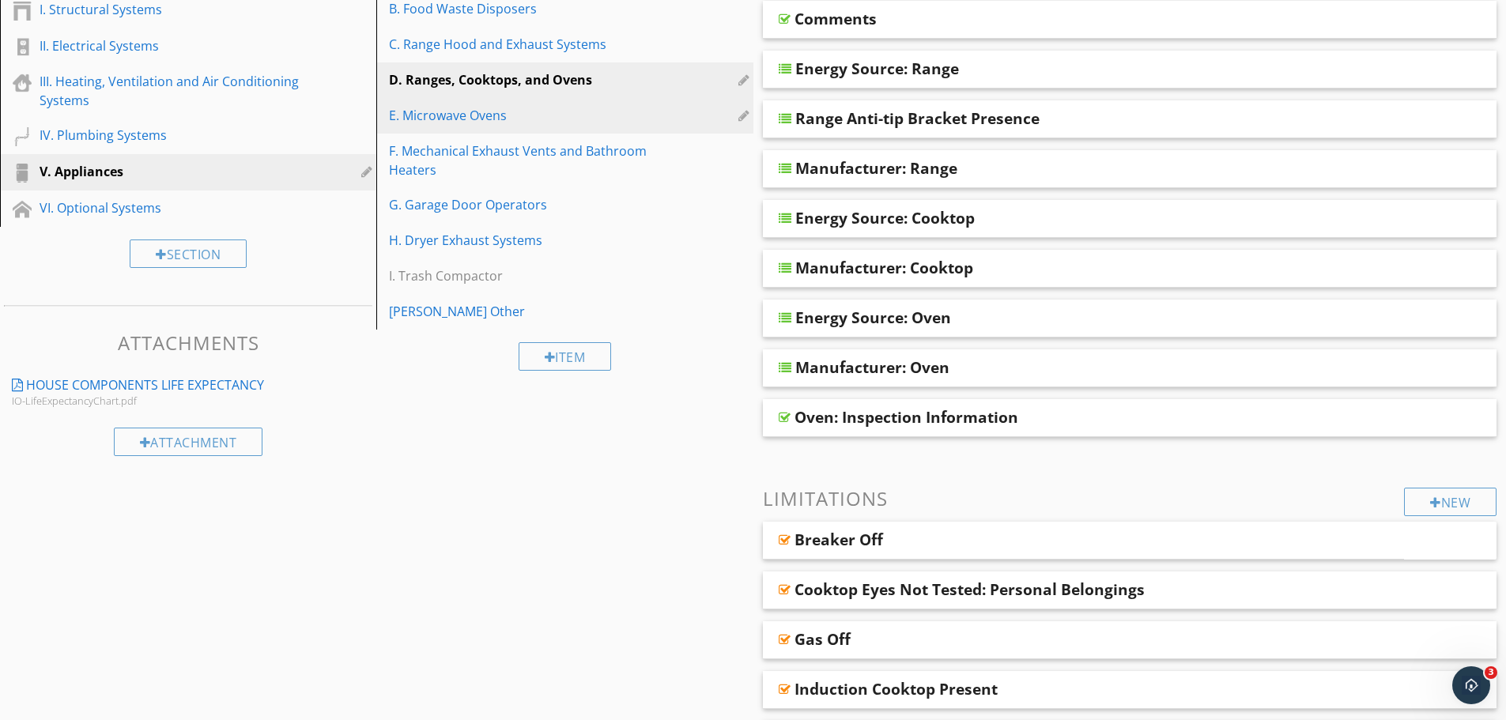
click at [530, 114] on div "E. Microwave Ovens" at bounding box center [537, 115] width 297 height 19
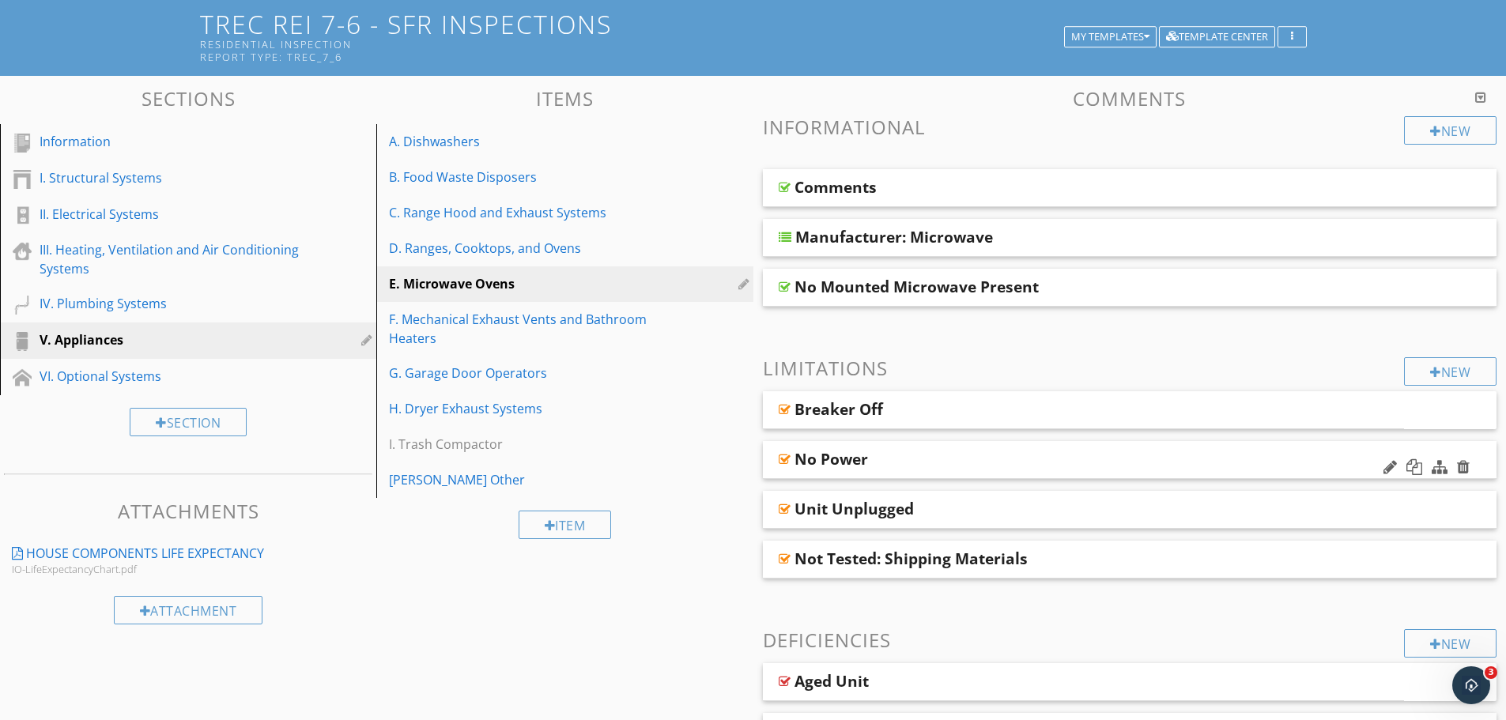
scroll to position [53, 0]
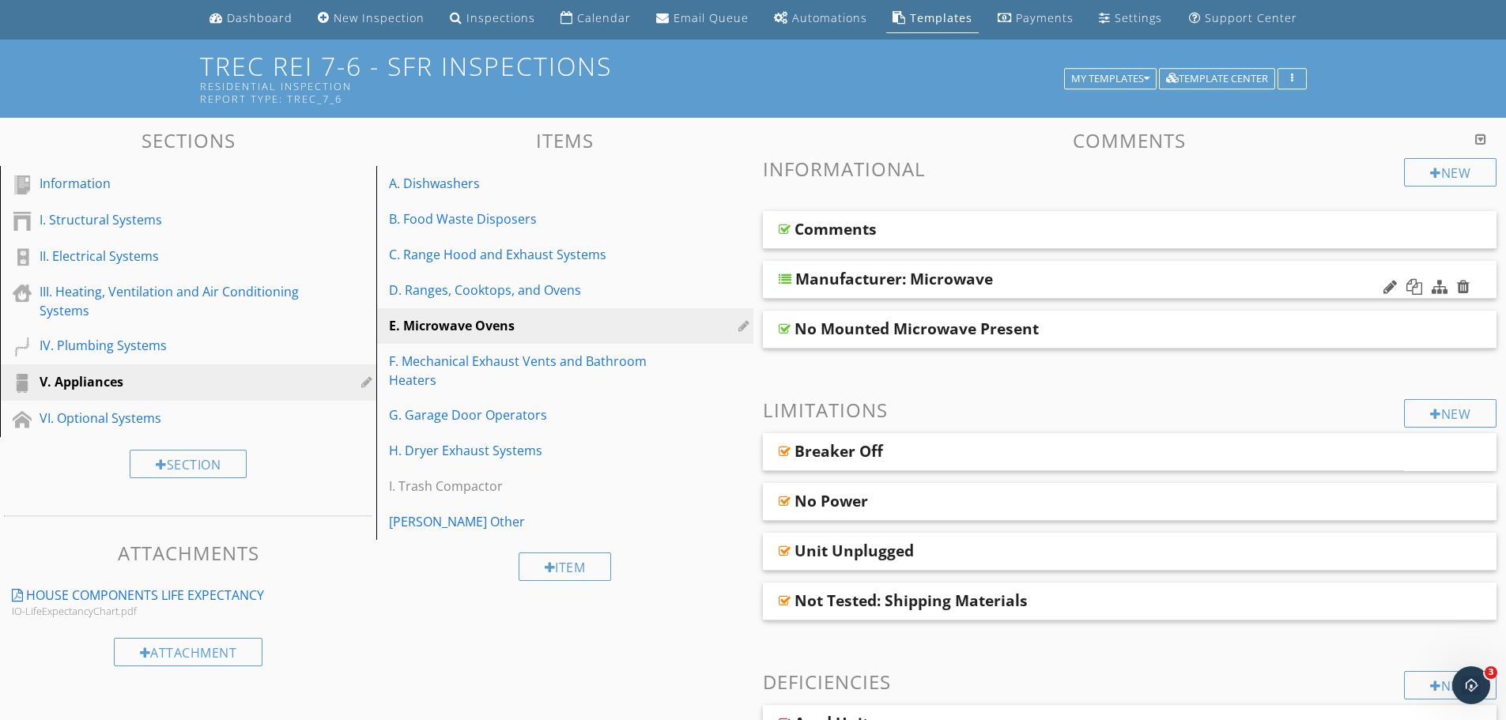
click at [1041, 276] on div "Manufacturer: Microwave" at bounding box center [1059, 279] width 527 height 19
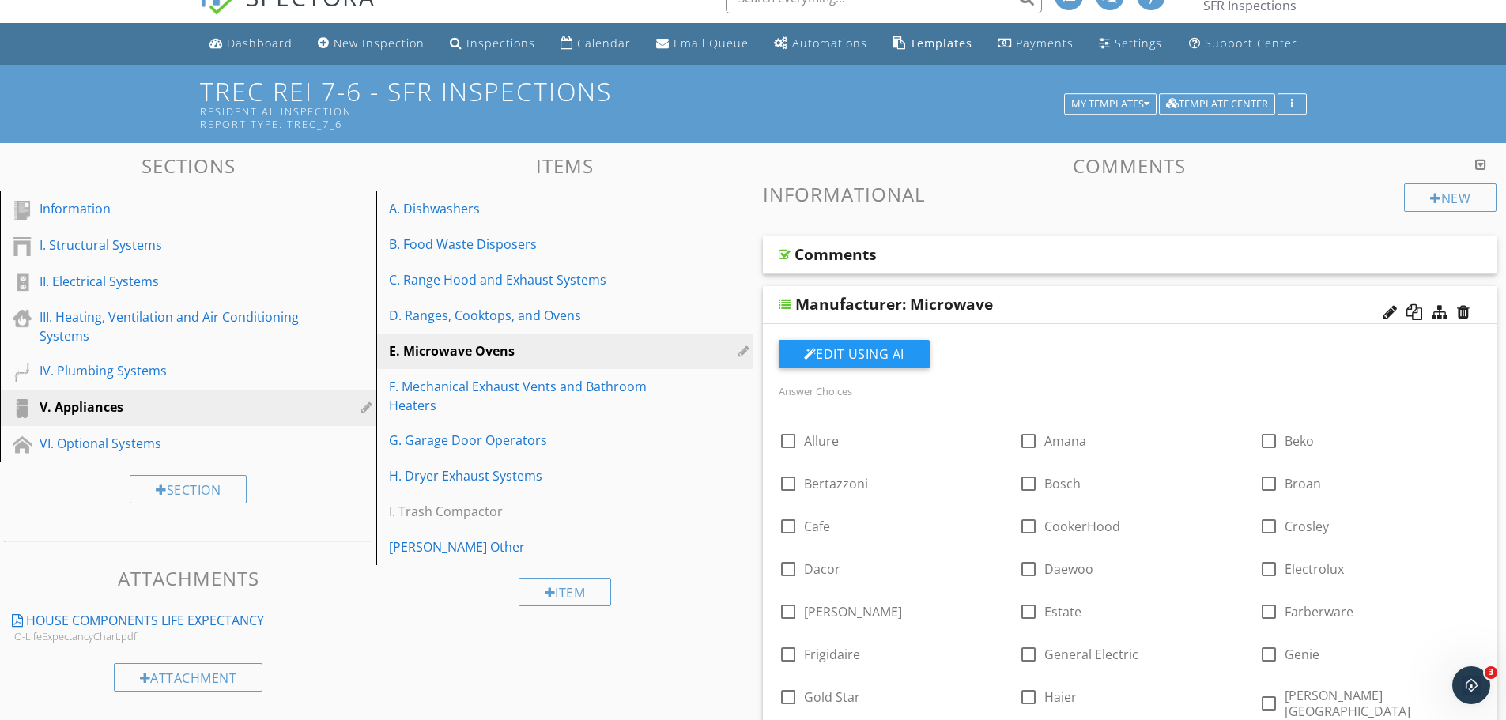
scroll to position [0, 0]
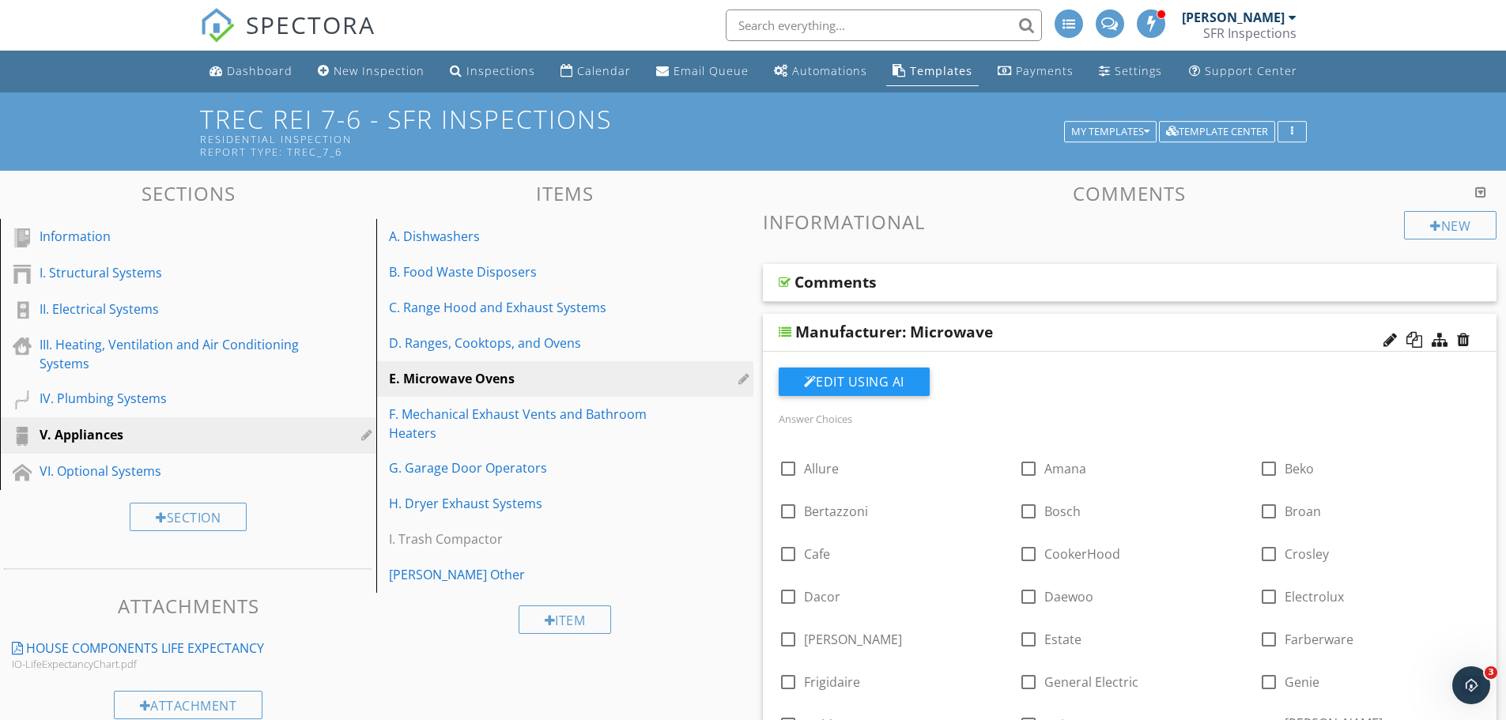
click at [1064, 331] on div "Manufacturer: Microwave" at bounding box center [1059, 332] width 527 height 19
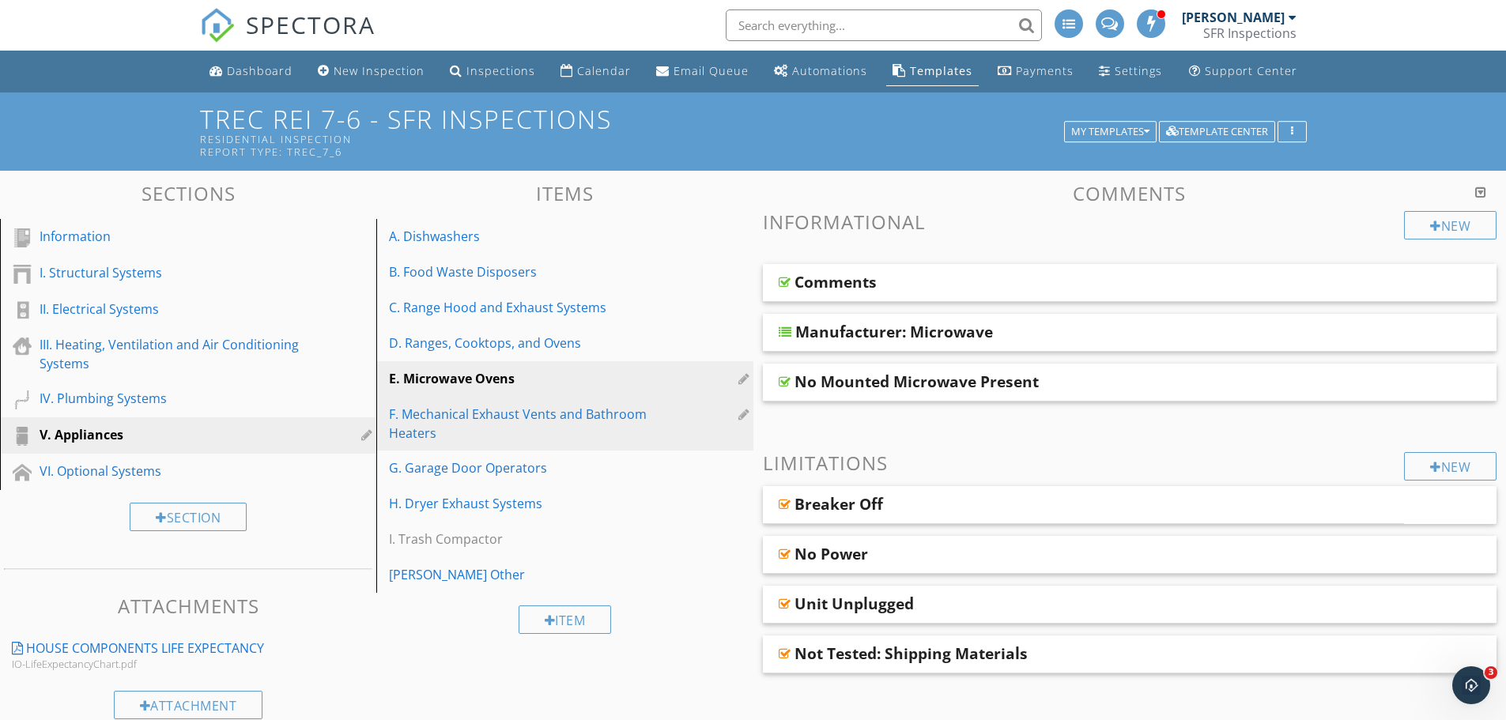
click at [602, 420] on div "F. Mechanical Exhaust Vents and Bathroom Heaters" at bounding box center [537, 424] width 297 height 38
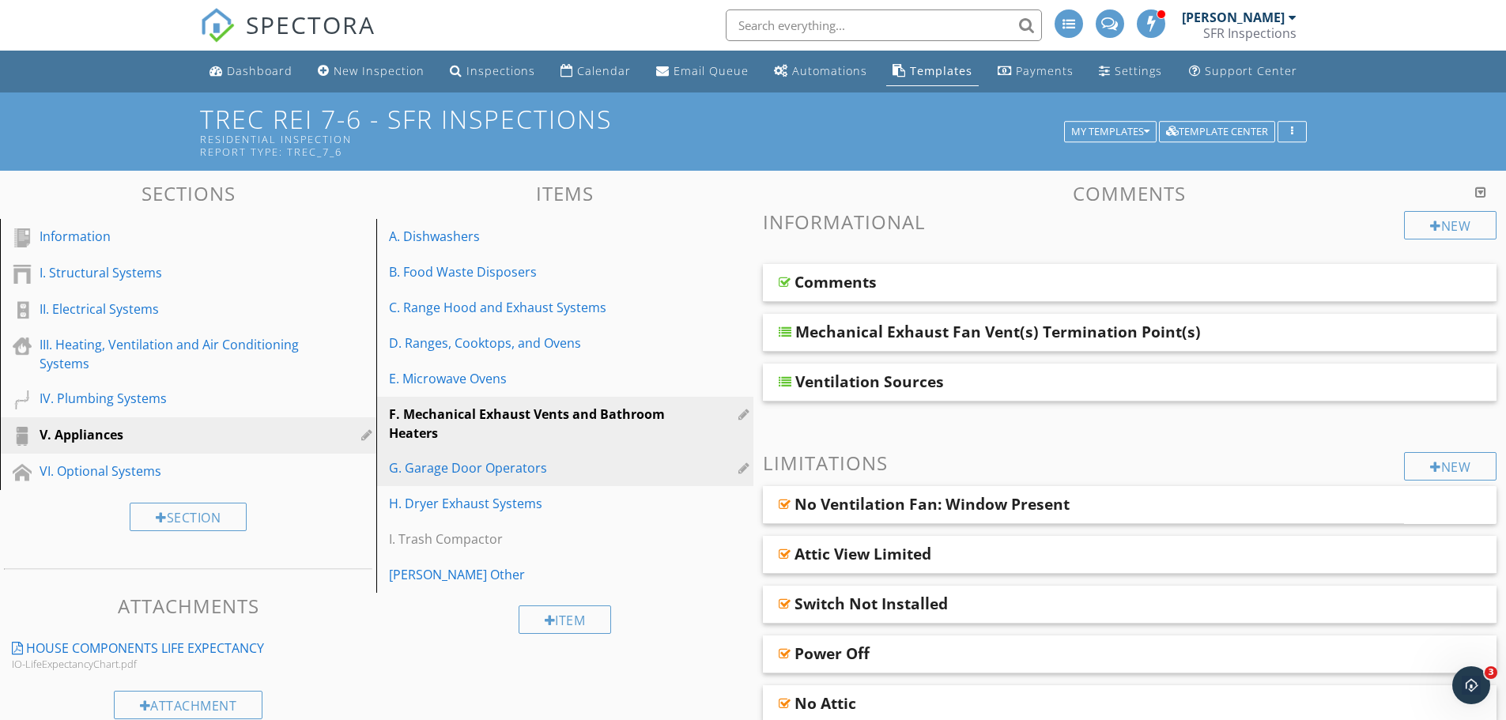
click at [508, 474] on div "G. Garage Door Operators" at bounding box center [537, 468] width 297 height 19
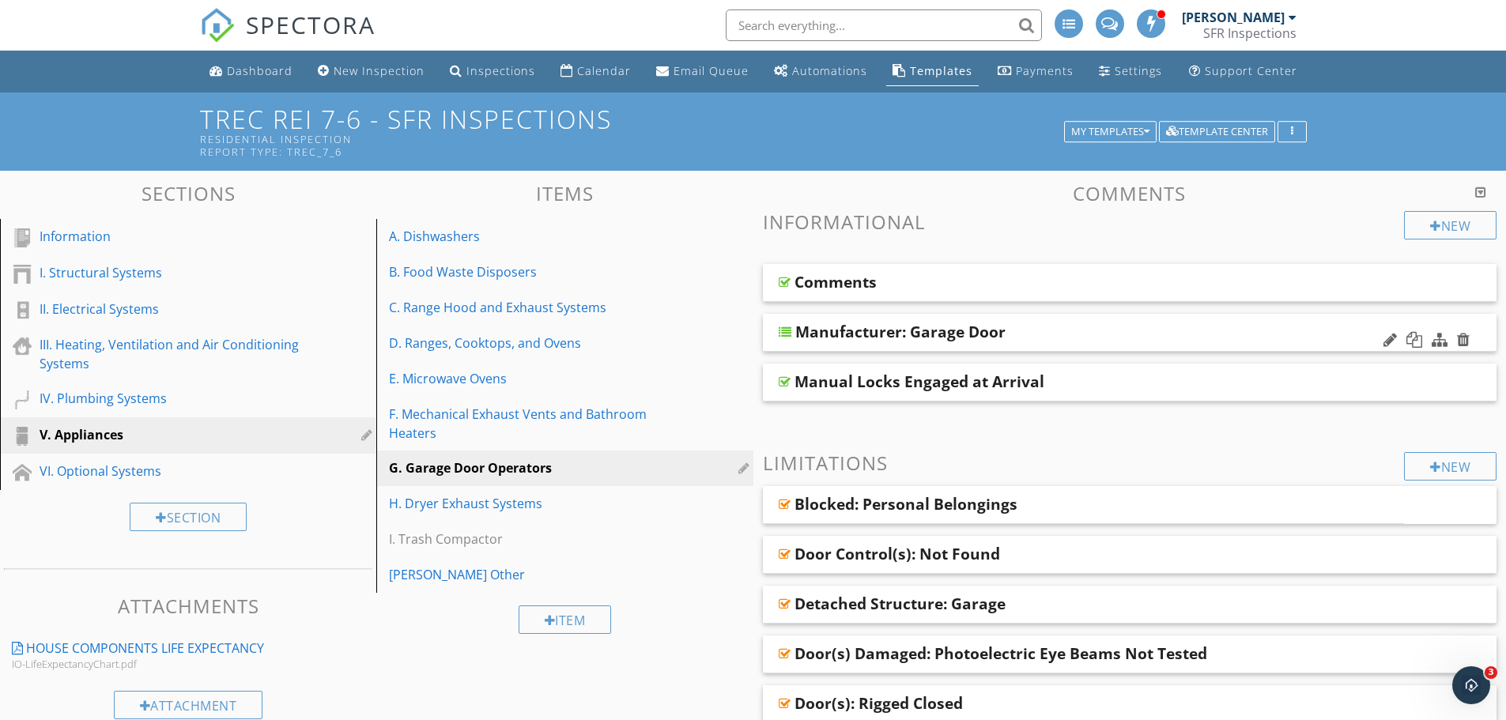
click at [1027, 342] on div "Manufacturer: Garage Door" at bounding box center [1130, 333] width 735 height 38
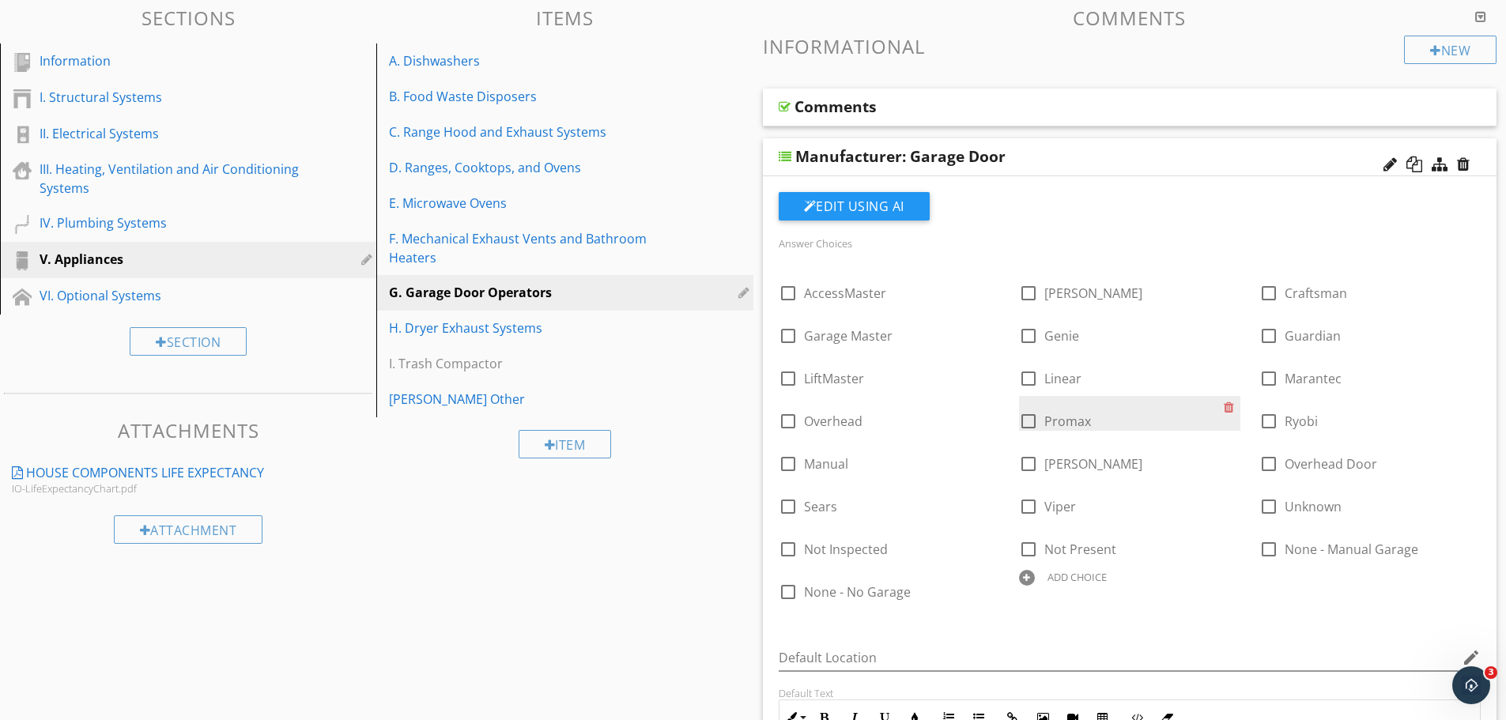
scroll to position [211, 0]
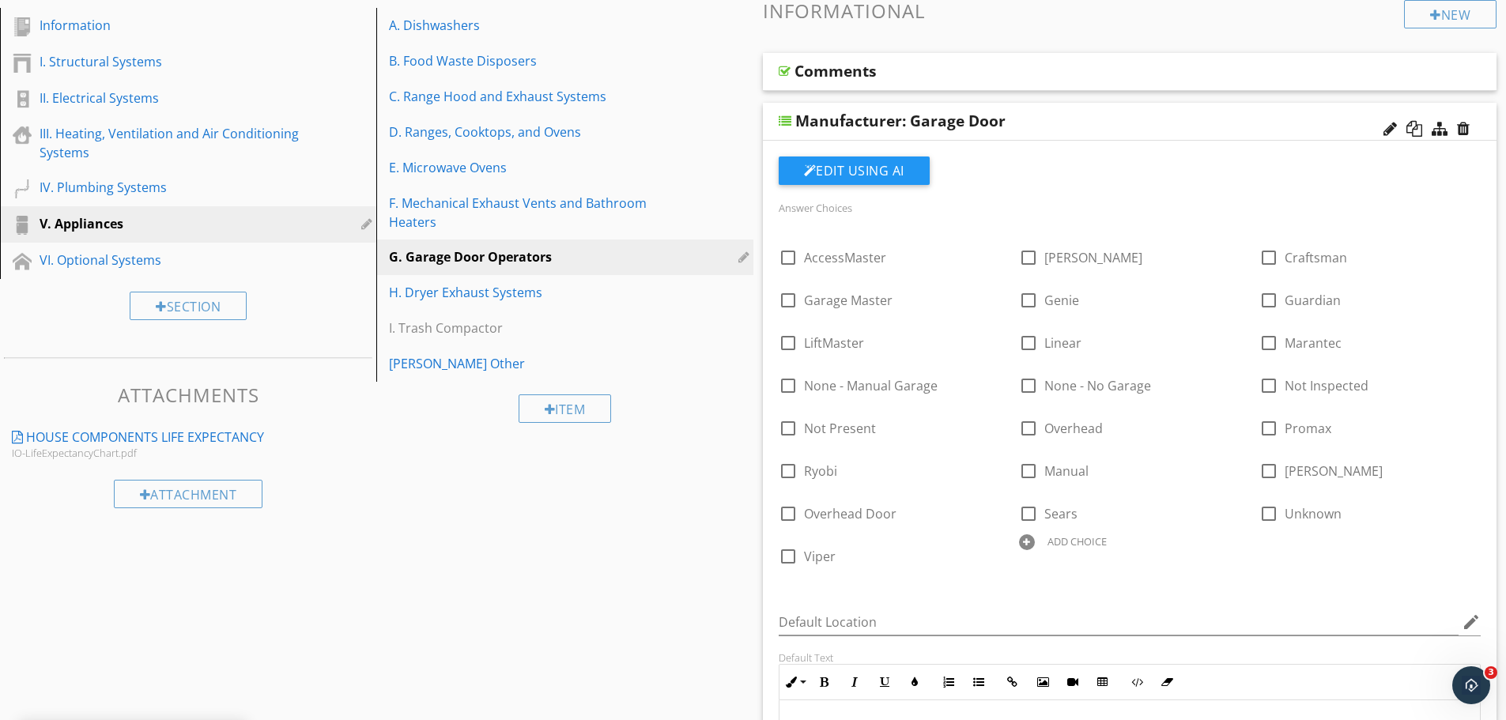
click at [1138, 121] on div "Manufacturer: Garage Door" at bounding box center [1059, 121] width 527 height 19
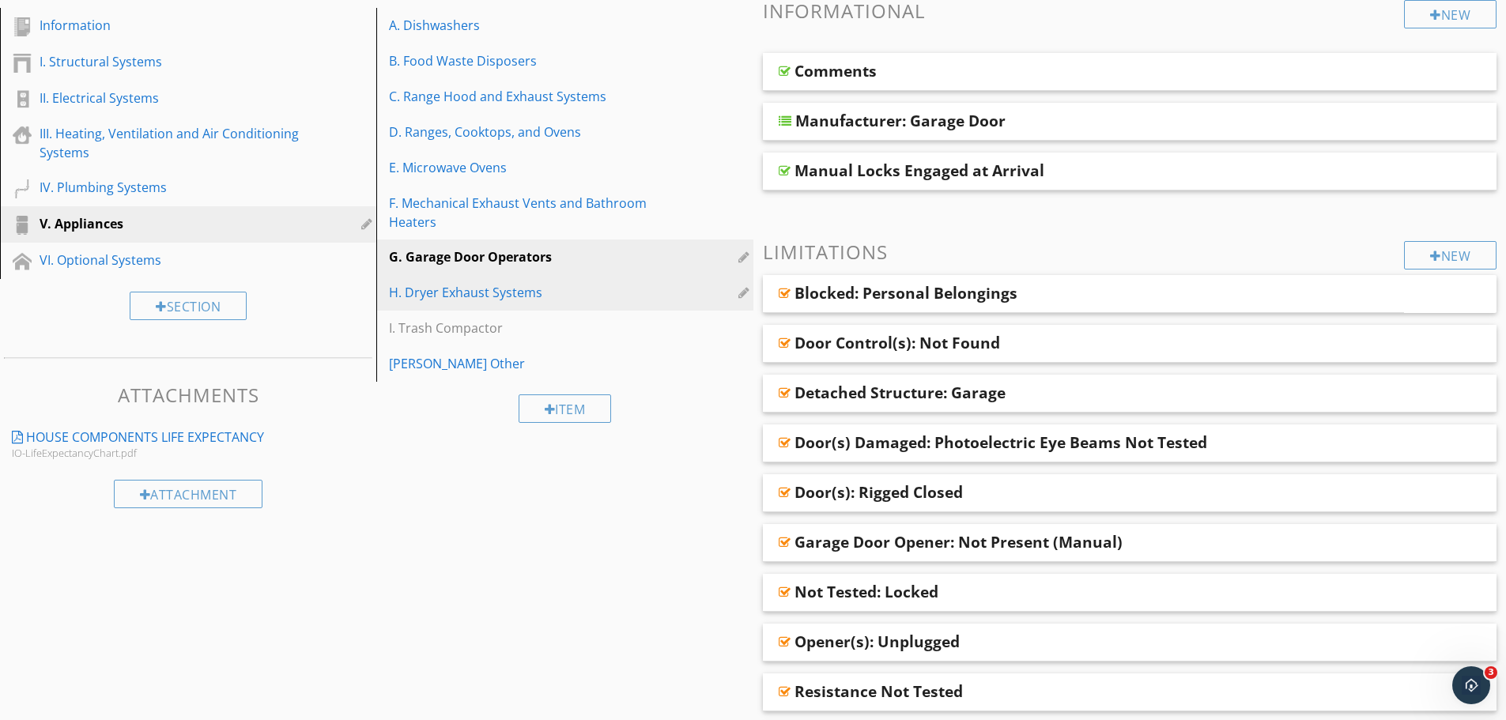
click at [538, 290] on div "H. Dryer Exhaust Systems" at bounding box center [537, 292] width 297 height 19
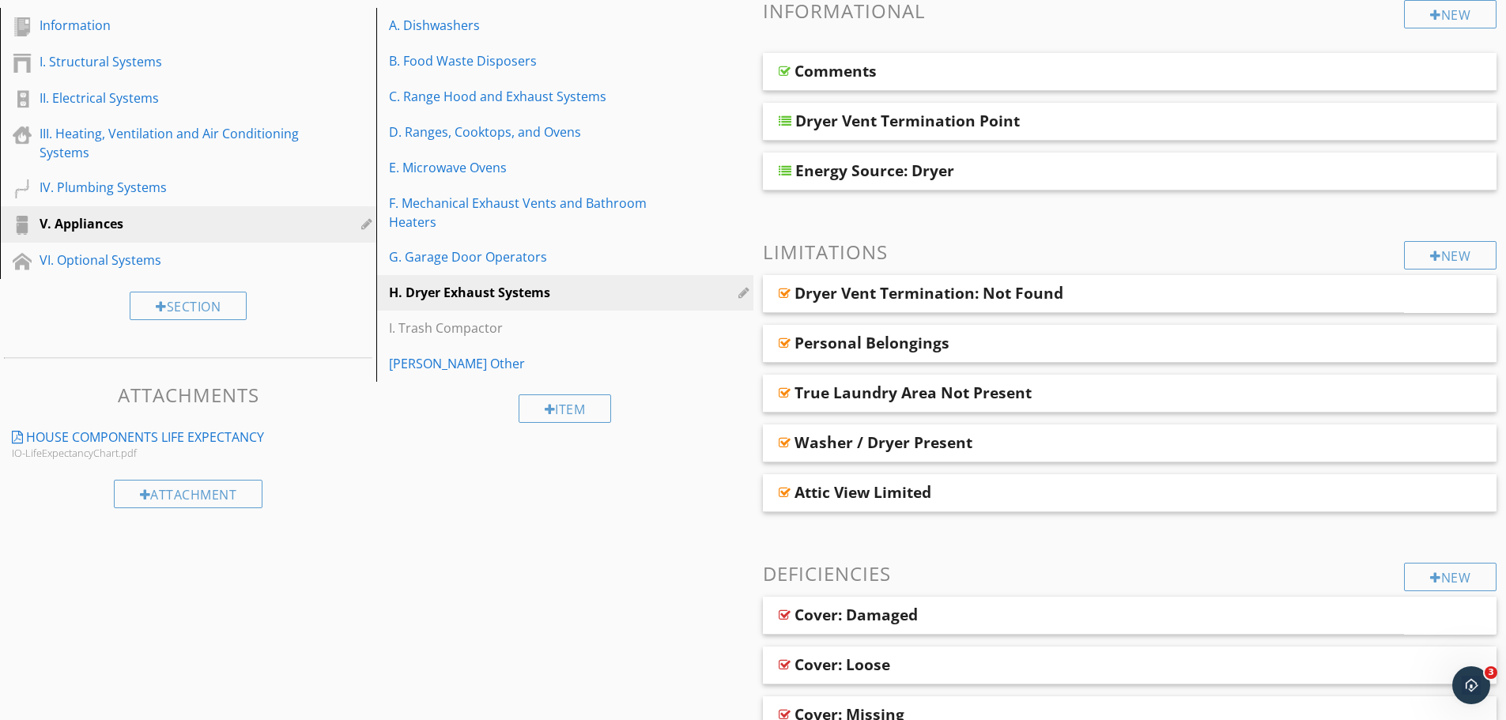
click at [85, 48] on link "I. Structural Systems" at bounding box center [191, 62] width 372 height 36
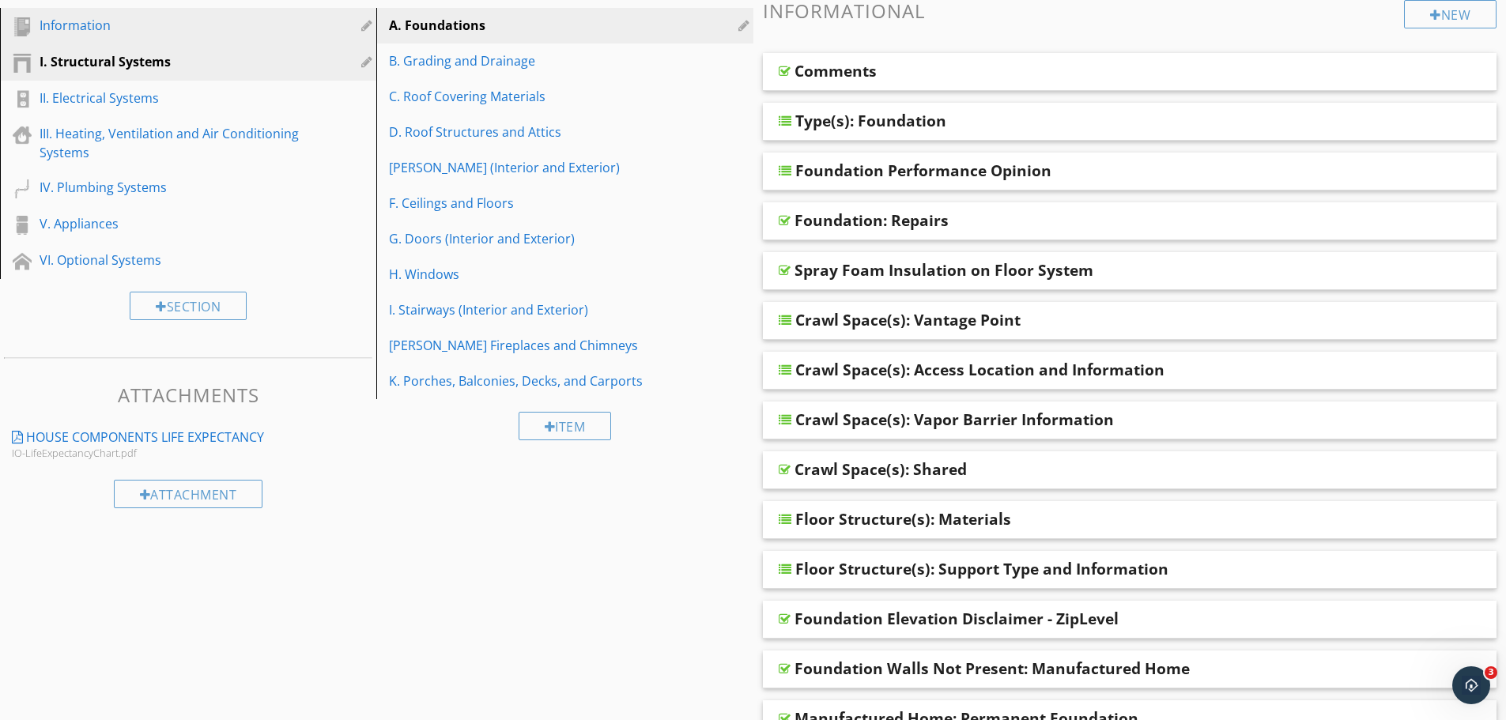
click at [113, 28] on div "Information" at bounding box center [171, 25] width 262 height 19
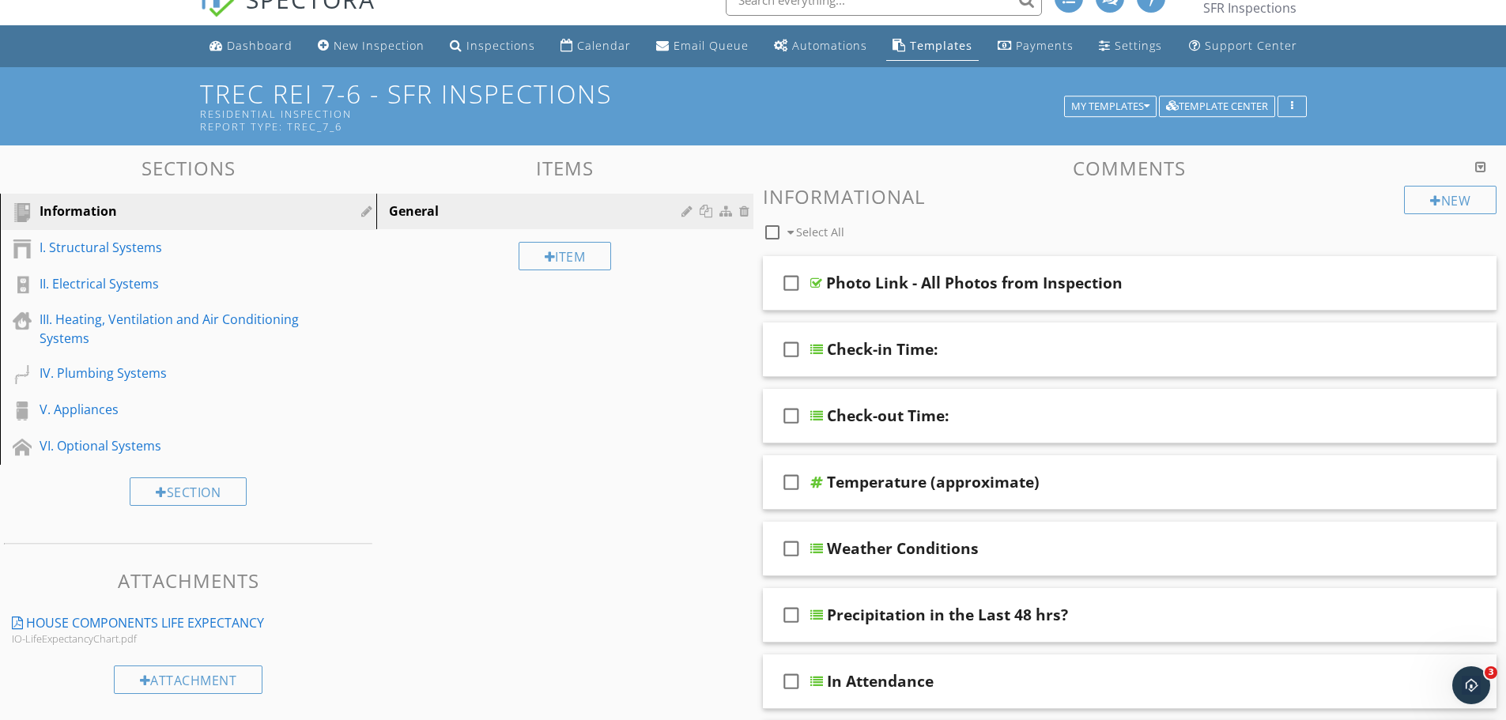
scroll to position [0, 0]
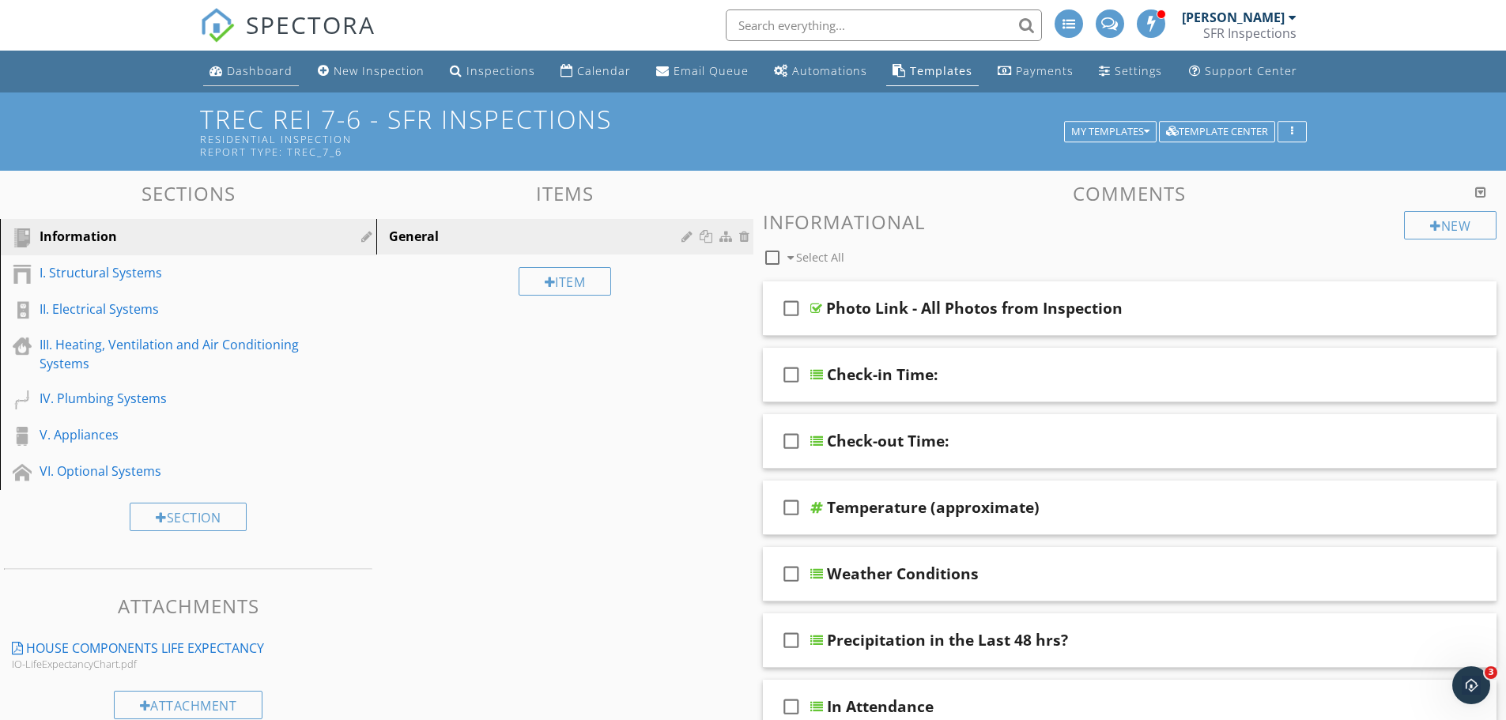
click at [254, 74] on div "Dashboard" at bounding box center [260, 70] width 66 height 15
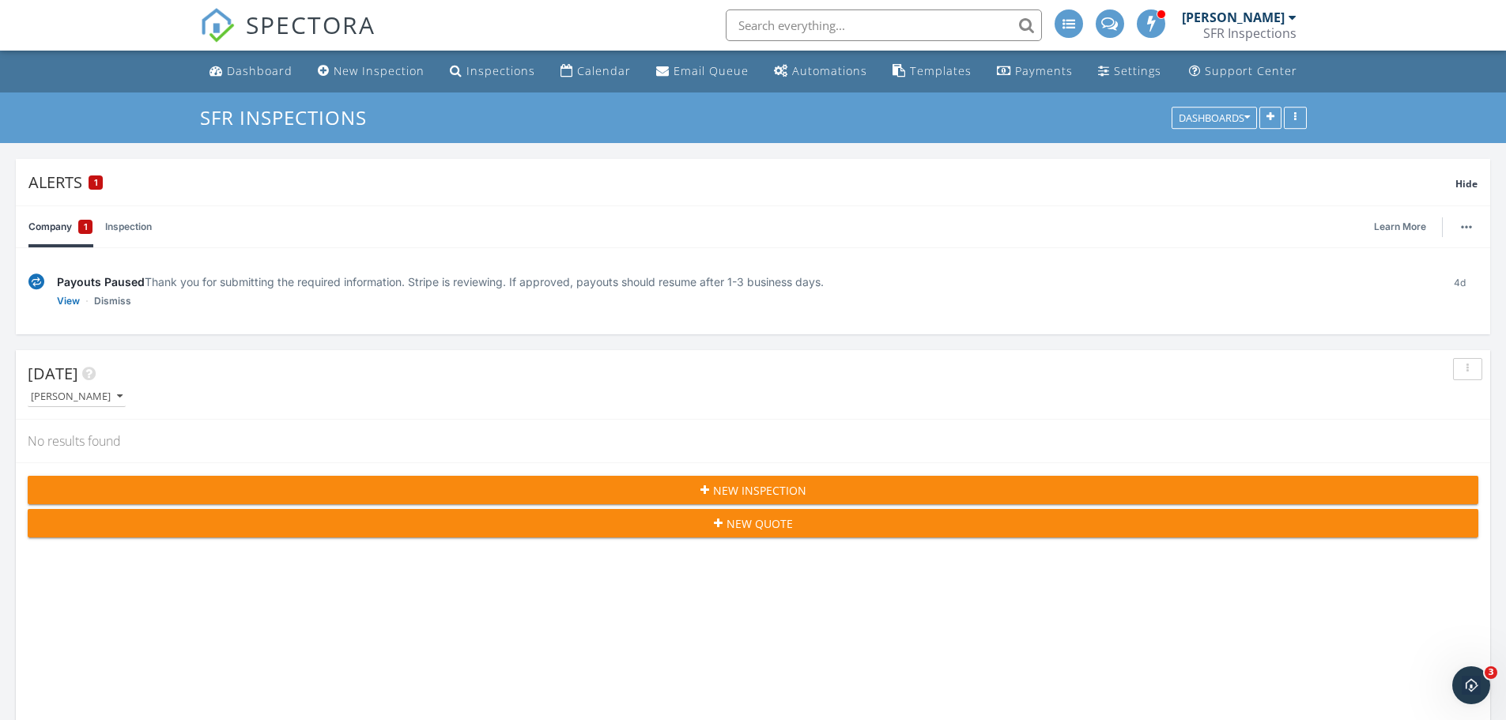
click at [832, 32] on input "text" at bounding box center [884, 25] width 316 height 32
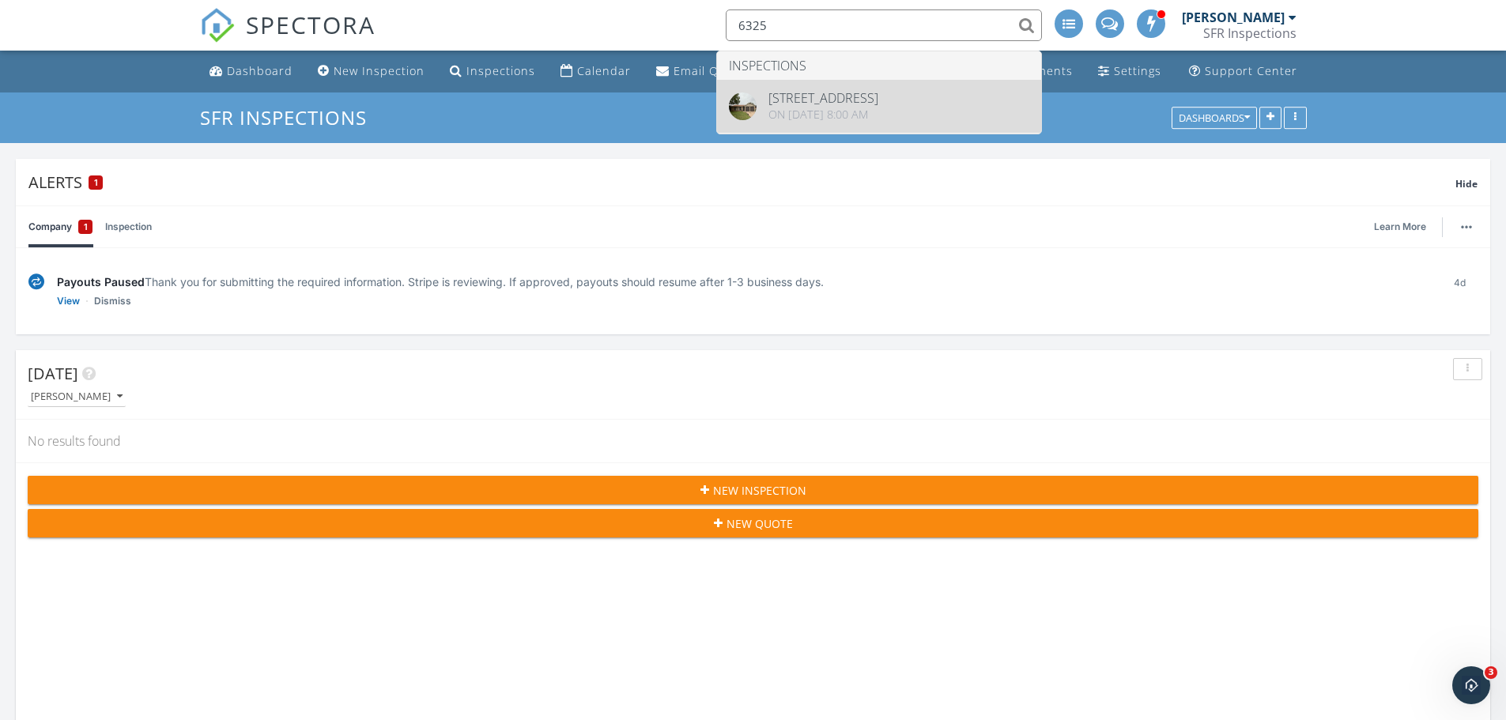
type input "6325"
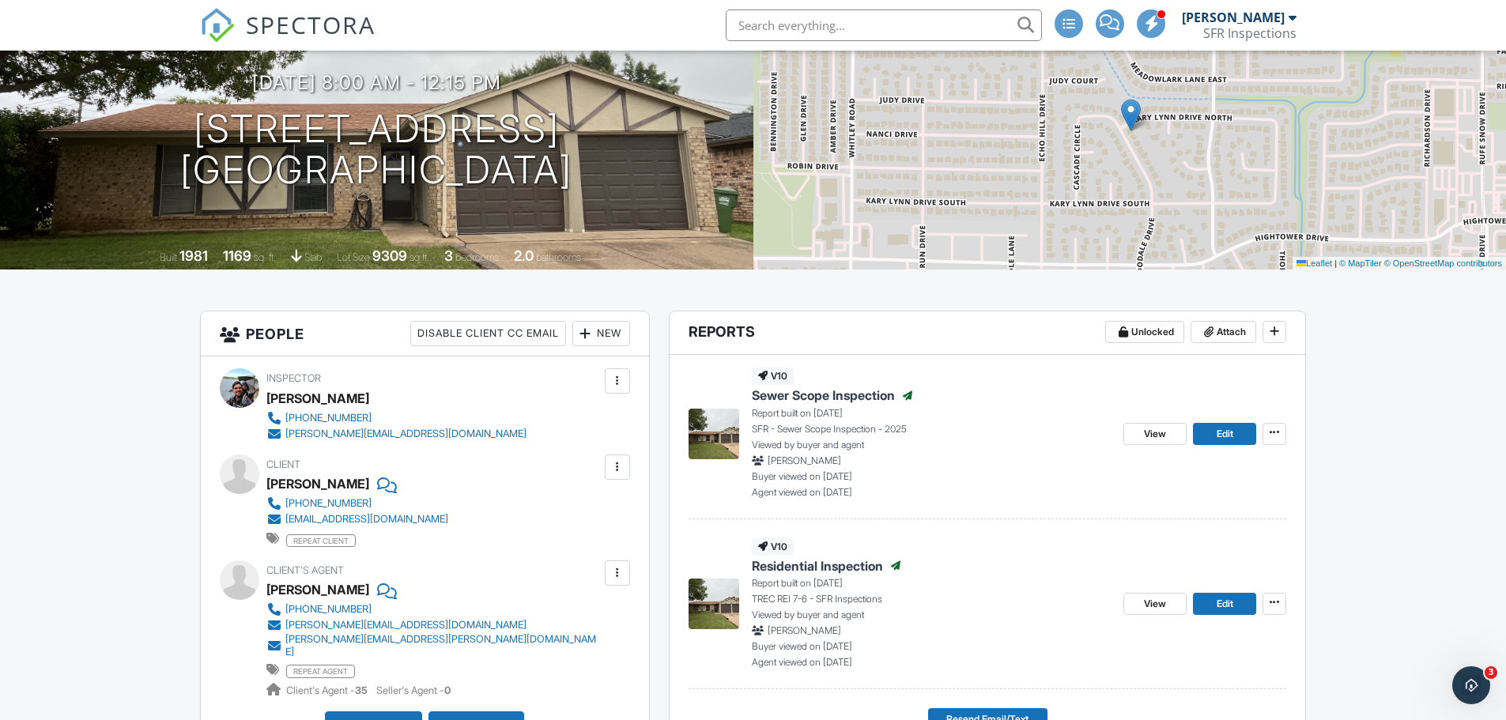
scroll to position [211, 0]
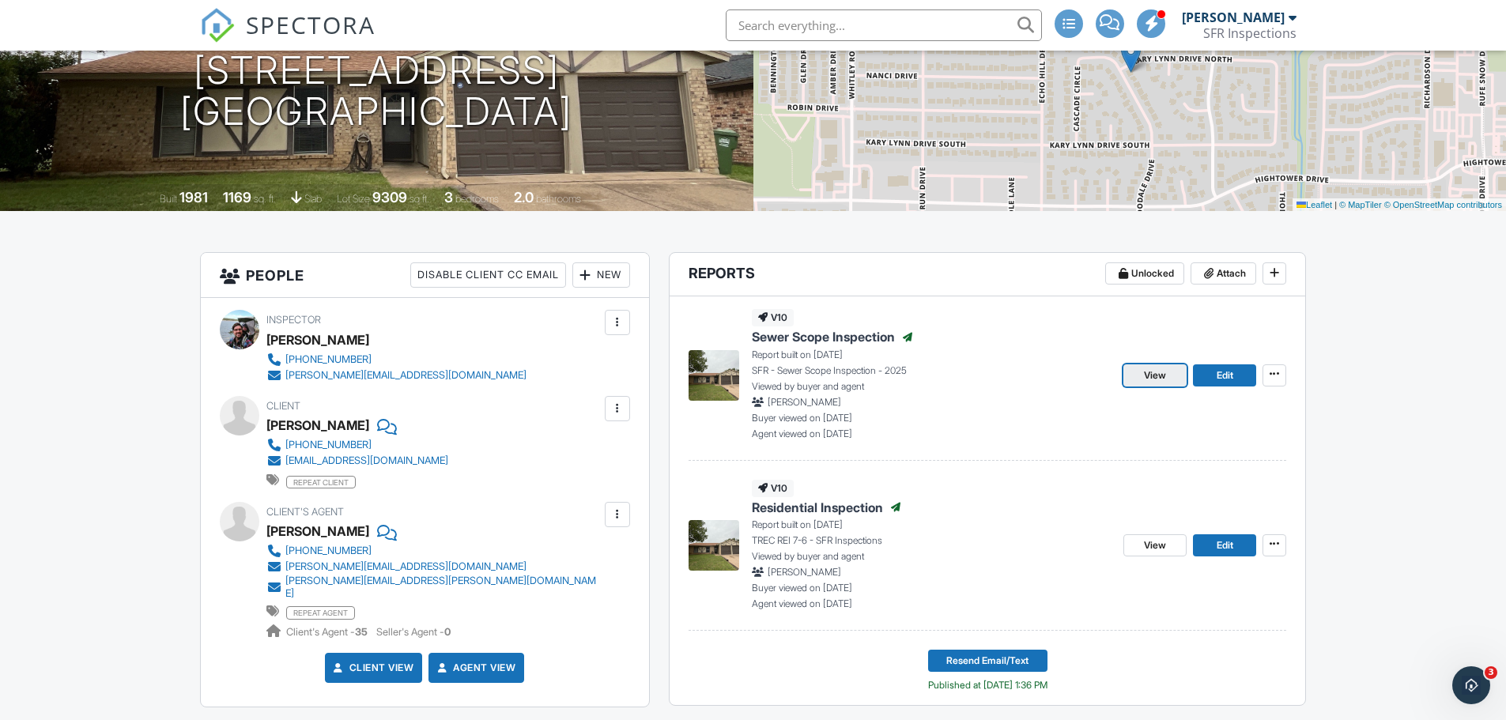
click at [1137, 380] on link "View" at bounding box center [1155, 376] width 63 height 22
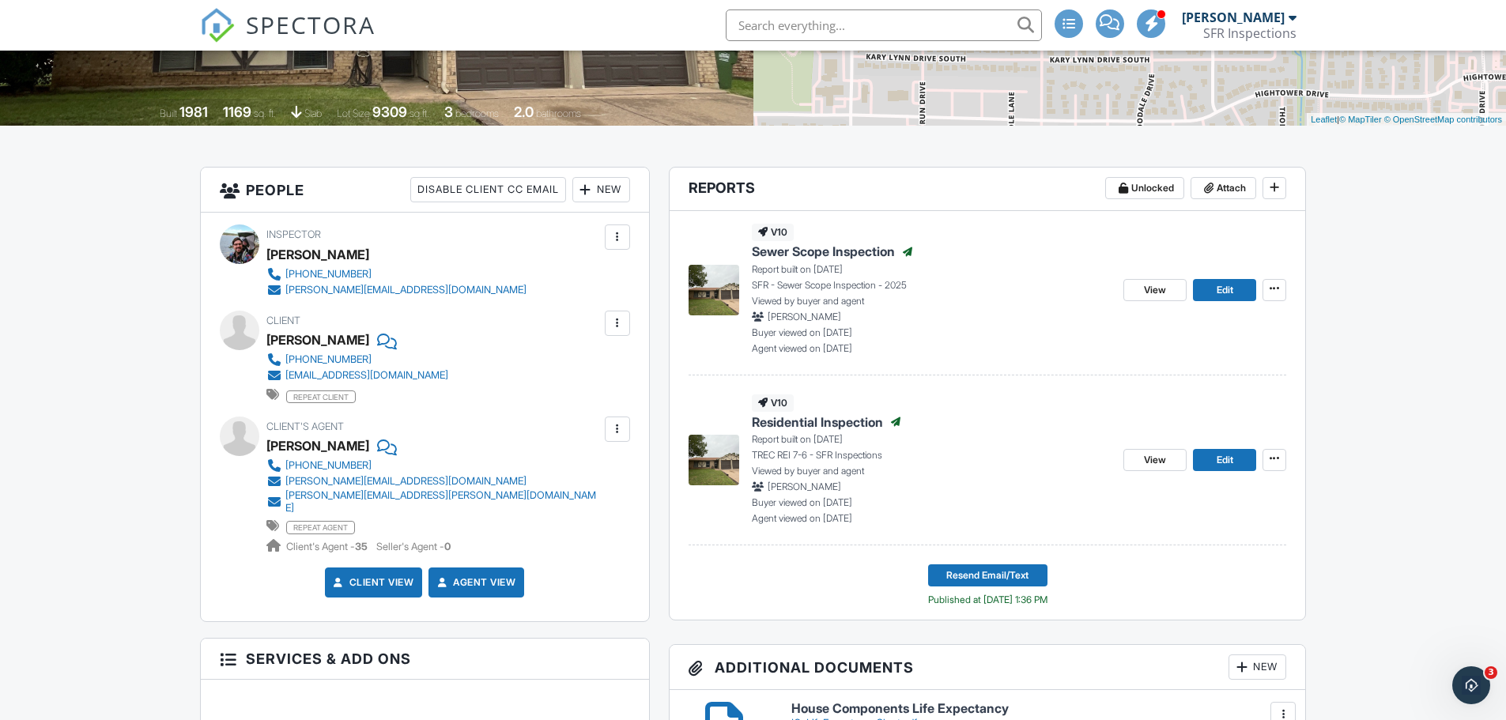
scroll to position [369, 0]
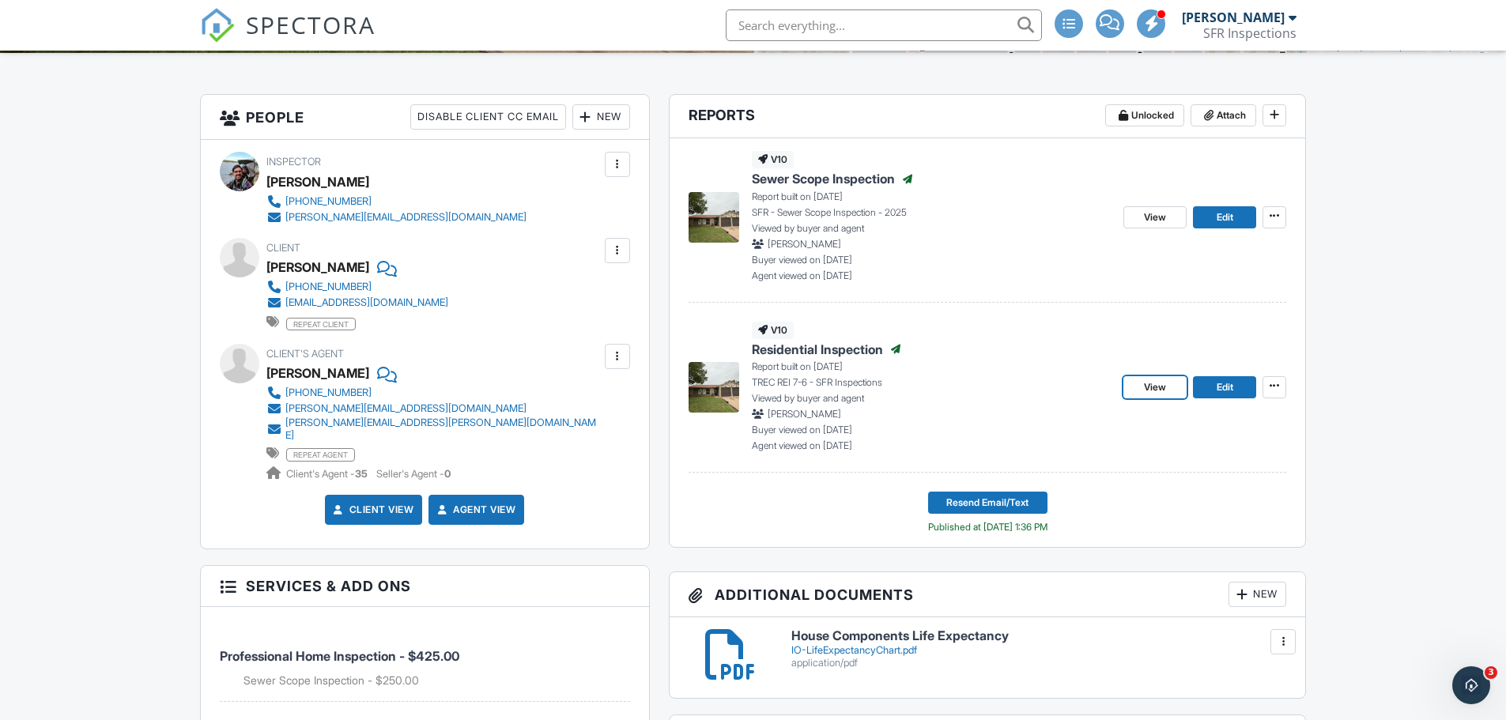
click at [1136, 384] on link "View" at bounding box center [1155, 387] width 63 height 22
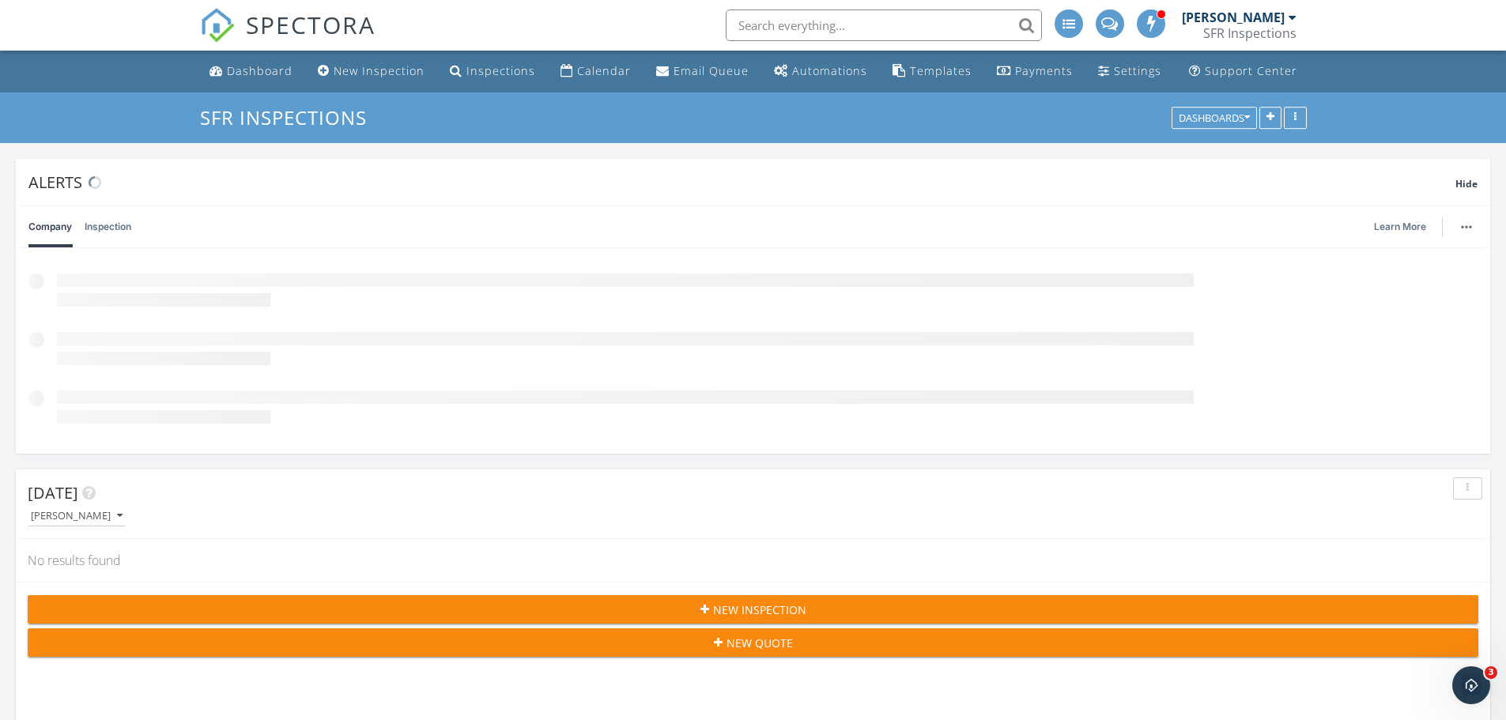
scroll to position [340, 481]
click at [1114, 77] on div "Settings" at bounding box center [1137, 70] width 47 height 15
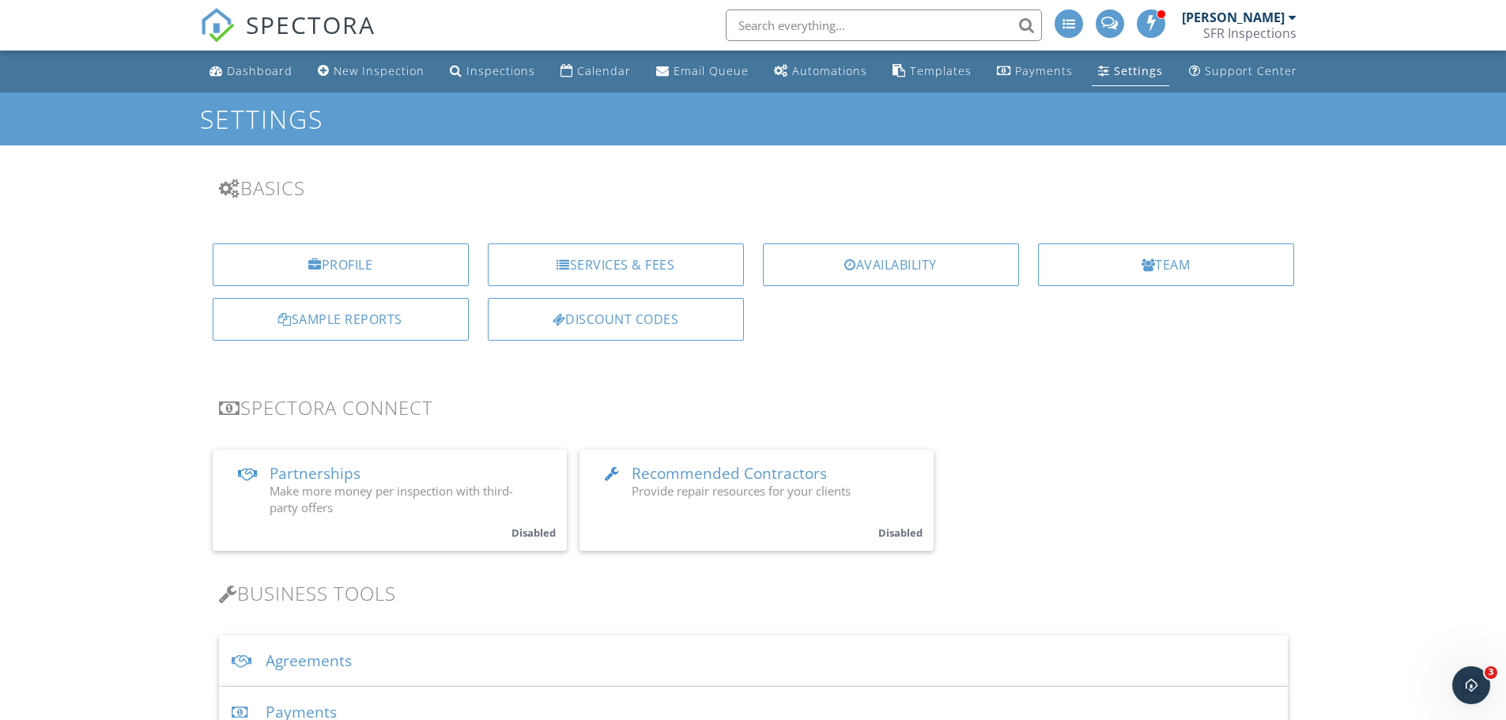
click at [386, 659] on div "Agreements" at bounding box center [753, 661] width 1069 height 51
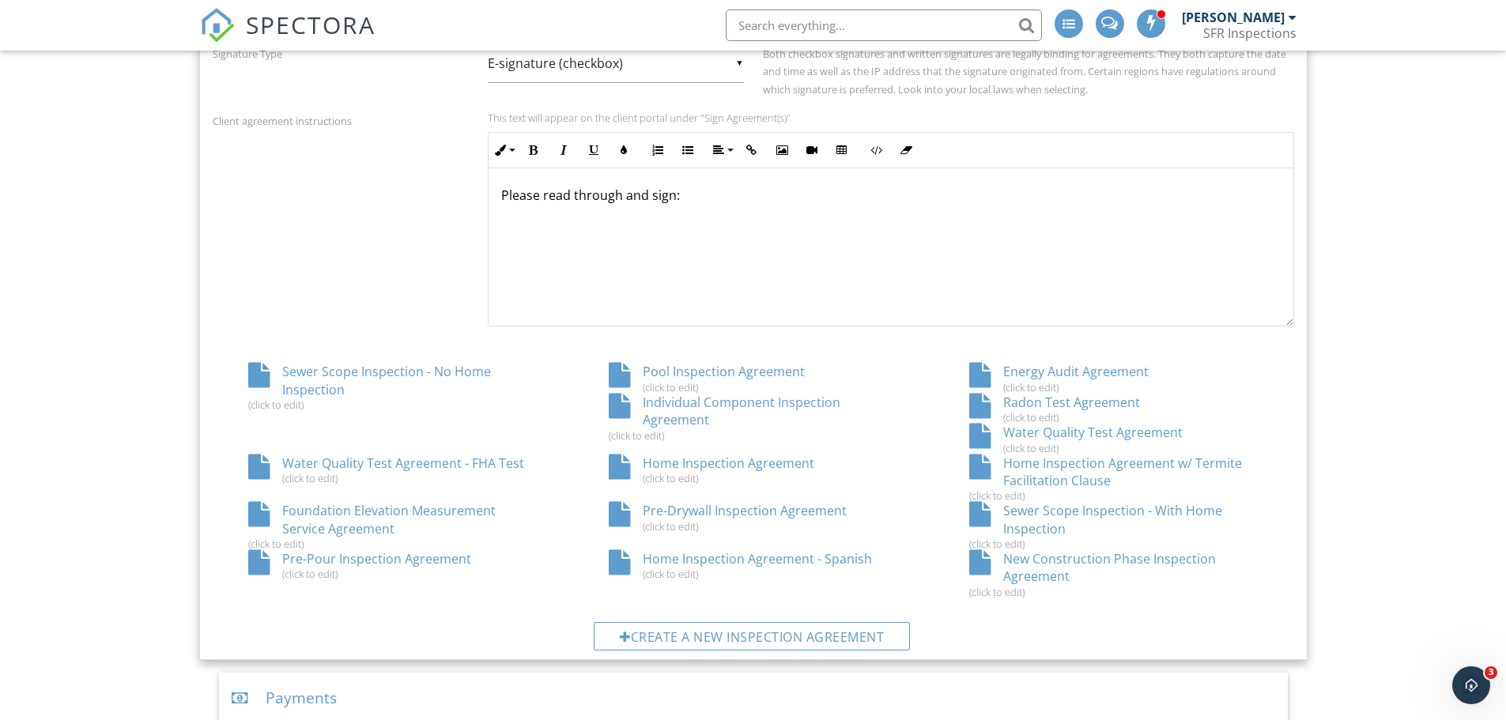
scroll to position [686, 0]
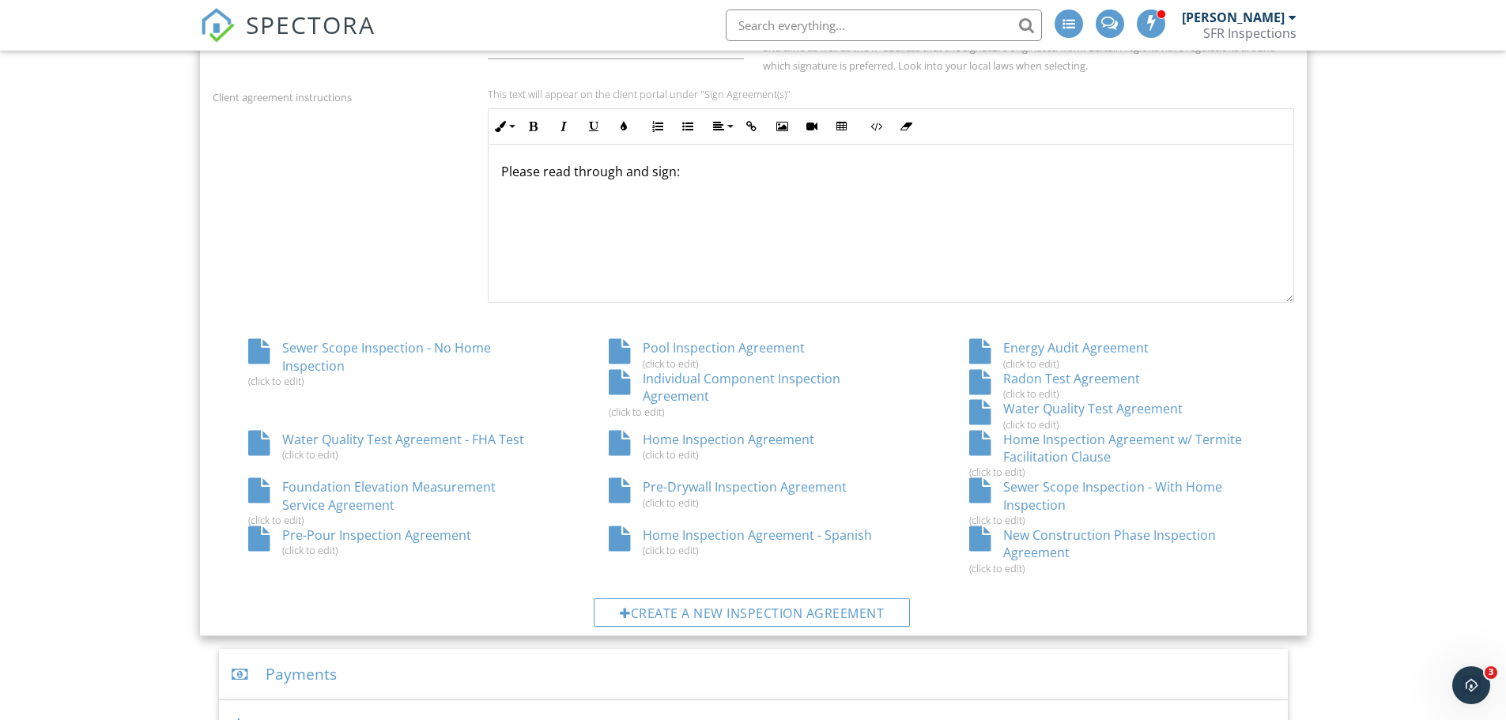
click at [743, 376] on div "Individual Component Inspection Agreement (click to edit)" at bounding box center [753, 394] width 361 height 48
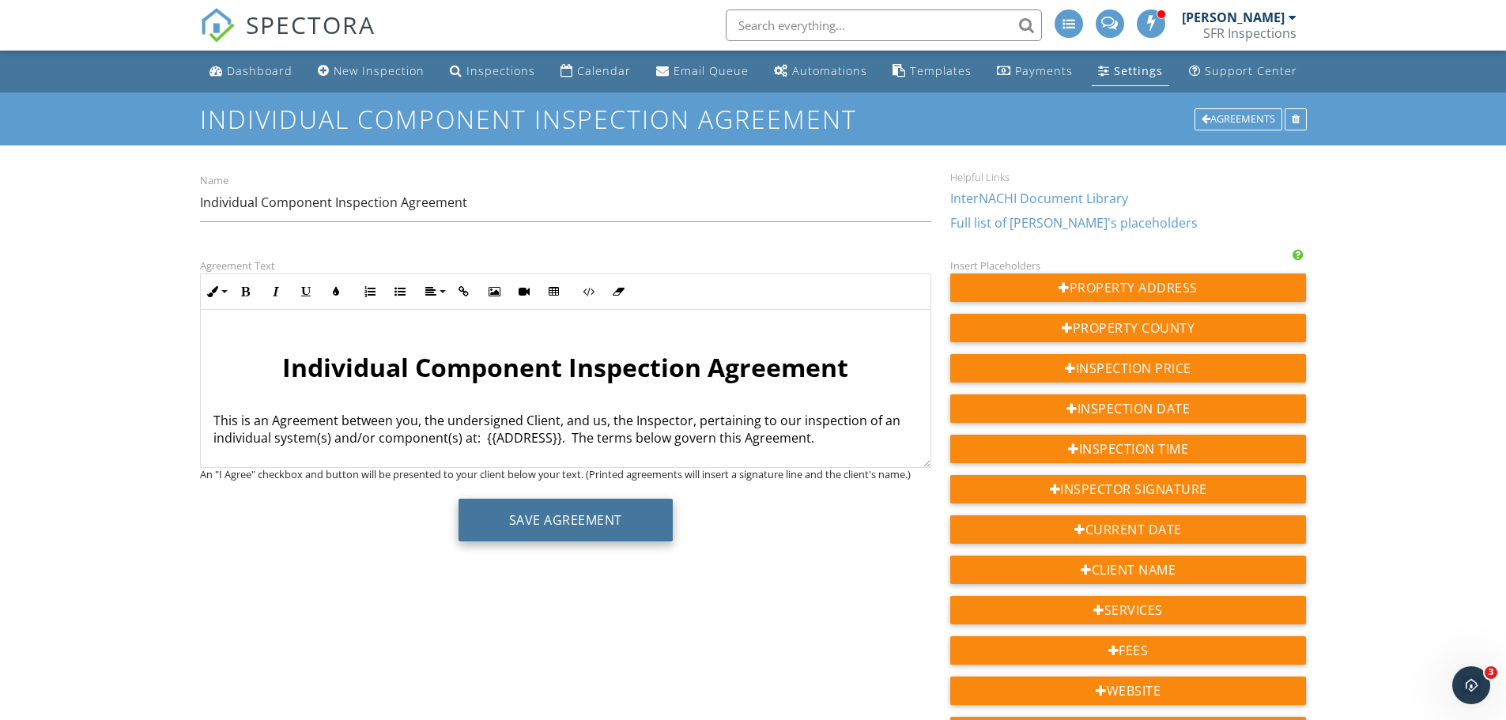
click at [593, 534] on button "Save Agreement" at bounding box center [566, 520] width 214 height 43
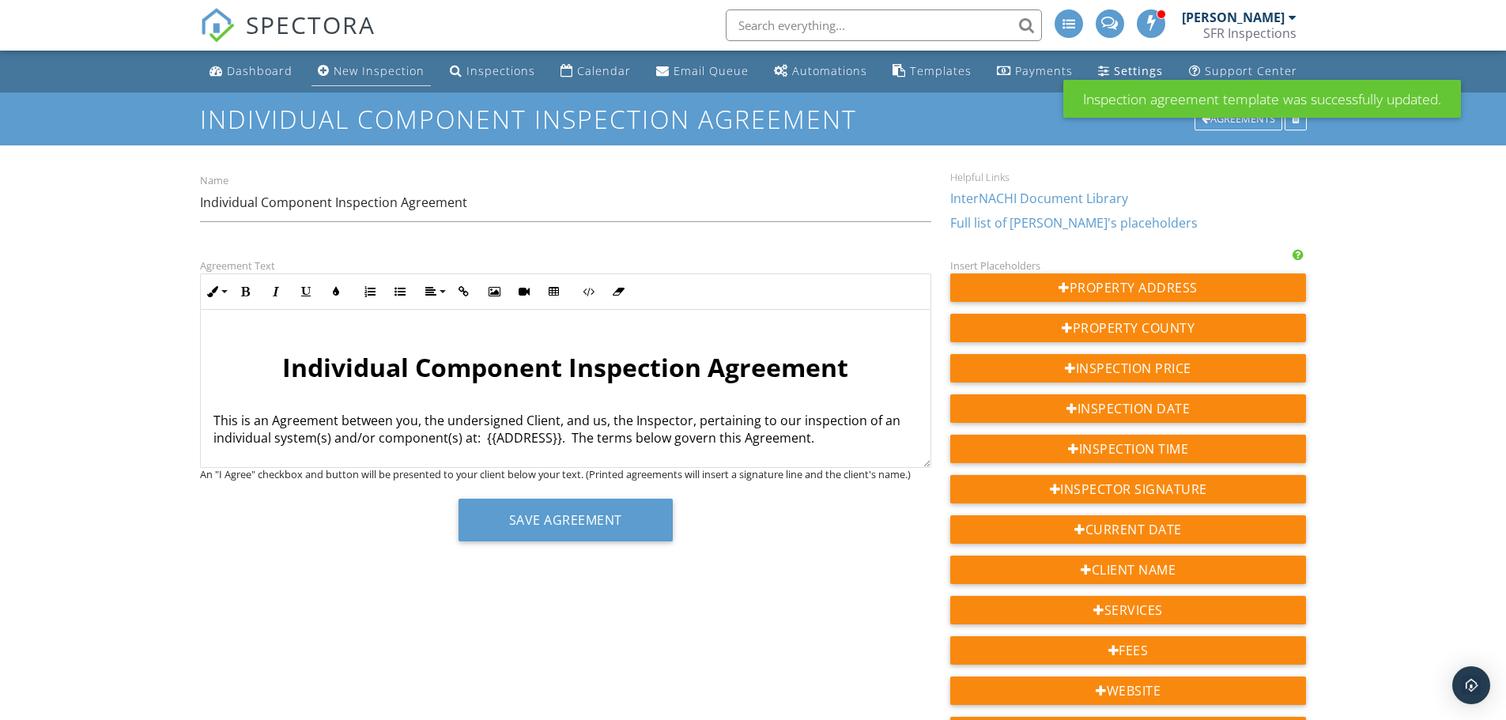
click at [372, 76] on div "New Inspection" at bounding box center [379, 70] width 91 height 15
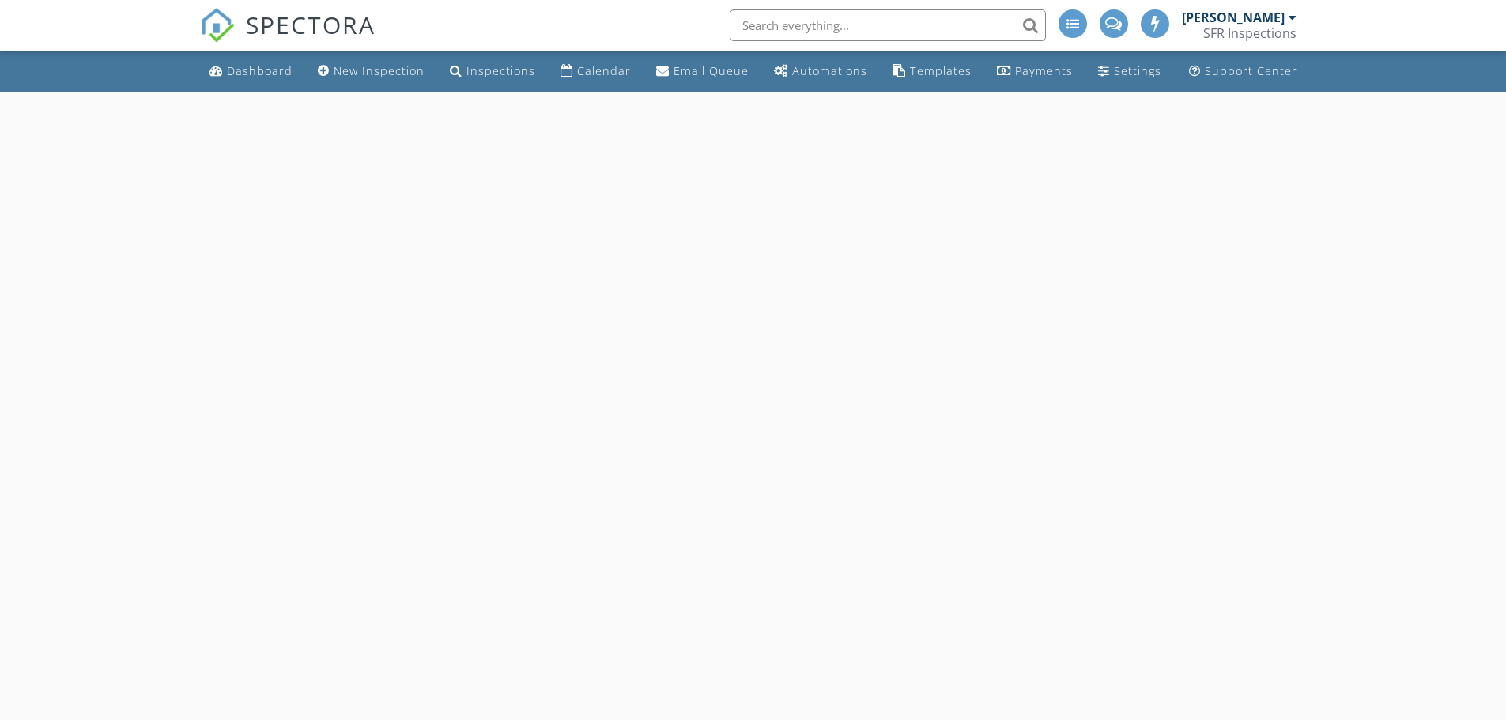
select select "8"
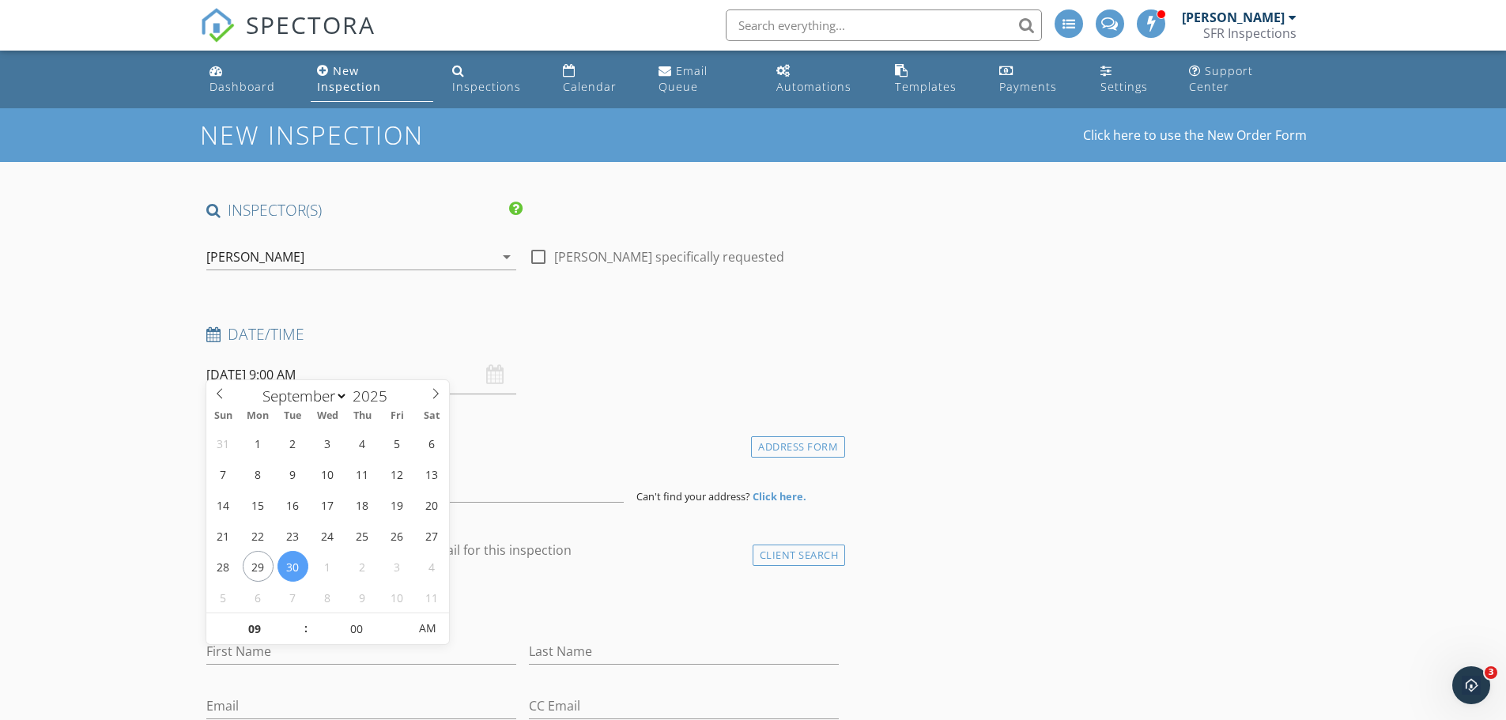
click at [366, 365] on input "[DATE] 9:00 AM" at bounding box center [361, 375] width 310 height 39
type input "10"
type input "[DATE] 10:00 AM"
click at [298, 623] on span at bounding box center [298, 622] width 11 height 16
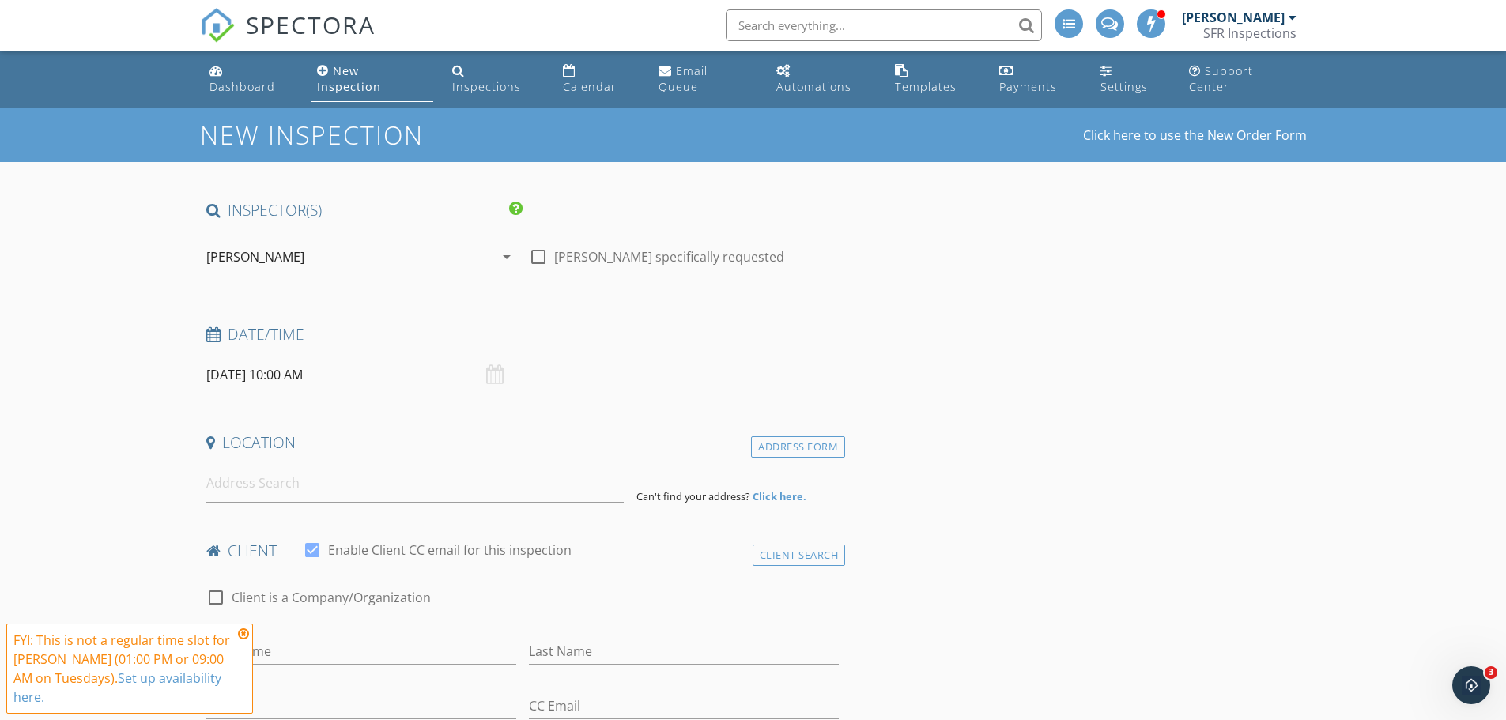
click at [220, 466] on input at bounding box center [415, 483] width 418 height 39
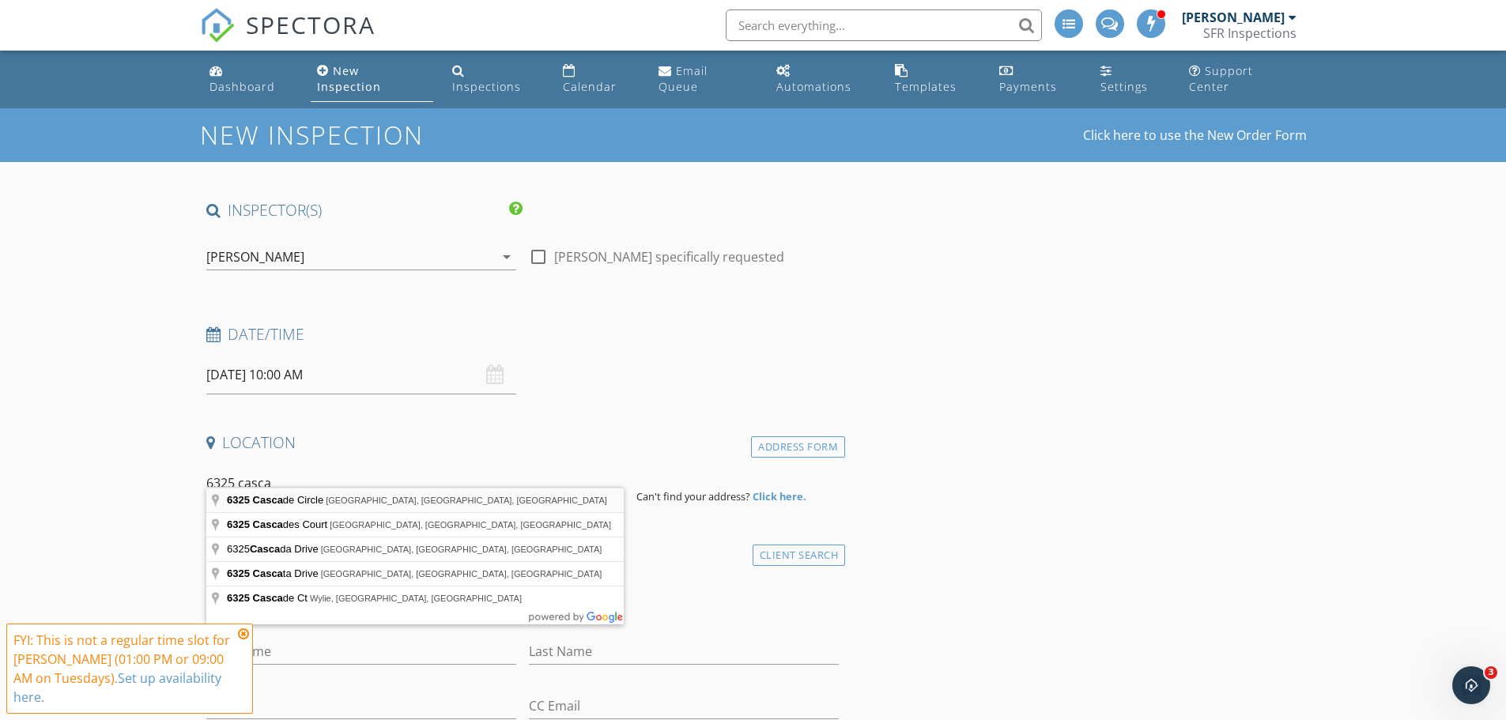
type input "[STREET_ADDRESS]"
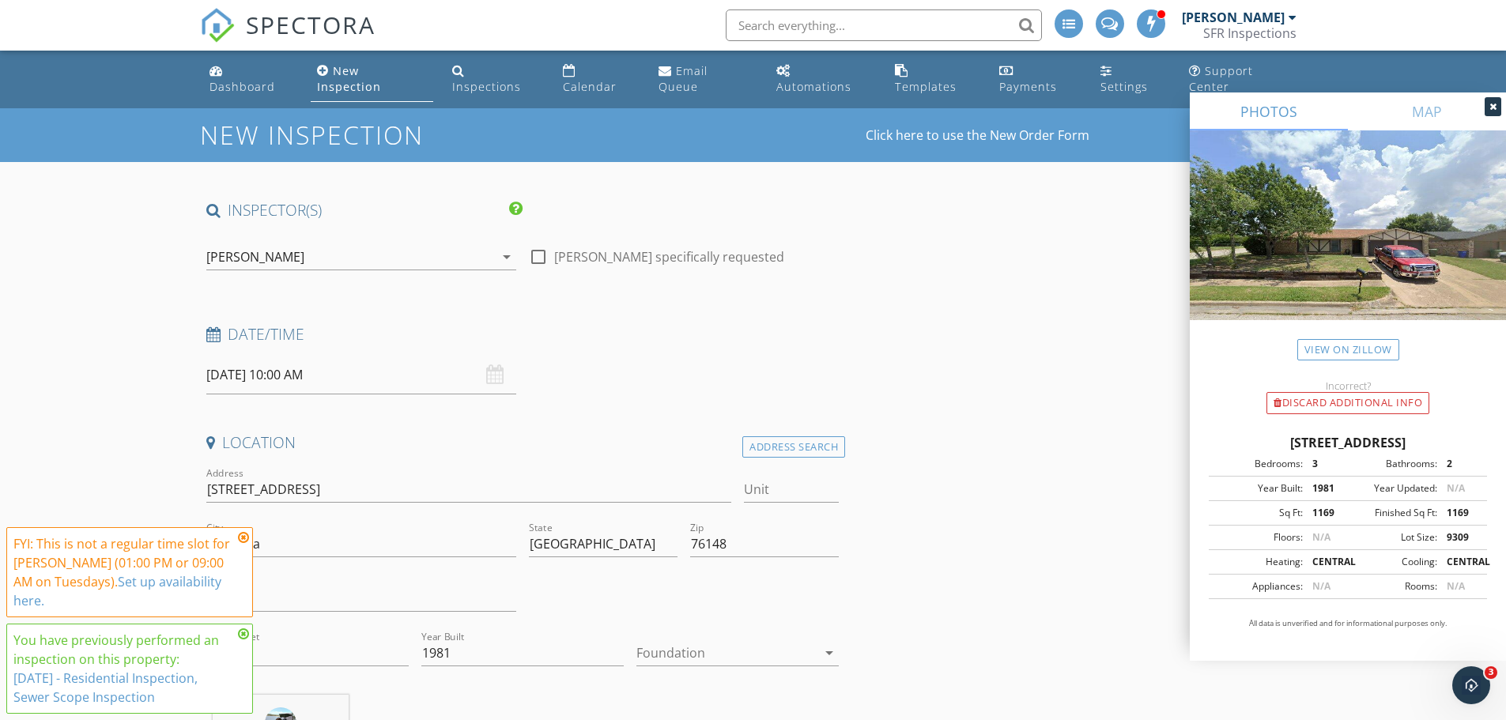
click at [247, 538] on icon at bounding box center [243, 537] width 11 height 13
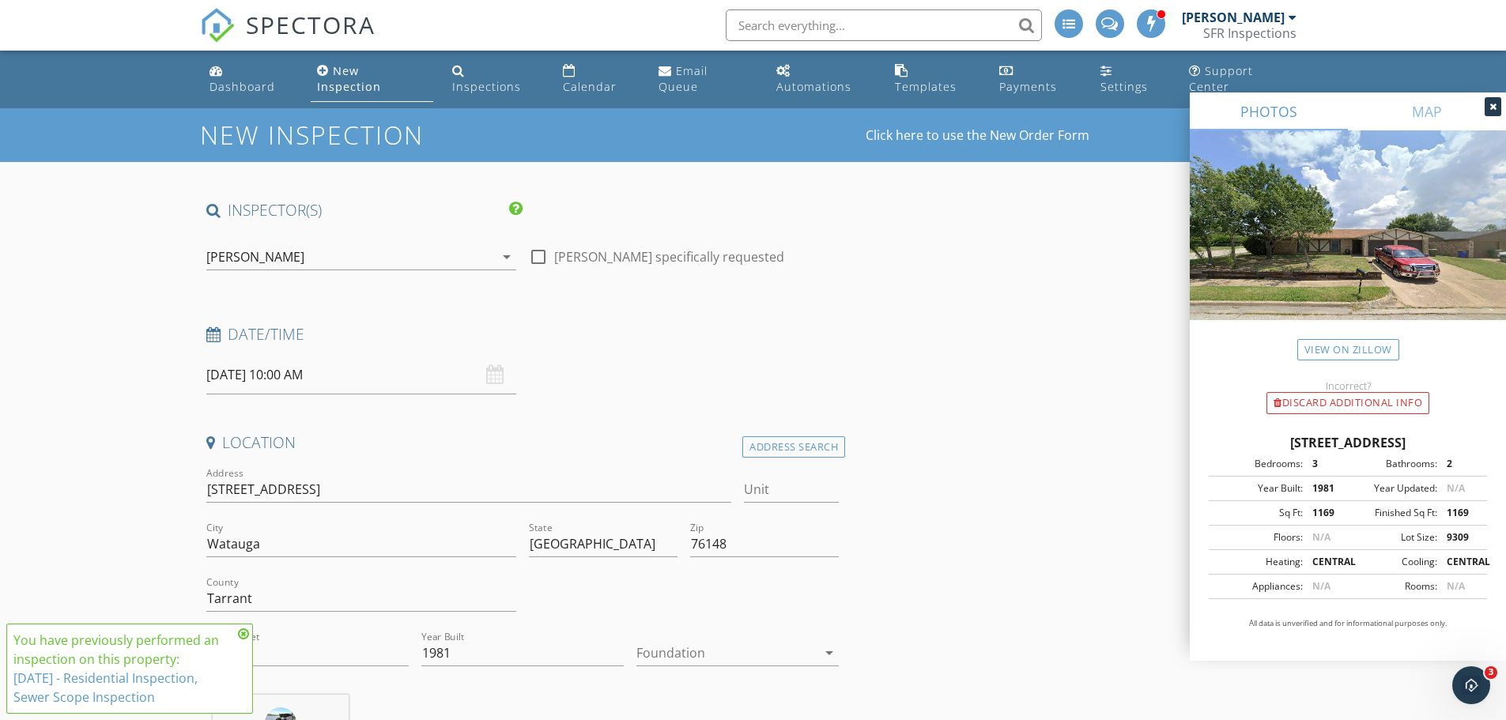
click at [239, 637] on icon at bounding box center [243, 634] width 11 height 13
click at [698, 643] on div at bounding box center [727, 653] width 180 height 25
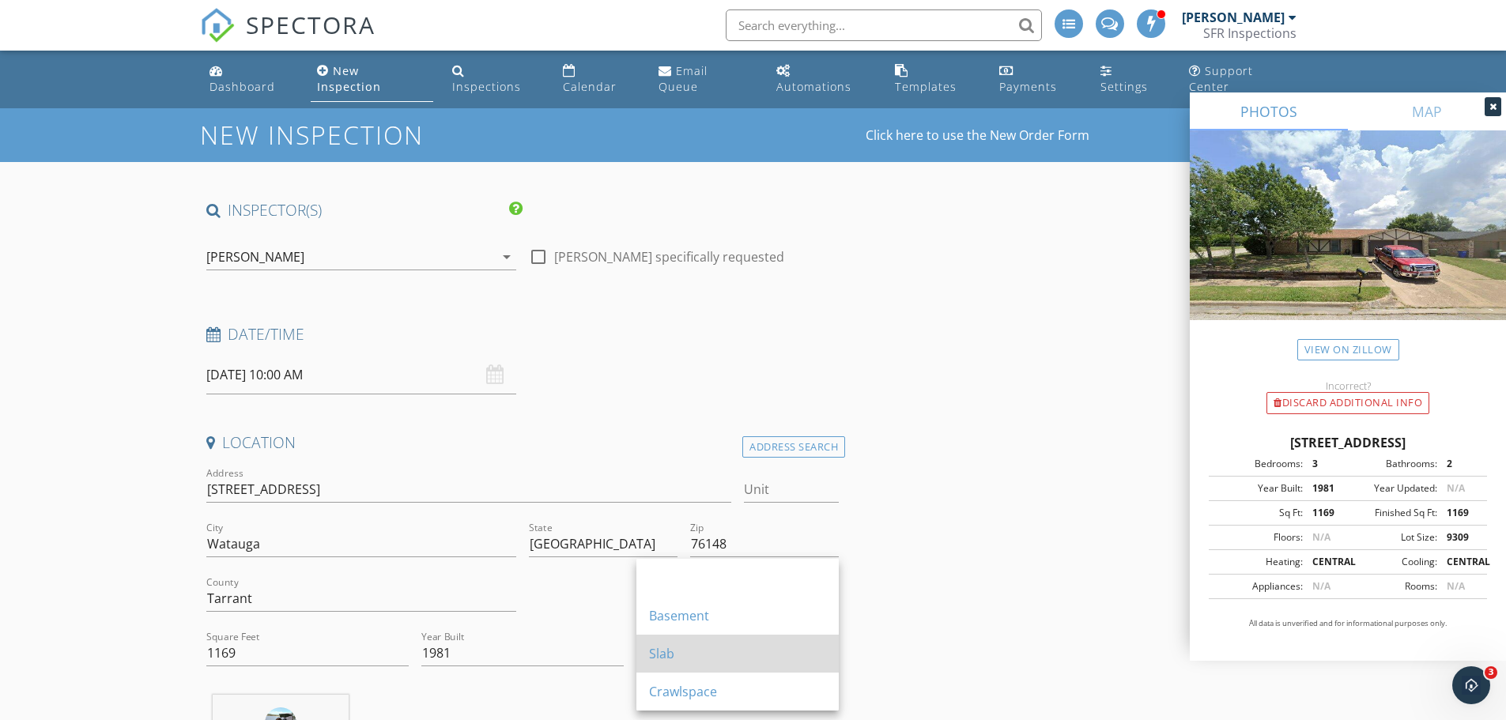
click at [699, 647] on div "Slab" at bounding box center [737, 653] width 177 height 19
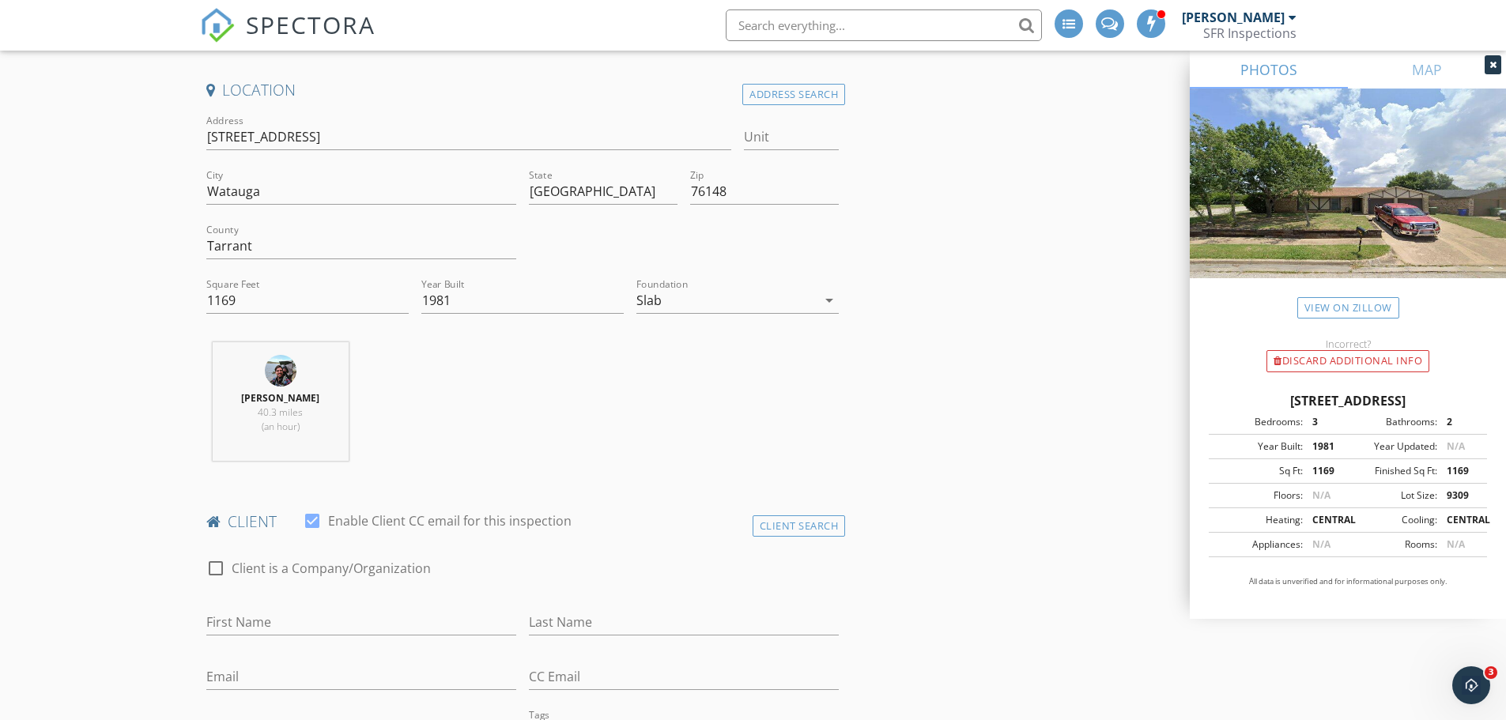
scroll to position [421, 0]
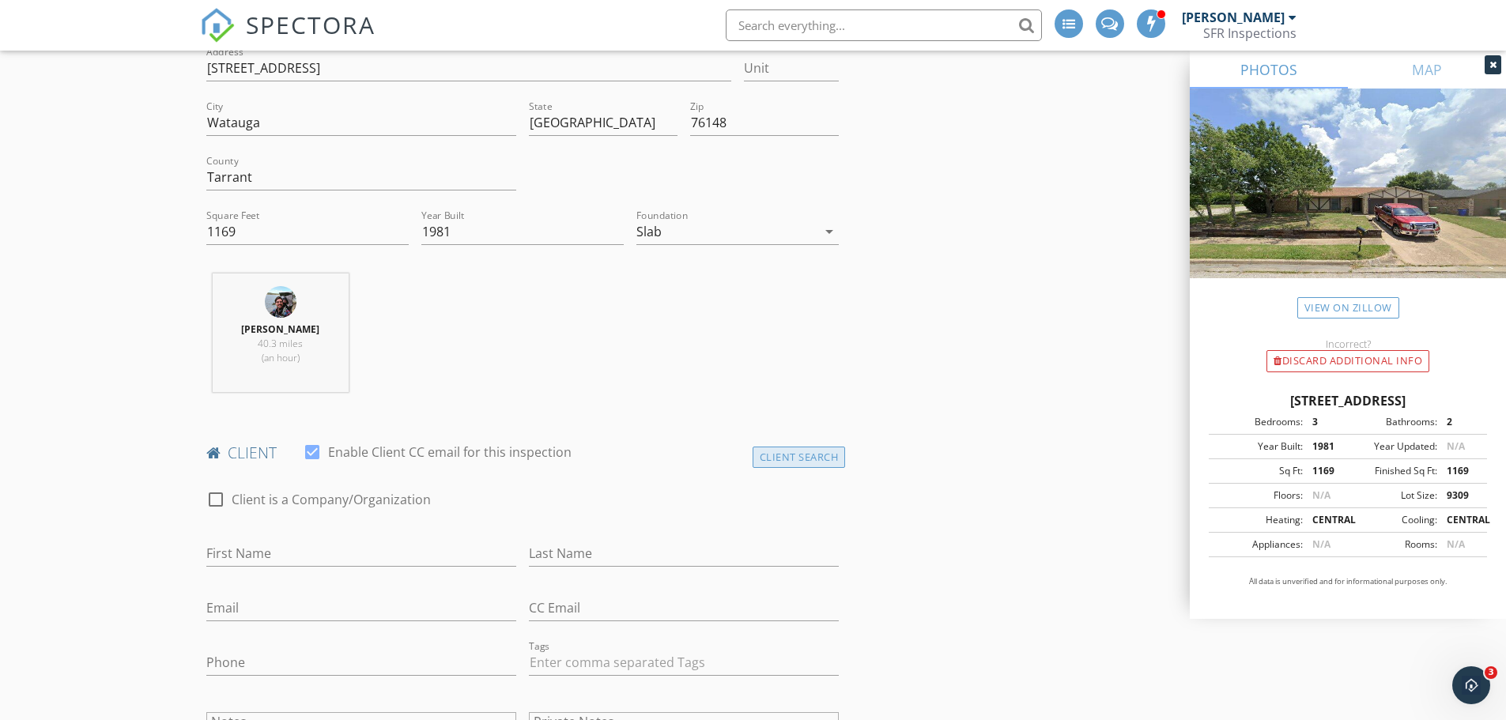
click at [782, 447] on div "Client Search" at bounding box center [799, 457] width 93 height 21
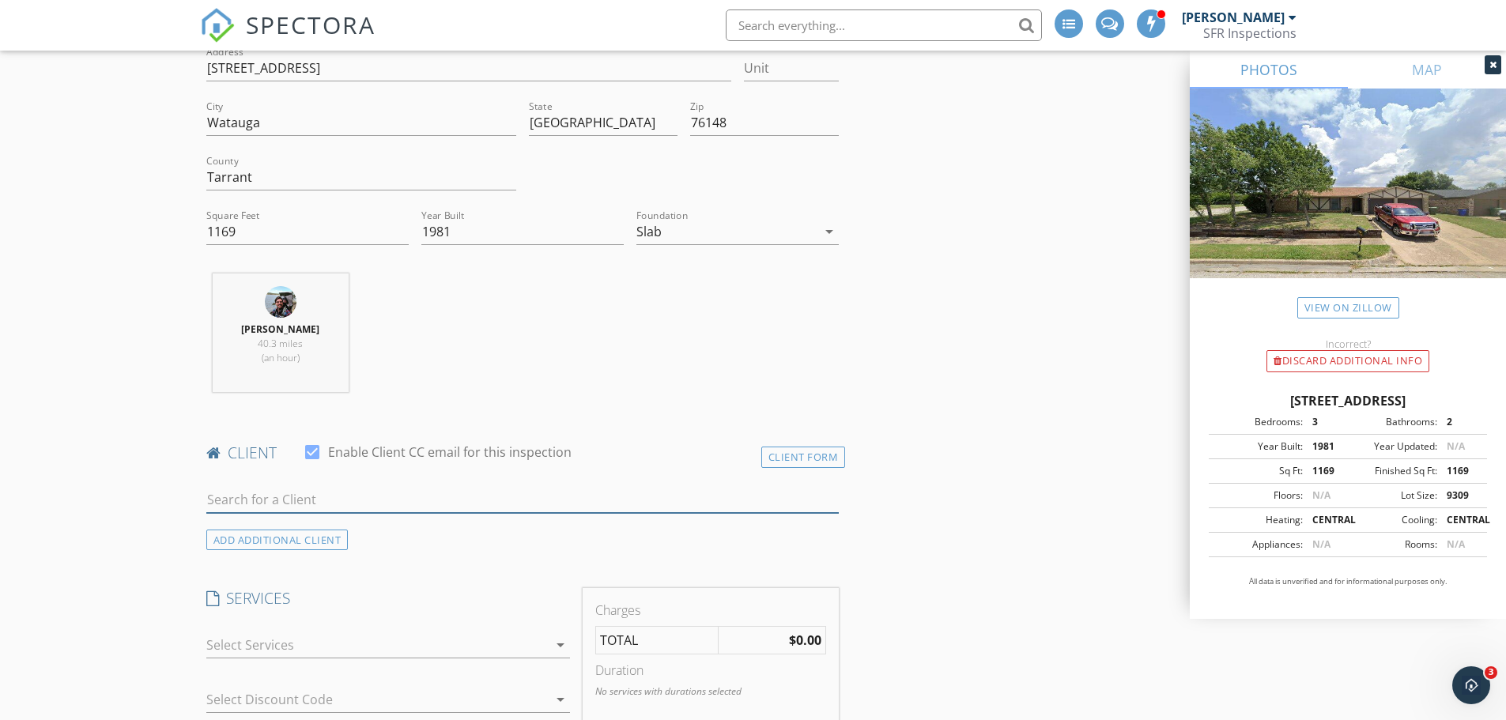
click at [392, 487] on input "text" at bounding box center [522, 500] width 633 height 26
type input "feli"
click at [368, 513] on li "[PERSON_NAME] [EMAIL_ADDRESS][DOMAIN_NAME]" at bounding box center [523, 535] width 632 height 44
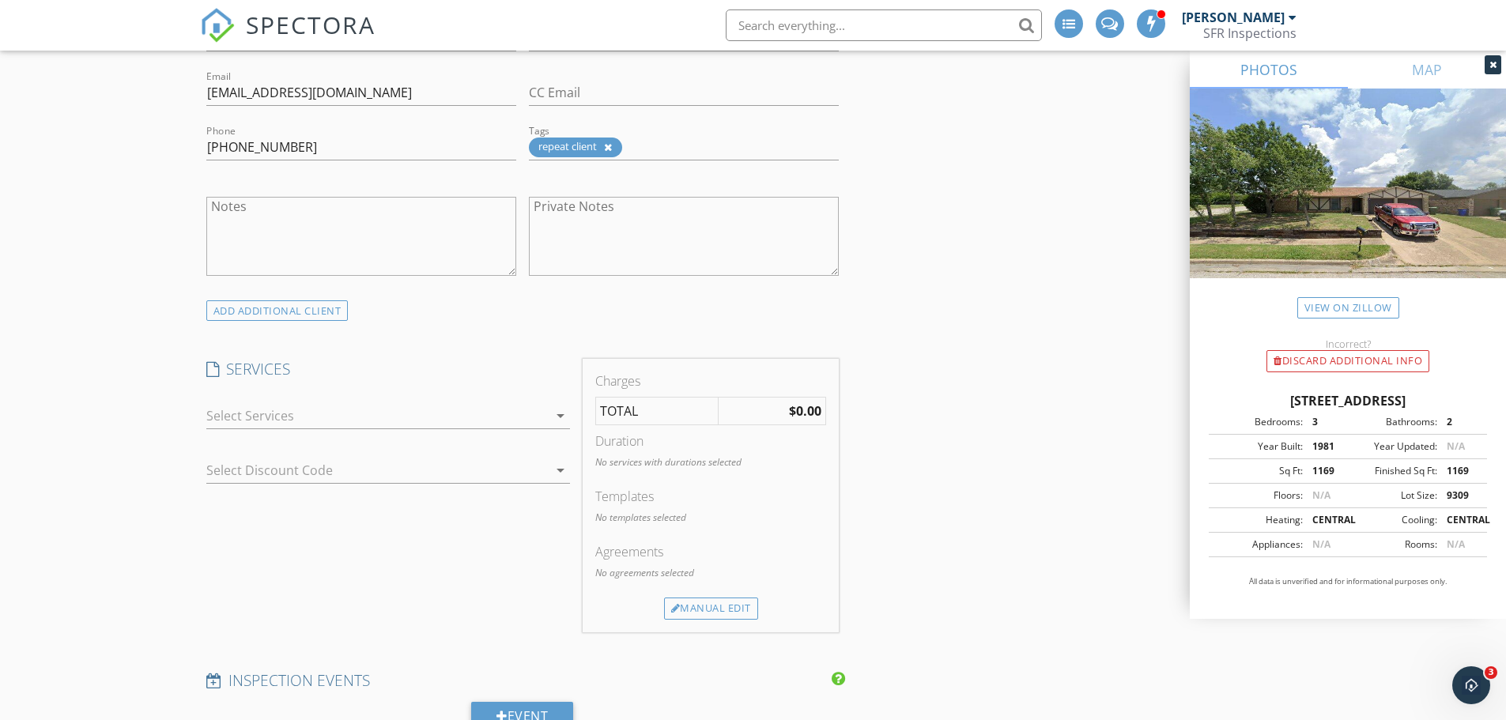
scroll to position [949, 0]
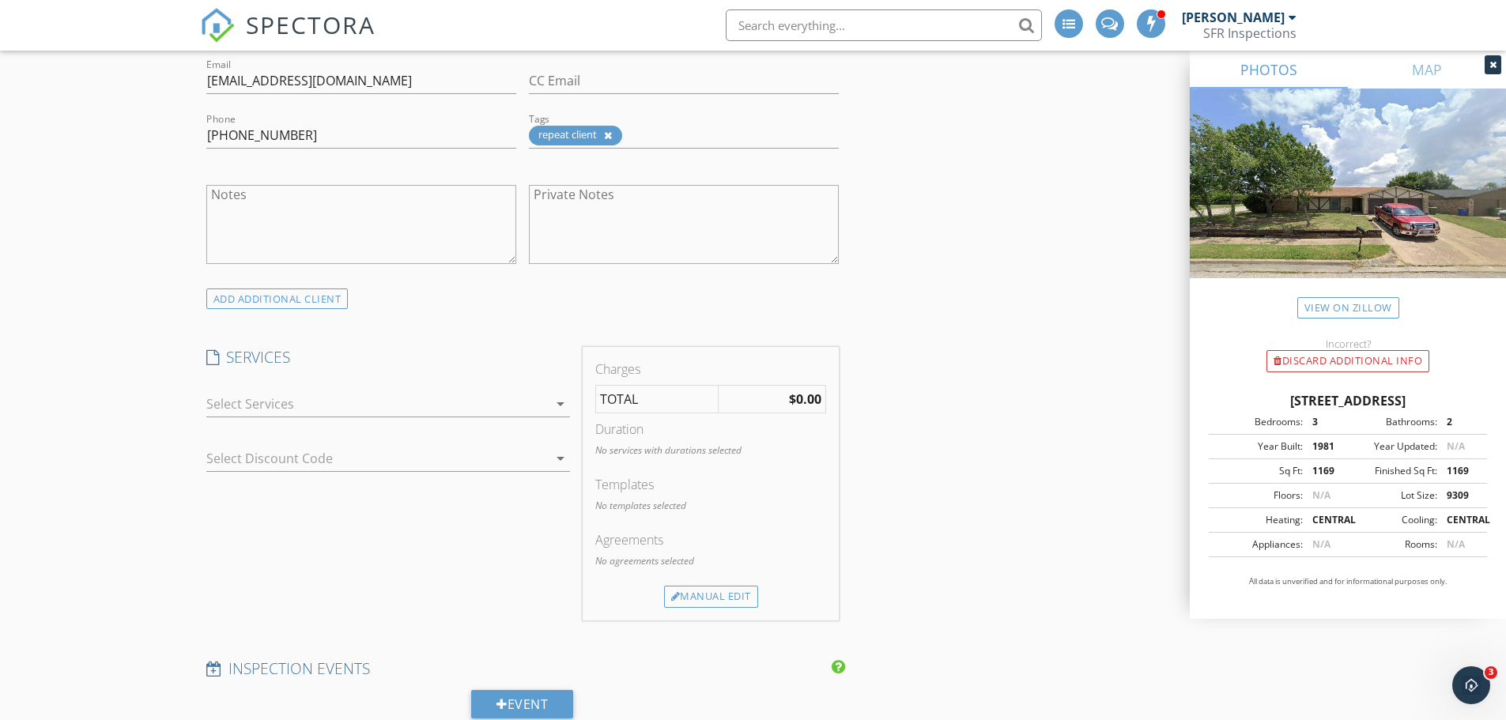
click at [273, 391] on div at bounding box center [377, 403] width 342 height 25
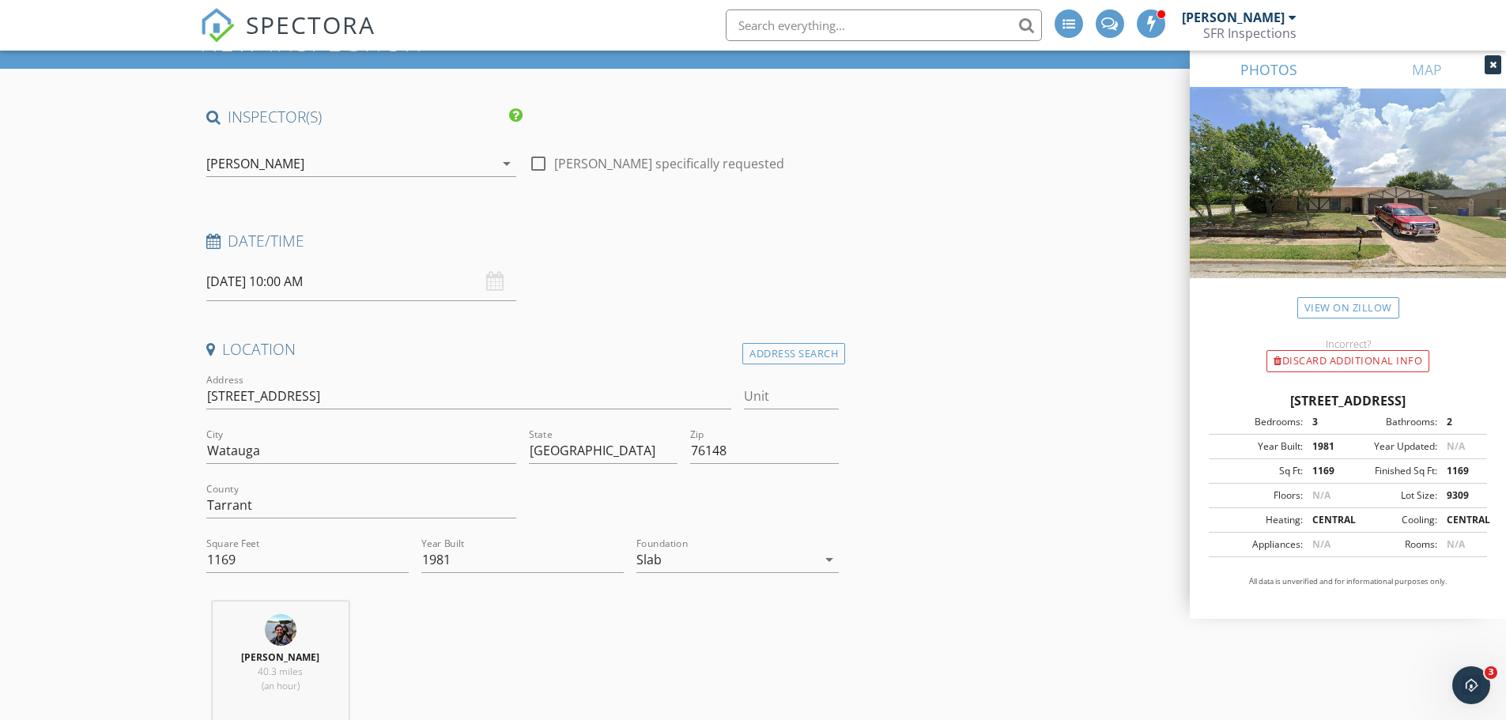
scroll to position [0, 0]
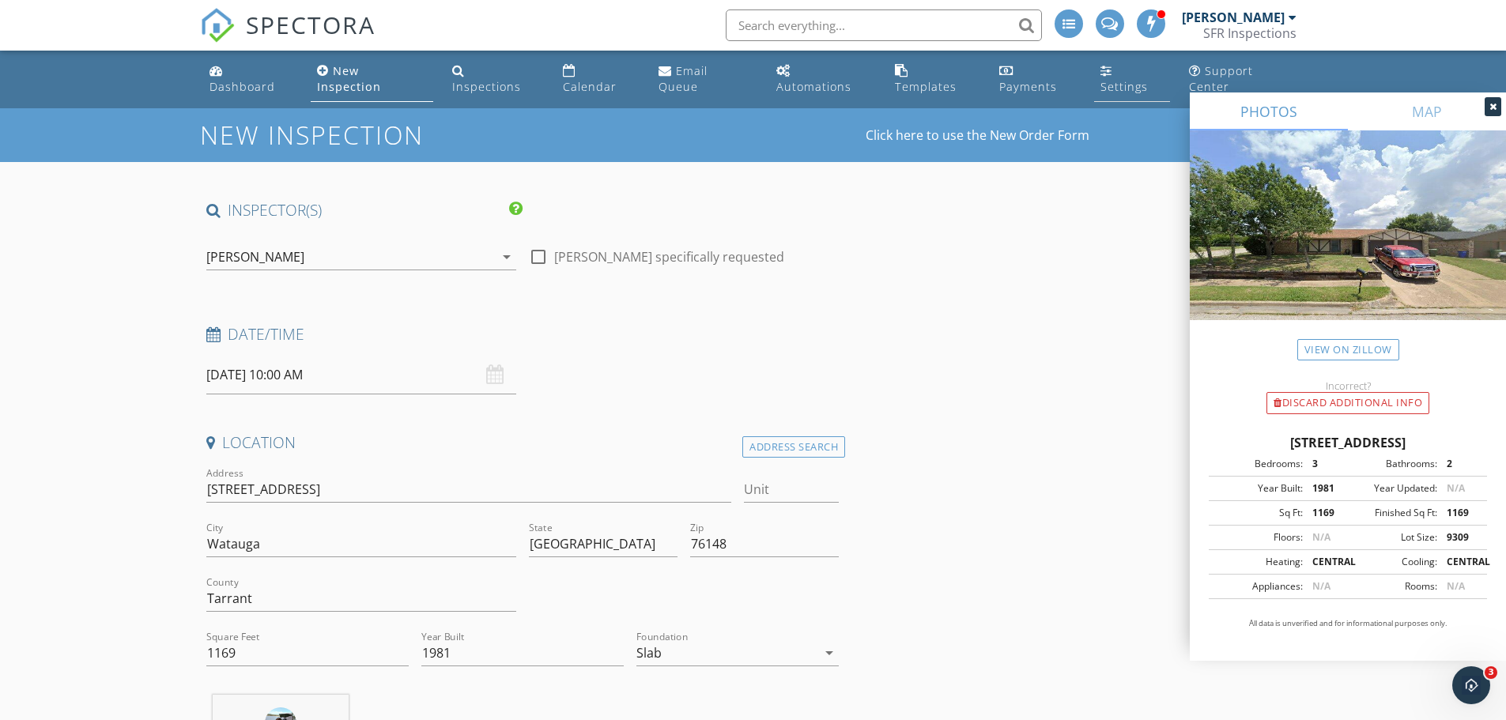
click at [1132, 60] on link "Settings" at bounding box center [1132, 79] width 76 height 45
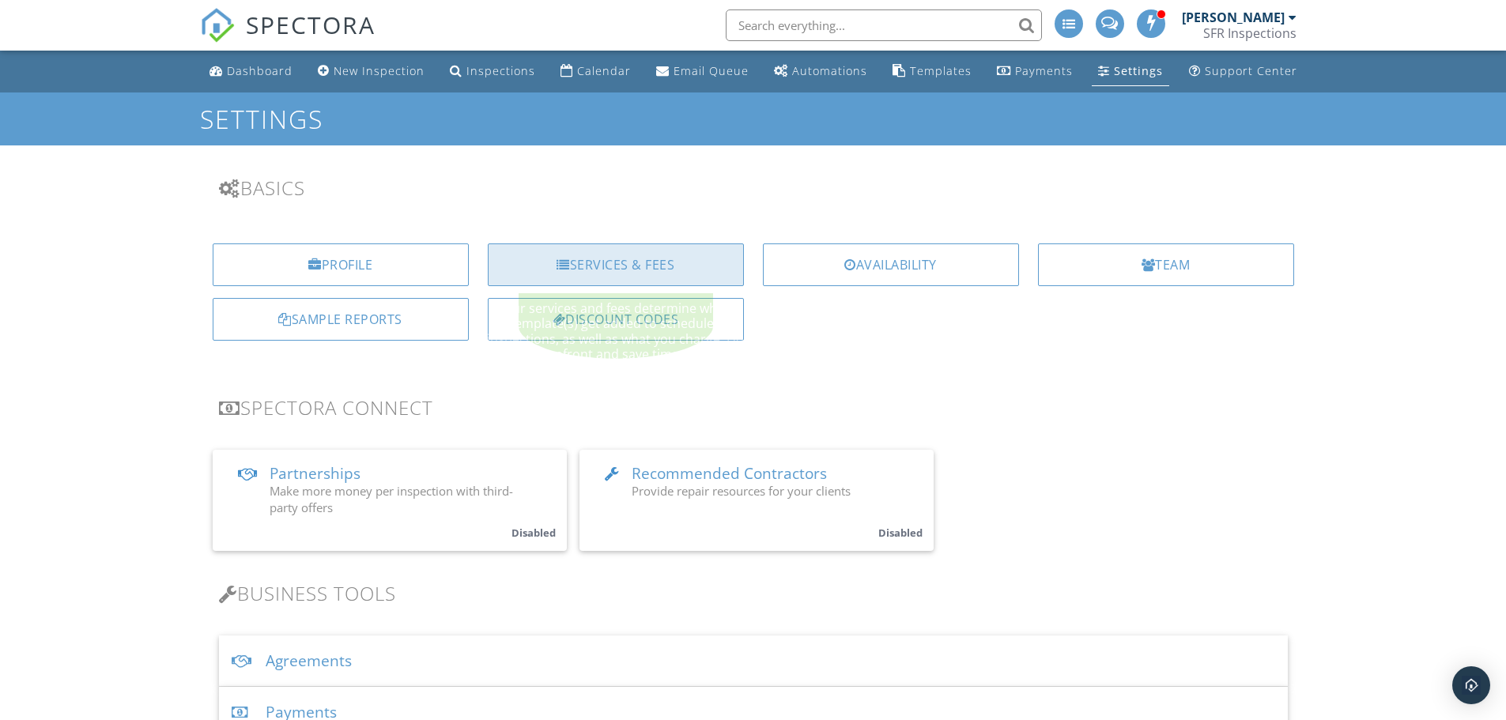
click at [585, 254] on div "Services & Fees" at bounding box center [616, 265] width 256 height 43
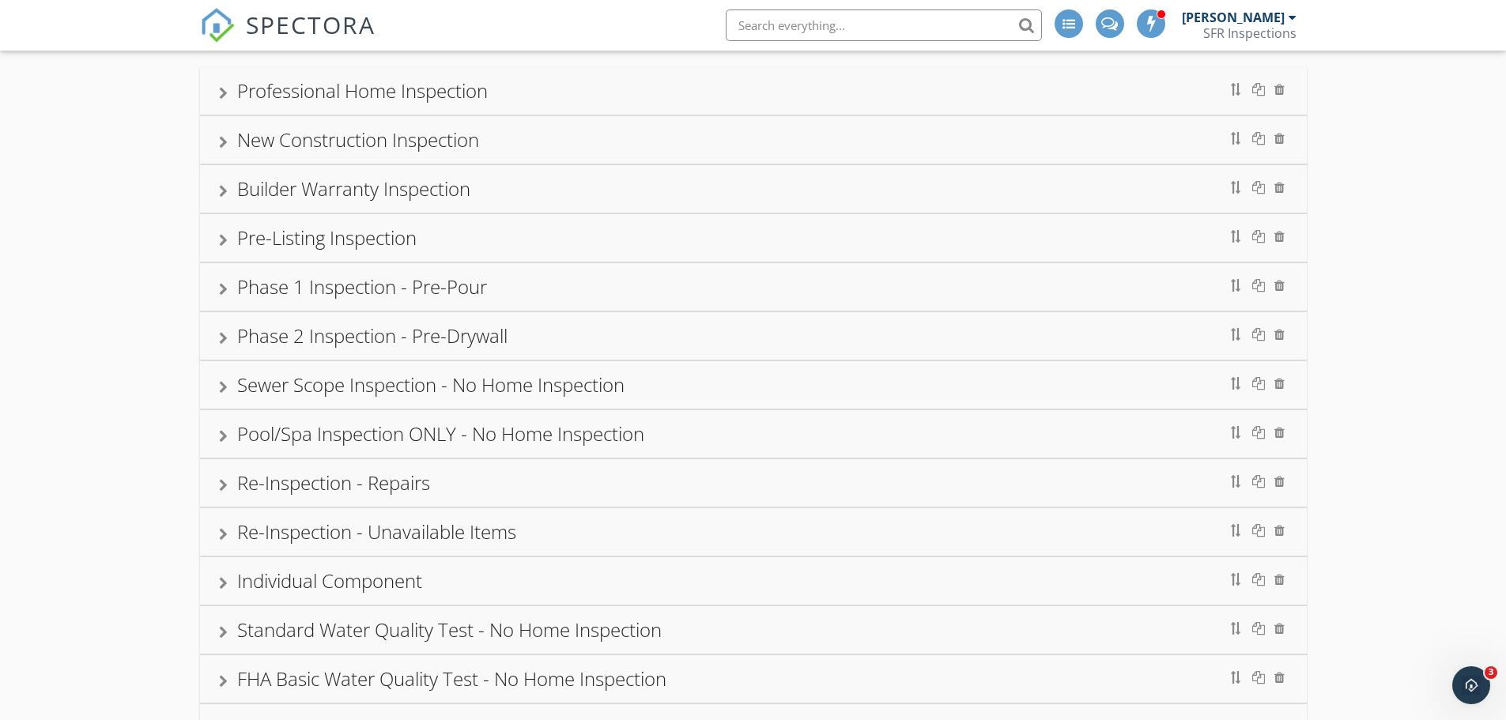
scroll to position [105, 0]
click at [367, 493] on div "Re-Inspection - Repairs" at bounding box center [333, 481] width 193 height 26
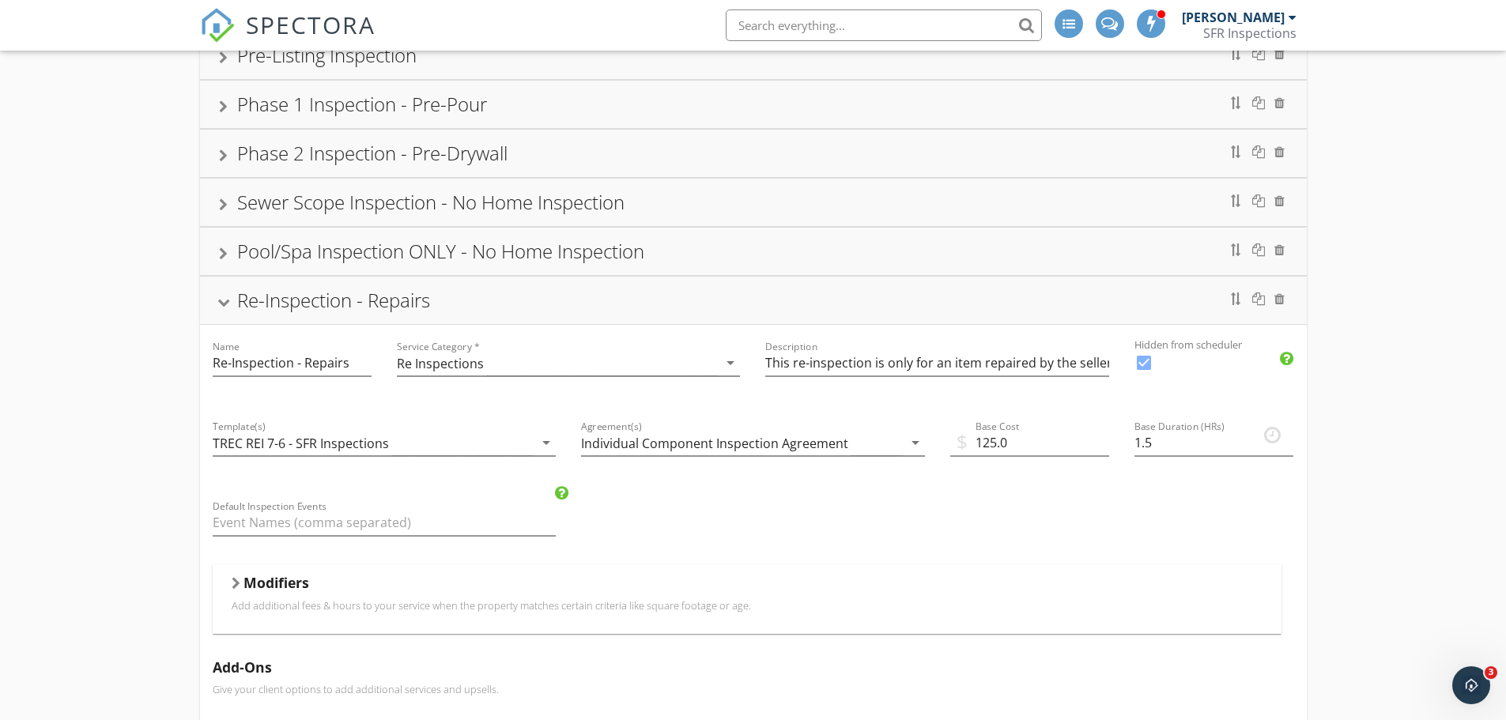
scroll to position [316, 0]
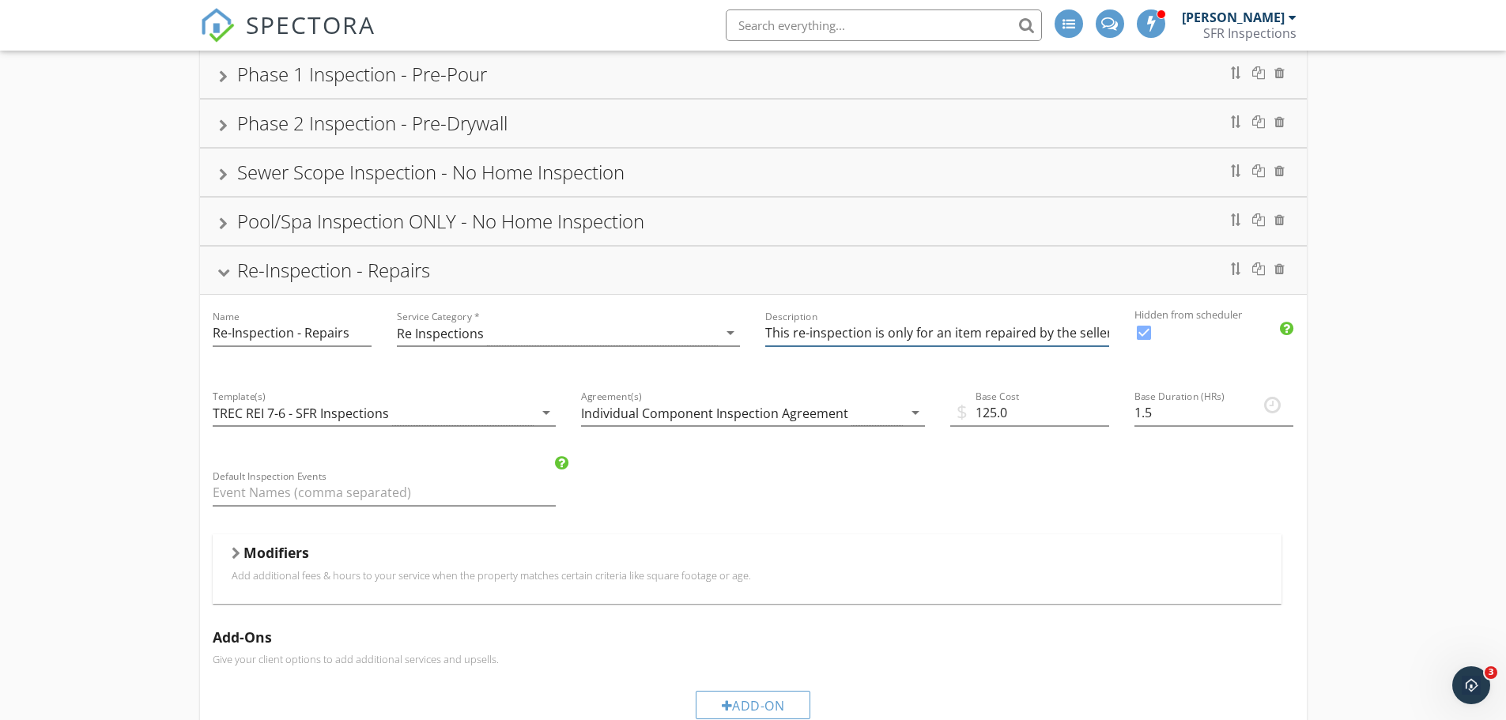
click at [943, 343] on input "This re-inspection is only for an item repaired by the seller (+$25.00 per extr…" at bounding box center [937, 333] width 344 height 26
click at [949, 340] on input "This re-inspection is only for an item repaired by the seller (+$25.00 per extr…" at bounding box center [937, 333] width 344 height 26
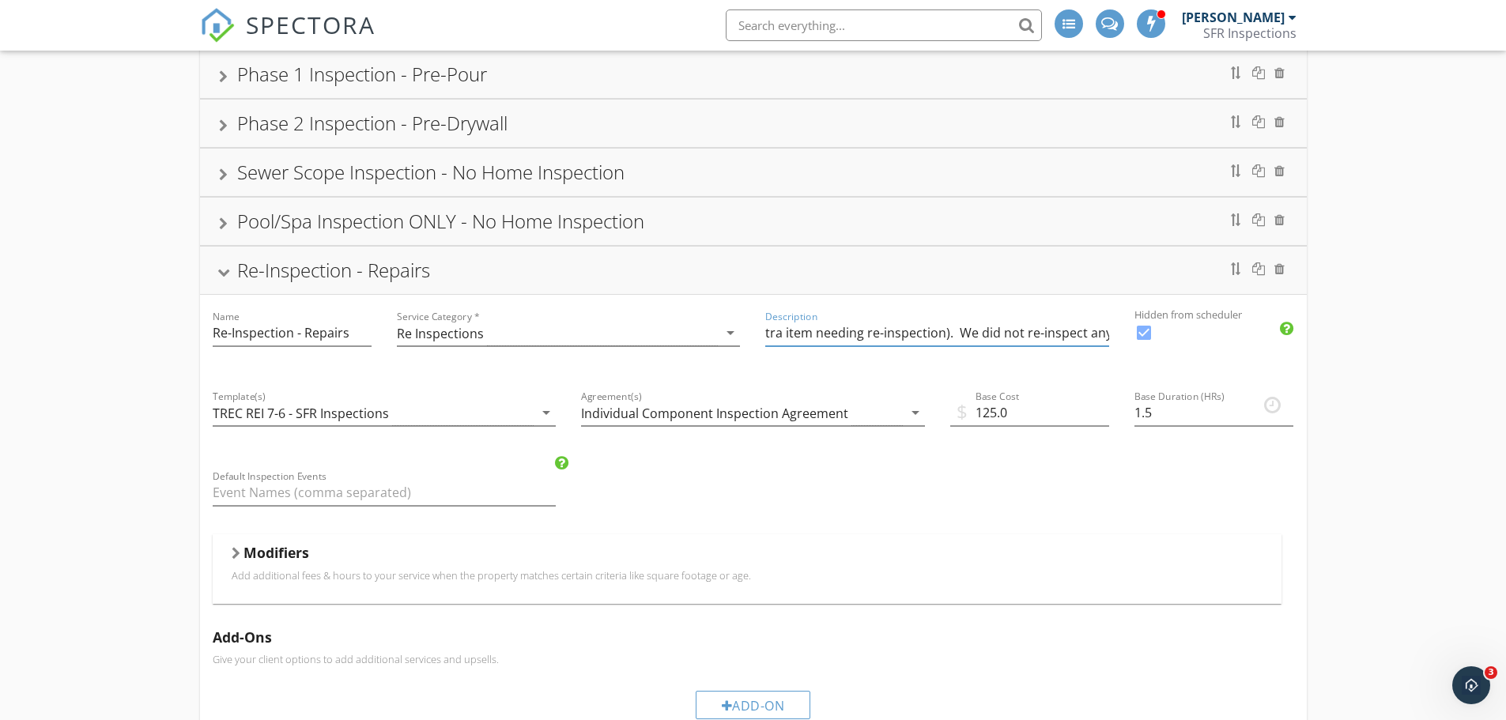
drag, startPoint x: 983, startPoint y: 339, endPoint x: 1078, endPoint y: 336, distance: 94.9
click at [1099, 334] on input "This re-inspection is only for an item repaired by the seller (+$25.00 per extr…" at bounding box center [937, 333] width 344 height 26
click at [914, 338] on input "This re-inspection is only for an item repaired by the seller (+$25.00 per extr…" at bounding box center [937, 333] width 344 height 26
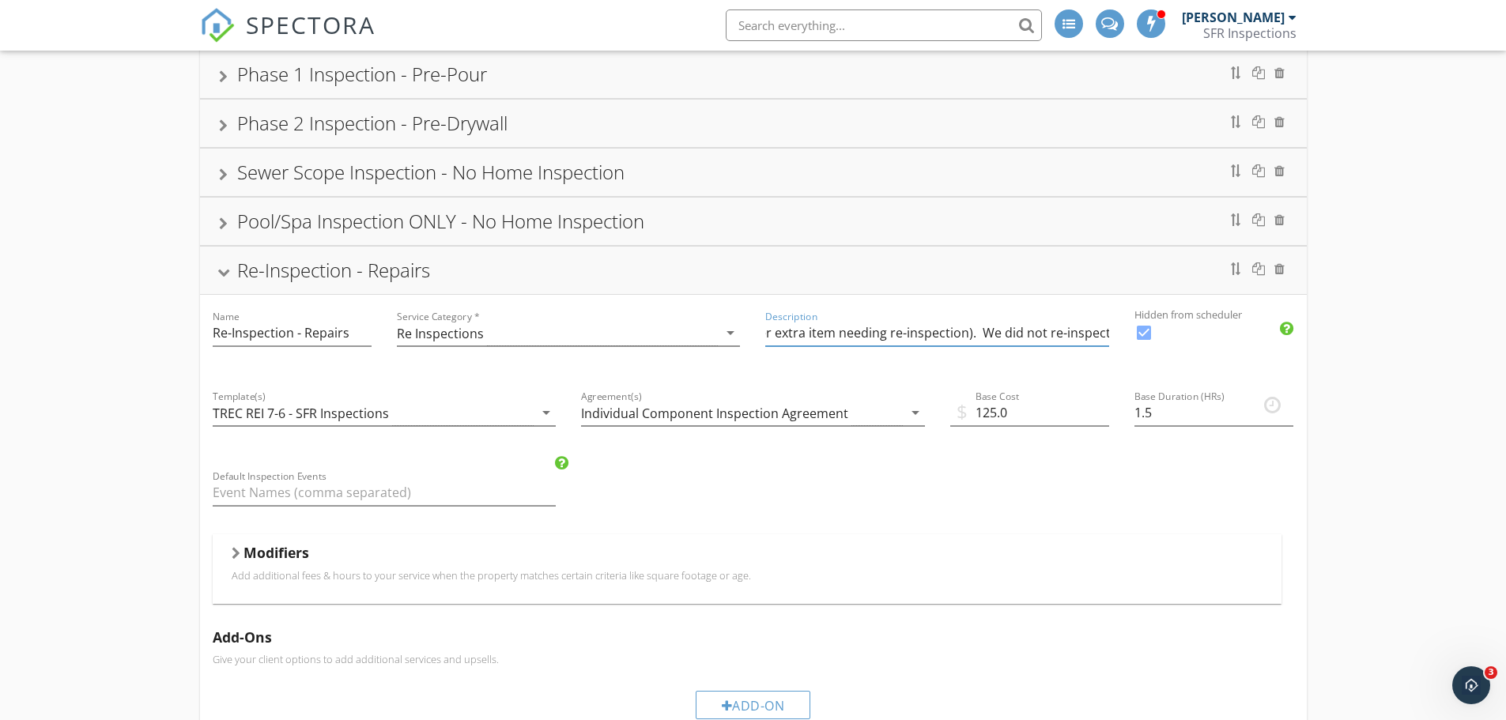
drag, startPoint x: 824, startPoint y: 332, endPoint x: 1097, endPoint y: 329, distance: 272.8
click at [1097, 329] on input "This re-inspection is only for an item repaired by the seller (+$25.00 per extr…" at bounding box center [937, 333] width 344 height 26
click at [958, 331] on input "This re-inspection is only for an item repaired by the seller (+$25.00 per extr…" at bounding box center [937, 333] width 344 height 26
drag, startPoint x: 958, startPoint y: 331, endPoint x: 780, endPoint y: 330, distance: 178.7
click at [780, 330] on input "This re-inspection is only for an item repaired by the seller (+$25.00 per extr…" at bounding box center [937, 333] width 344 height 26
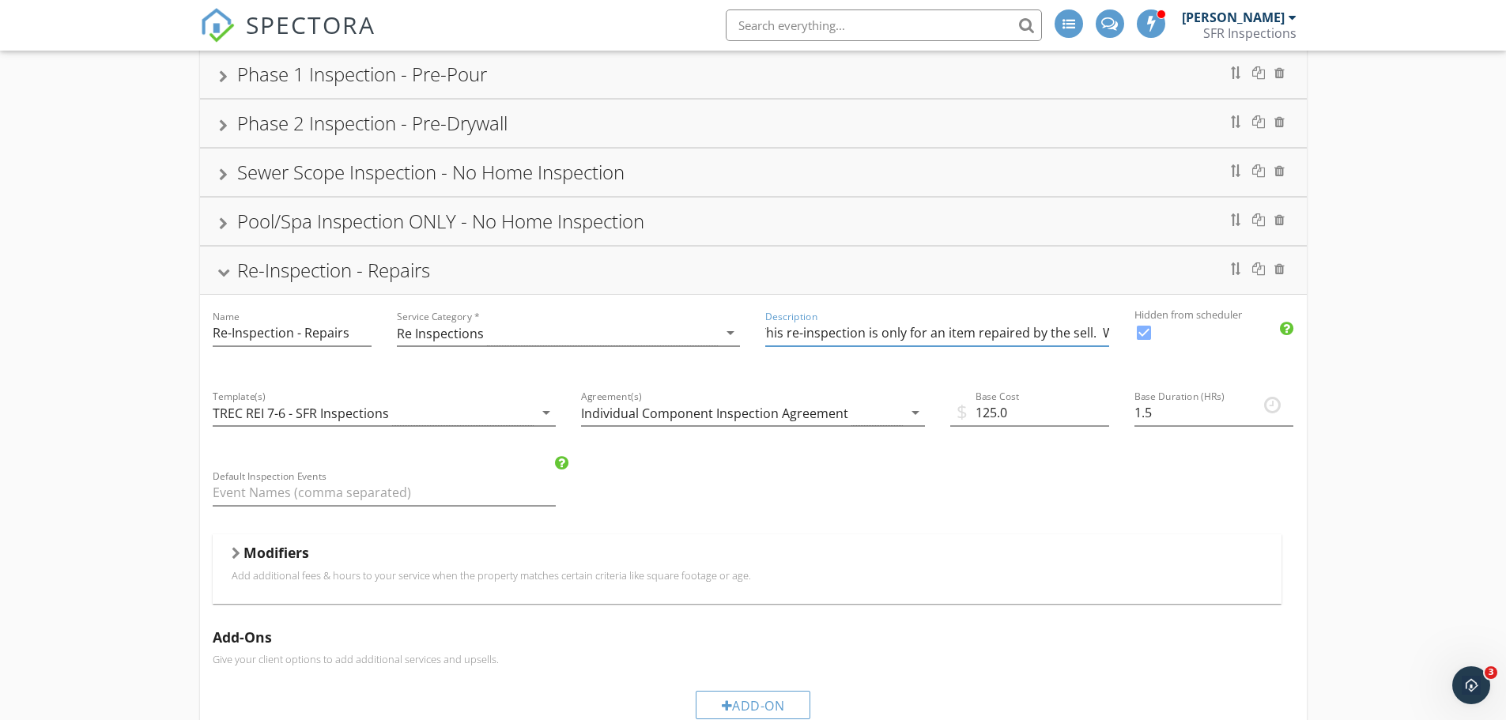
scroll to position [0, 0]
click at [1095, 335] on input "This re-inspection is only for an item repaired by the sell. We did not re-insp…" at bounding box center [937, 333] width 344 height 26
type input "This re-inspection is only for an item repaired by the seller. We did not re-in…"
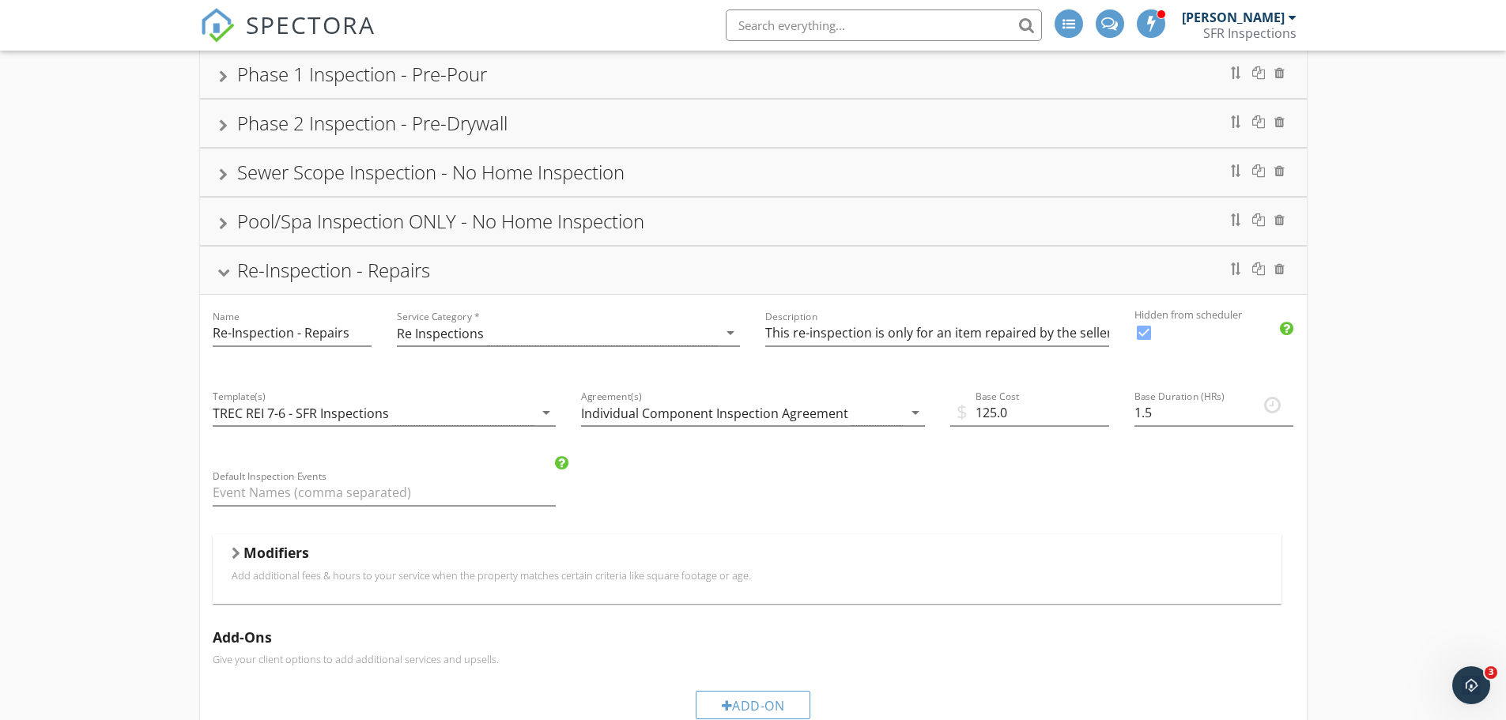
click at [1364, 312] on label "Hidden from scheduler" at bounding box center [1374, 315] width 478 height 15
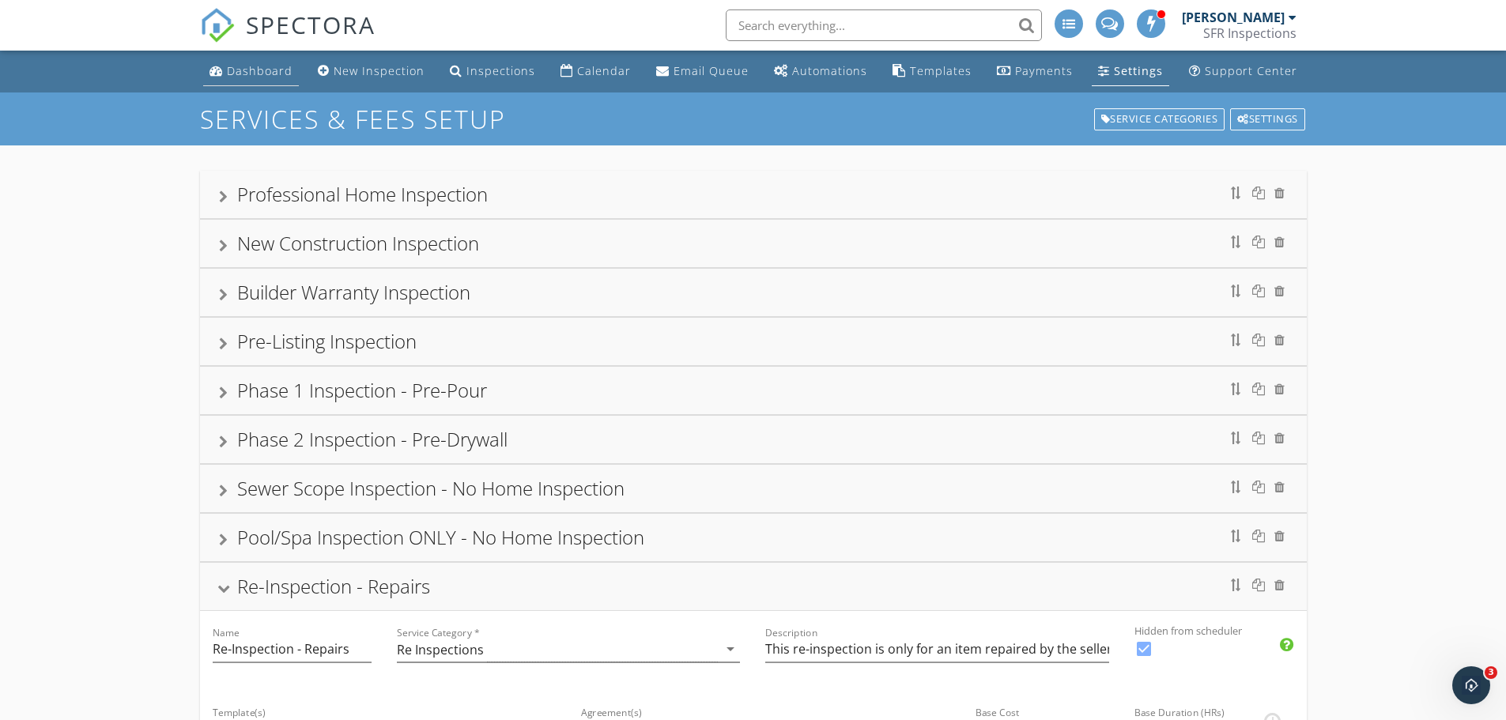
click at [242, 79] on link "Dashboard" at bounding box center [251, 71] width 96 height 29
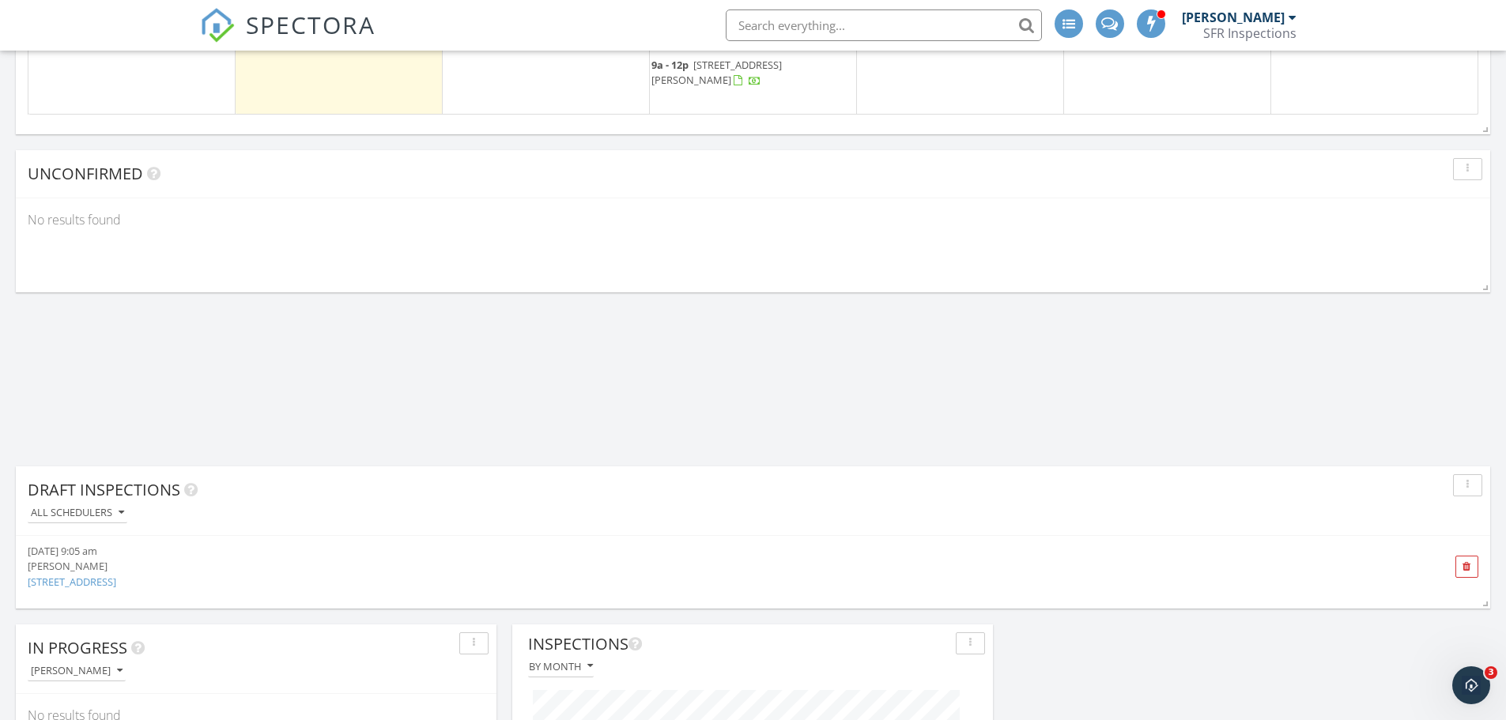
scroll to position [1951, 0]
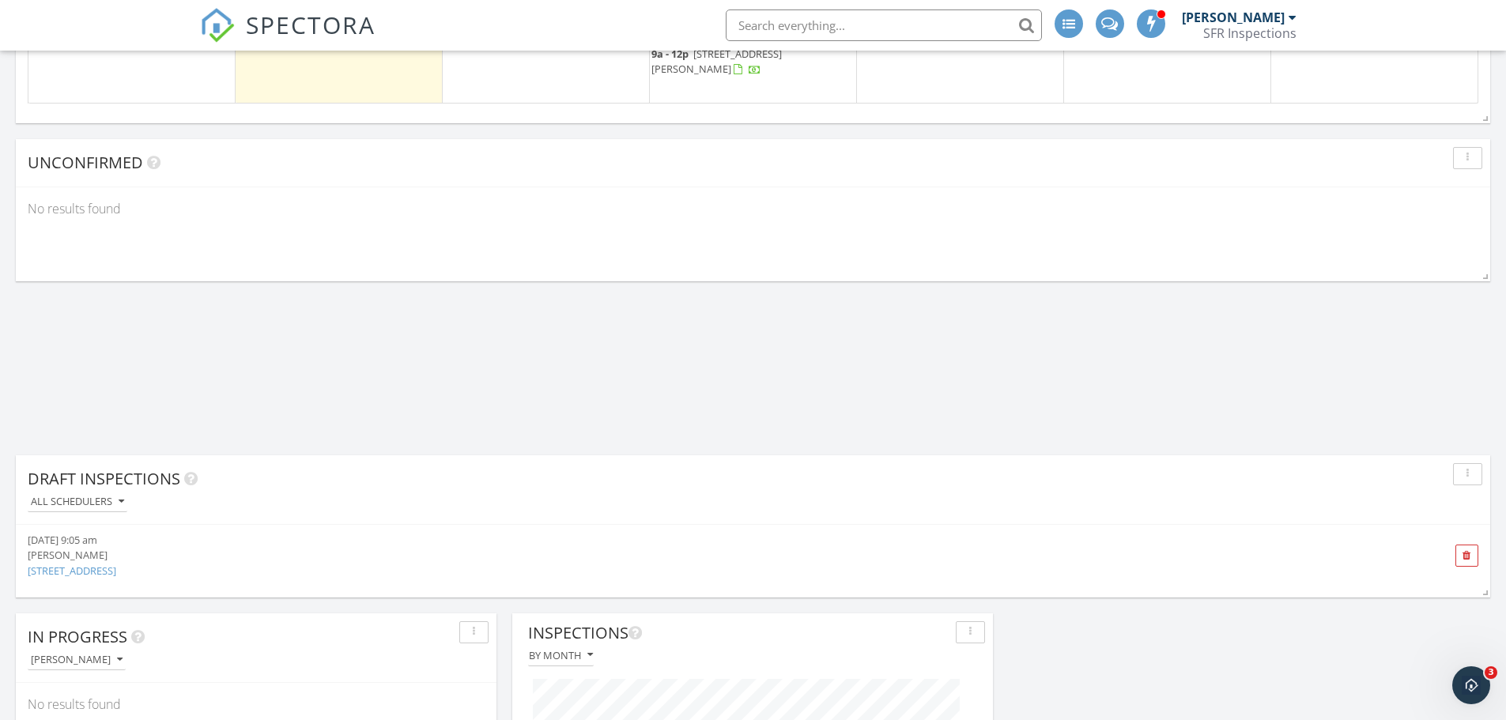
click at [116, 566] on link "[STREET_ADDRESS]" at bounding box center [72, 571] width 89 height 14
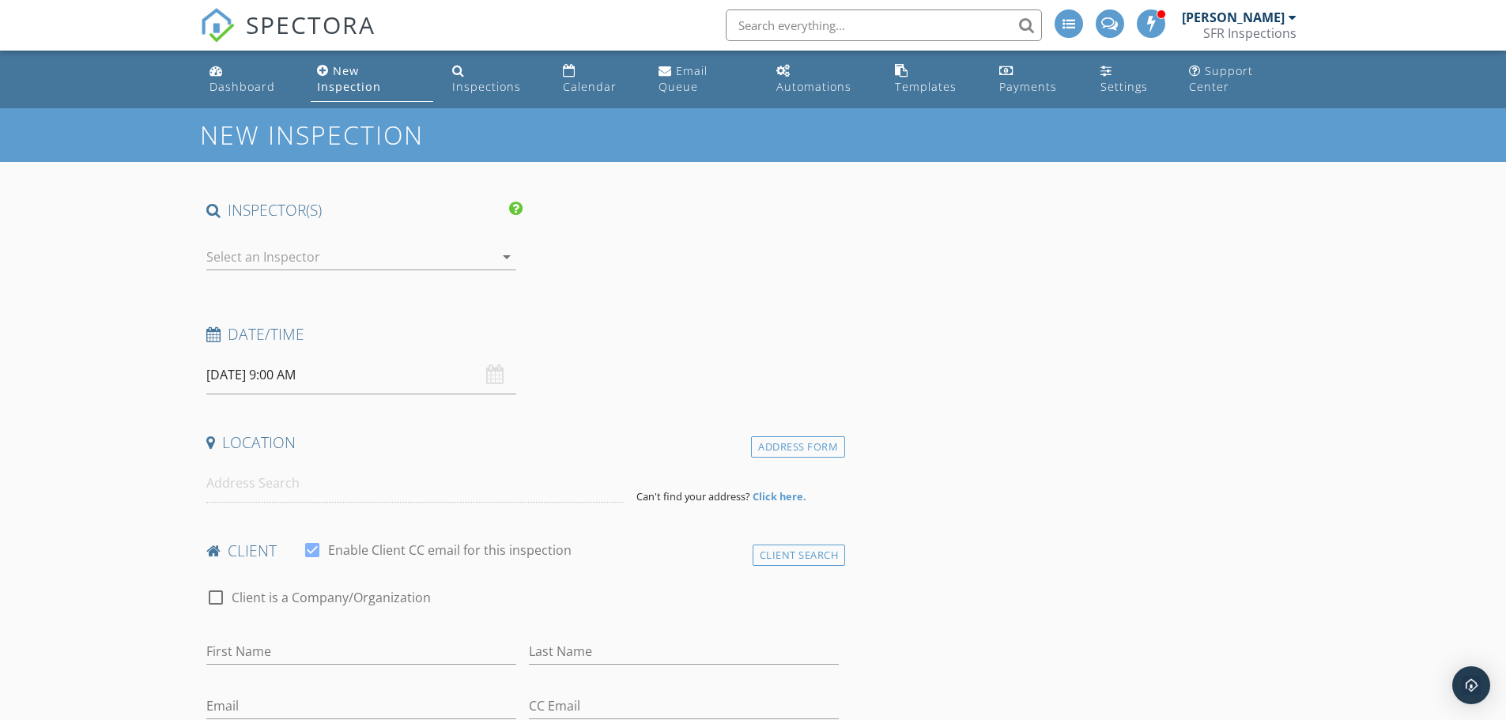
type input "[PERSON_NAME]"
type input "Guembes"
type input "[EMAIL_ADDRESS][DOMAIN_NAME]"
type input "[PHONE_NUMBER]"
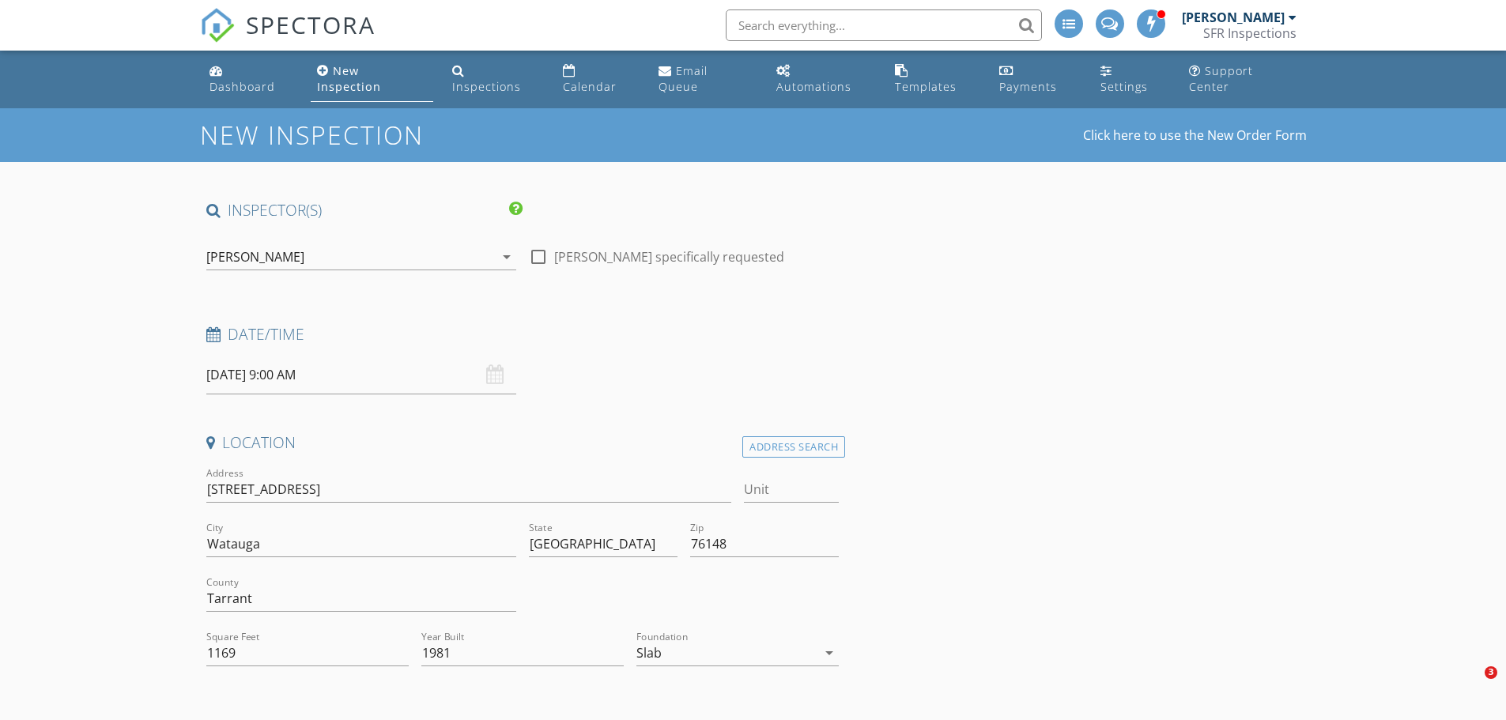
type input "&nbsp;"
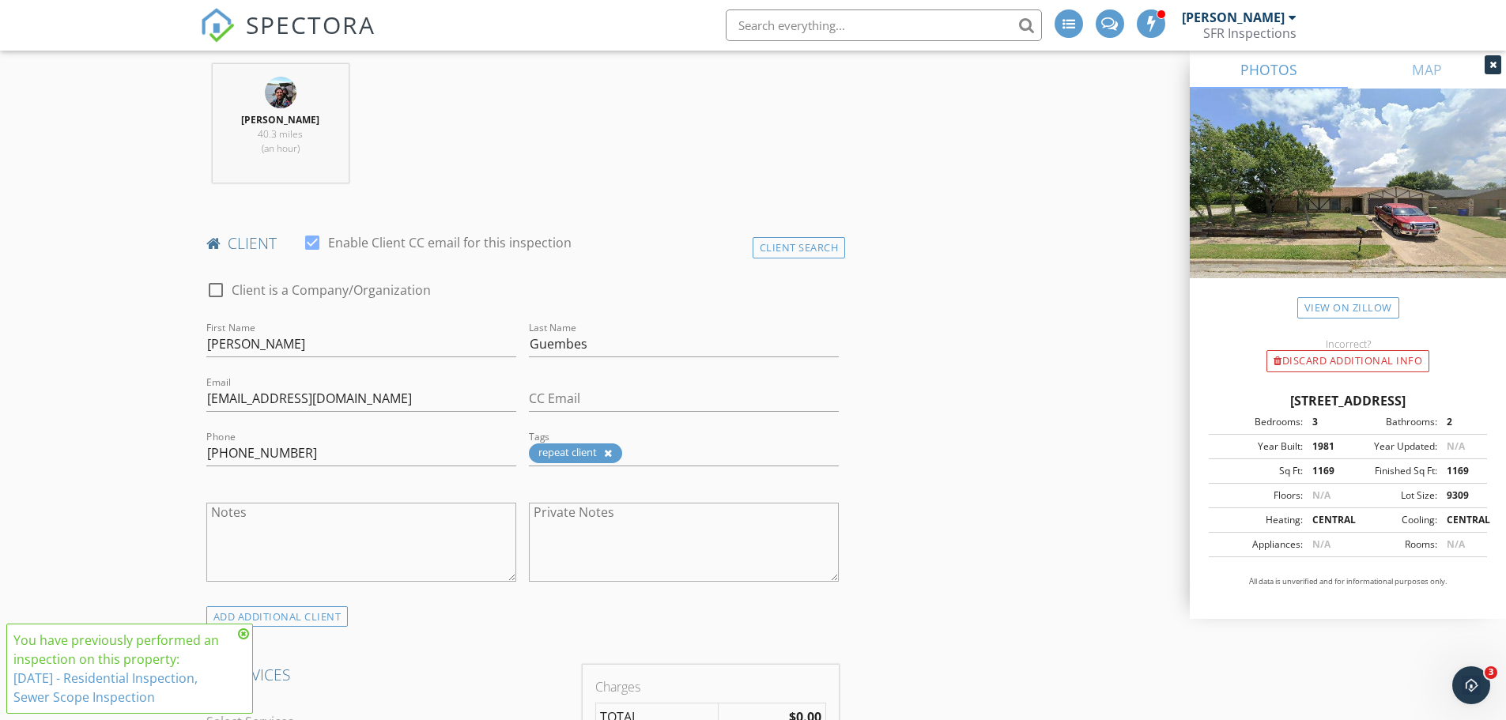
scroll to position [686, 0]
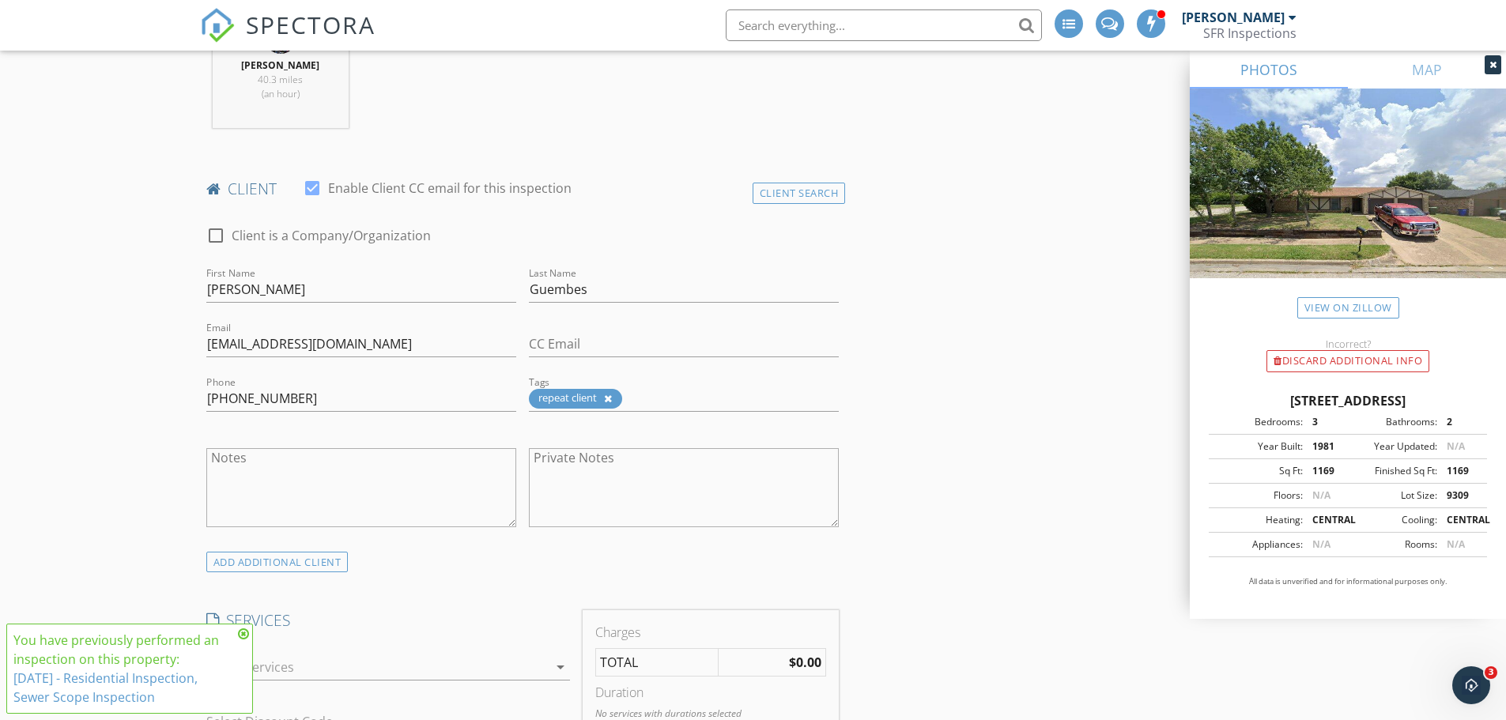
click at [240, 632] on icon at bounding box center [243, 634] width 11 height 13
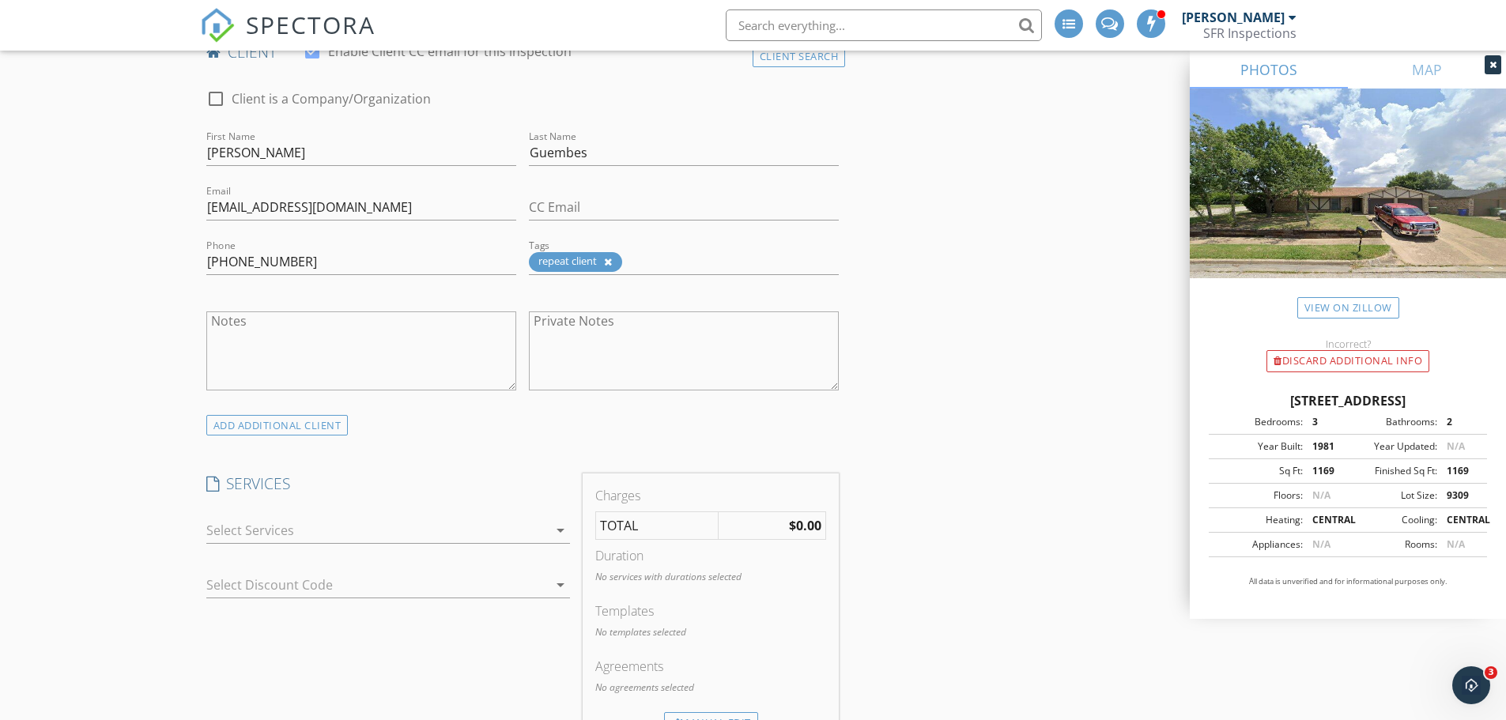
scroll to position [949, 0]
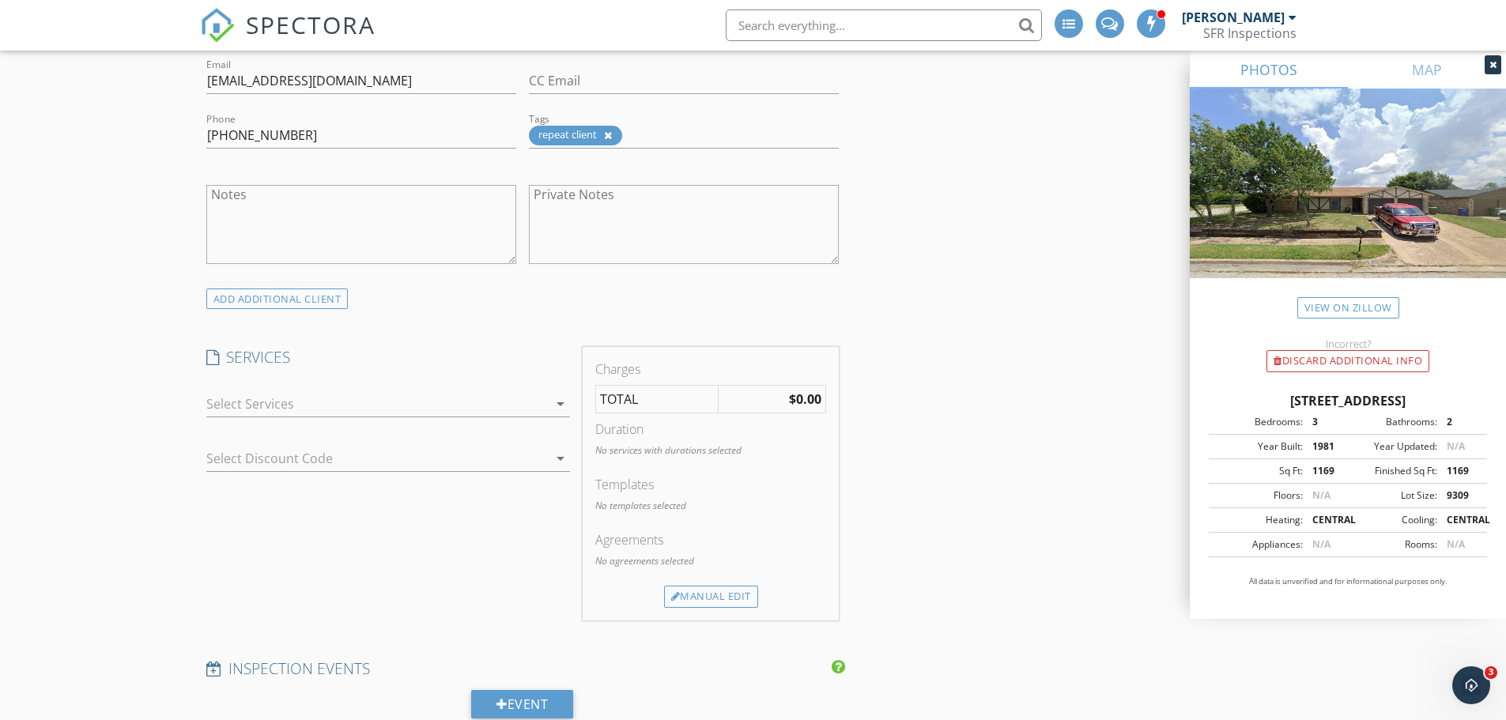
click at [285, 391] on div at bounding box center [377, 403] width 342 height 25
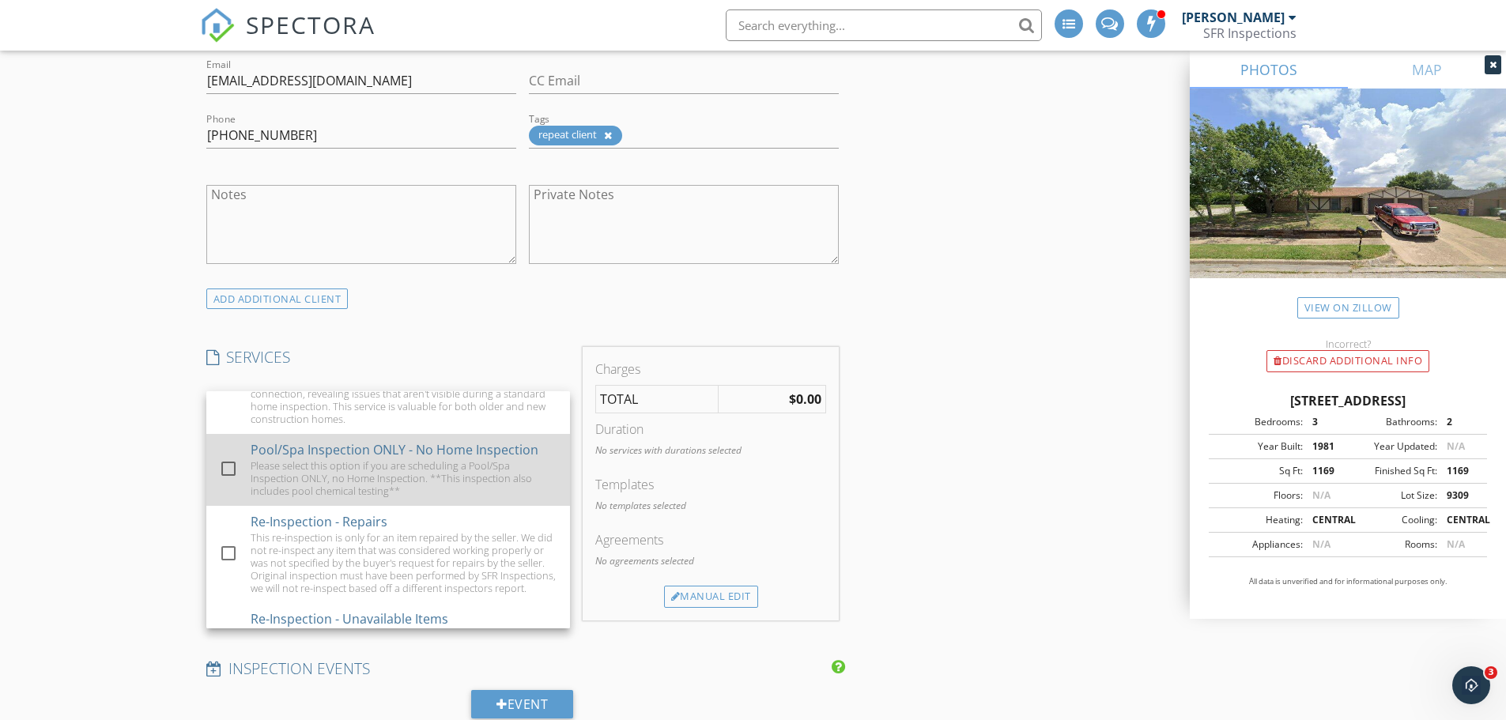
scroll to position [527, 0]
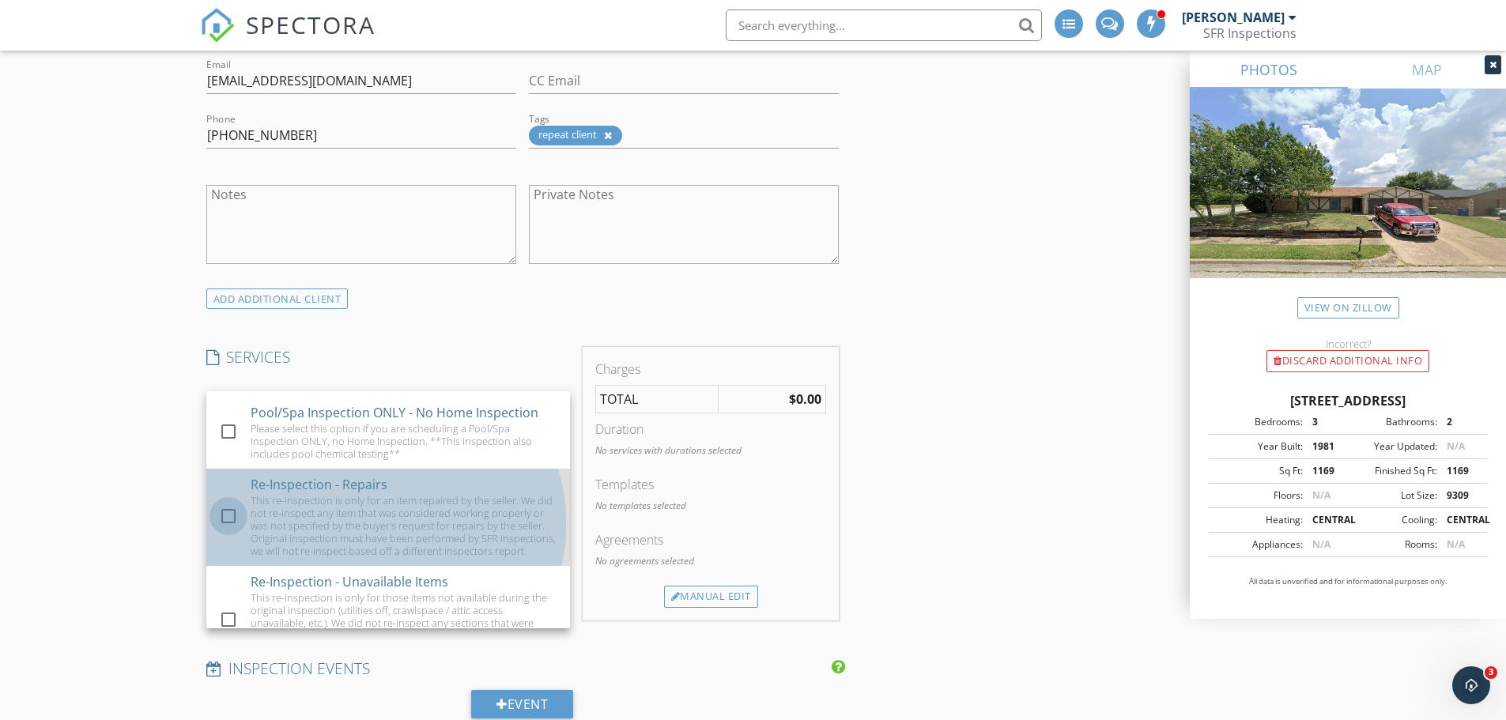
click at [228, 516] on div at bounding box center [228, 516] width 27 height 27
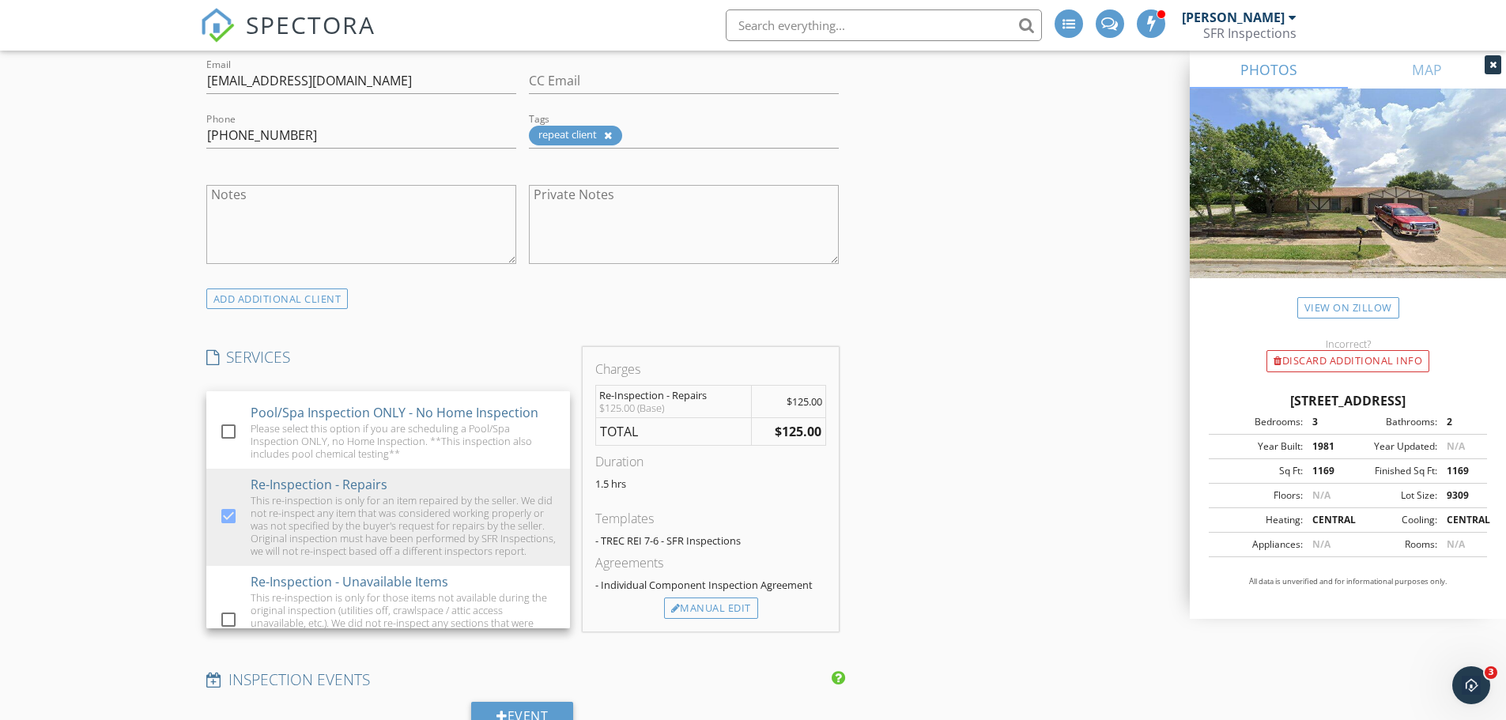
click at [128, 410] on div "New Inspection Click here to use the New Order Form INSPECTOR(S) check_box Ross…" at bounding box center [753, 607] width 1506 height 2897
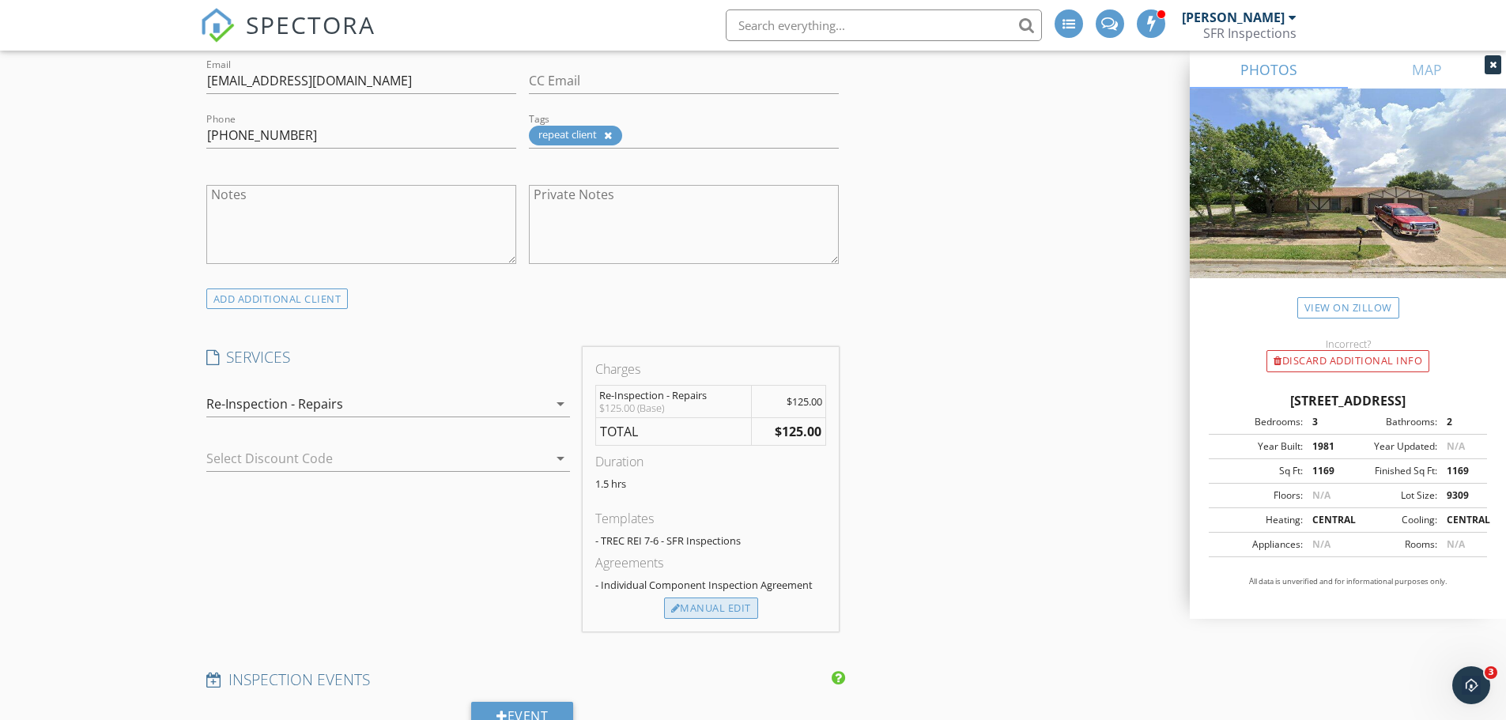
click at [694, 600] on div "Manual Edit" at bounding box center [711, 609] width 94 height 22
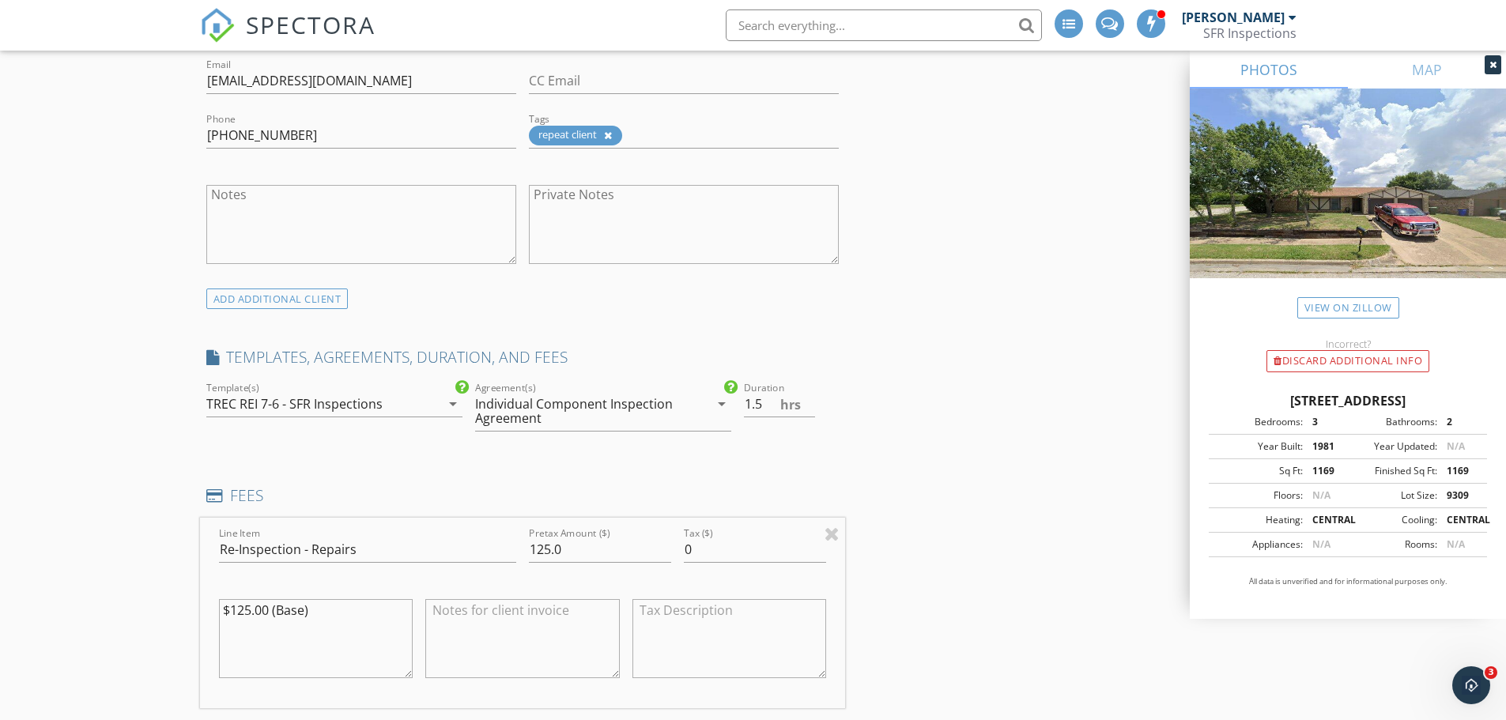
drag, startPoint x: 250, startPoint y: 598, endPoint x: 232, endPoint y: 597, distance: 17.4
click at [232, 599] on textarea "$125.00 (Base)" at bounding box center [316, 638] width 195 height 79
click at [274, 612] on textarea "$275.00 (Base)" at bounding box center [316, 638] width 195 height 79
type textarea "$275.00 (Base) (14 Repairs listed on the submitted repairs list from Buyer)"
drag, startPoint x: 530, startPoint y: 535, endPoint x: 549, endPoint y: 535, distance: 19.0
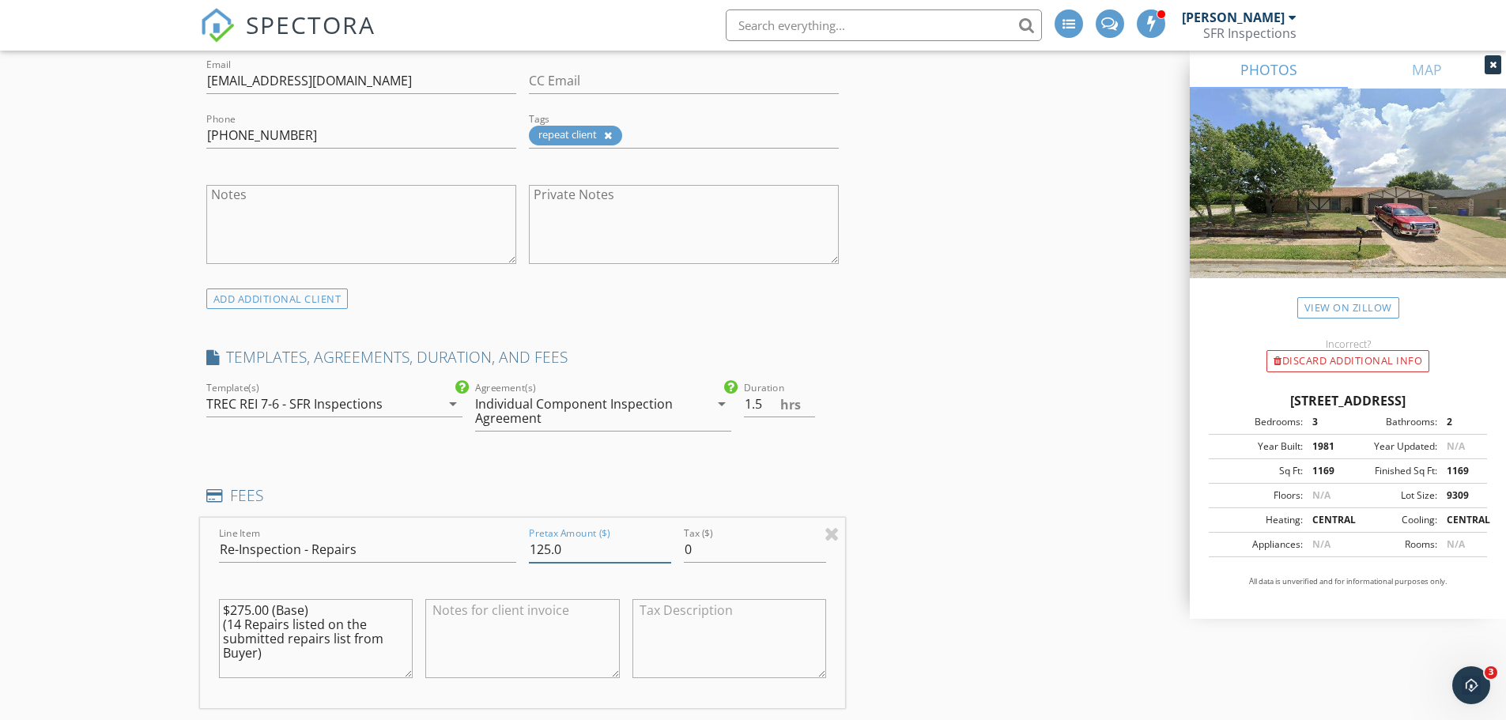
click at [549, 537] on input "125.0" at bounding box center [600, 550] width 142 height 26
type input "275.0"
click at [1023, 480] on div "INSPECTOR(S) check_box Ross Nussle PRIMARY Ross Nussle arrow_drop_down check_bo…" at bounding box center [753, 722] width 1107 height 2943
click at [812, 391] on input "2" at bounding box center [779, 404] width 71 height 26
click at [812, 391] on input "2.5" at bounding box center [779, 404] width 71 height 26
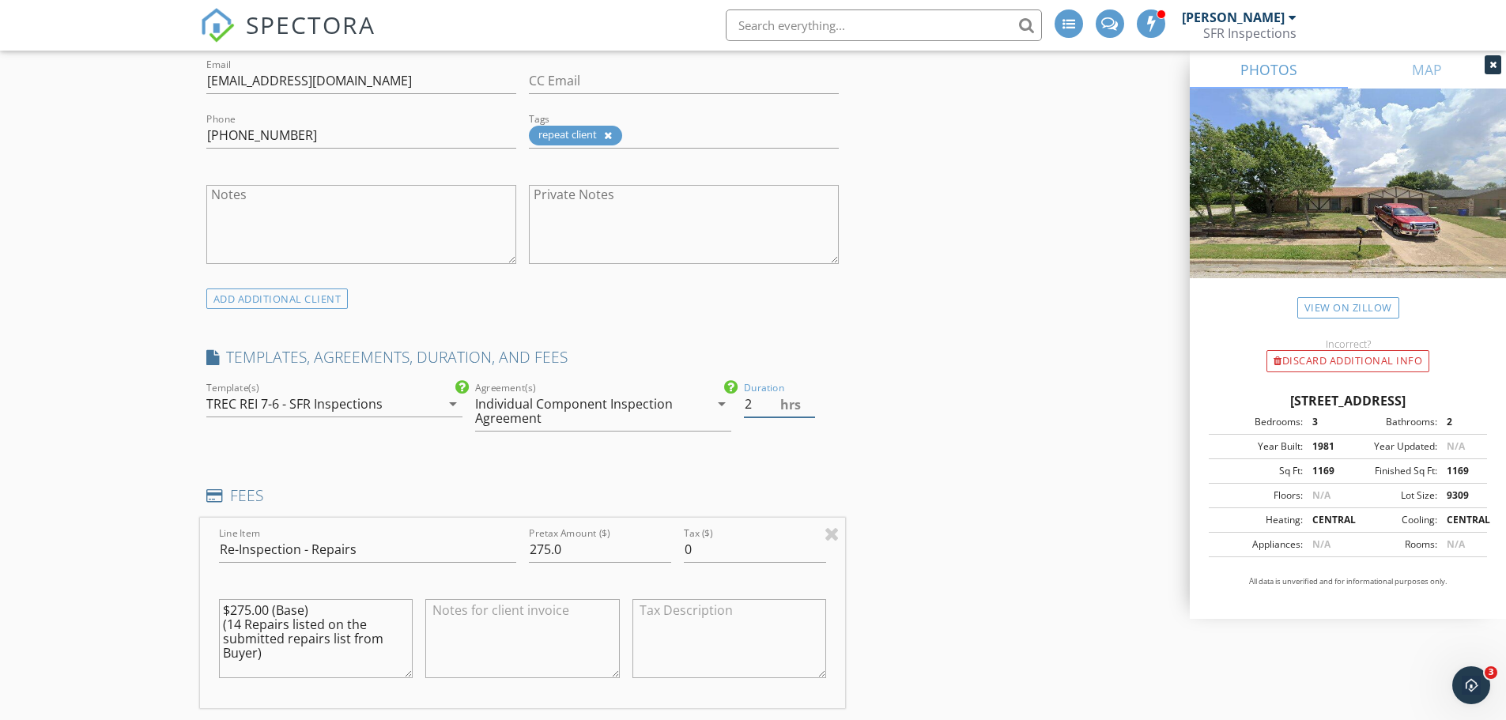
type input "2"
click at [808, 396] on input "2" at bounding box center [779, 404] width 71 height 26
click at [932, 455] on div "INSPECTOR(S) check_box Ross Nussle PRIMARY Ross Nussle arrow_drop_down check_bo…" at bounding box center [753, 722] width 1107 height 2943
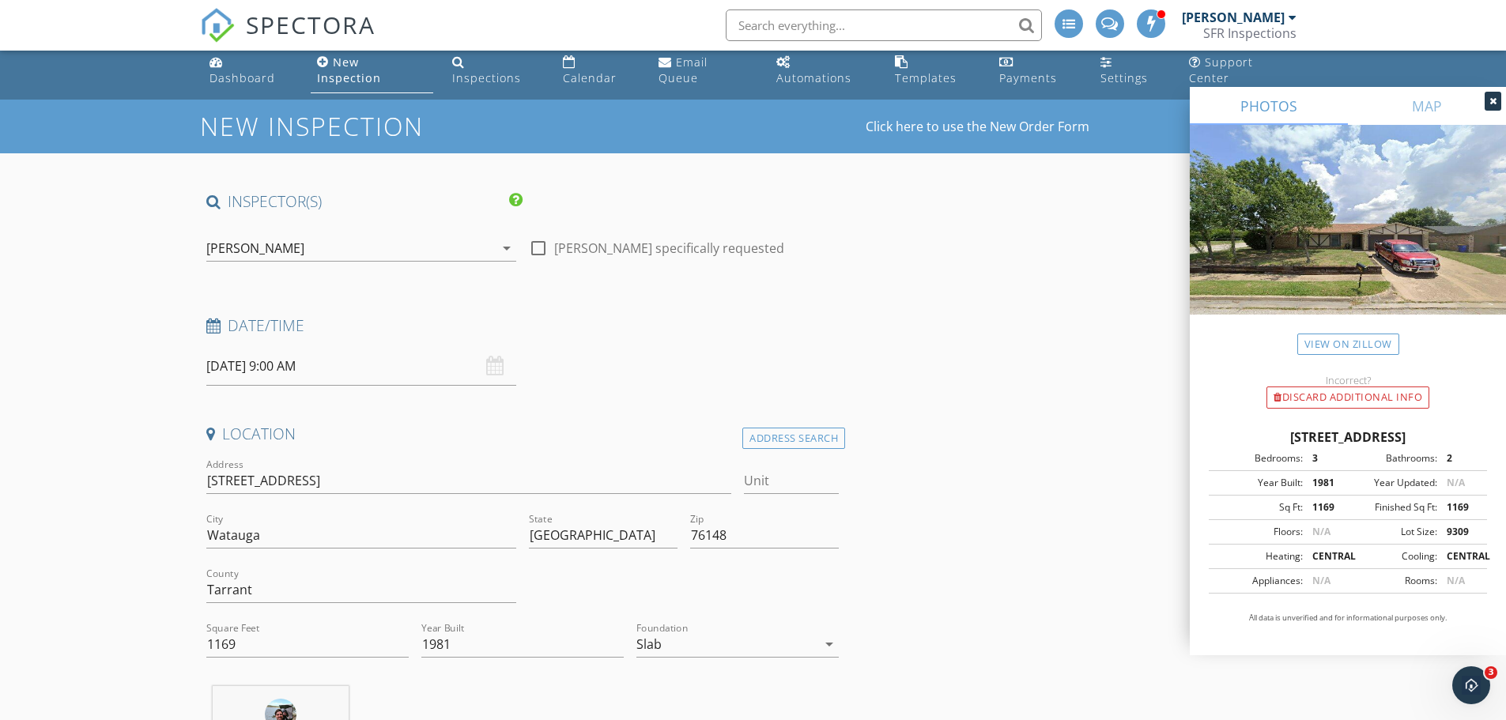
scroll to position [0, 0]
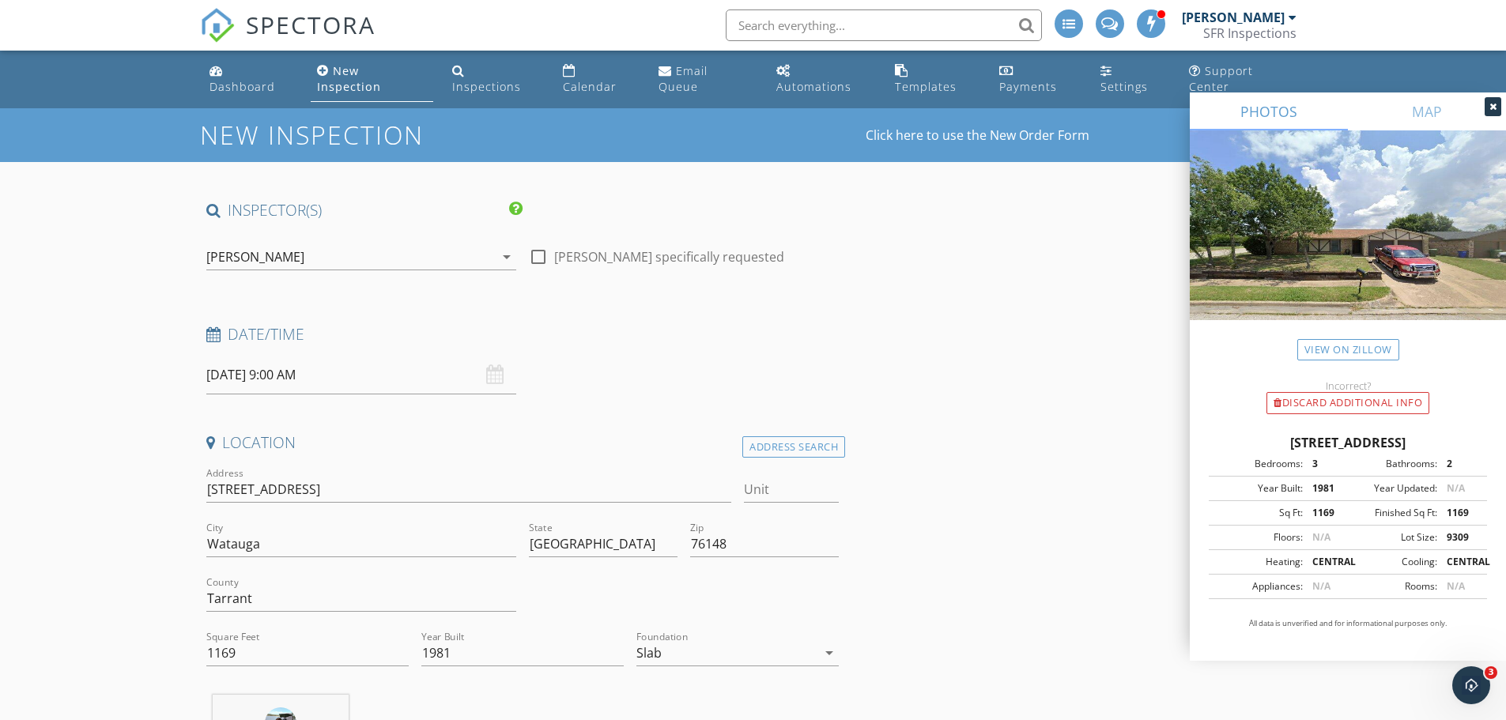
click at [376, 361] on input "09/30/2025 9:00 AM" at bounding box center [361, 375] width 310 height 39
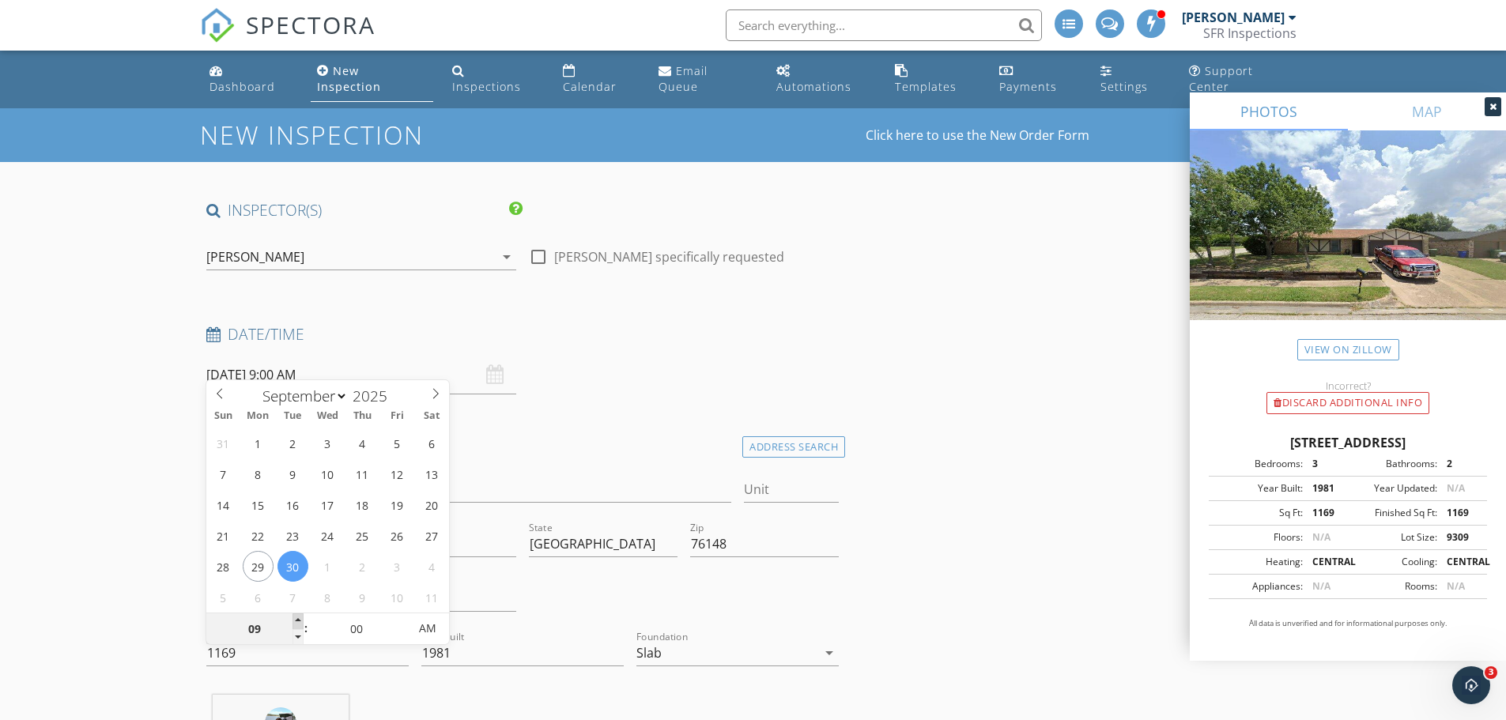
type input "10"
click at [298, 616] on span at bounding box center [298, 622] width 11 height 16
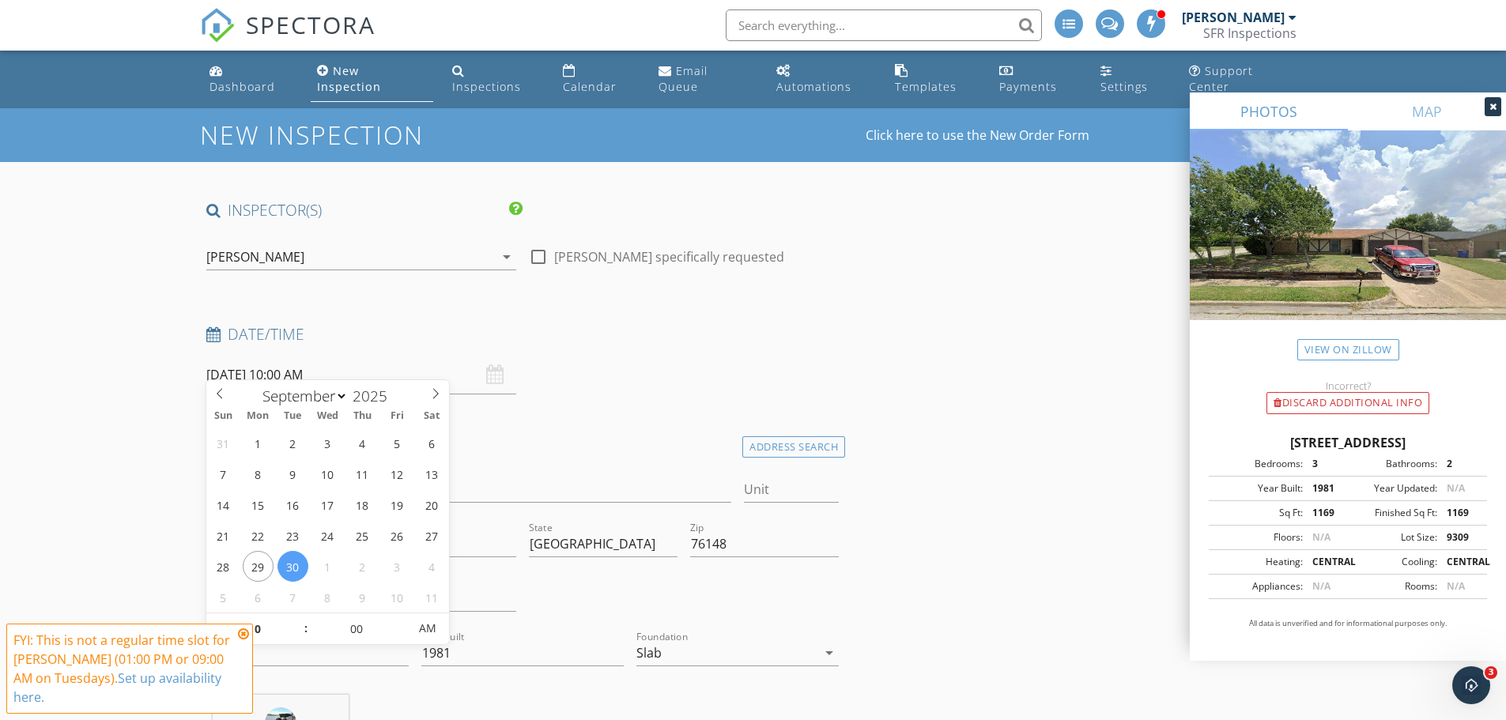
click at [312, 356] on input "09/30/2025 10:00 AM" at bounding box center [361, 375] width 310 height 39
type input "09/29/2025 10:00 AM"
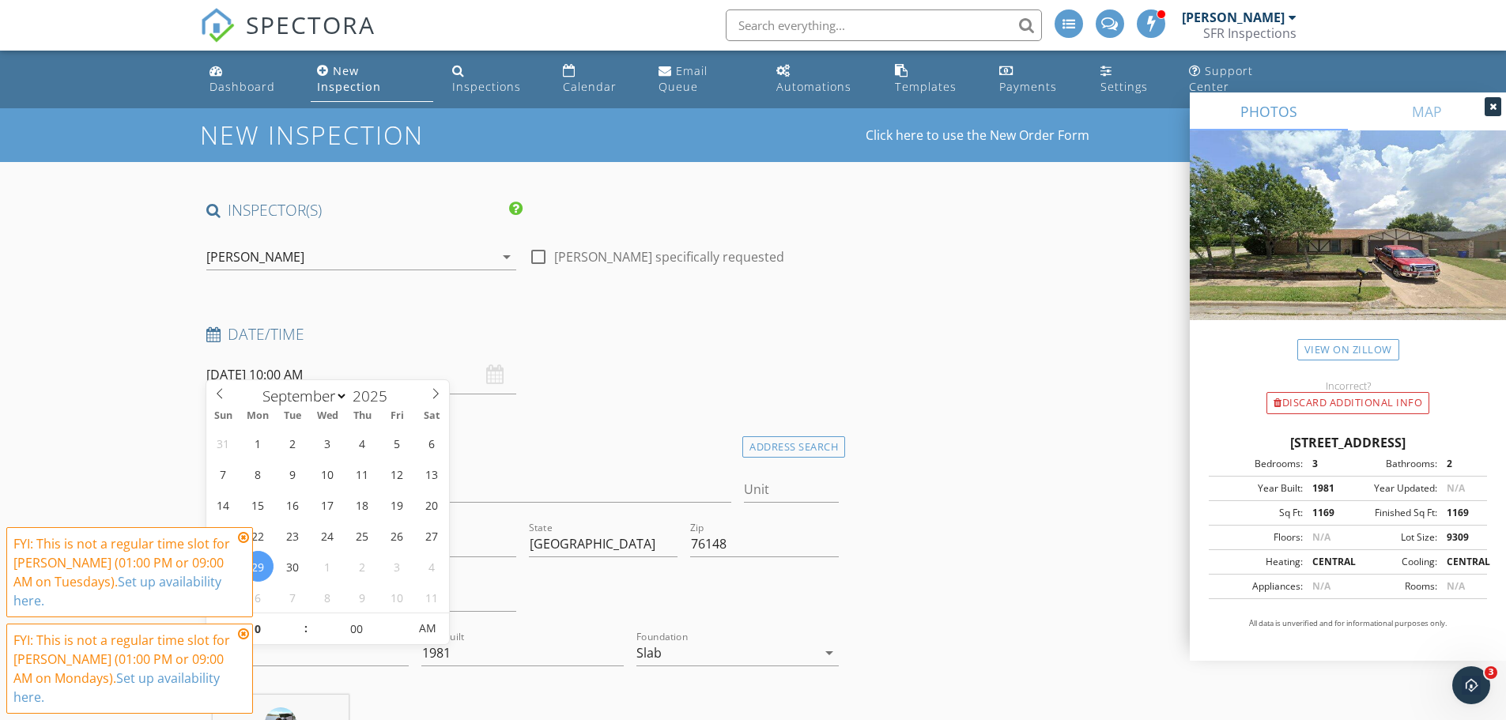
click at [240, 544] on icon at bounding box center [243, 537] width 11 height 13
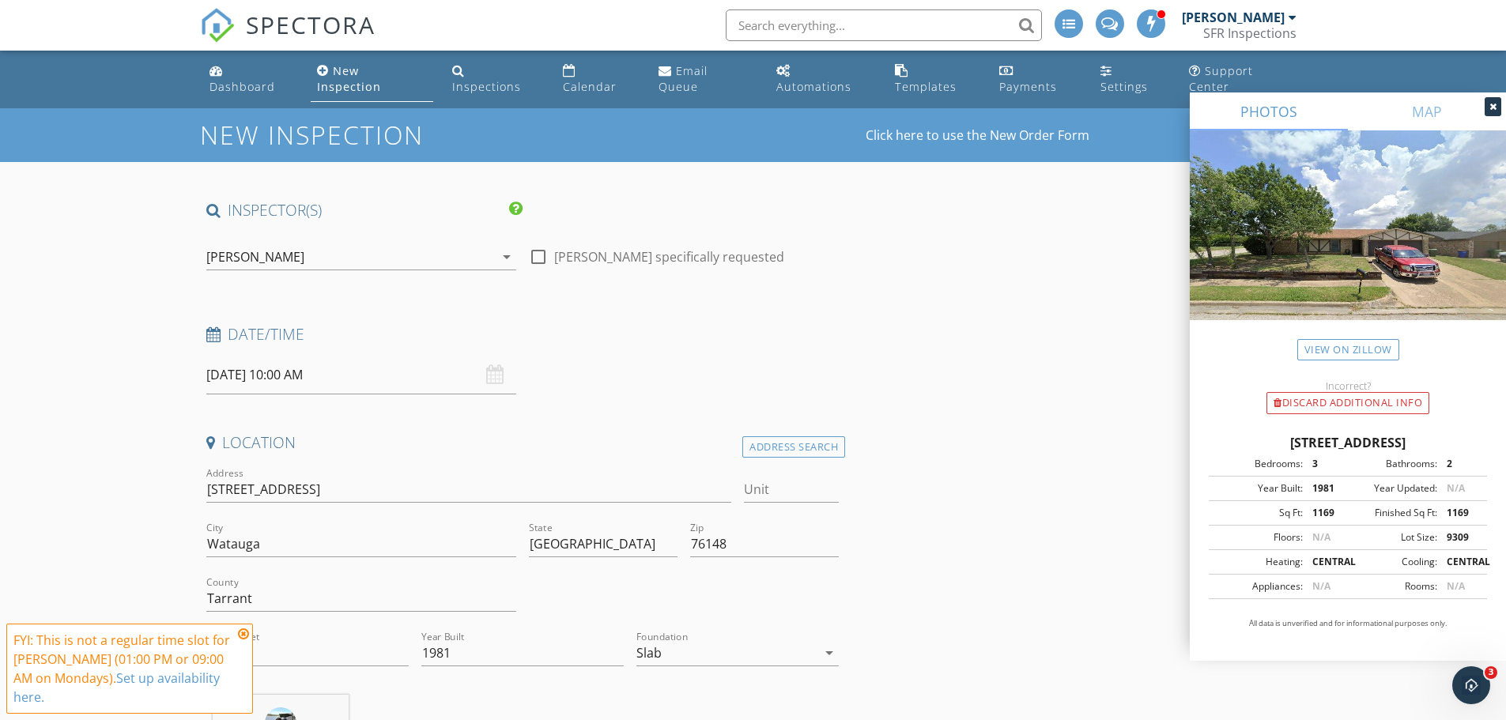
click at [242, 641] on icon at bounding box center [243, 634] width 11 height 13
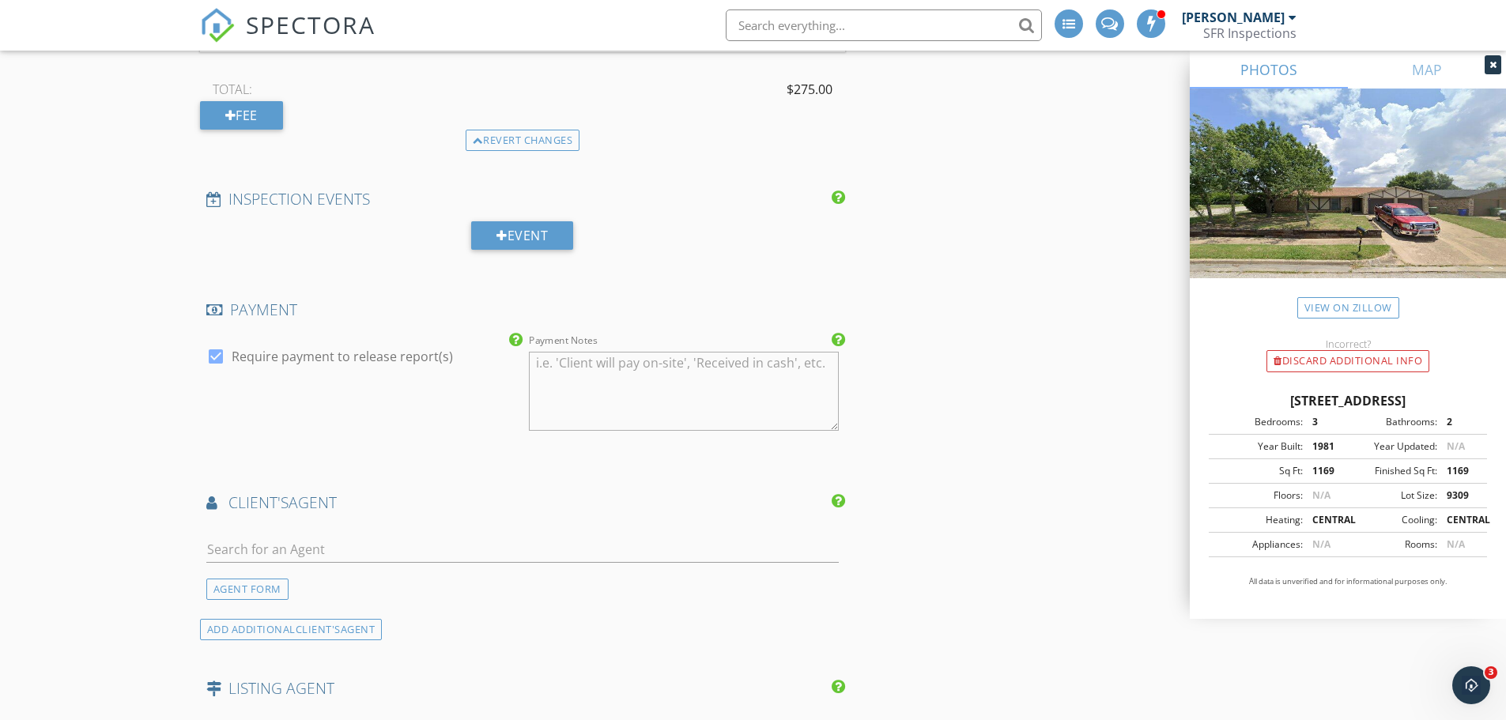
scroll to position [1687, 0]
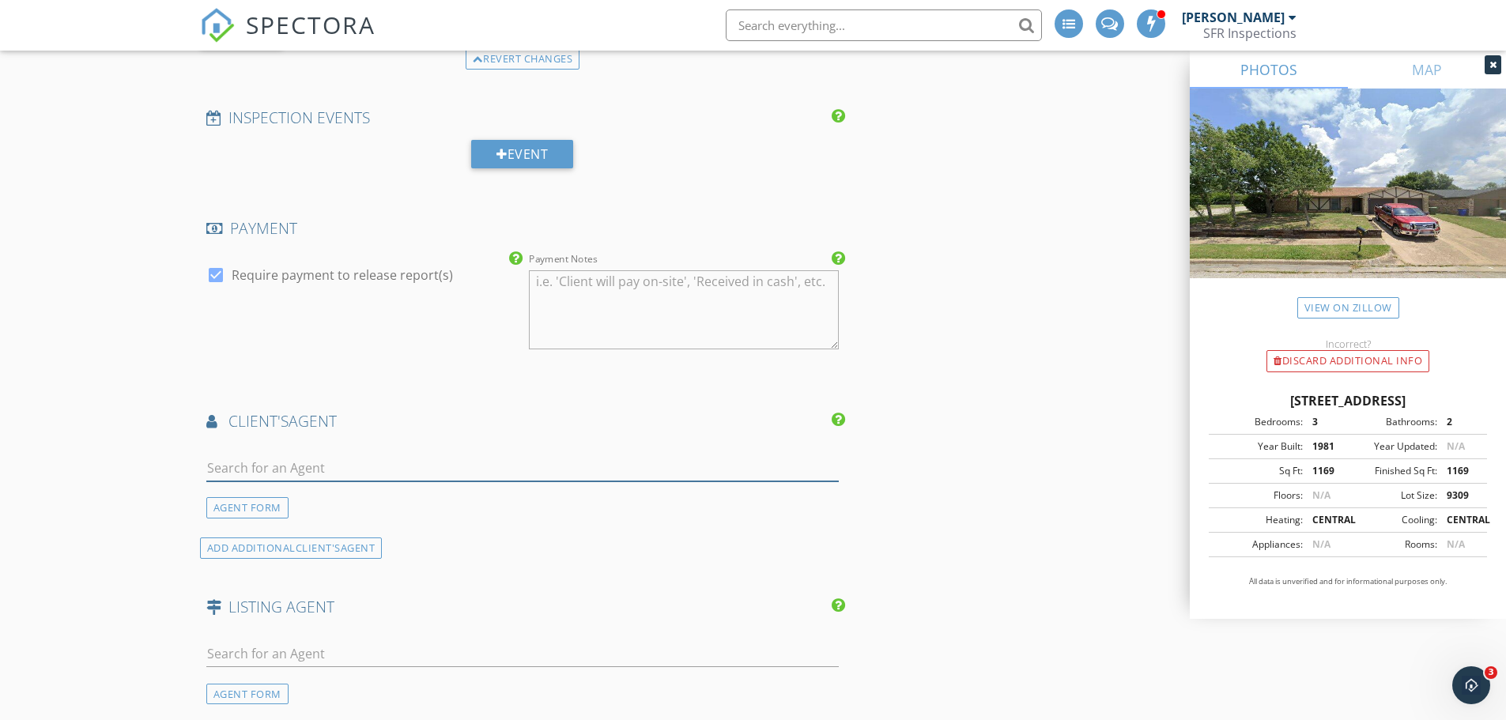
click at [490, 455] on input "text" at bounding box center [522, 468] width 633 height 26
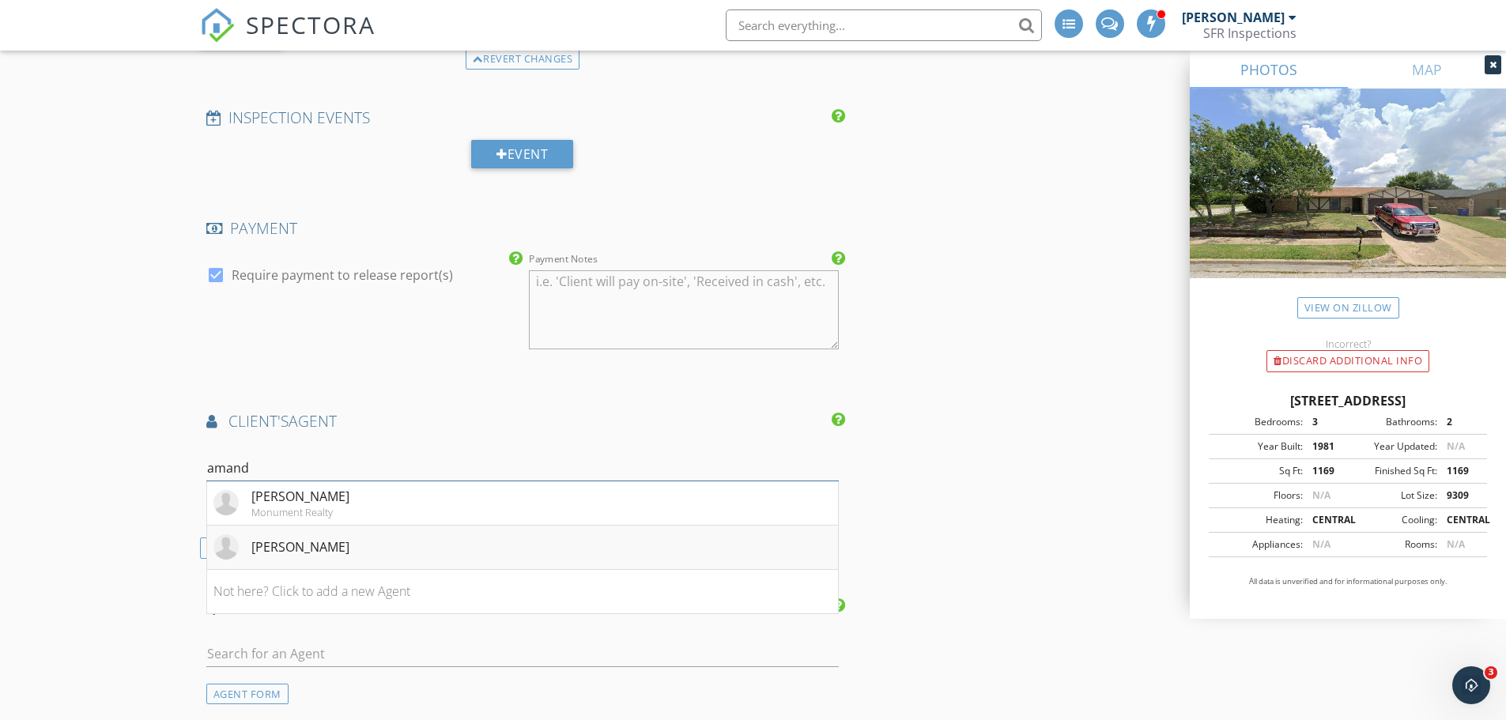
type input "amand"
click at [354, 531] on li "Amanda Elliott" at bounding box center [523, 548] width 632 height 44
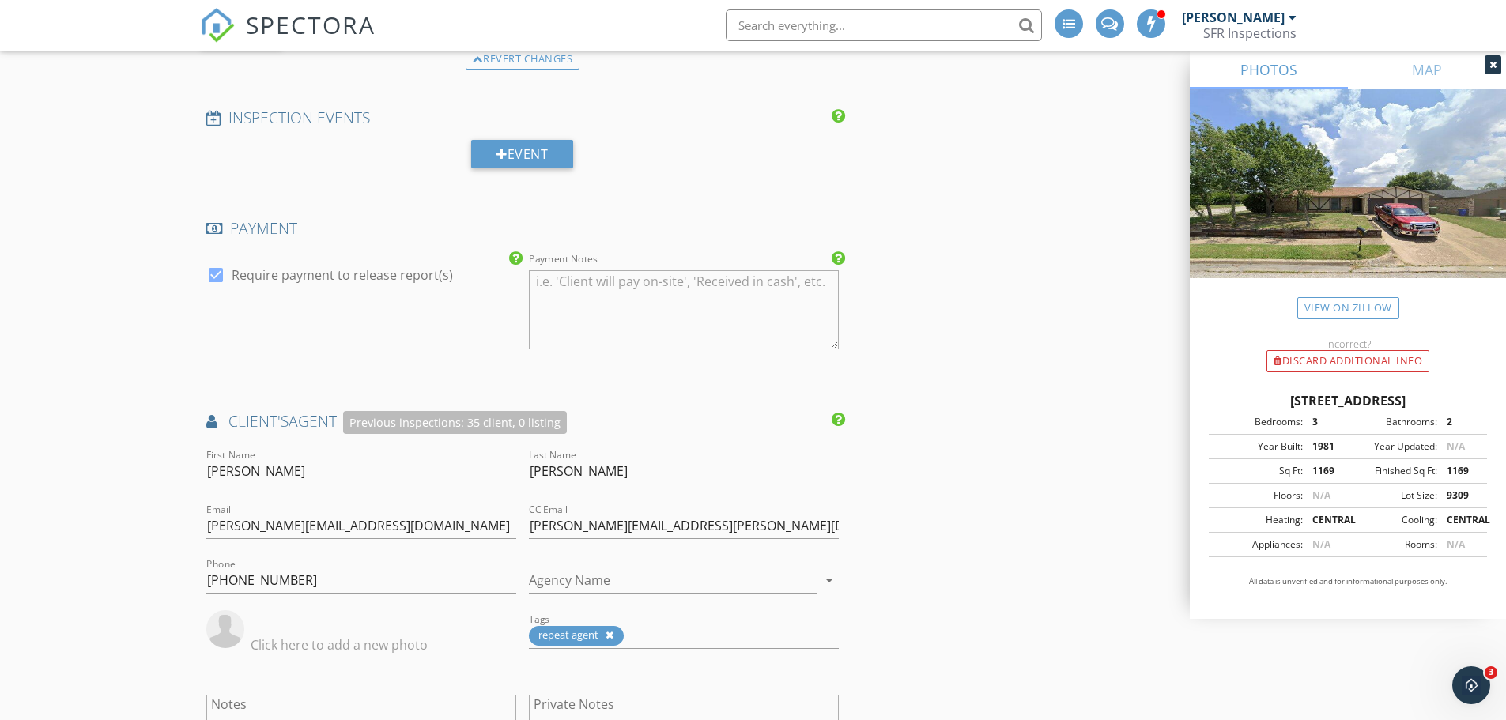
click at [995, 398] on div "INSPECTOR(S) check_box Ross Nussle PRIMARY Ross Nussle arrow_drop_down check_bo…" at bounding box center [753, 135] width 1107 height 3244
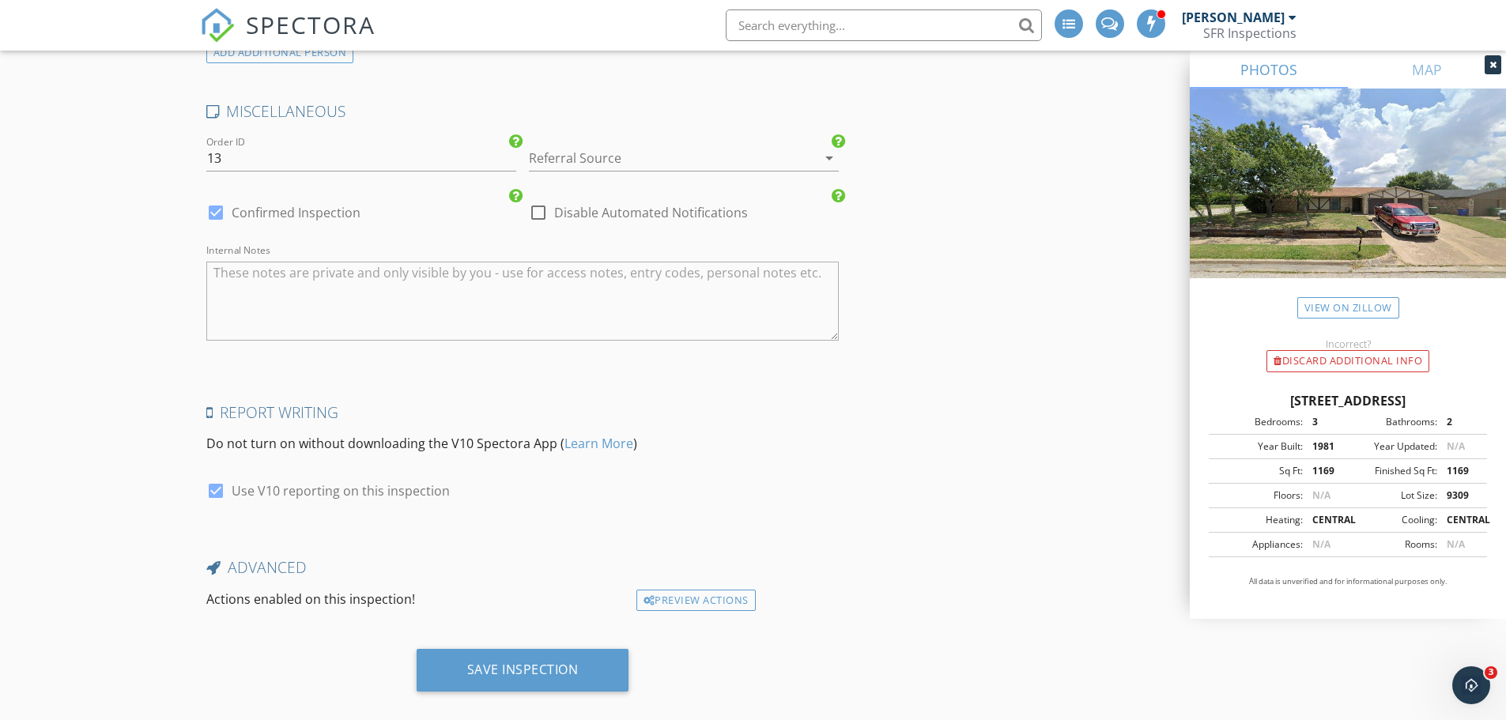
scroll to position [2745, 0]
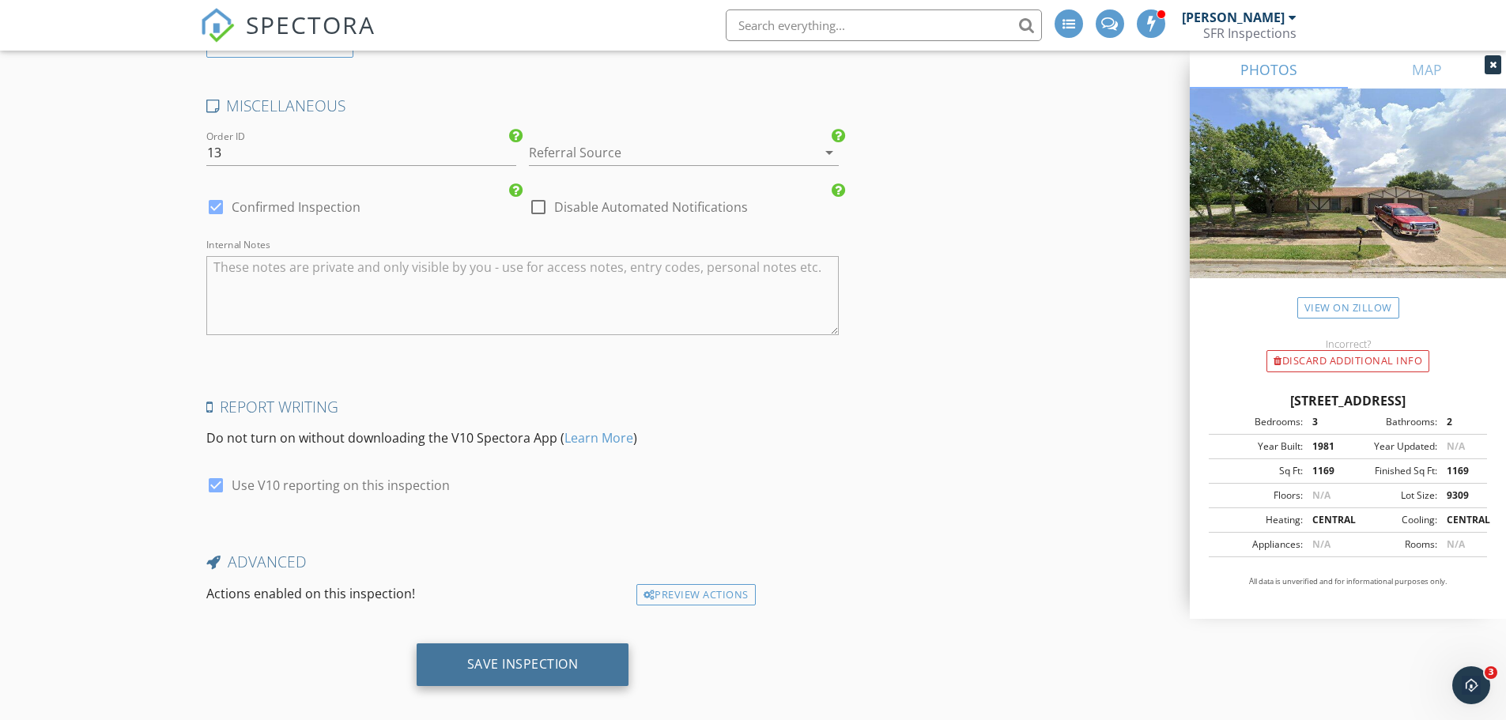
click at [572, 656] on div "Save Inspection" at bounding box center [523, 664] width 112 height 16
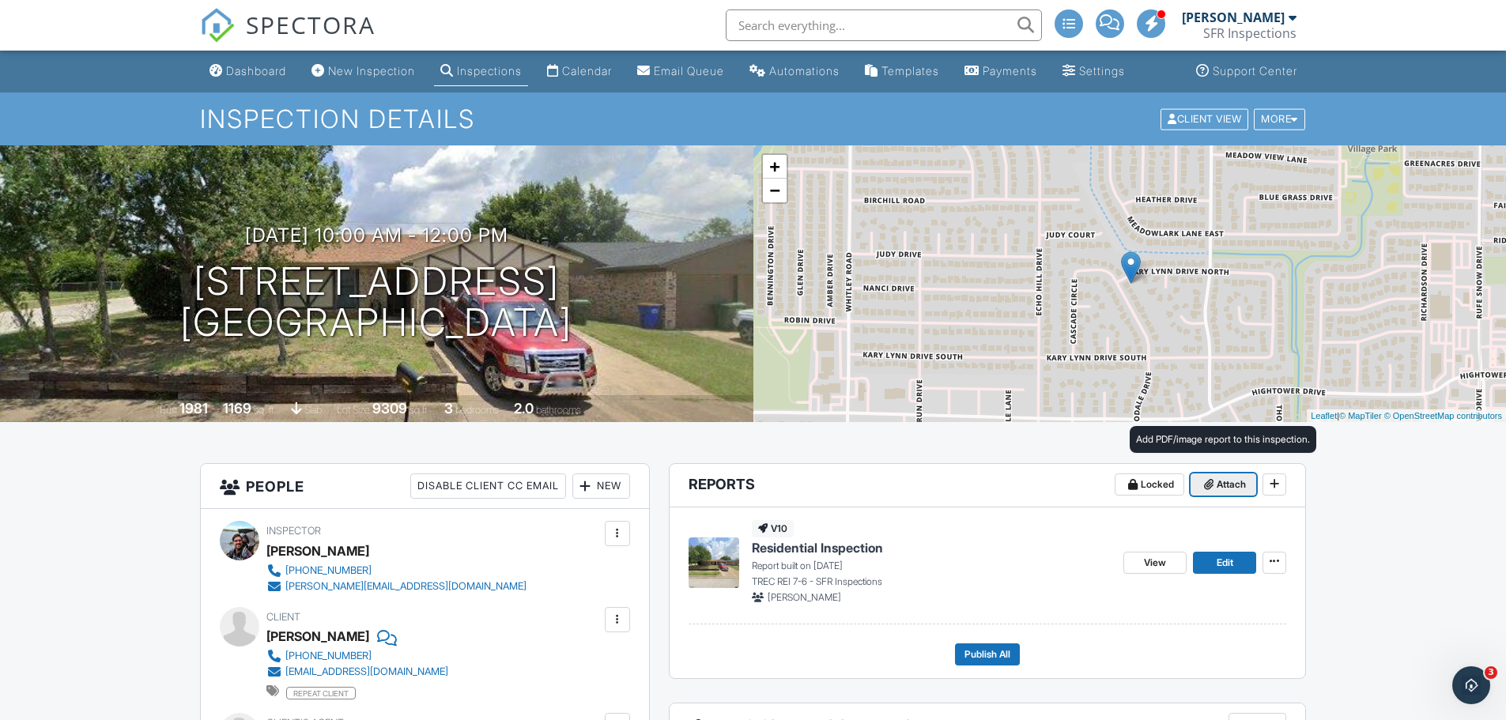
click at [1212, 487] on icon at bounding box center [1208, 484] width 9 height 11
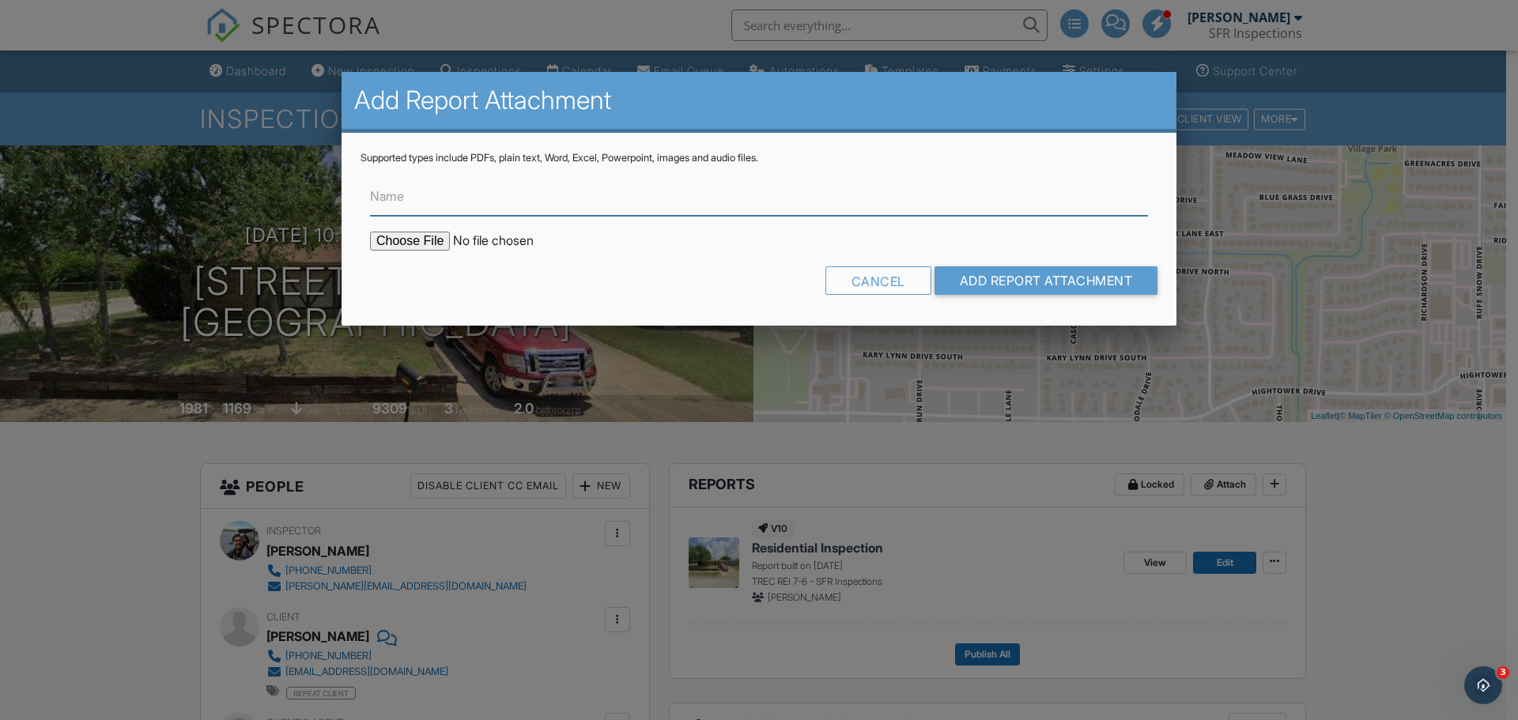
click at [431, 207] on input "Name" at bounding box center [759, 196] width 778 height 39
type input "Repairs List - [STREET_ADDRESS]"
click at [400, 232] on input "file" at bounding box center [504, 241] width 269 height 19
type input "C:\fakepath\Repairs needing reinspection - 6325 Cascade Cir.pdf"
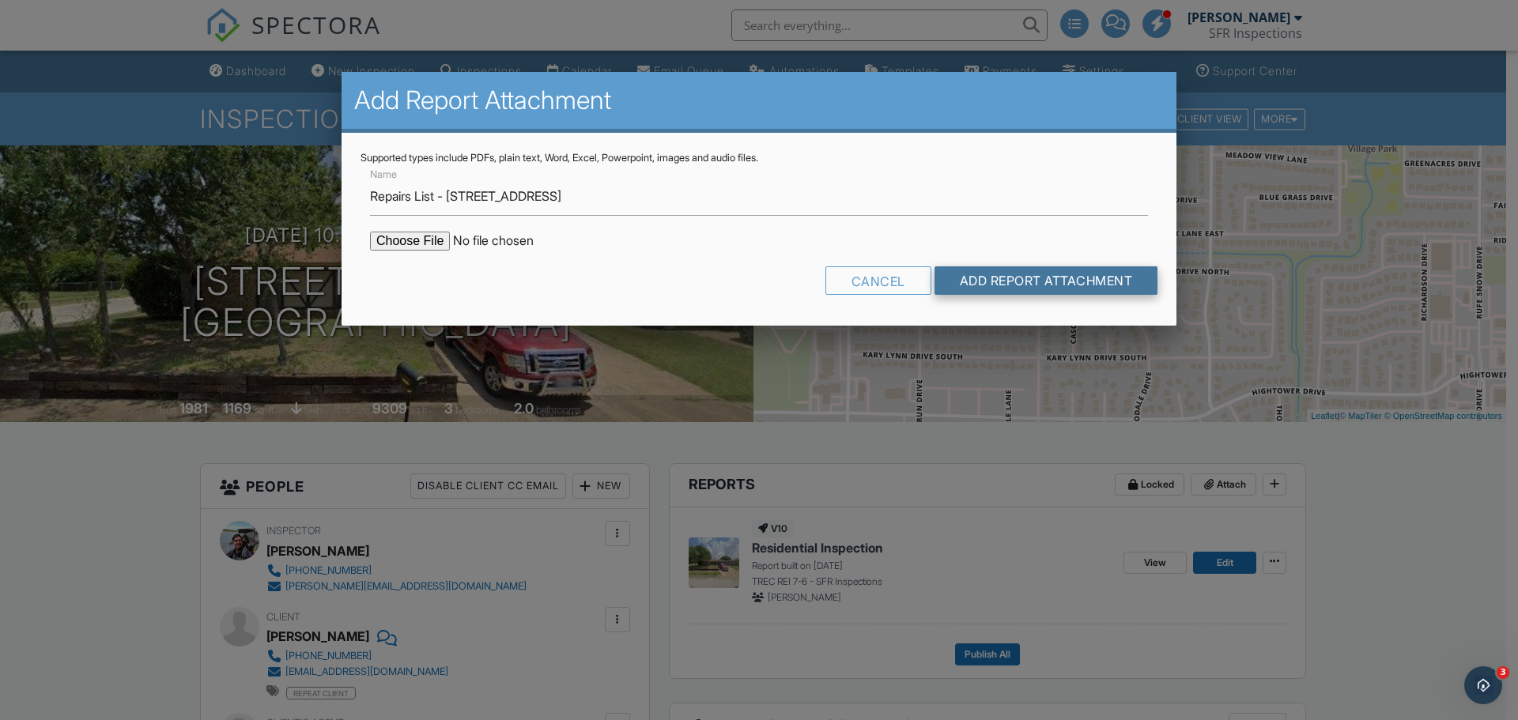
click at [1014, 278] on input "Add Report Attachment" at bounding box center [1047, 280] width 224 height 28
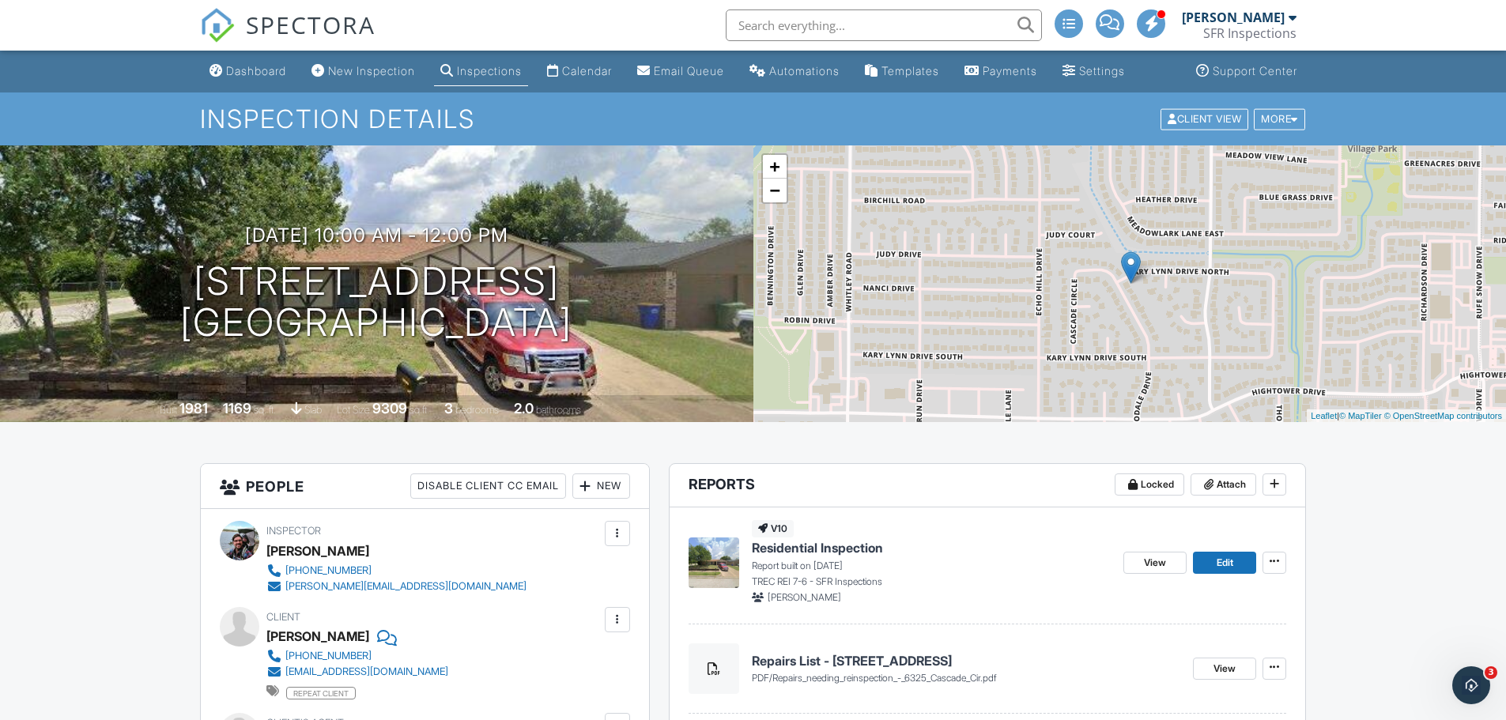
click at [294, 21] on span "SPECTORA" at bounding box center [311, 24] width 130 height 33
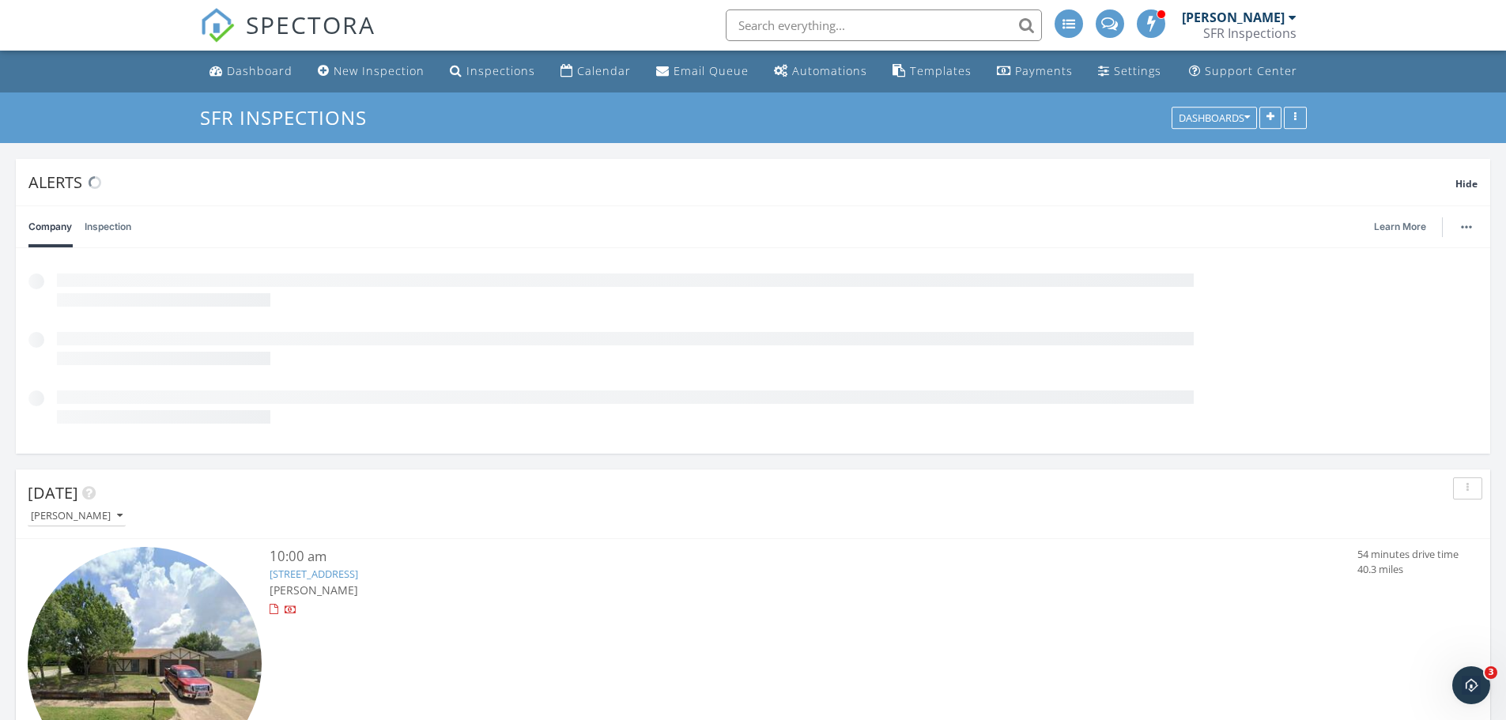
scroll to position [340, 481]
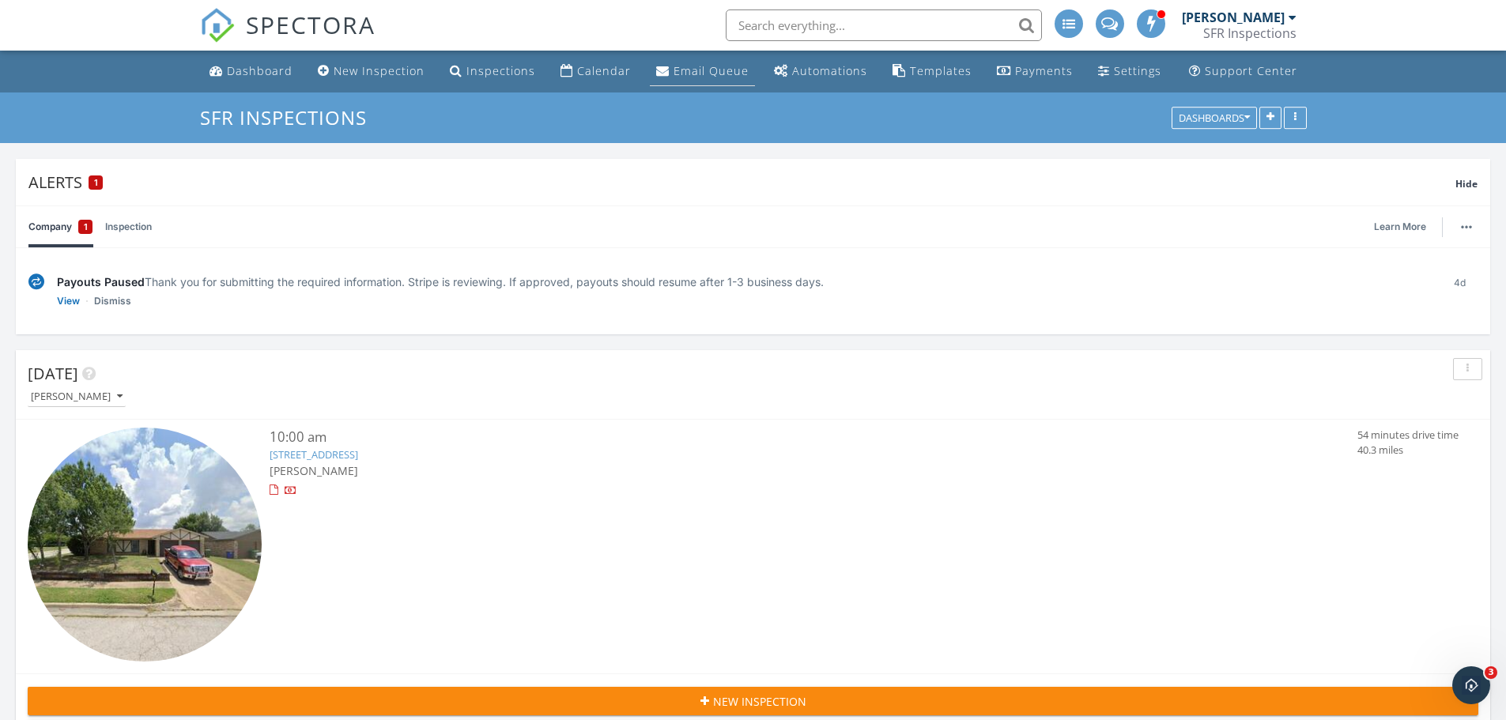
click at [699, 74] on div "Email Queue" at bounding box center [711, 70] width 75 height 15
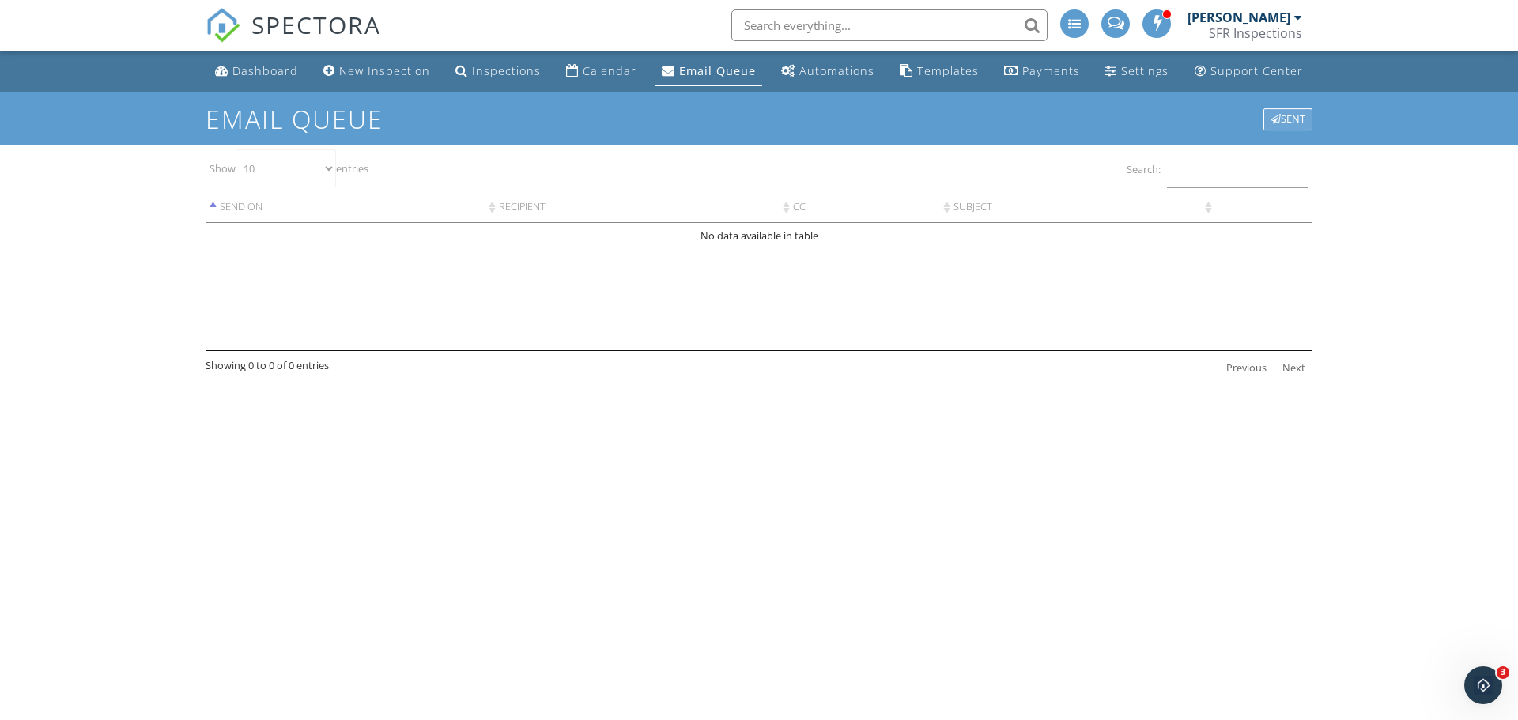
click at [1280, 121] on div "Sent" at bounding box center [1288, 119] width 49 height 22
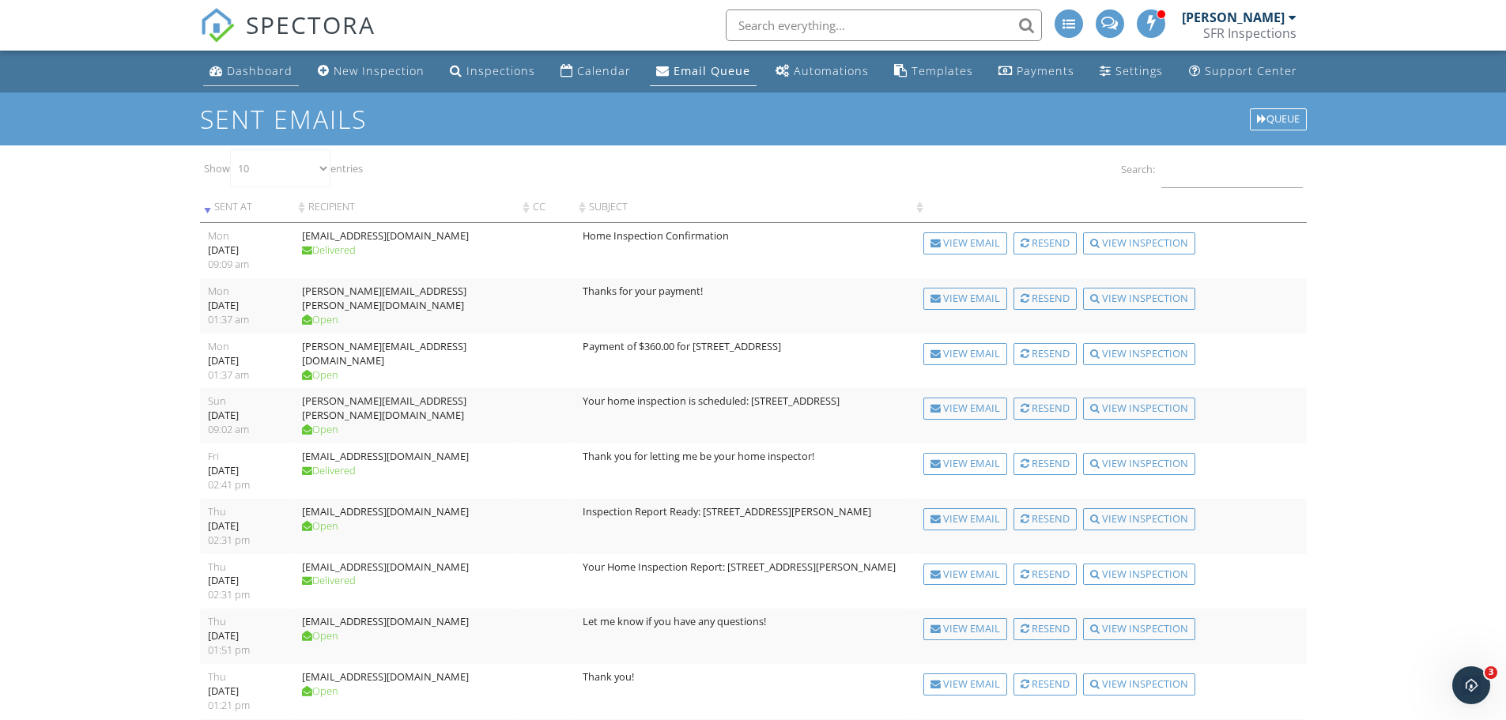
click at [228, 60] on link "Dashboard" at bounding box center [251, 71] width 96 height 29
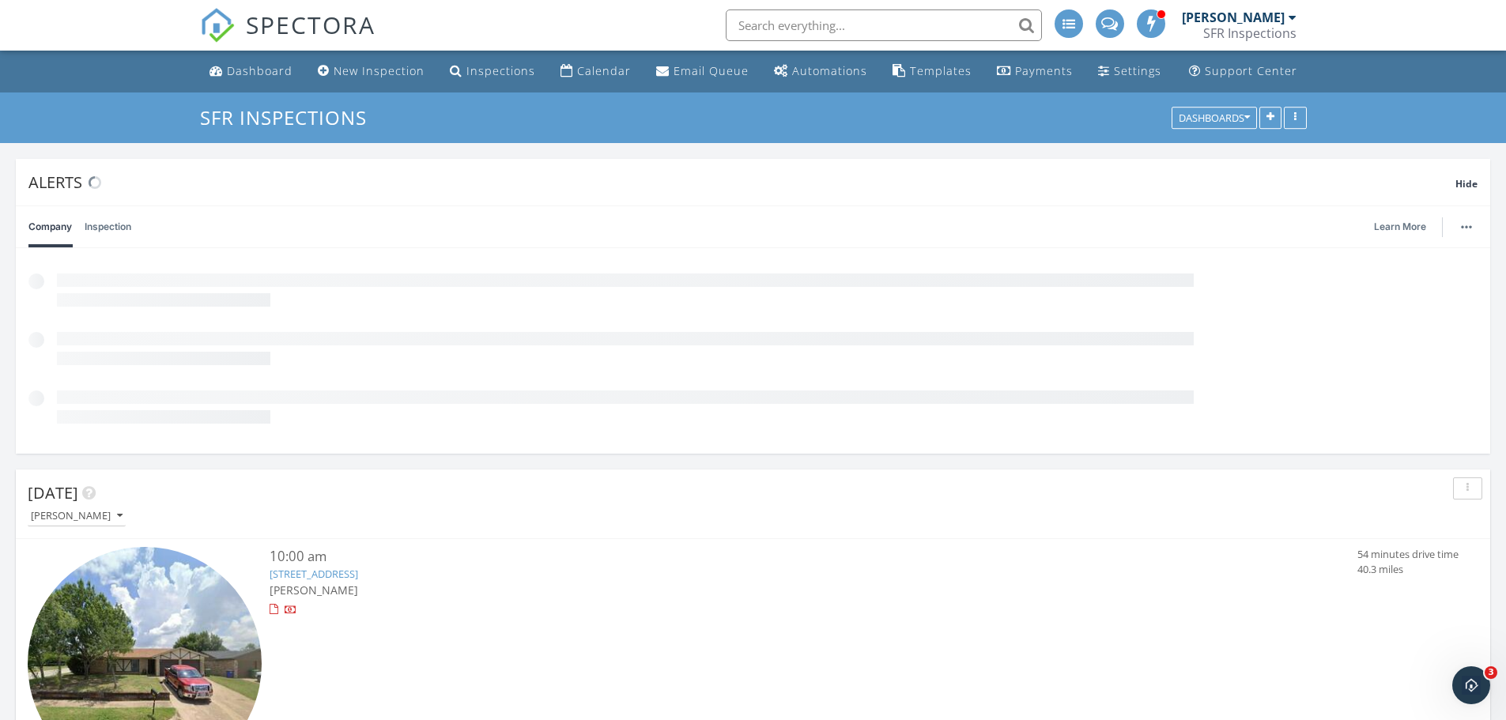
scroll to position [340, 481]
